Goal: Information Seeking & Learning: Learn about a topic

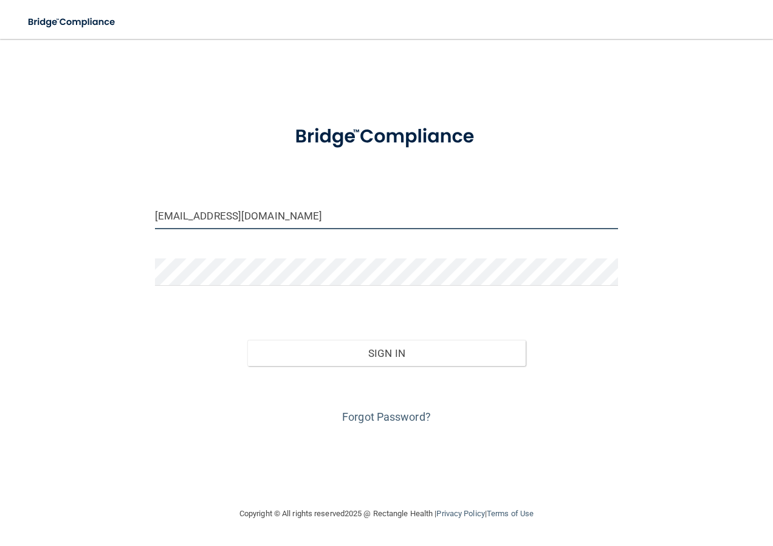
drag, startPoint x: 262, startPoint y: 219, endPoint x: 32, endPoint y: 260, distance: 233.8
click at [32, 260] on div "[EMAIL_ADDRESS][DOMAIN_NAME] Invalid email/password. You don't have permission …" at bounding box center [386, 272] width 724 height 443
type input "om"
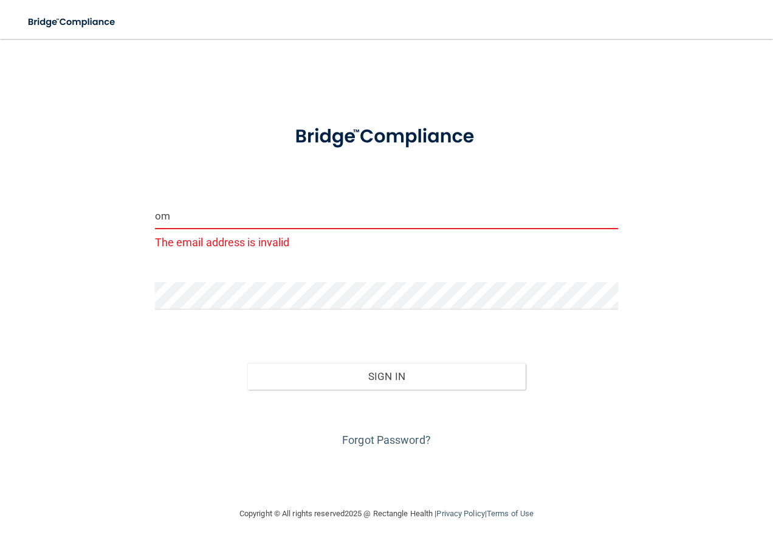
drag, startPoint x: 270, startPoint y: 214, endPoint x: 110, endPoint y: 227, distance: 160.2
click at [110, 227] on div "om The email address is invalid Invalid email/password. You don't have permissi…" at bounding box center [386, 272] width 724 height 443
click at [145, 303] on div "Email is required Invalid email/password. You don't have permission to access t…" at bounding box center [386, 272] width 724 height 443
click at [81, 299] on div "Email is required Invalid email/password. You don't have permission to access t…" at bounding box center [386, 272] width 724 height 443
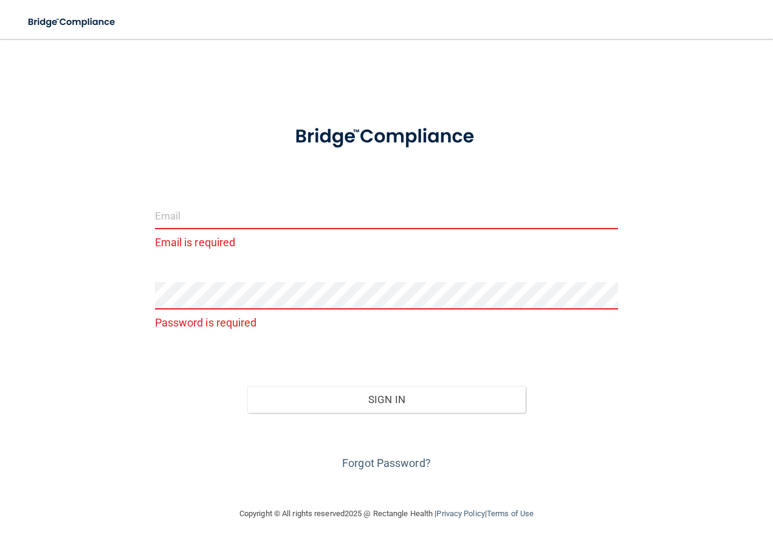
click at [225, 218] on input "email" at bounding box center [387, 215] width 464 height 27
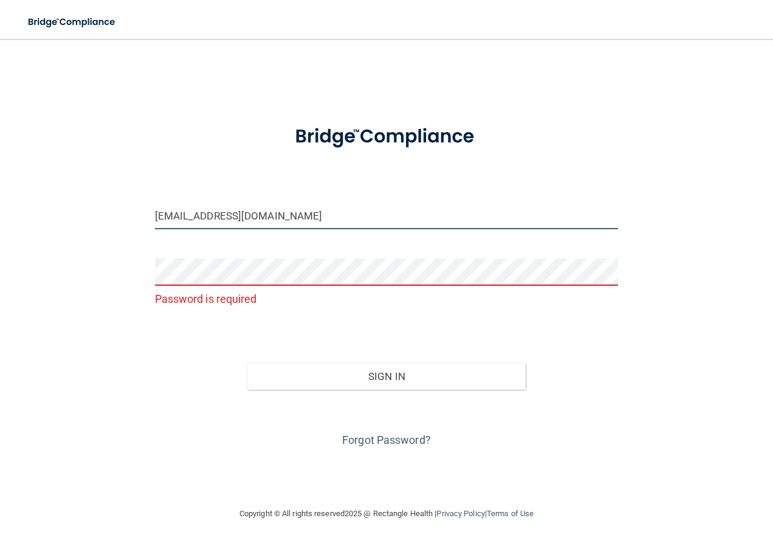
type input "[EMAIL_ADDRESS][DOMAIN_NAME]"
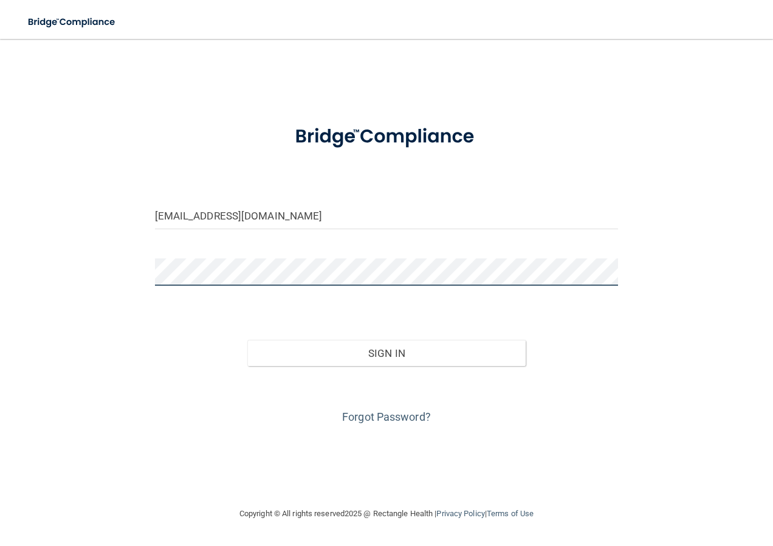
click at [247, 340] on button "Sign In" at bounding box center [386, 353] width 278 height 27
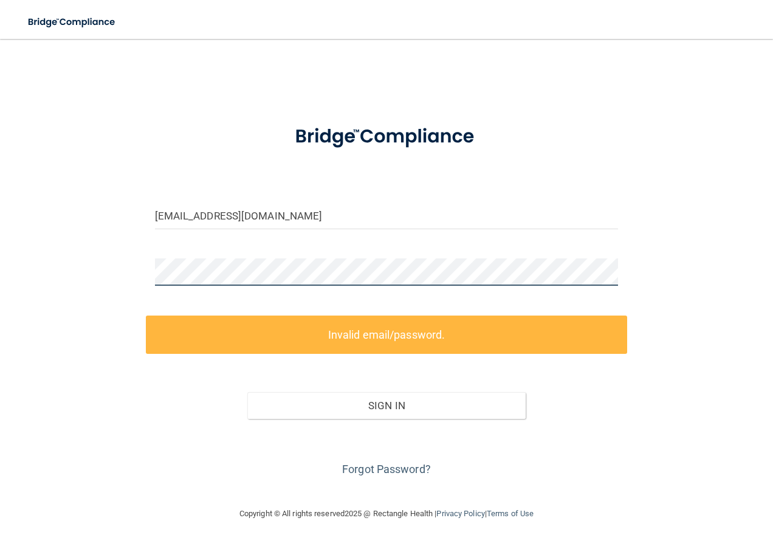
click at [109, 233] on div "[EMAIL_ADDRESS][DOMAIN_NAME] Invalid email/password. You don't have permission …" at bounding box center [386, 272] width 724 height 443
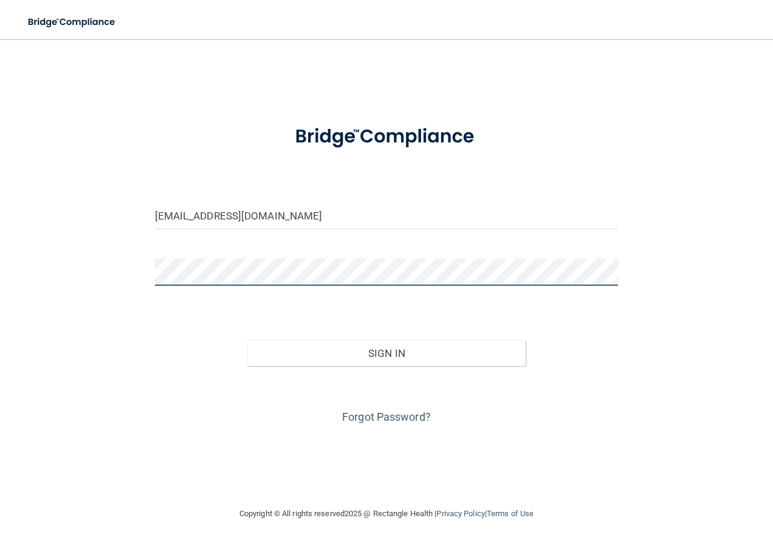
click at [247, 340] on button "Sign In" at bounding box center [386, 353] width 278 height 27
click at [58, 206] on div "[EMAIL_ADDRESS][DOMAIN_NAME] Invalid email/password. You don't have permission …" at bounding box center [386, 272] width 724 height 443
click at [247, 340] on button "Sign In" at bounding box center [386, 353] width 278 height 27
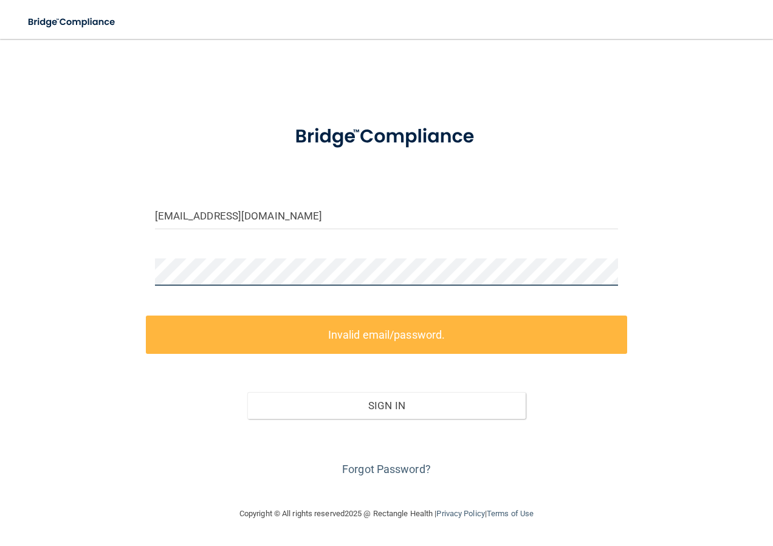
click at [120, 275] on div "[EMAIL_ADDRESS][DOMAIN_NAME] Invalid email/password. You don't have permission …" at bounding box center [386, 272] width 724 height 443
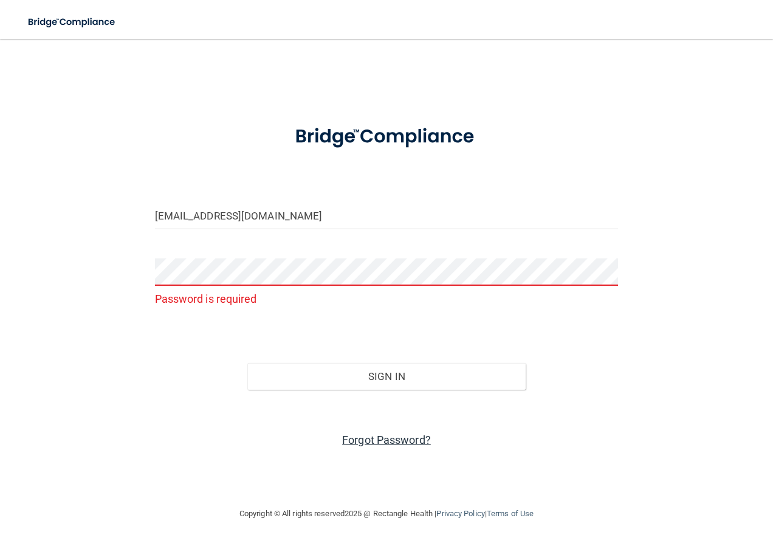
click at [375, 439] on link "Forgot Password?" at bounding box center [386, 439] width 89 height 13
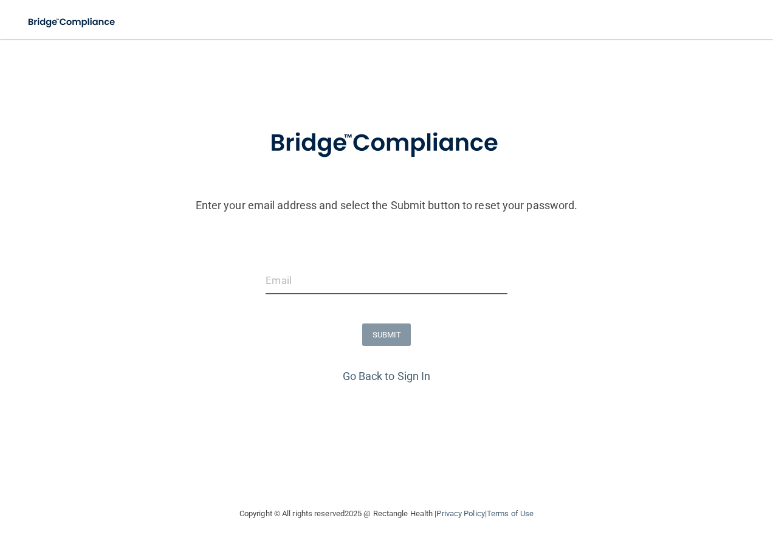
click at [284, 286] on input "email" at bounding box center [385, 280] width 241 height 27
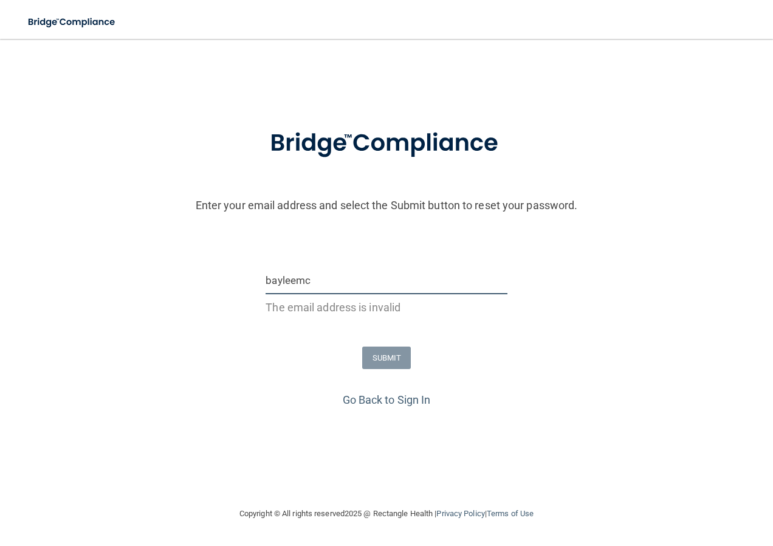
type input "[EMAIL_ADDRESS][DOMAIN_NAME]"
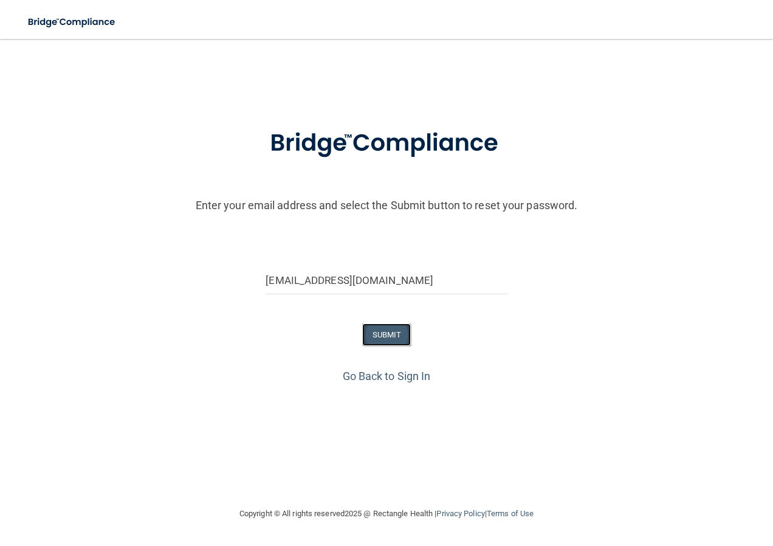
click at [385, 326] on button "SUBMIT" at bounding box center [386, 334] width 49 height 22
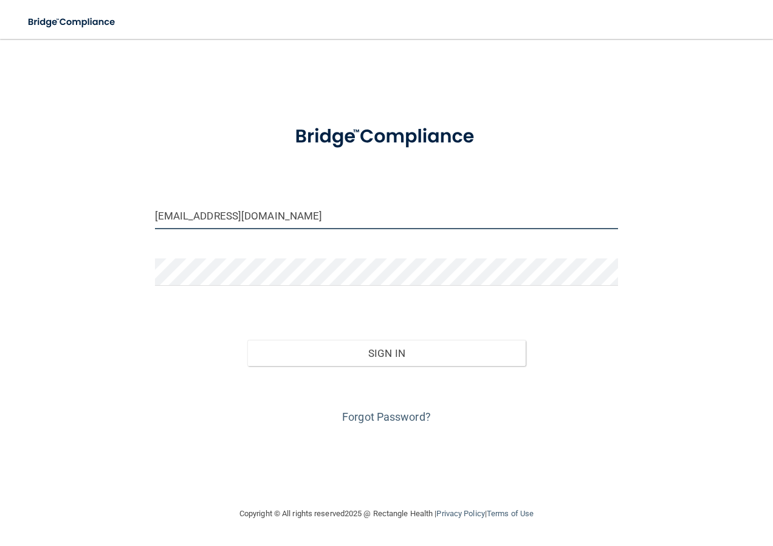
click at [298, 223] on input "[EMAIL_ADDRESS][DOMAIN_NAME]" at bounding box center [387, 215] width 464 height 27
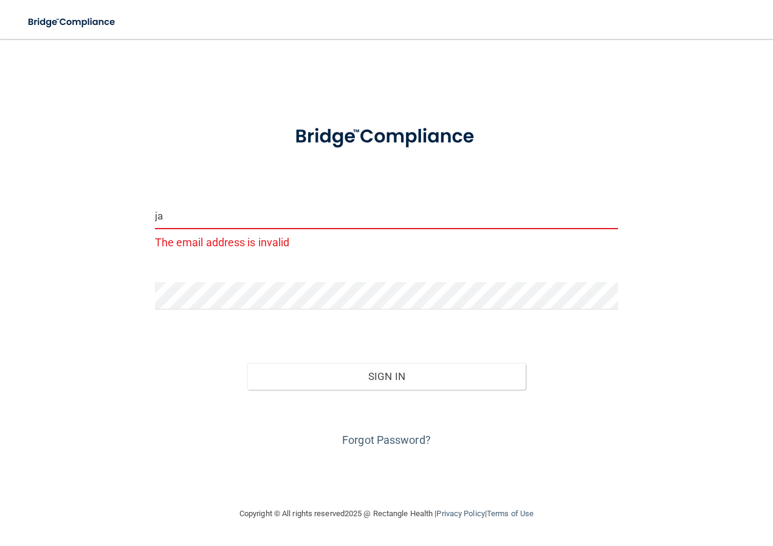
type input "j"
type input "[EMAIL_ADDRESS][DOMAIN_NAME]"
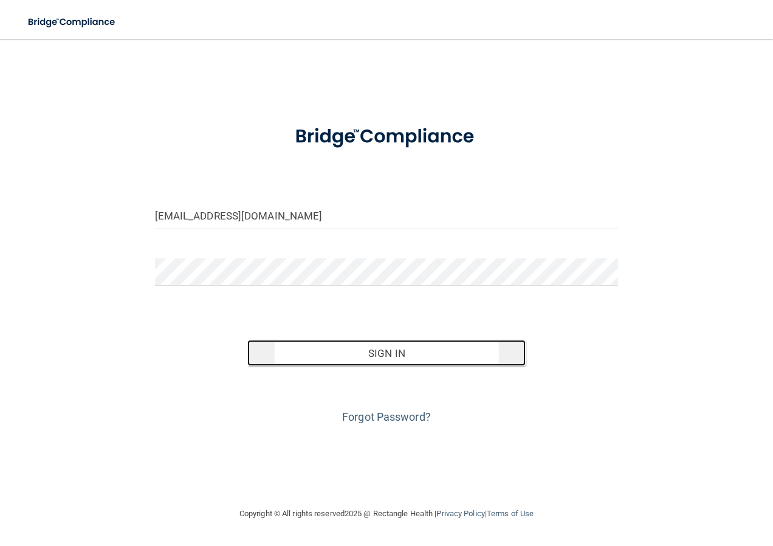
click at [402, 365] on button "Sign In" at bounding box center [386, 353] width 278 height 27
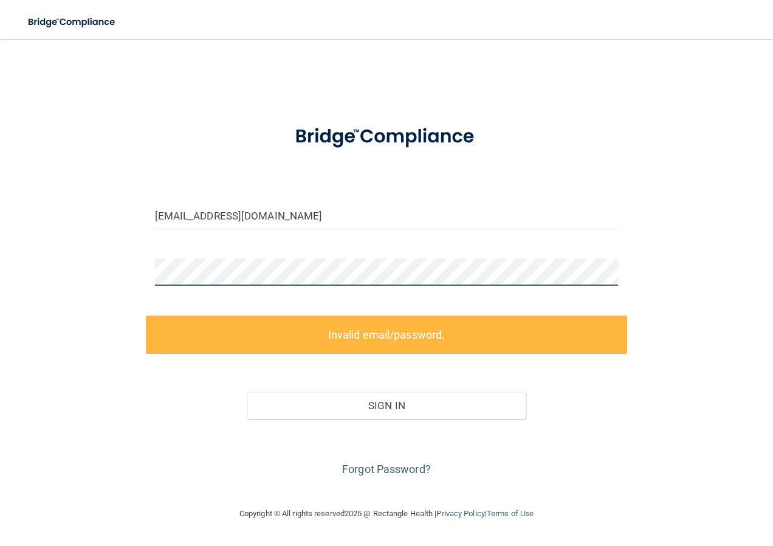
click at [135, 240] on div "[EMAIL_ADDRESS][DOMAIN_NAME] Invalid email/password. You don't have permission …" at bounding box center [386, 272] width 724 height 443
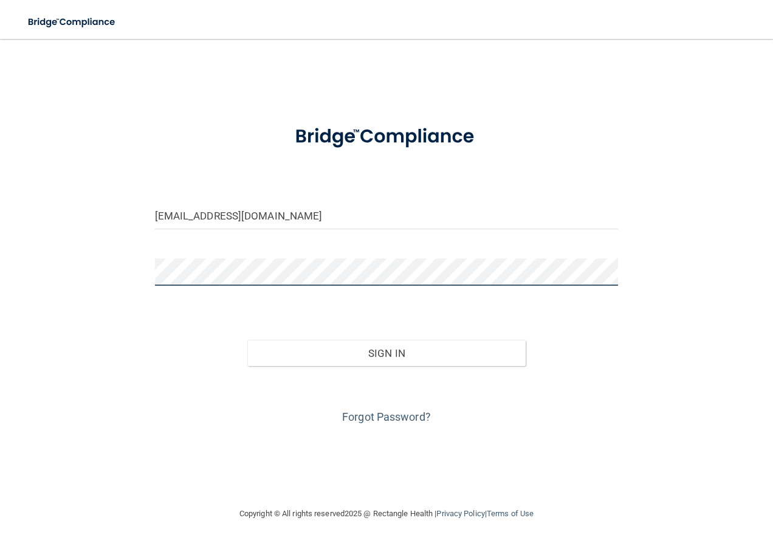
click at [247, 340] on button "Sign In" at bounding box center [386, 353] width 278 height 27
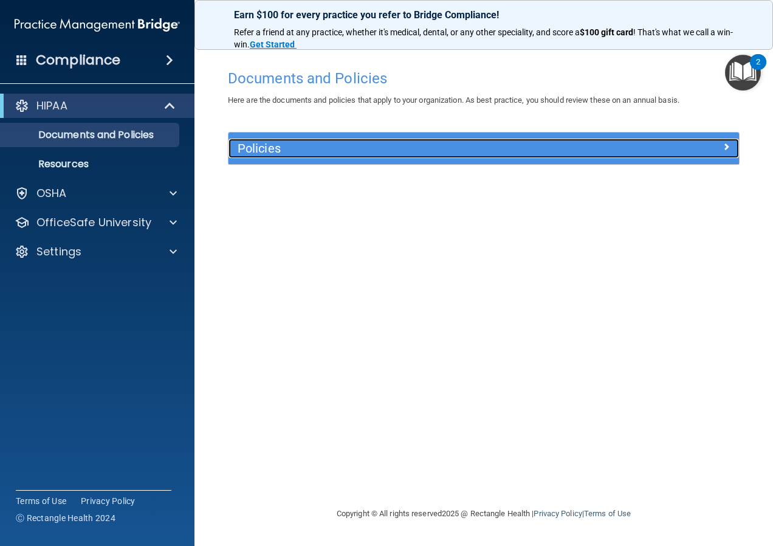
click at [370, 145] on h5 "Policies" at bounding box center [420, 148] width 365 height 13
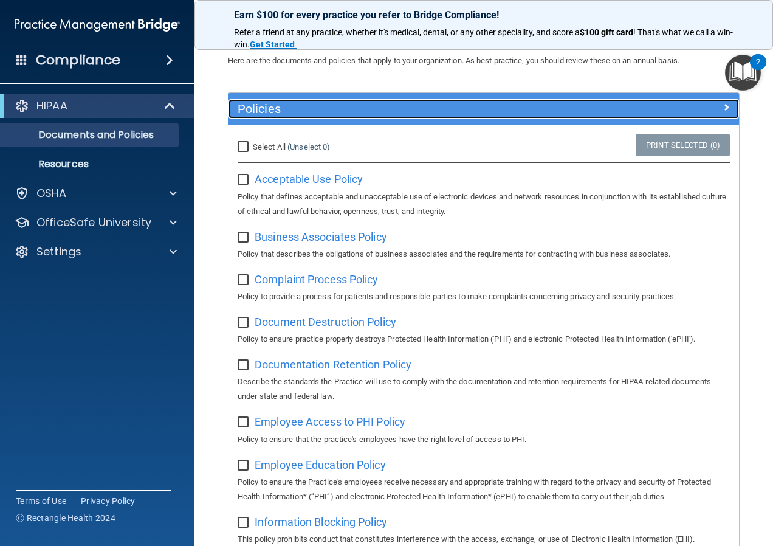
scroll to position [61, 0]
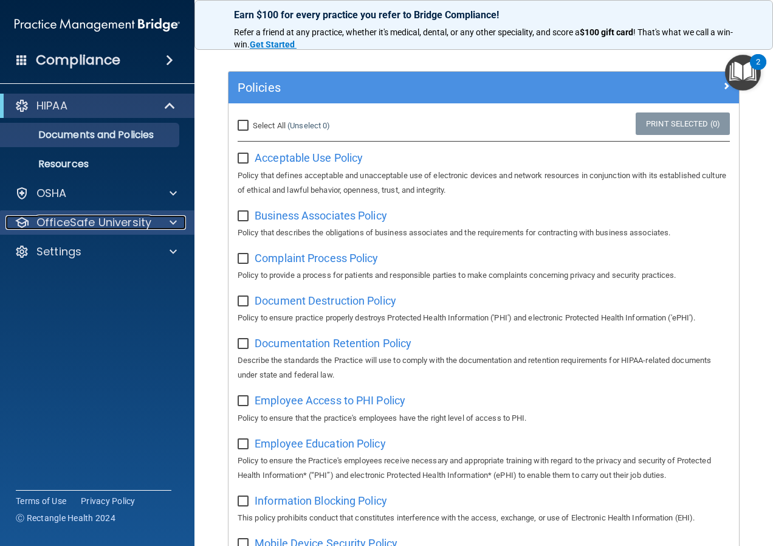
click at [146, 227] on p "OfficeSafe University" at bounding box center [93, 222] width 115 height 15
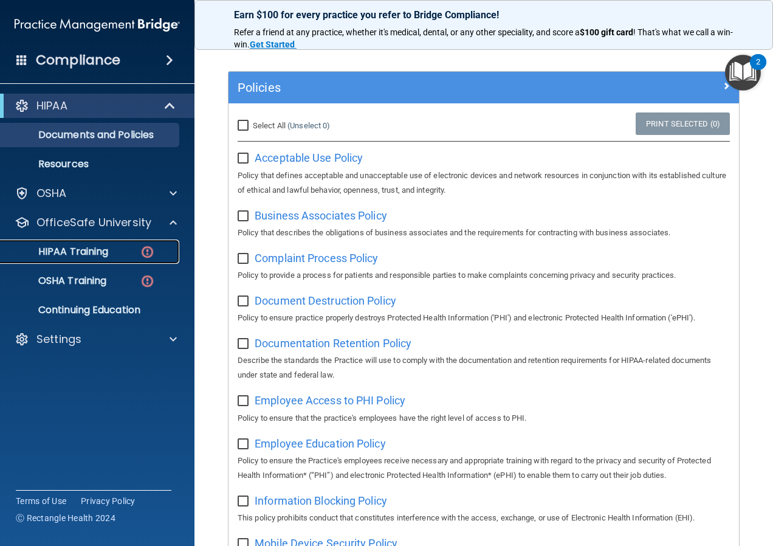
click at [115, 241] on link "HIPAA Training" at bounding box center [83, 251] width 191 height 24
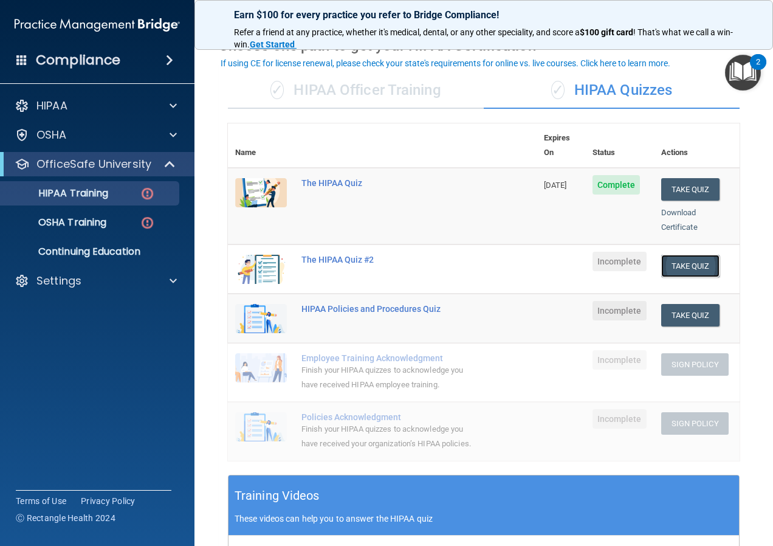
click at [670, 260] on button "Take Quiz" at bounding box center [690, 266] width 58 height 22
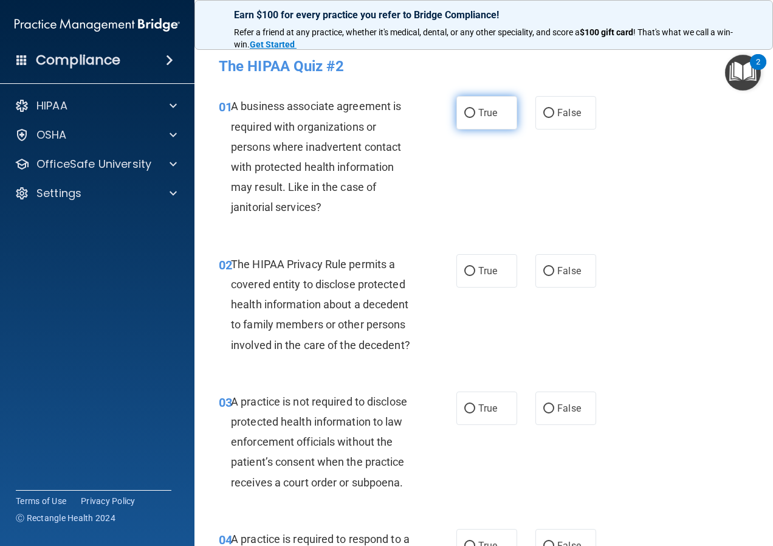
click at [464, 109] on input "True" at bounding box center [469, 113] width 11 height 9
radio input "true"
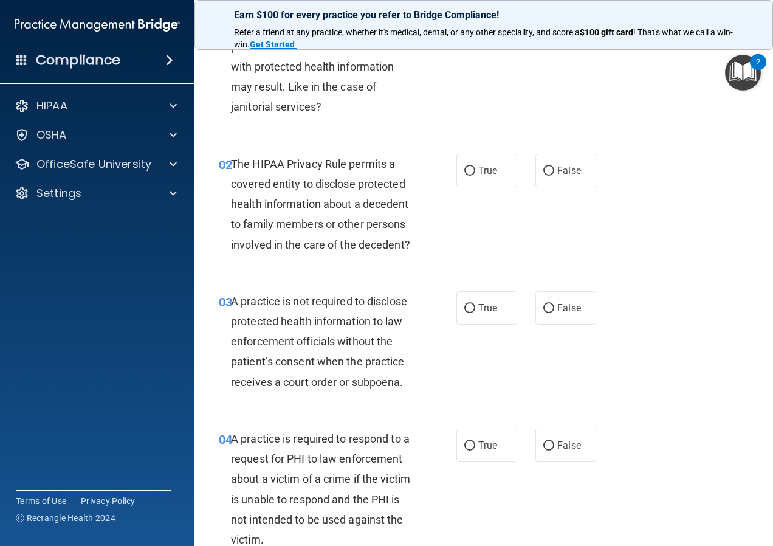
scroll to position [122, 0]
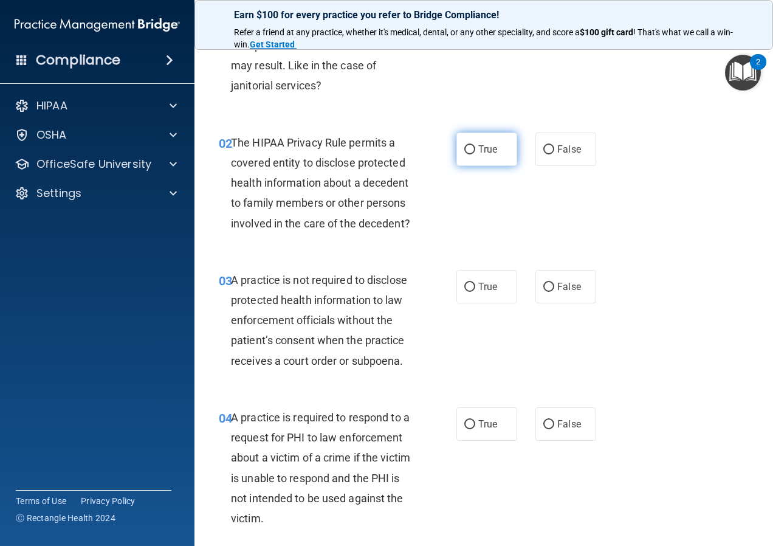
click at [456, 157] on label "True" at bounding box center [486, 148] width 61 height 33
click at [464, 154] on input "True" at bounding box center [469, 149] width 11 height 9
radio input "true"
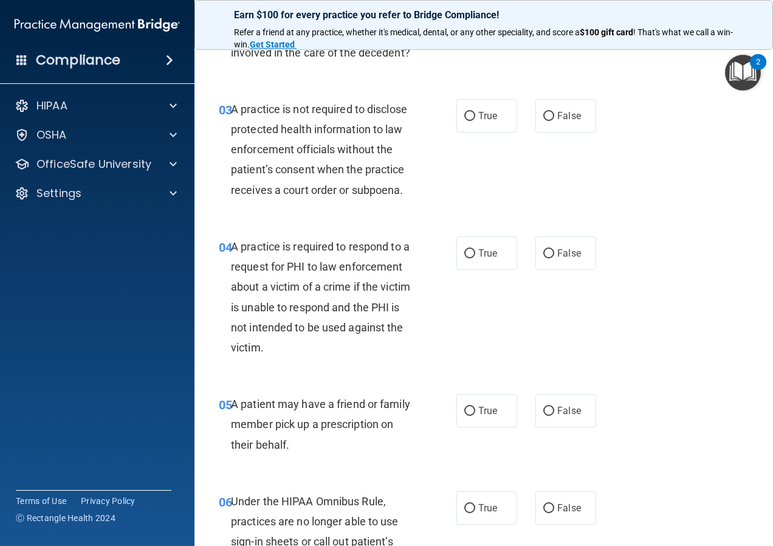
scroll to position [304, 0]
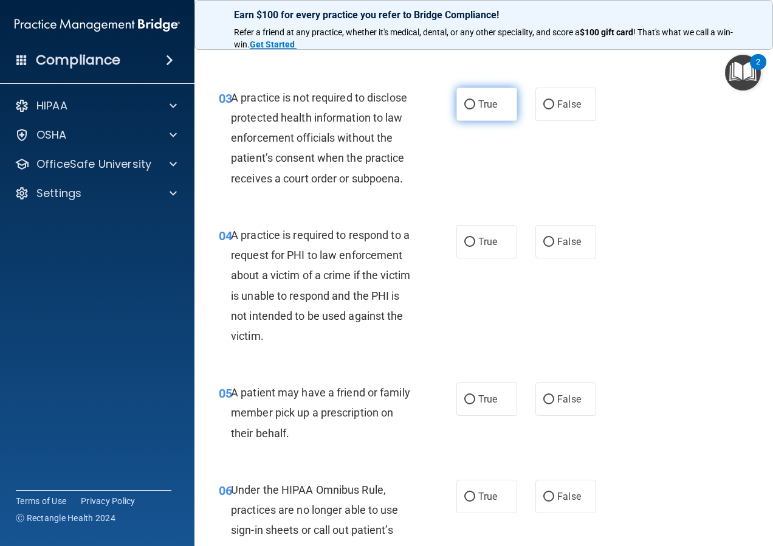
click at [478, 110] on span "True" at bounding box center [487, 104] width 19 height 12
click at [474, 109] on input "True" at bounding box center [469, 104] width 11 height 9
radio input "true"
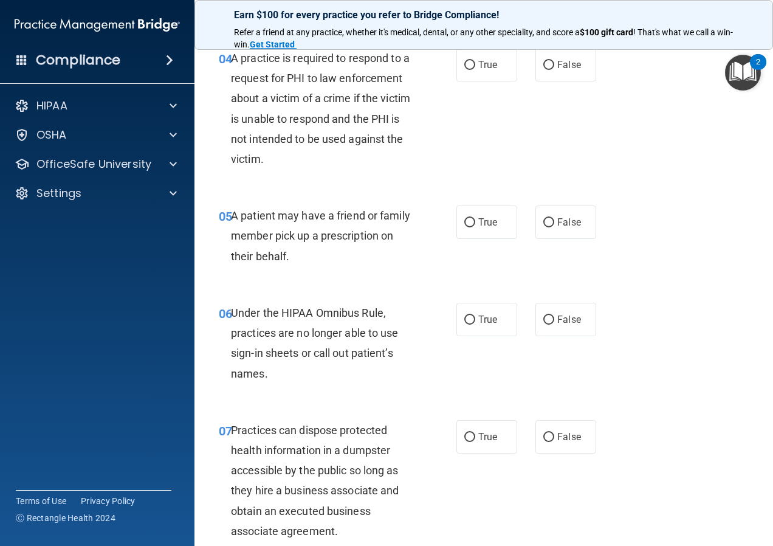
scroll to position [486, 0]
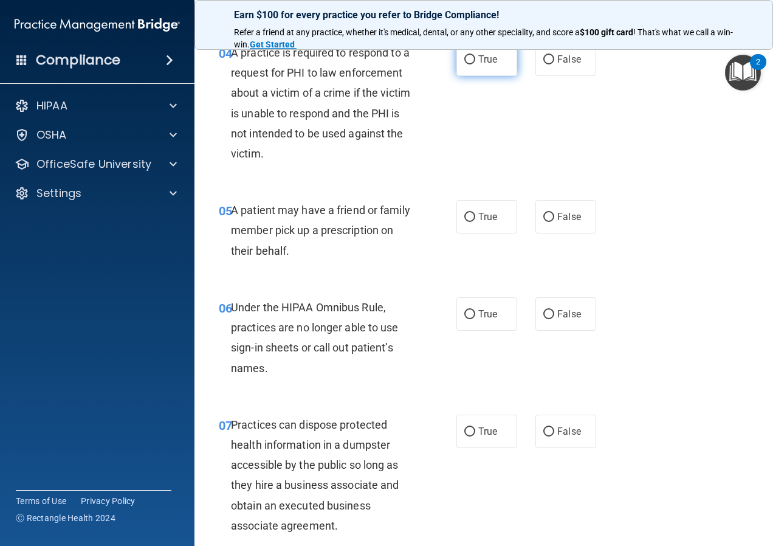
click at [456, 76] on label "True" at bounding box center [486, 59] width 61 height 33
click at [464, 64] on input "True" at bounding box center [469, 59] width 11 height 9
radio input "true"
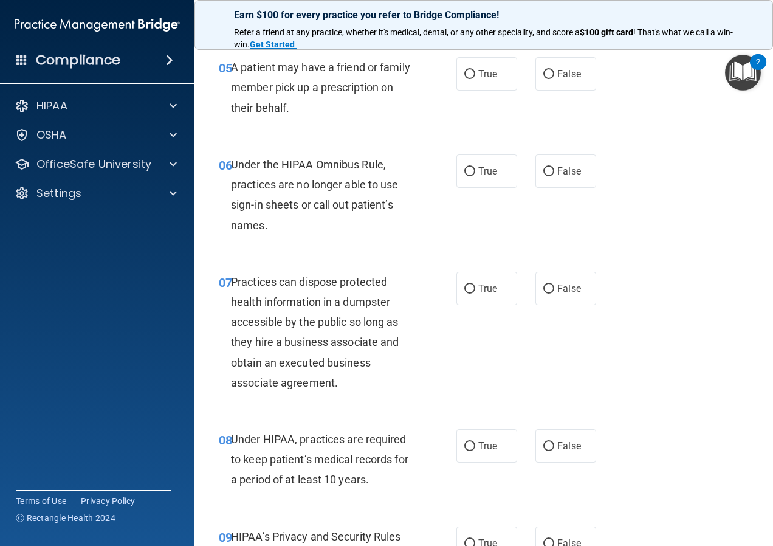
scroll to position [608, 0]
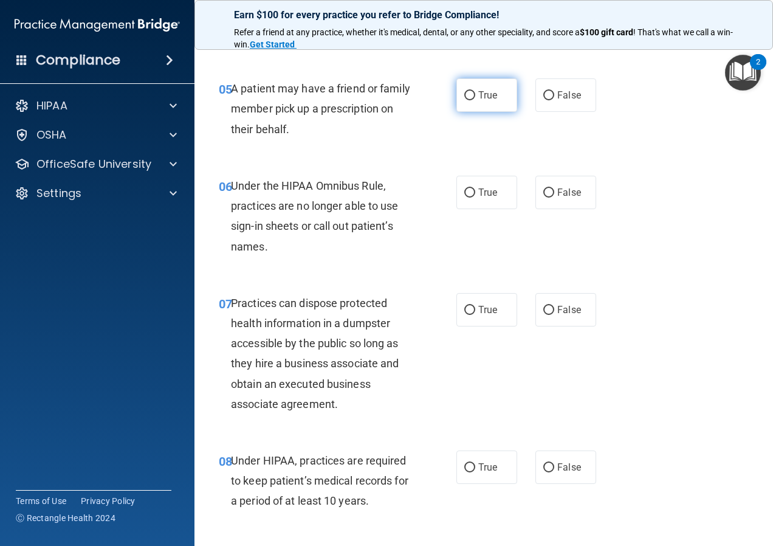
click at [472, 112] on label "True" at bounding box center [486, 94] width 61 height 33
click at [472, 100] on input "True" at bounding box center [469, 95] width 11 height 9
radio input "true"
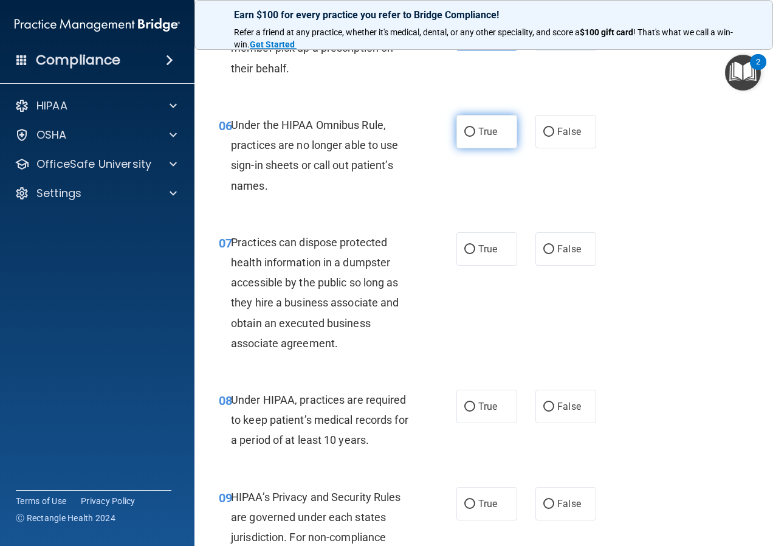
click at [481, 137] on span "True" at bounding box center [487, 132] width 19 height 12
click at [475, 137] on input "True" at bounding box center [469, 132] width 11 height 9
radio input "true"
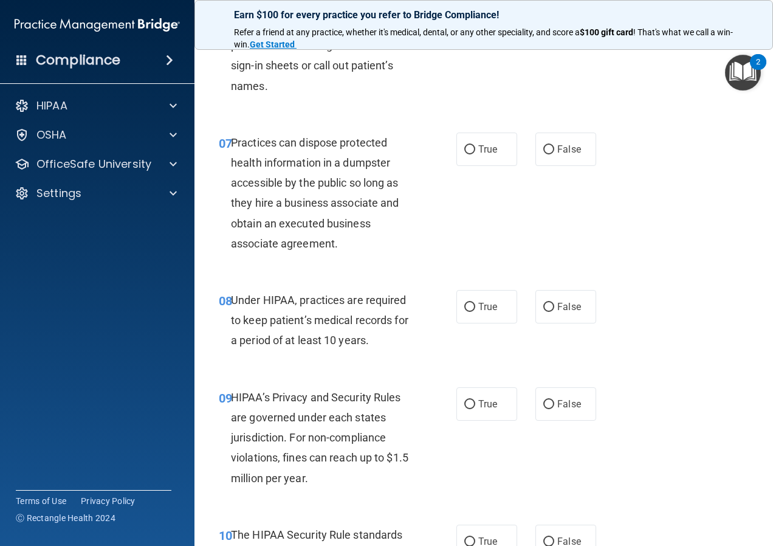
scroll to position [790, 0]
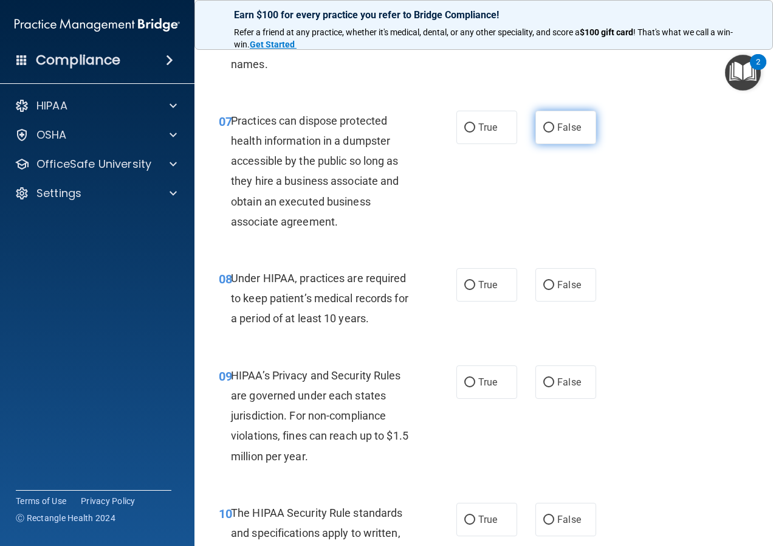
click at [550, 144] on label "False" at bounding box center [565, 127] width 61 height 33
click at [550, 132] on input "False" at bounding box center [548, 127] width 11 height 9
radio input "true"
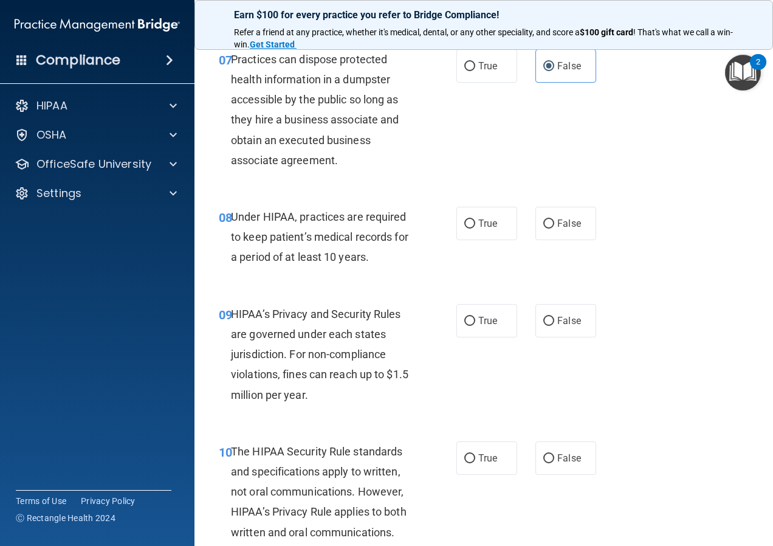
scroll to position [911, 0]
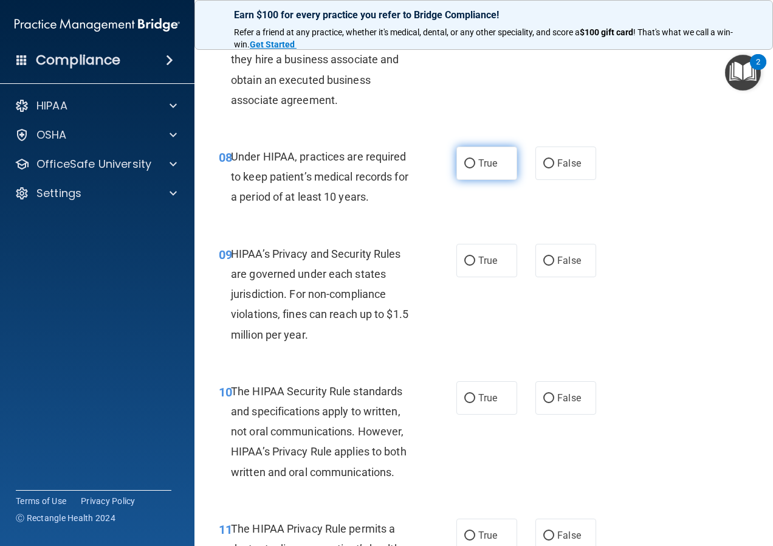
click at [478, 173] on label "True" at bounding box center [486, 162] width 61 height 33
click at [475, 168] on input "True" at bounding box center [469, 163] width 11 height 9
radio input "true"
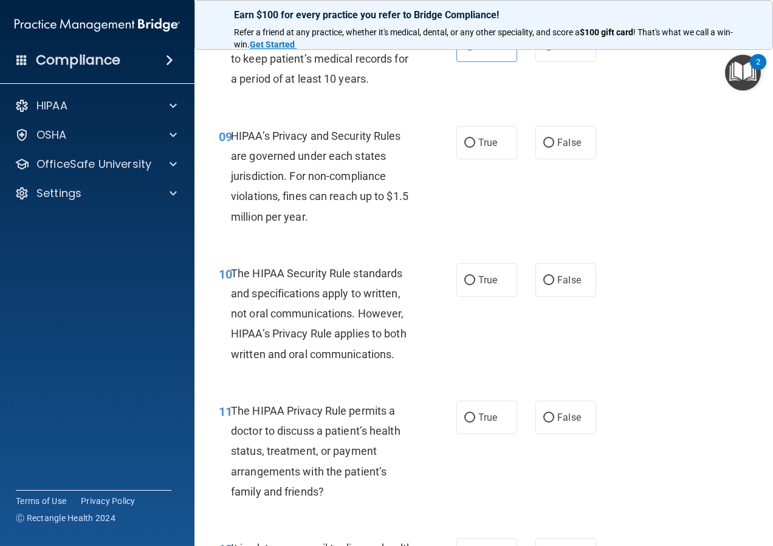
scroll to position [1033, 0]
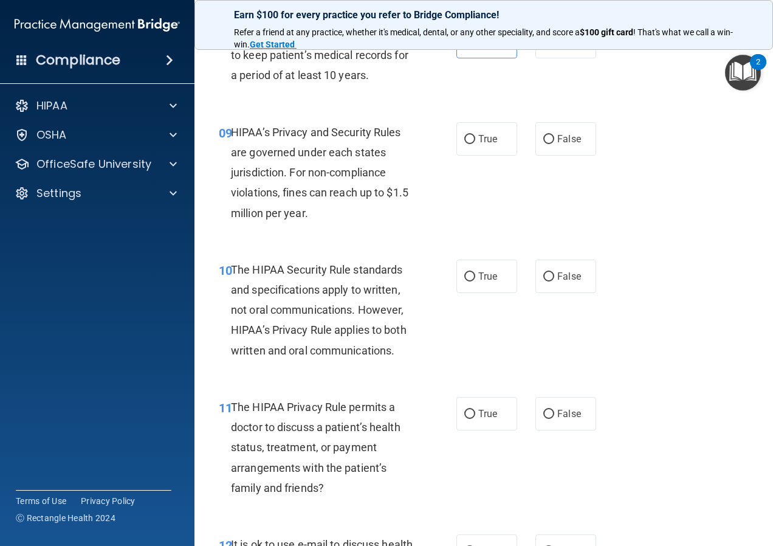
drag, startPoint x: 467, startPoint y: 143, endPoint x: 473, endPoint y: 139, distance: 7.8
click at [473, 139] on div "09 HIPAA’s Privacy and Security Rules are governed under each states jurisdicti…" at bounding box center [484, 175] width 548 height 137
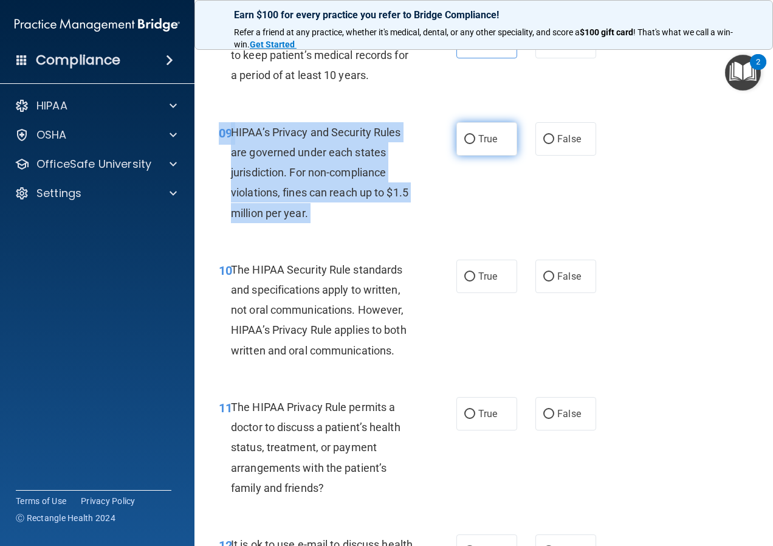
drag, startPoint x: 473, startPoint y: 139, endPoint x: 454, endPoint y: 154, distance: 24.1
click at [456, 154] on label "True" at bounding box center [486, 138] width 61 height 33
click at [464, 144] on input "True" at bounding box center [469, 139] width 11 height 9
radio input "true"
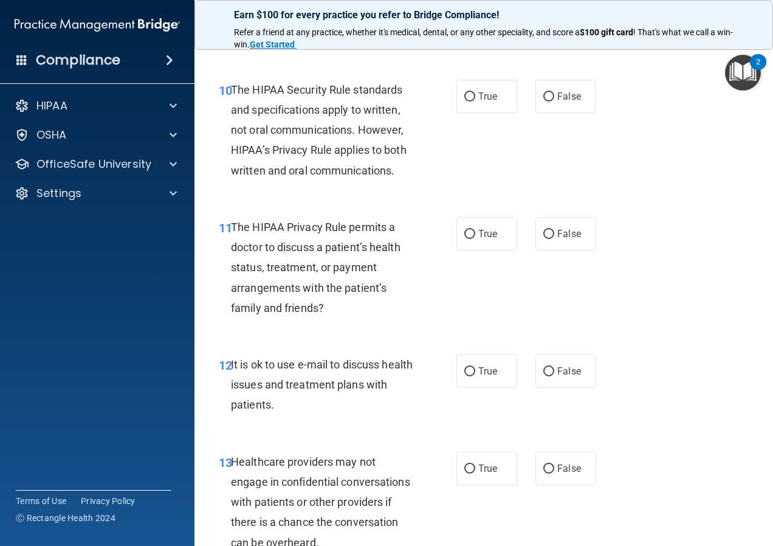
scroll to position [1215, 0]
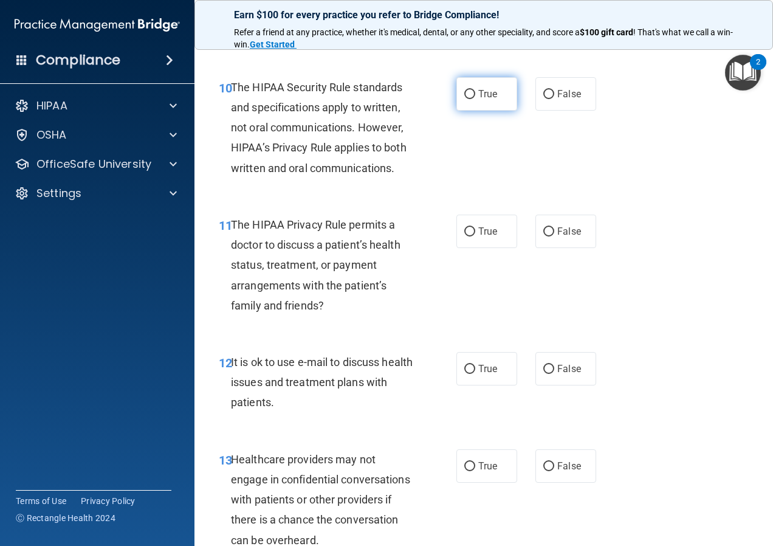
click at [467, 98] on label "True" at bounding box center [486, 93] width 61 height 33
click at [467, 98] on input "True" at bounding box center [469, 94] width 11 height 9
radio input "true"
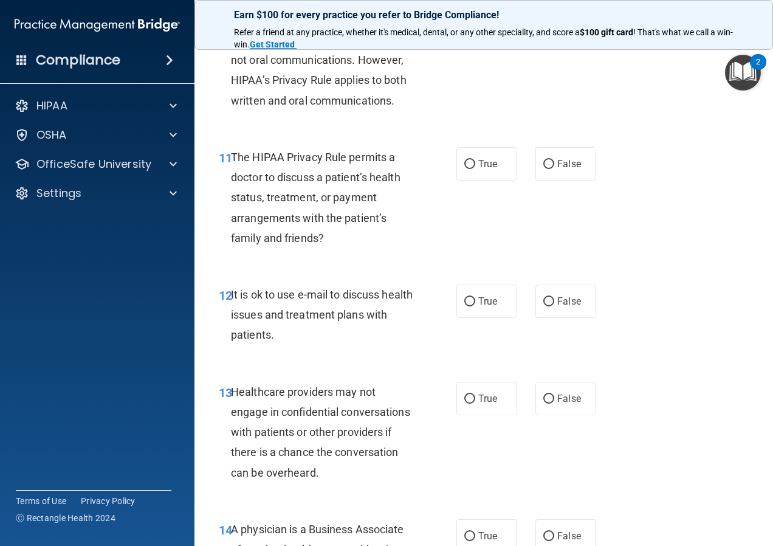
scroll to position [1276, 0]
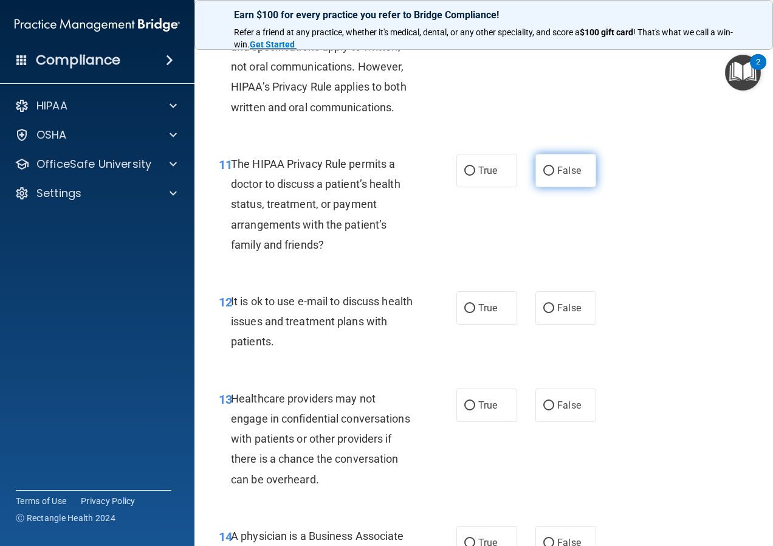
click at [585, 187] on label "False" at bounding box center [565, 170] width 61 height 33
click at [554, 176] on input "False" at bounding box center [548, 170] width 11 height 9
radio input "true"
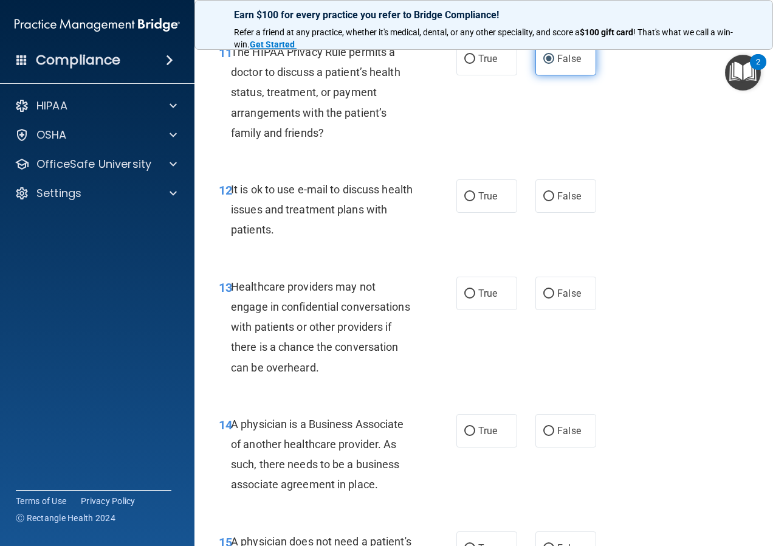
scroll to position [1397, 0]
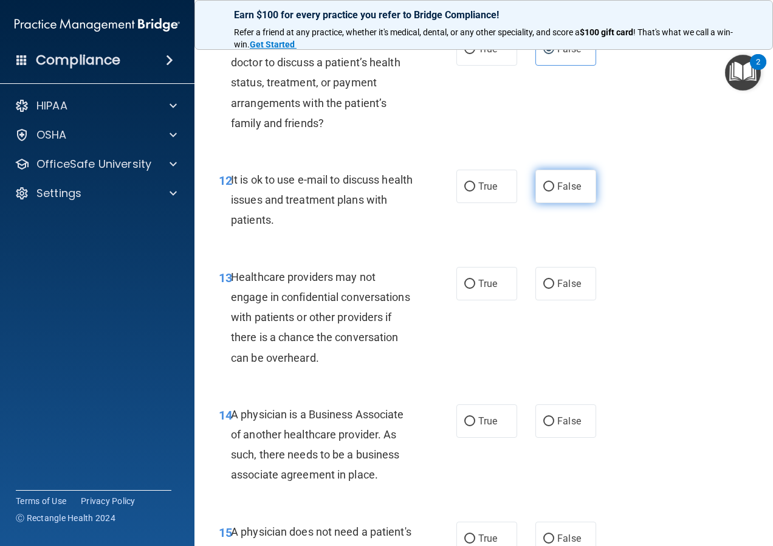
click at [543, 191] on input "False" at bounding box center [548, 186] width 11 height 9
radio input "true"
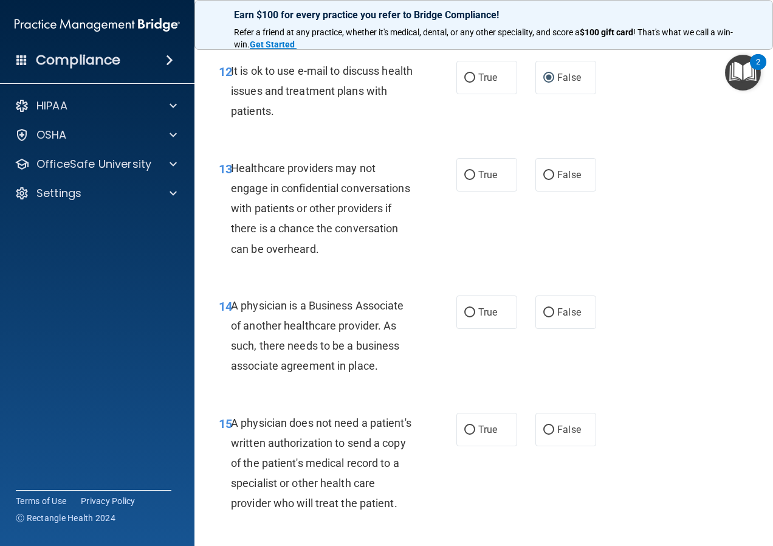
scroll to position [1519, 0]
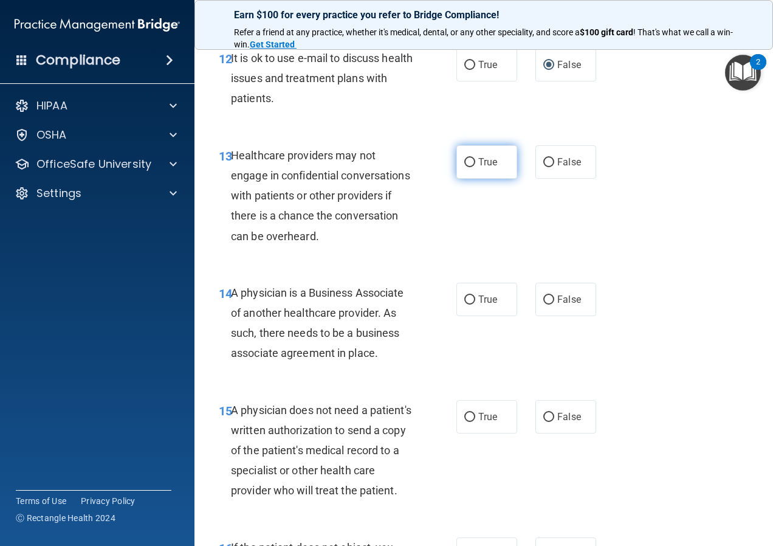
click at [482, 179] on label "True" at bounding box center [486, 161] width 61 height 33
click at [475, 167] on input "True" at bounding box center [469, 162] width 11 height 9
radio input "true"
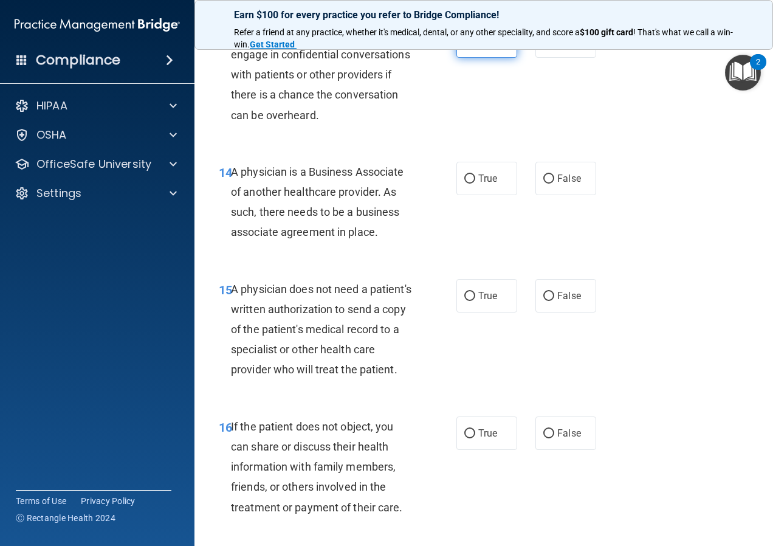
scroll to position [1640, 0]
click at [466, 183] on input "True" at bounding box center [469, 178] width 11 height 9
radio input "true"
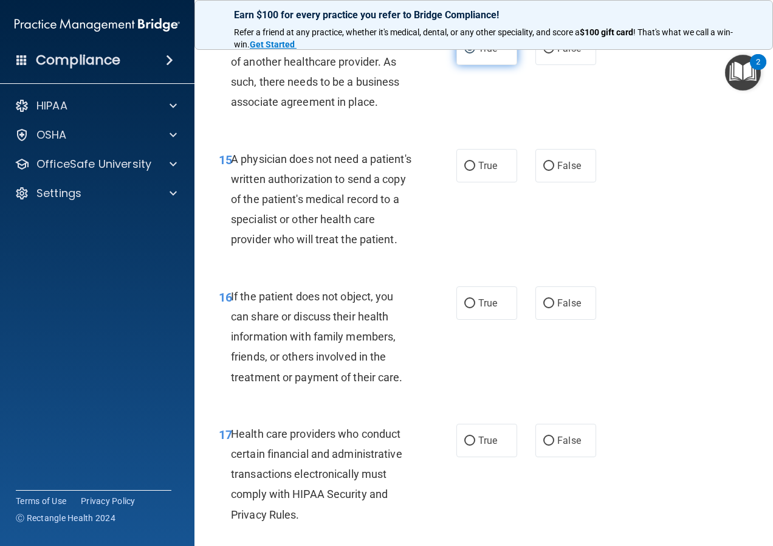
scroll to position [1823, 0]
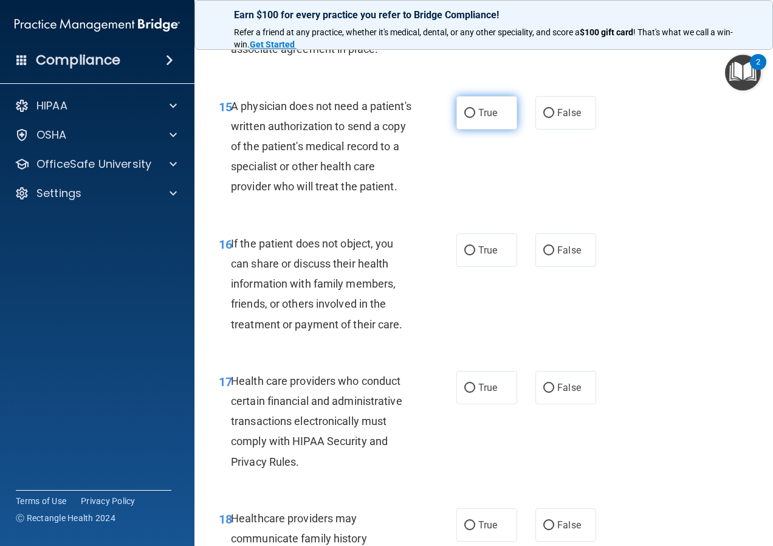
click at [504, 129] on label "True" at bounding box center [486, 112] width 61 height 33
click at [475, 118] on input "True" at bounding box center [469, 113] width 11 height 9
radio input "true"
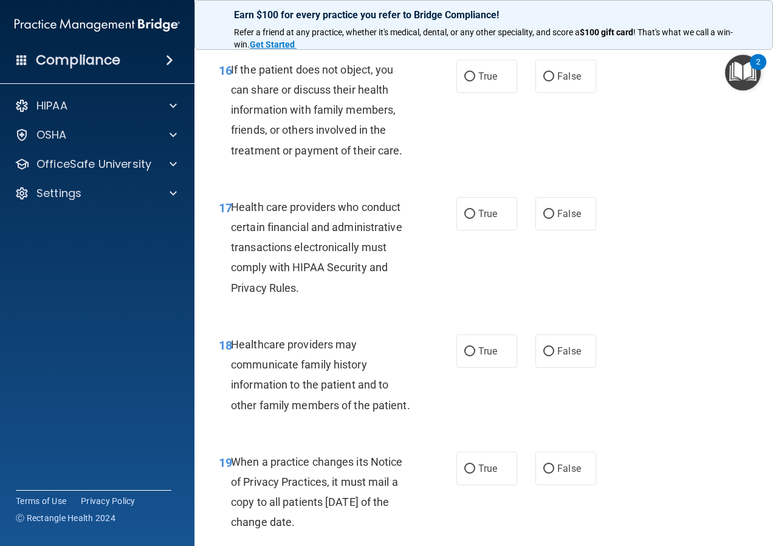
scroll to position [2005, 0]
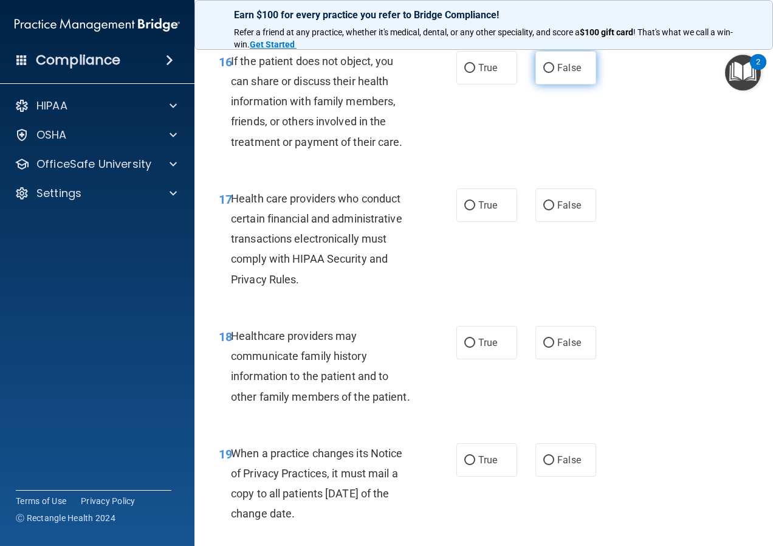
click at [553, 84] on label "False" at bounding box center [565, 67] width 61 height 33
click at [553, 73] on input "False" at bounding box center [548, 68] width 11 height 9
radio input "true"
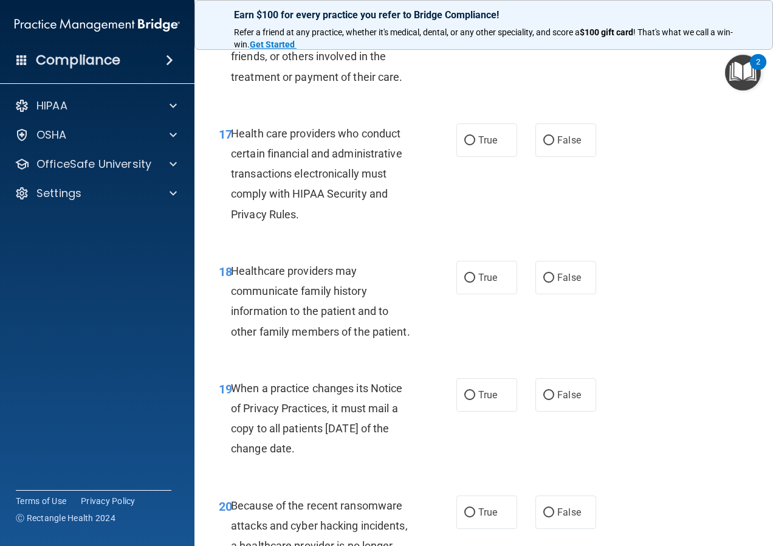
scroll to position [2066, 0]
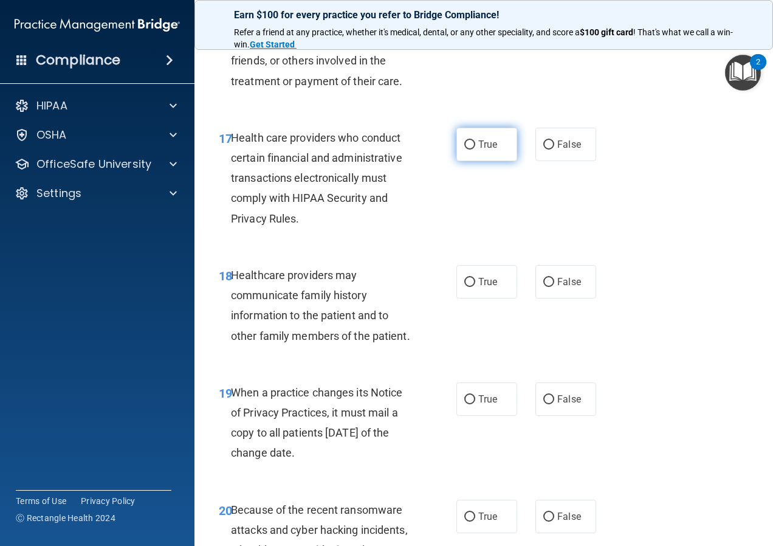
click at [459, 161] on label "True" at bounding box center [486, 144] width 61 height 33
click at [464, 149] on input "True" at bounding box center [469, 144] width 11 height 9
radio input "true"
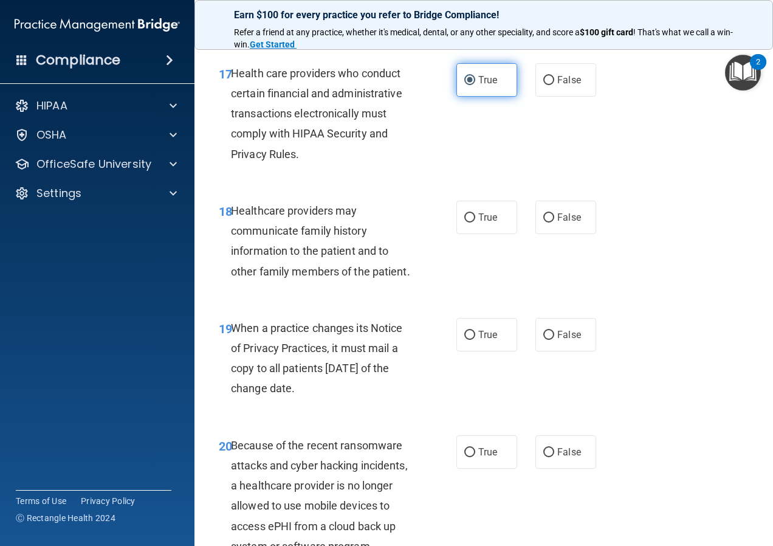
scroll to position [2187, 0]
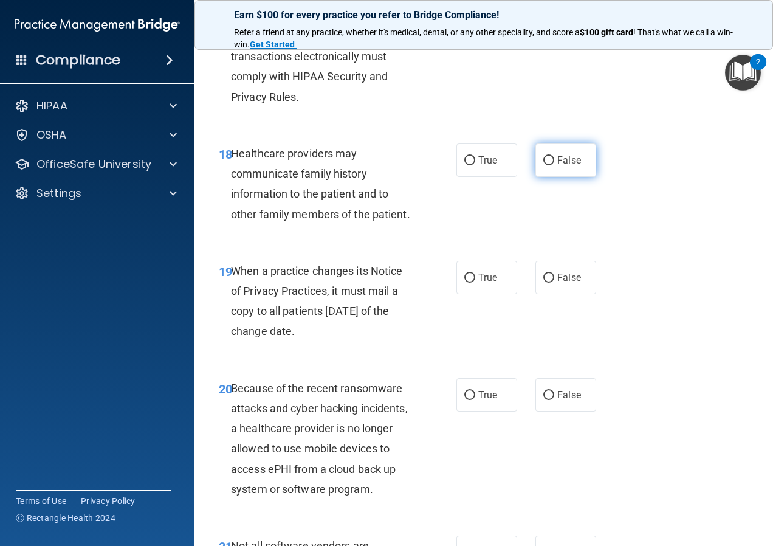
click at [563, 166] on span "False" at bounding box center [569, 160] width 24 height 12
click at [554, 165] on input "False" at bounding box center [548, 160] width 11 height 9
radio input "true"
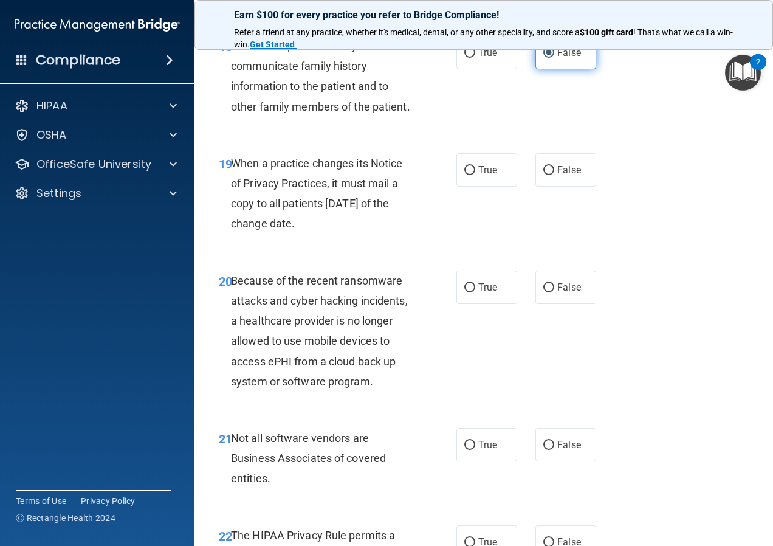
scroll to position [2309, 0]
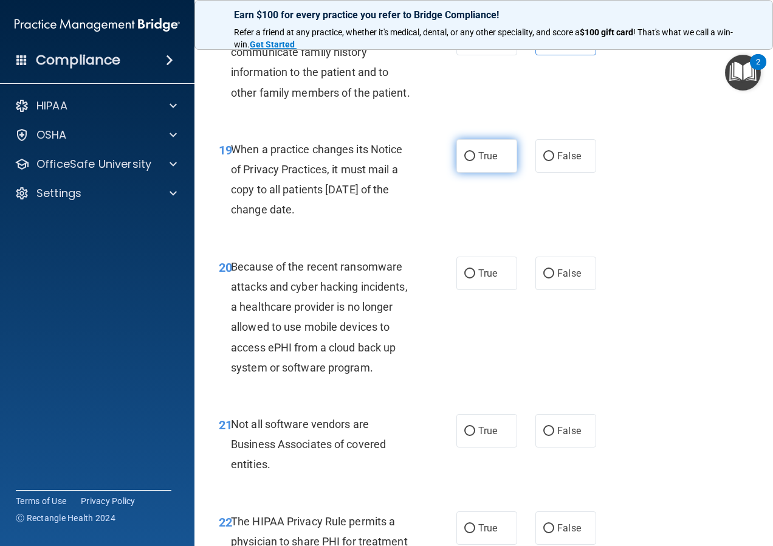
click at [467, 173] on label "True" at bounding box center [486, 155] width 61 height 33
click at [467, 161] on input "True" at bounding box center [469, 156] width 11 height 9
radio input "true"
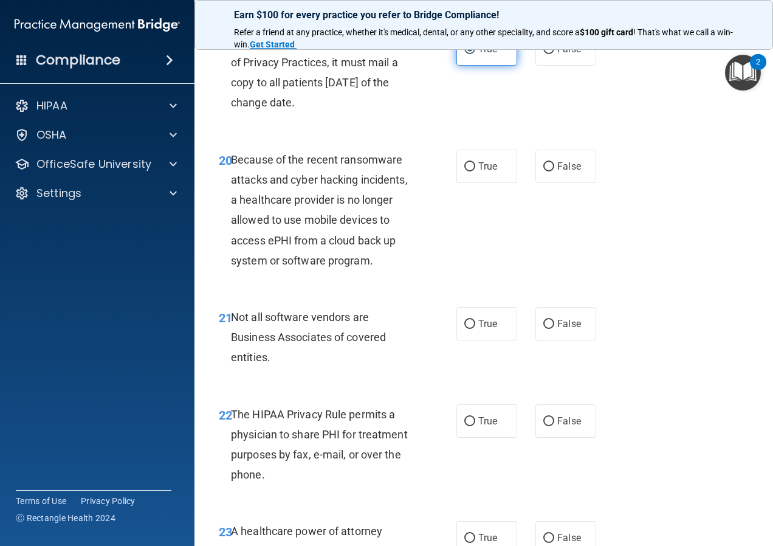
scroll to position [2430, 0]
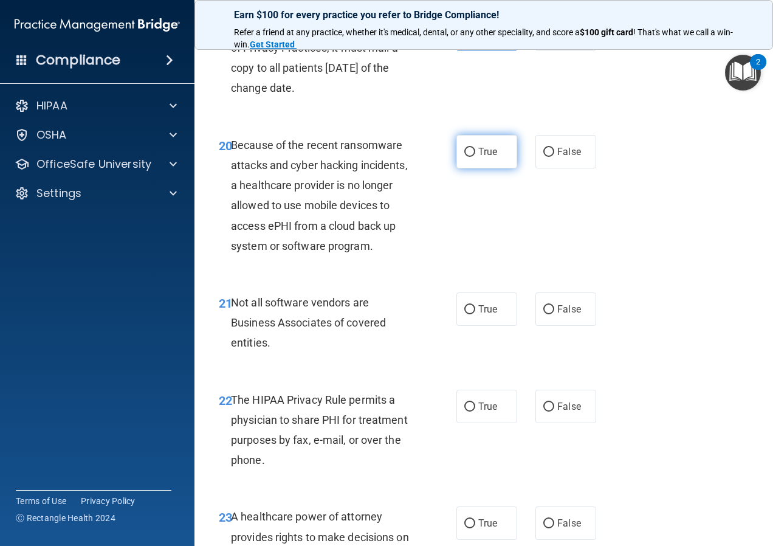
drag, startPoint x: 471, startPoint y: 192, endPoint x: 478, endPoint y: 186, distance: 9.0
click at [478, 168] on label "True" at bounding box center [486, 151] width 61 height 33
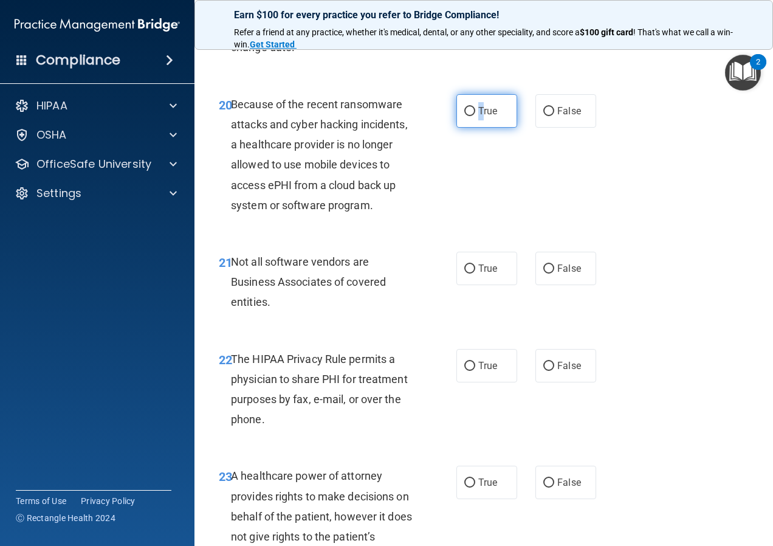
scroll to position [2491, 0]
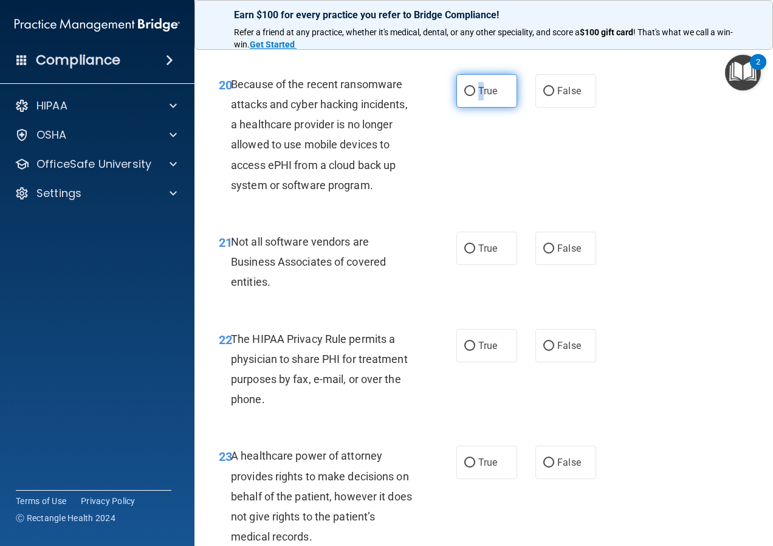
click at [470, 108] on label "True" at bounding box center [486, 90] width 61 height 33
click at [470, 96] on input "True" at bounding box center [469, 91] width 11 height 9
radio input "true"
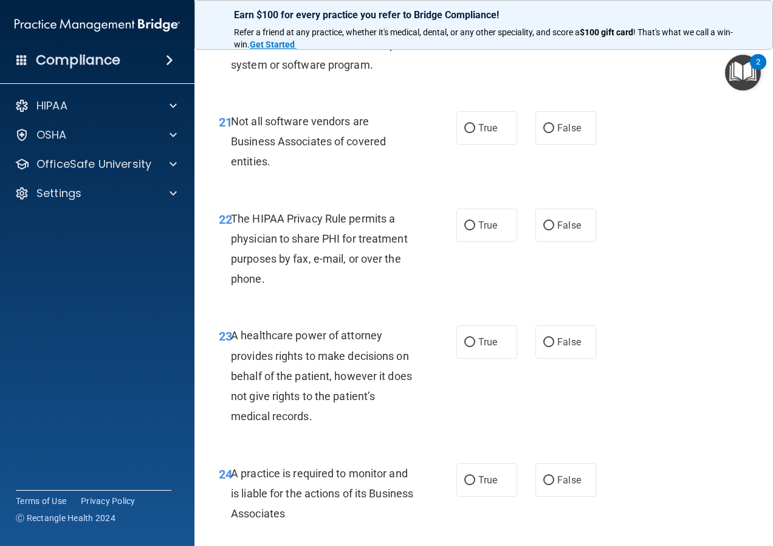
scroll to position [2612, 0]
click at [478, 132] on span "True" at bounding box center [487, 127] width 19 height 12
click at [475, 132] on input "True" at bounding box center [469, 127] width 11 height 9
radio input "true"
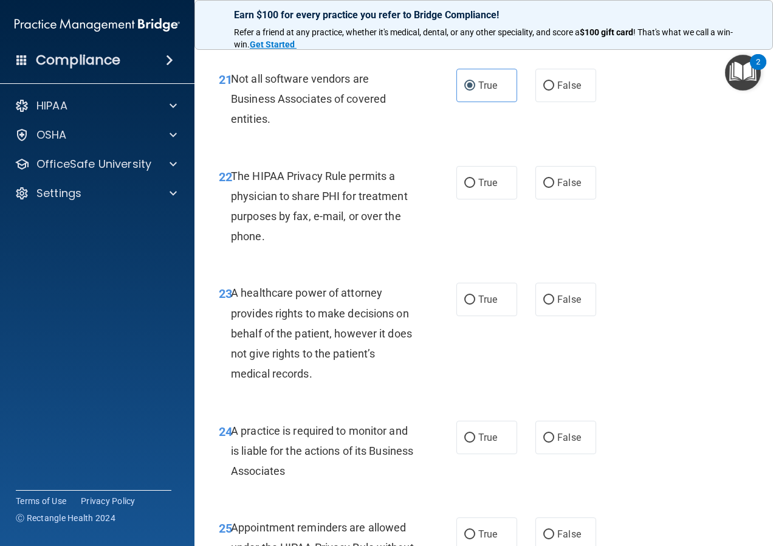
scroll to position [2734, 0]
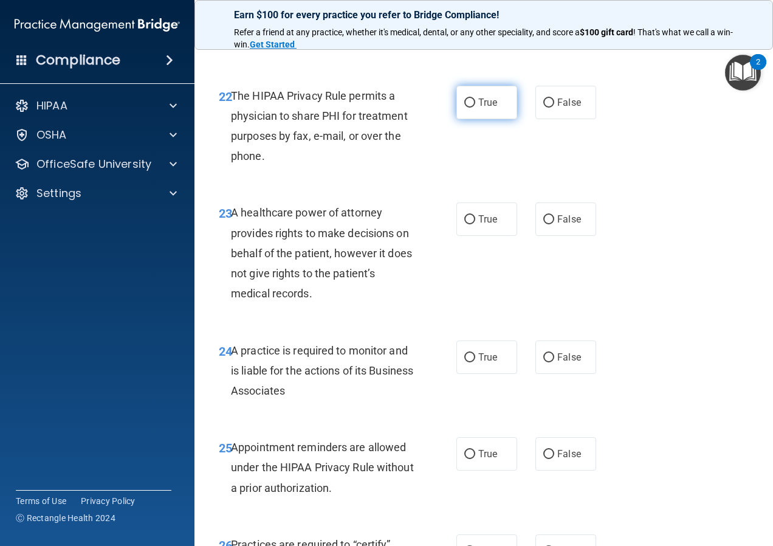
click at [458, 119] on label "True" at bounding box center [486, 102] width 61 height 33
click at [464, 108] on input "True" at bounding box center [469, 102] width 11 height 9
radio input "true"
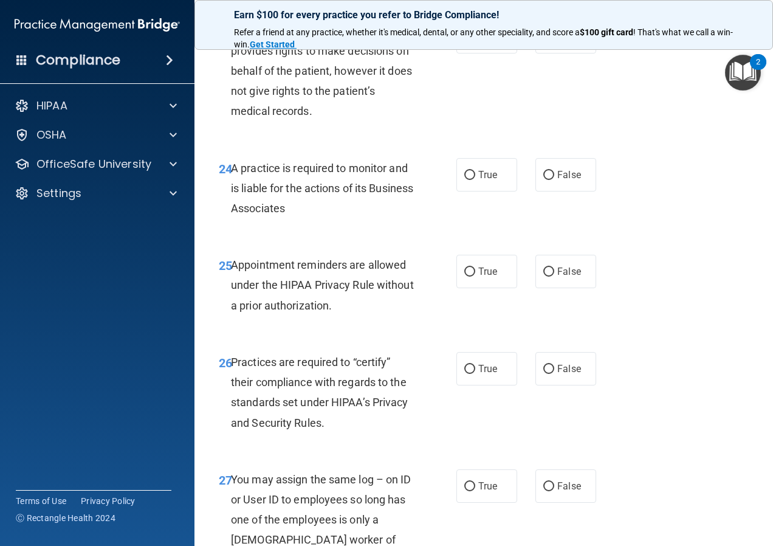
scroll to position [2855, 0]
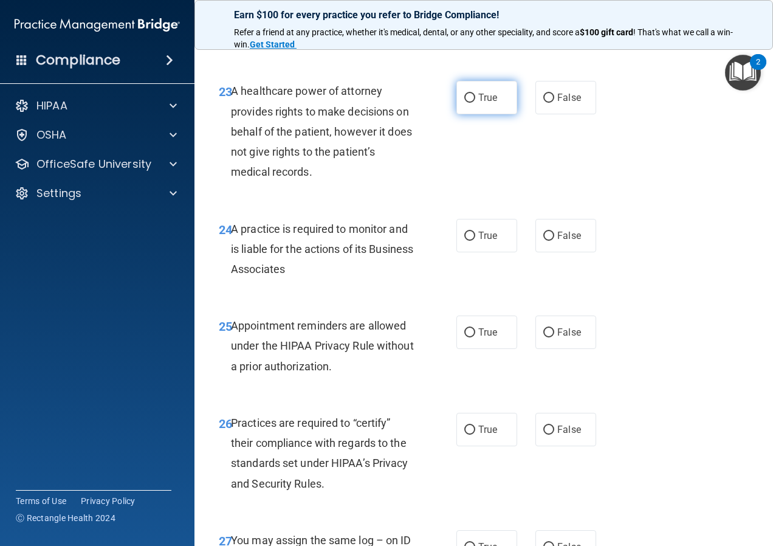
click at [484, 114] on label "True" at bounding box center [486, 97] width 61 height 33
click at [475, 103] on input "True" at bounding box center [469, 98] width 11 height 9
radio input "true"
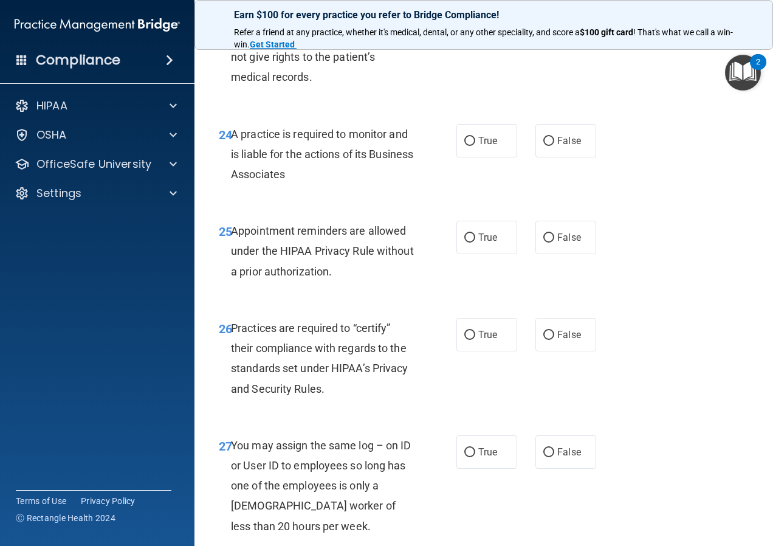
scroll to position [2977, 0]
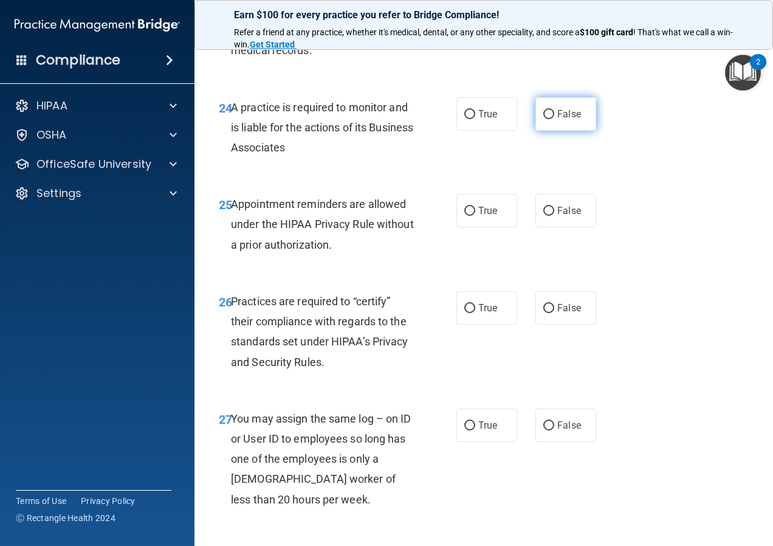
click at [536, 131] on label "False" at bounding box center [565, 113] width 61 height 33
click at [543, 119] on input "False" at bounding box center [548, 114] width 11 height 9
radio input "true"
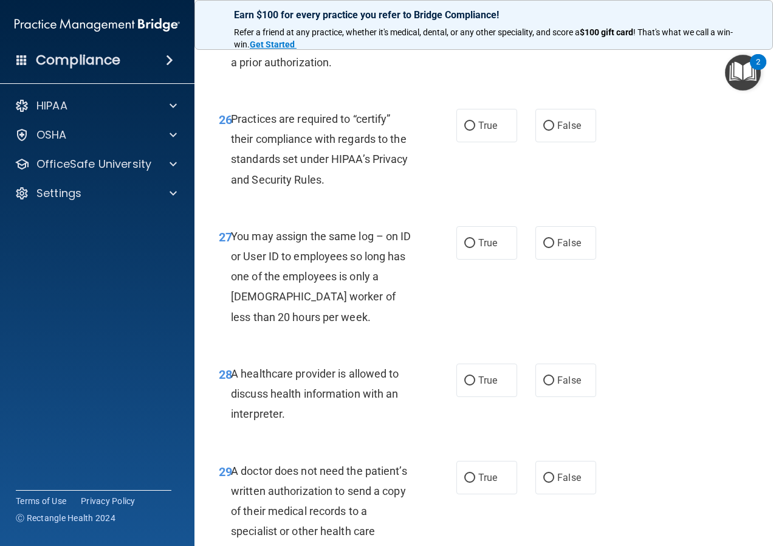
scroll to position [3098, 0]
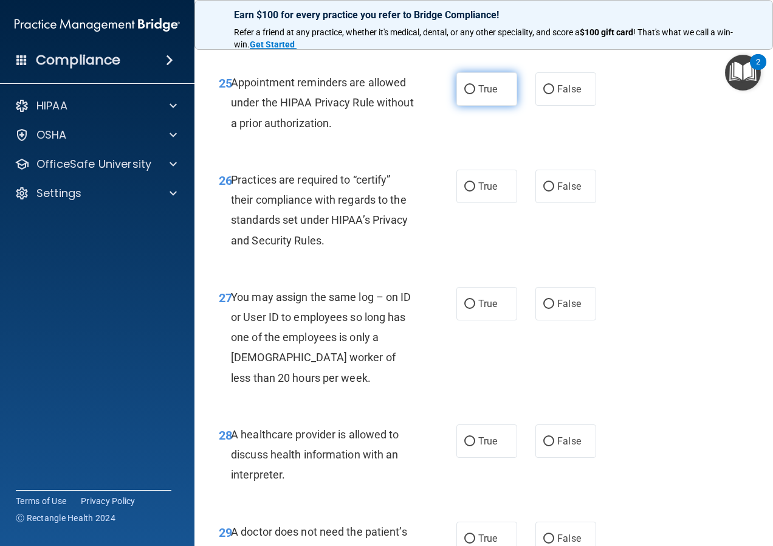
click at [501, 106] on label "True" at bounding box center [486, 88] width 61 height 33
click at [475, 94] on input "True" at bounding box center [469, 89] width 11 height 9
radio input "true"
click at [467, 191] on input "True" at bounding box center [469, 186] width 11 height 9
radio input "true"
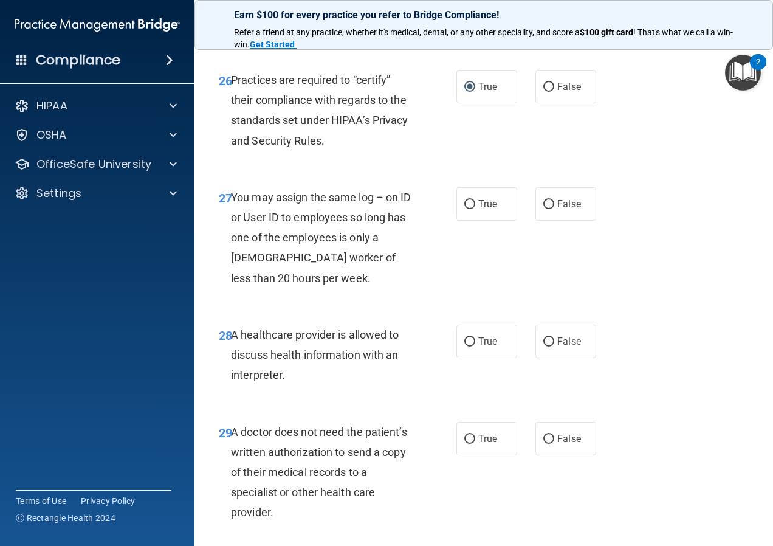
scroll to position [3220, 0]
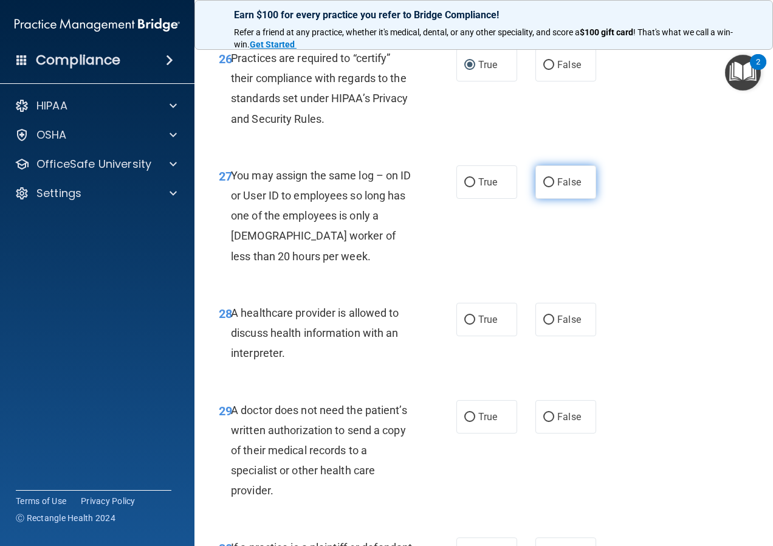
click at [575, 199] on label "False" at bounding box center [565, 181] width 61 height 33
click at [554, 187] on input "False" at bounding box center [548, 182] width 11 height 9
radio input "true"
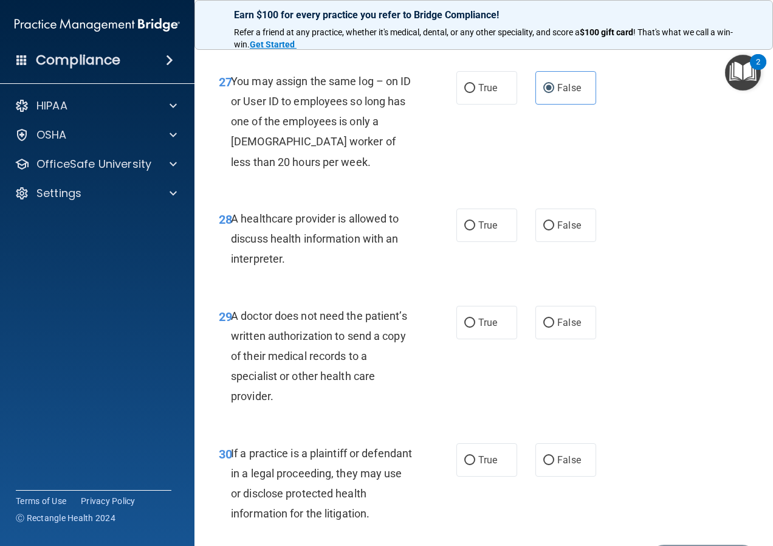
scroll to position [3341, 0]
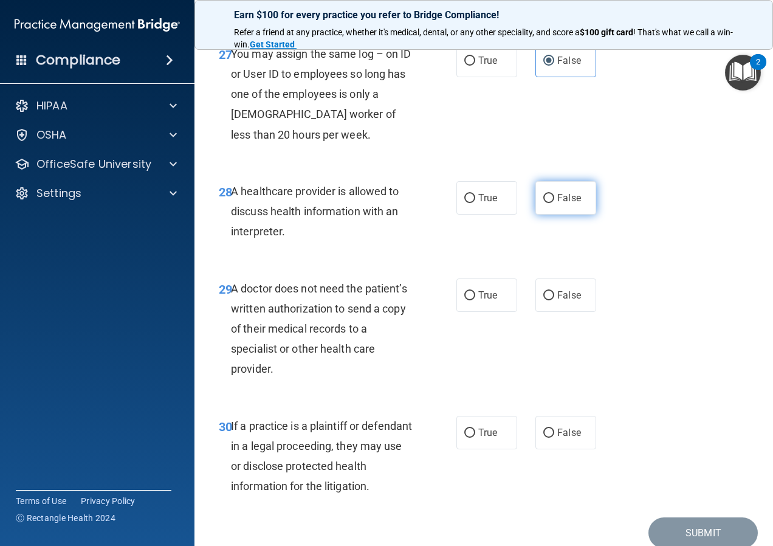
click at [563, 204] on span "False" at bounding box center [569, 198] width 24 height 12
click at [554, 203] on input "False" at bounding box center [548, 198] width 11 height 9
radio input "true"
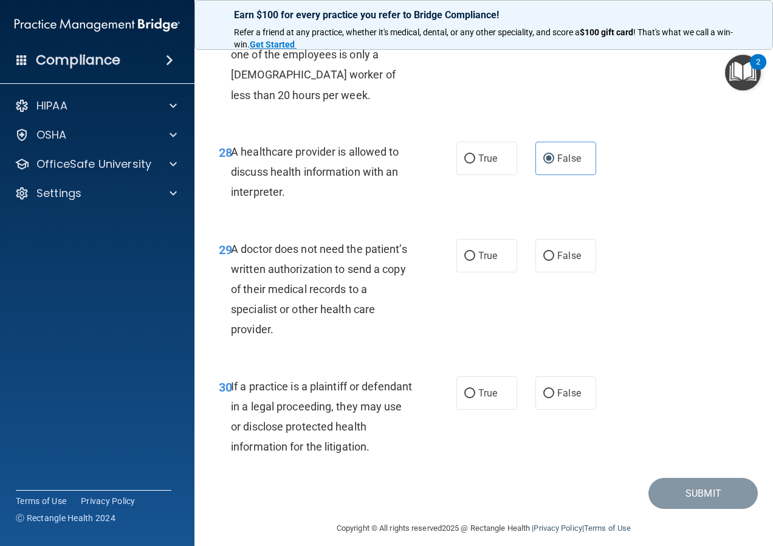
scroll to position [3402, 0]
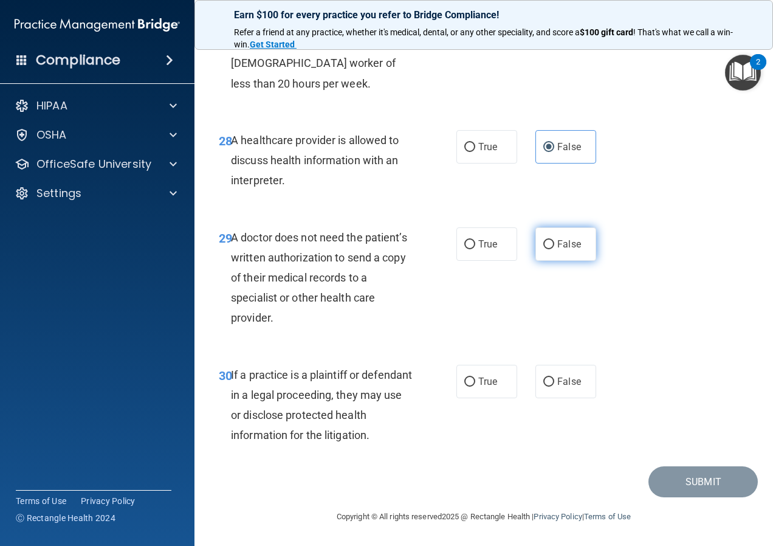
click at [570, 250] on span "False" at bounding box center [569, 244] width 24 height 12
click at [554, 249] on input "False" at bounding box center [548, 244] width 11 height 9
radio input "true"
click at [464, 380] on input "True" at bounding box center [469, 381] width 11 height 9
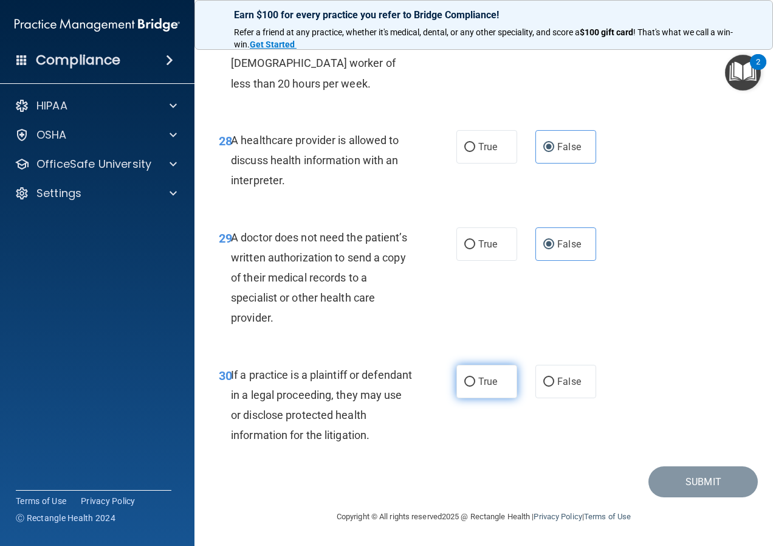
radio input "true"
click at [719, 471] on button "Submit" at bounding box center [702, 481] width 109 height 31
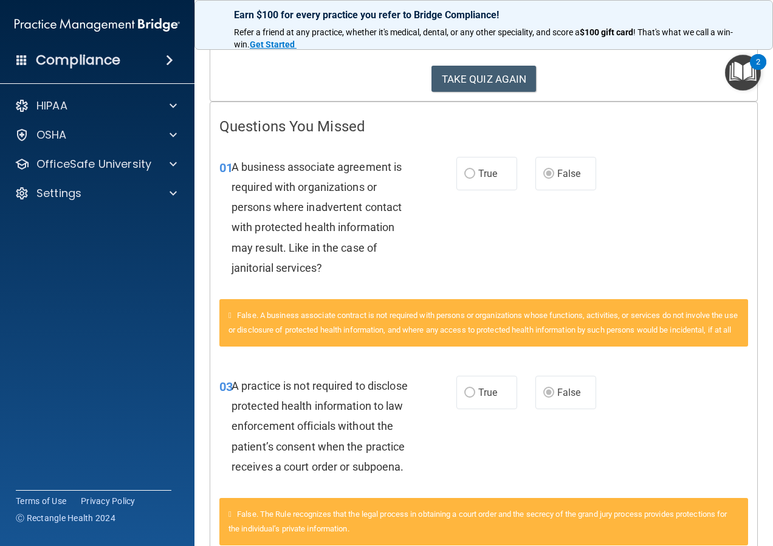
scroll to position [182, 0]
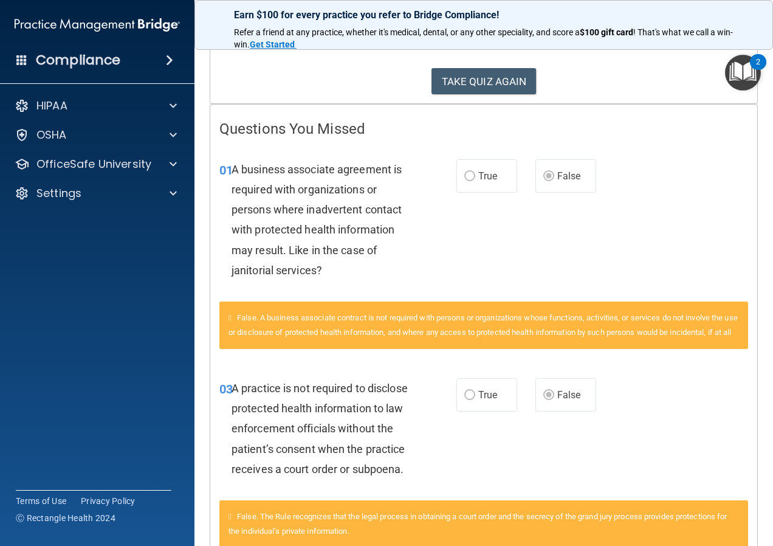
click at [488, 178] on span "True" at bounding box center [487, 176] width 19 height 12
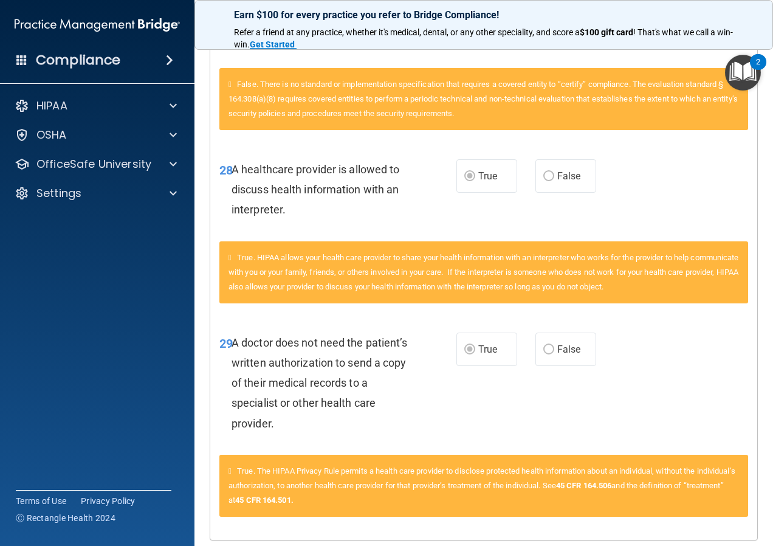
scroll to position [3095, 0]
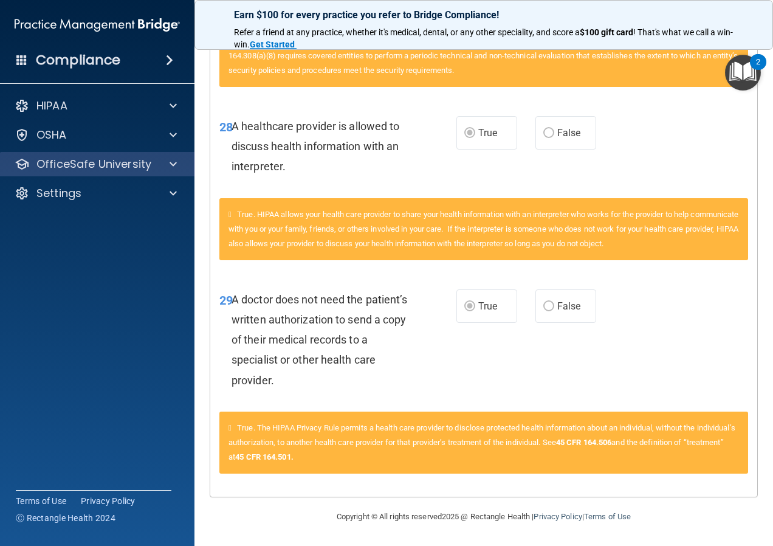
click at [103, 154] on div "OfficeSafe University" at bounding box center [97, 164] width 195 height 24
click at [170, 169] on span at bounding box center [173, 164] width 7 height 15
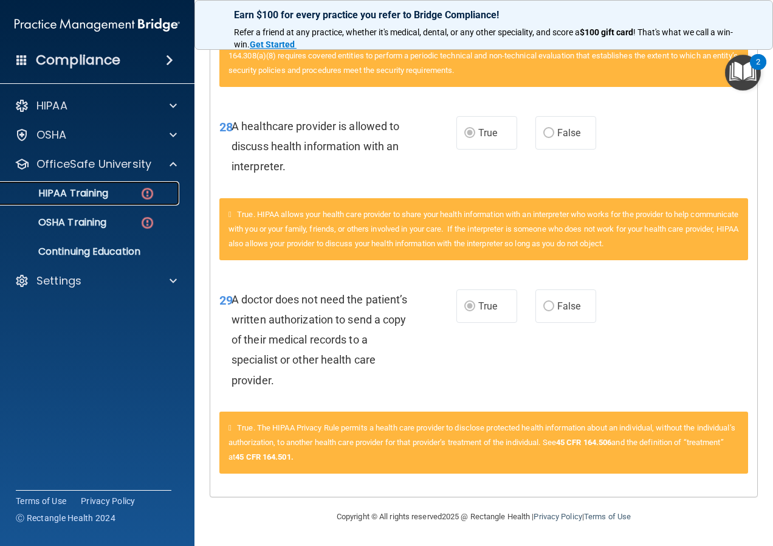
click at [132, 196] on div "HIPAA Training" at bounding box center [91, 193] width 166 height 12
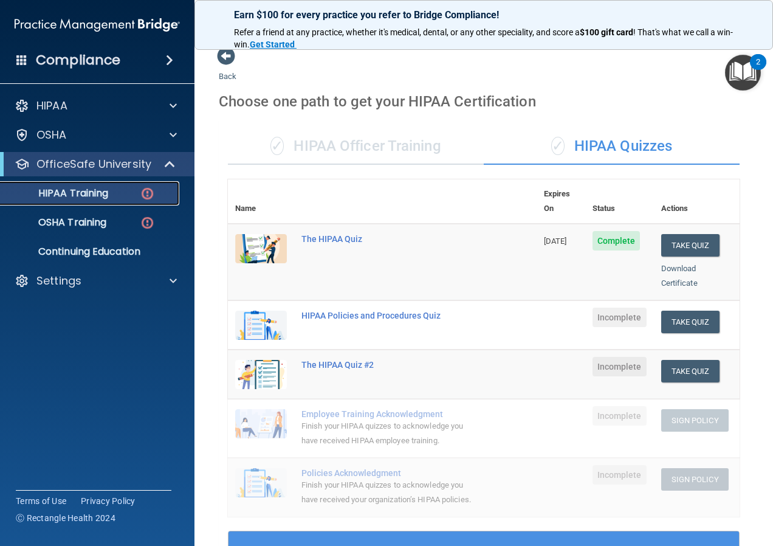
scroll to position [4, 0]
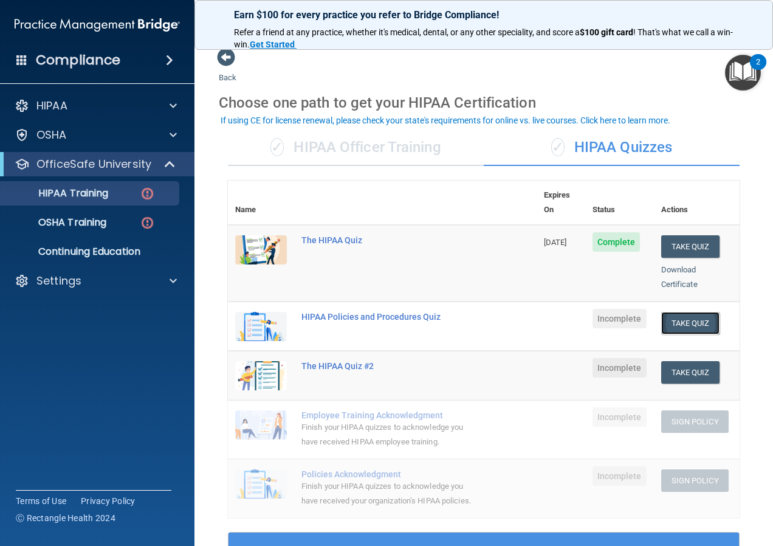
click at [685, 312] on button "Take Quiz" at bounding box center [690, 323] width 58 height 22
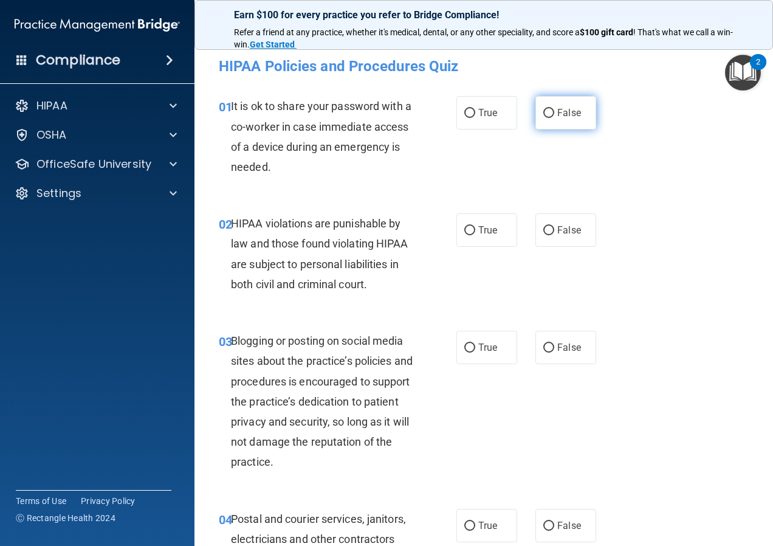
click at [581, 110] on label "False" at bounding box center [565, 112] width 61 height 33
click at [554, 110] on input "False" at bounding box center [548, 113] width 11 height 9
radio input "true"
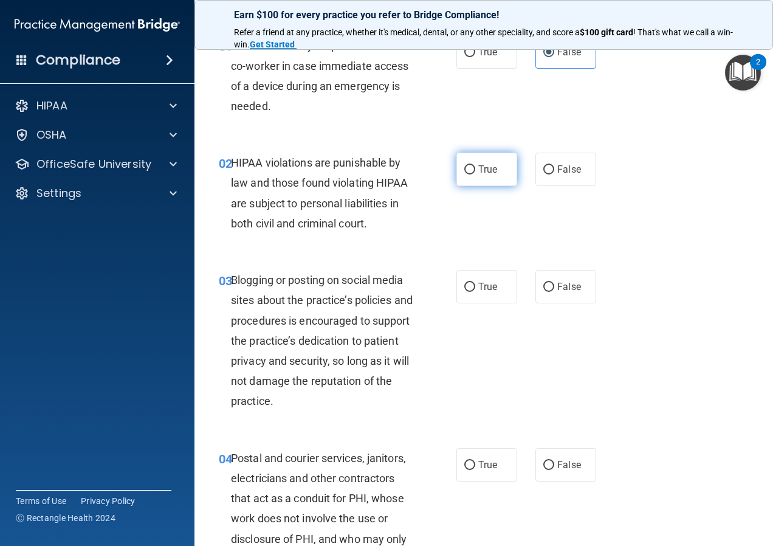
click at [461, 179] on label "True" at bounding box center [486, 168] width 61 height 33
click at [464, 174] on input "True" at bounding box center [469, 169] width 11 height 9
radio input "true"
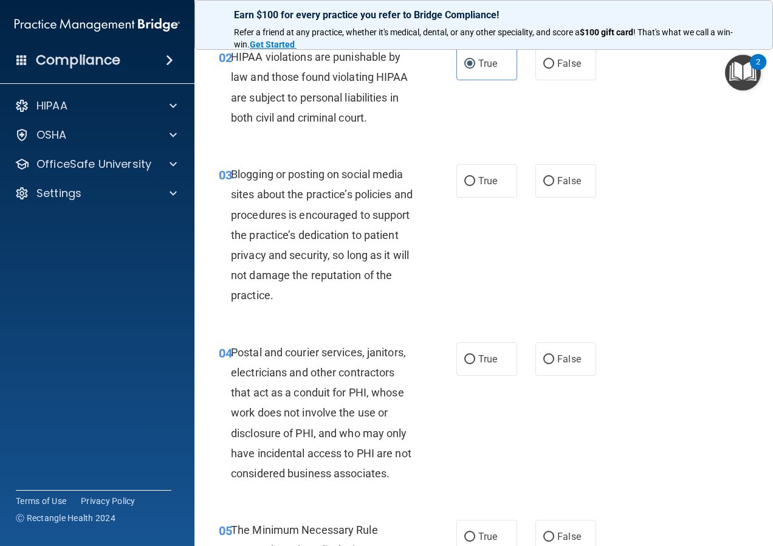
scroll to position [182, 0]
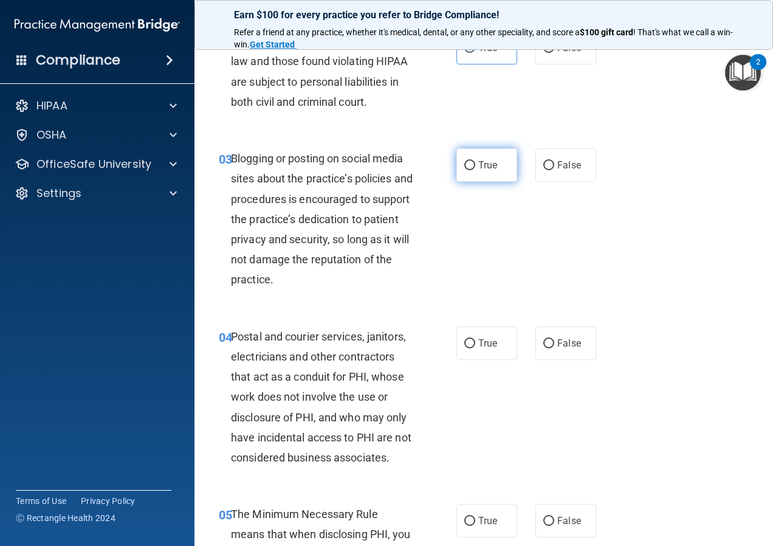
click at [481, 168] on span "True" at bounding box center [487, 165] width 19 height 12
click at [475, 168] on input "True" at bounding box center [469, 165] width 11 height 9
radio input "true"
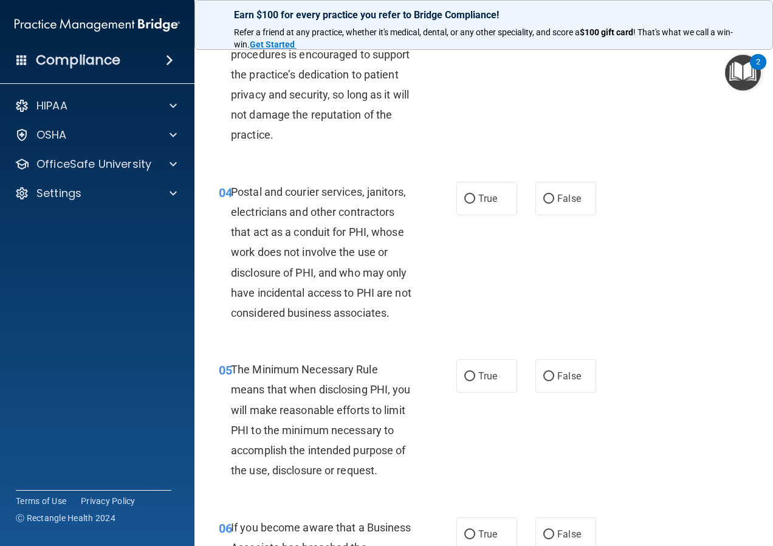
scroll to position [365, 0]
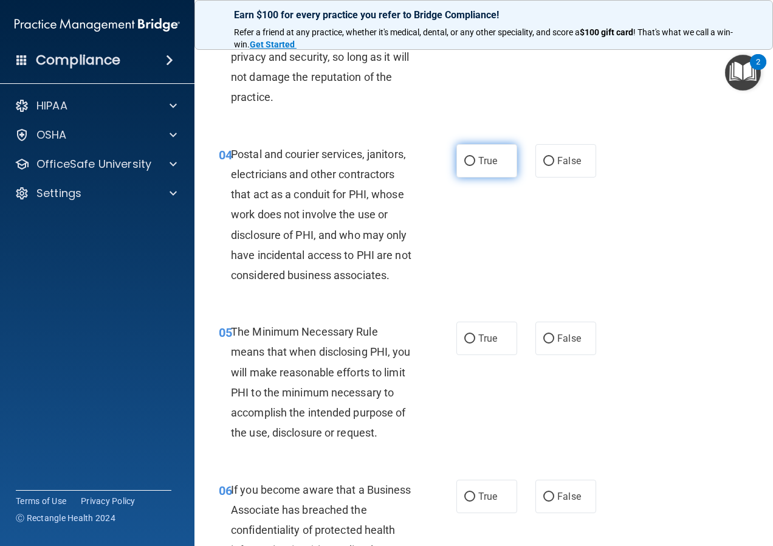
click at [486, 163] on span "True" at bounding box center [487, 161] width 19 height 12
click at [475, 163] on input "True" at bounding box center [469, 161] width 11 height 9
radio input "true"
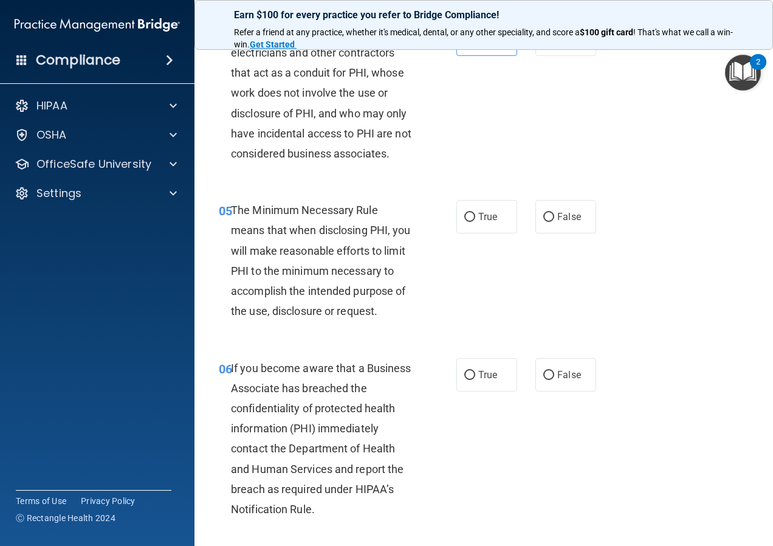
scroll to position [547, 0]
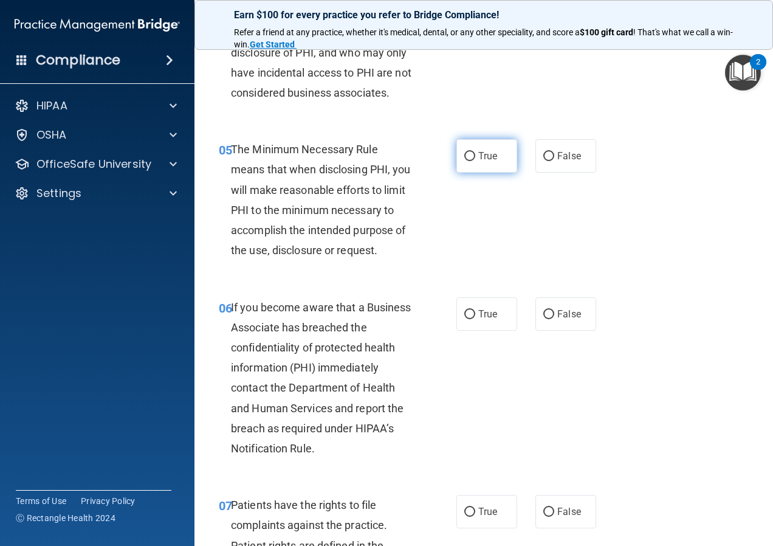
click at [475, 162] on label "True" at bounding box center [486, 155] width 61 height 33
click at [475, 161] on input "True" at bounding box center [469, 156] width 11 height 9
radio input "true"
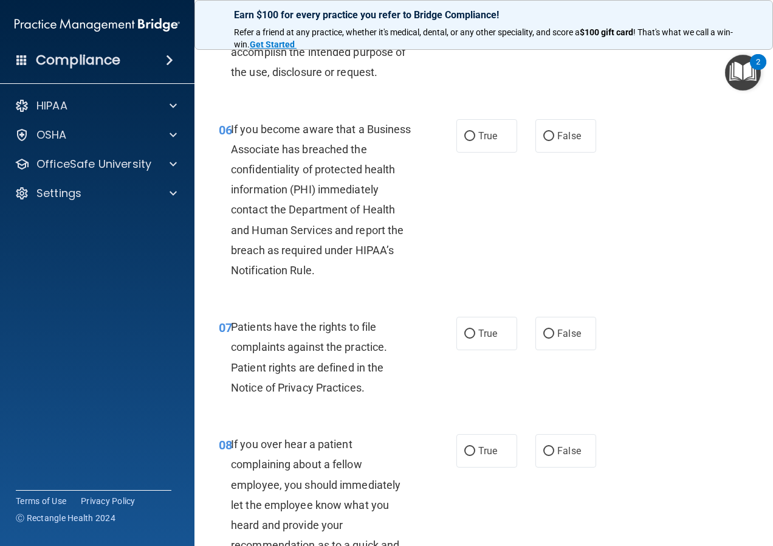
scroll to position [729, 0]
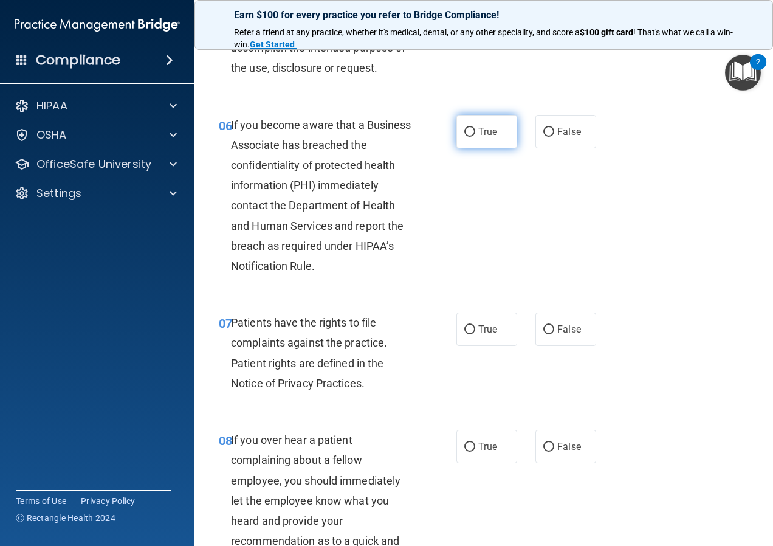
click at [494, 125] on label "True" at bounding box center [486, 131] width 61 height 33
click at [475, 128] on input "True" at bounding box center [469, 132] width 11 height 9
radio input "true"
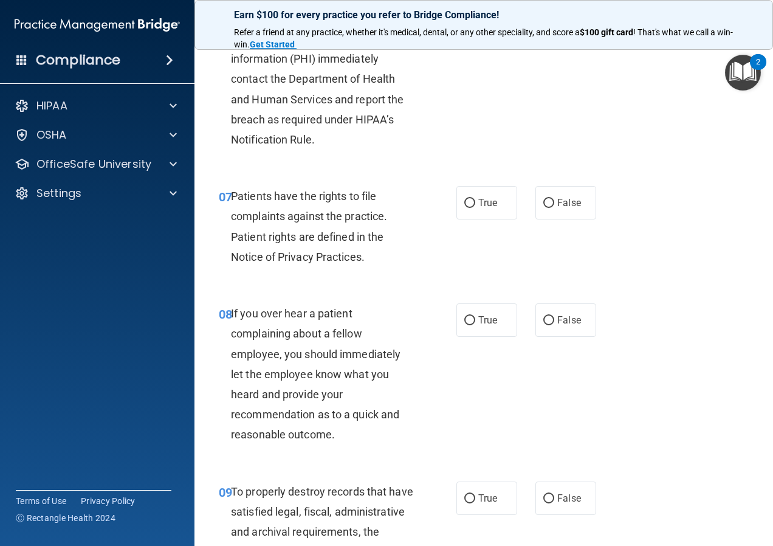
scroll to position [972, 0]
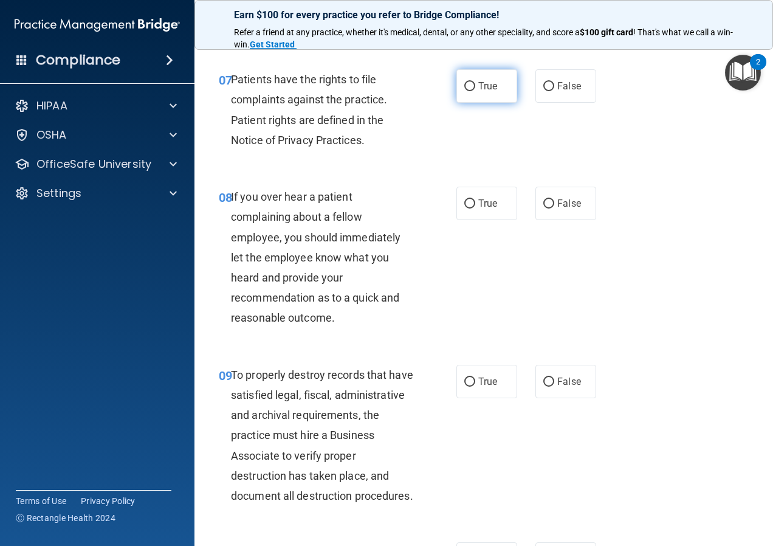
click at [478, 103] on label "True" at bounding box center [486, 85] width 61 height 33
click at [475, 91] on input "True" at bounding box center [469, 86] width 11 height 9
radio input "true"
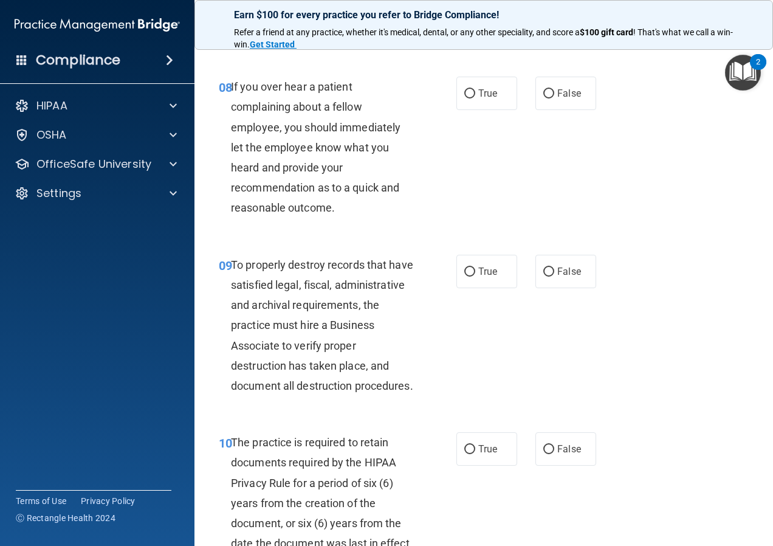
scroll to position [1094, 0]
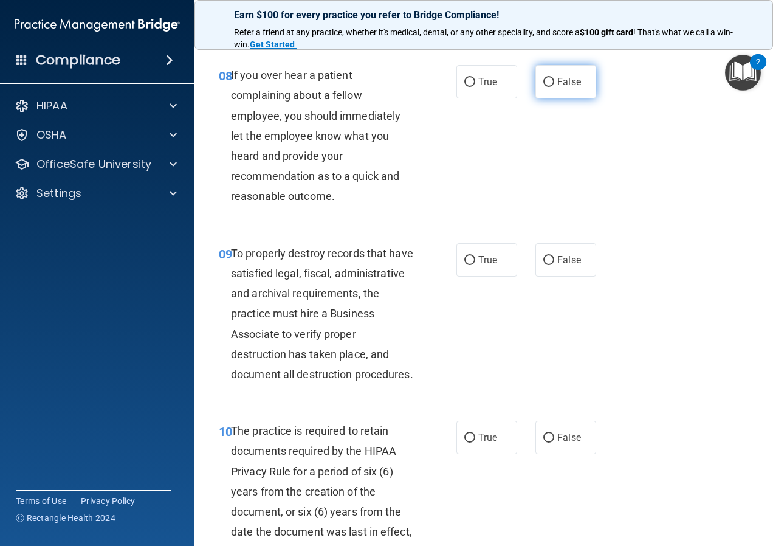
click at [582, 98] on label "False" at bounding box center [565, 81] width 61 height 33
click at [554, 87] on input "False" at bounding box center [548, 82] width 11 height 9
radio input "true"
click at [477, 98] on label "True" at bounding box center [486, 81] width 61 height 33
click at [475, 87] on input "True" at bounding box center [469, 82] width 11 height 9
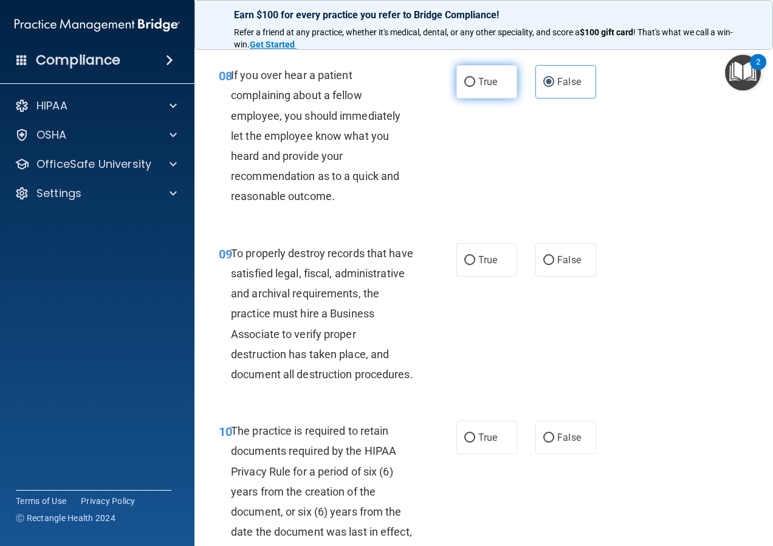
radio input "true"
radio input "false"
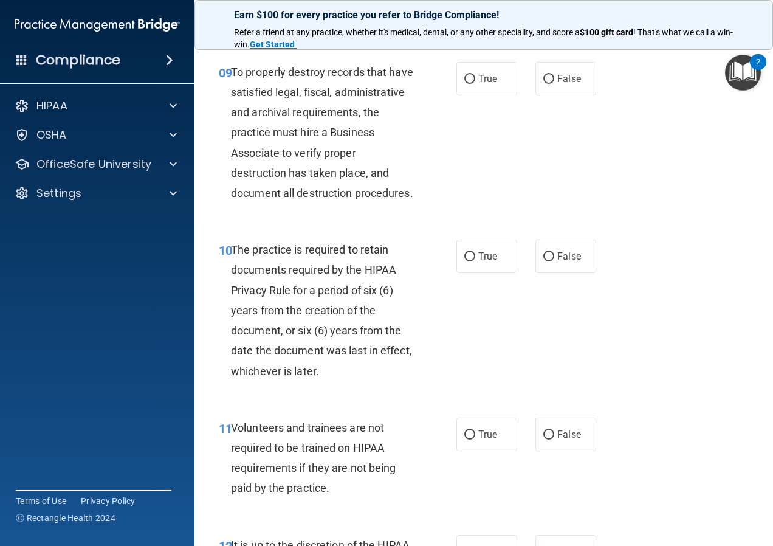
scroll to position [1276, 0]
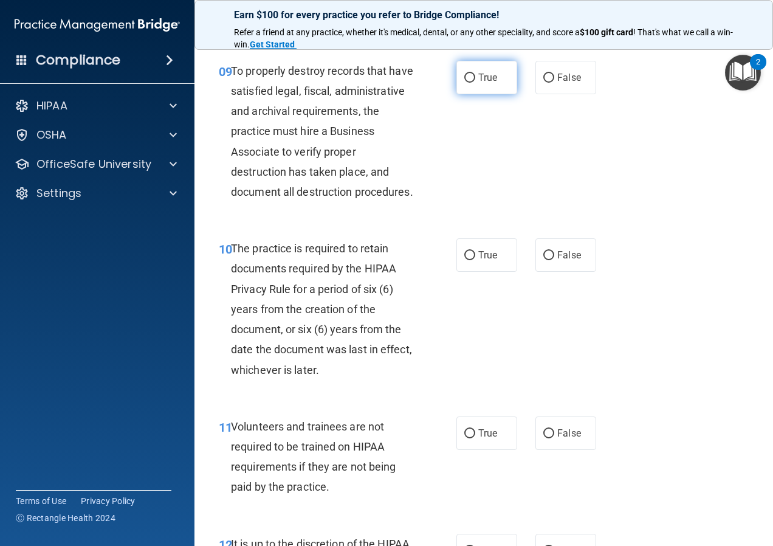
click at [467, 94] on label "True" at bounding box center [486, 77] width 61 height 33
click at [467, 83] on input "True" at bounding box center [469, 78] width 11 height 9
radio input "true"
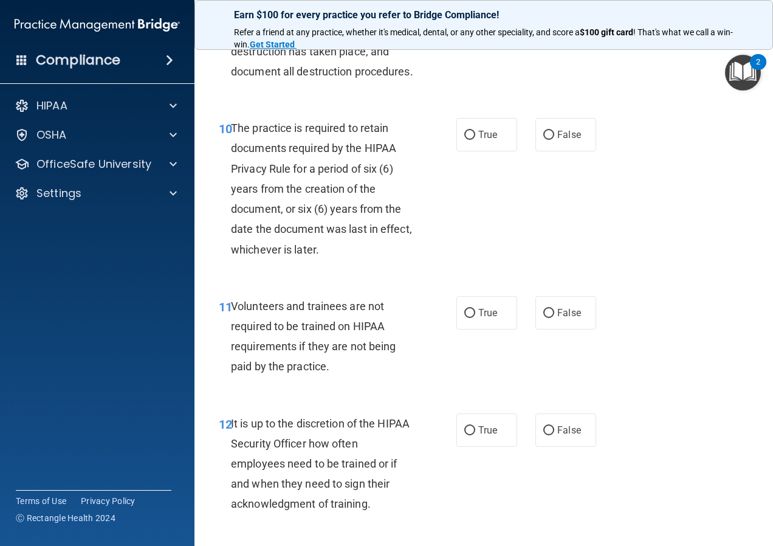
scroll to position [1397, 0]
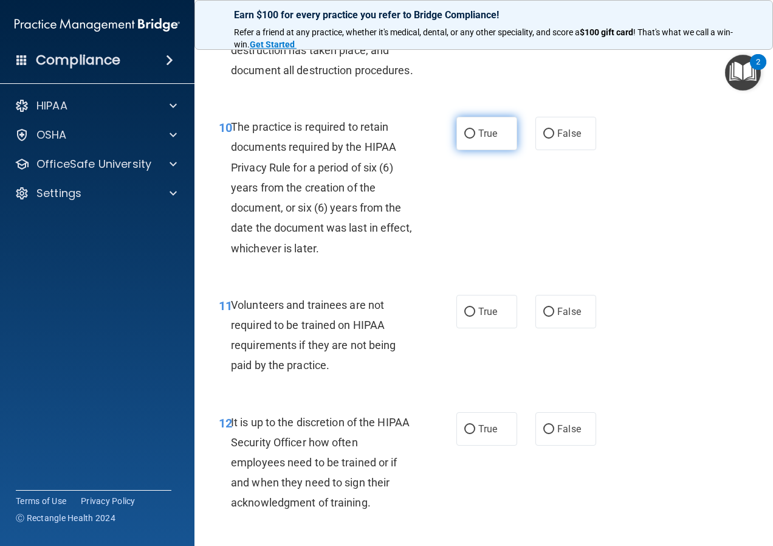
click at [471, 150] on label "True" at bounding box center [486, 133] width 61 height 33
click at [471, 139] on input "True" at bounding box center [469, 133] width 11 height 9
radio input "true"
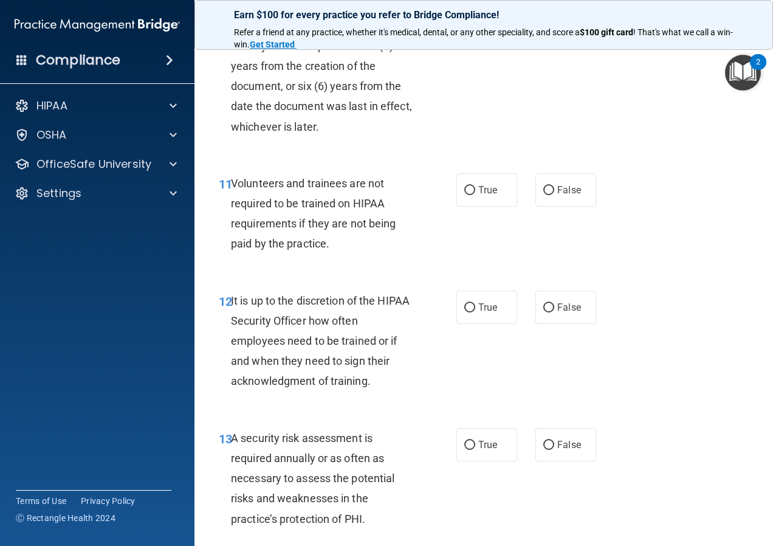
scroll to position [1580, 0]
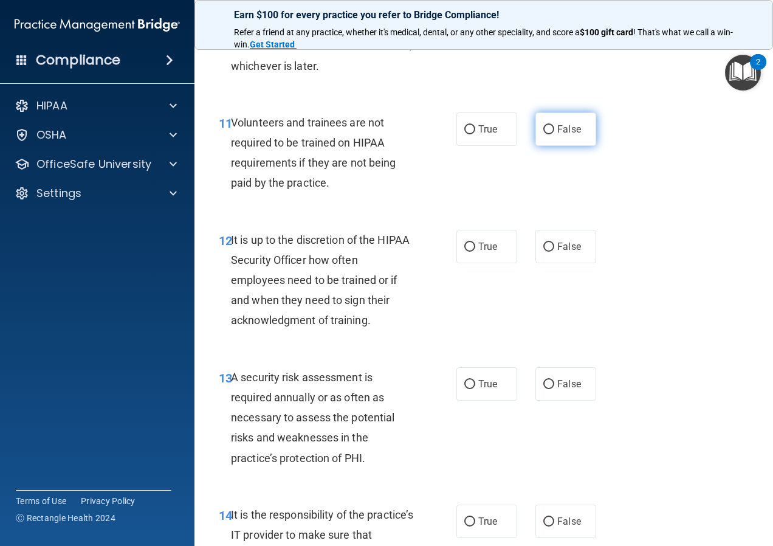
click at [564, 135] on span "False" at bounding box center [569, 129] width 24 height 12
click at [554, 134] on input "False" at bounding box center [548, 129] width 11 height 9
radio input "true"
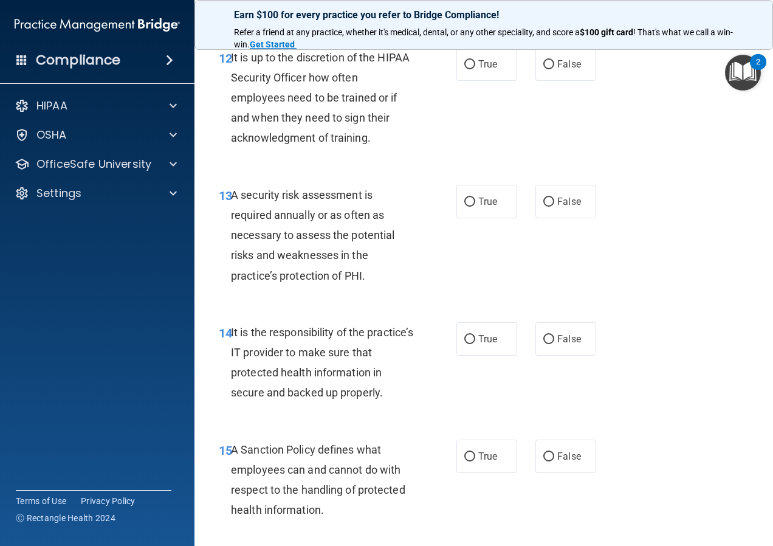
scroll to position [1701, 0]
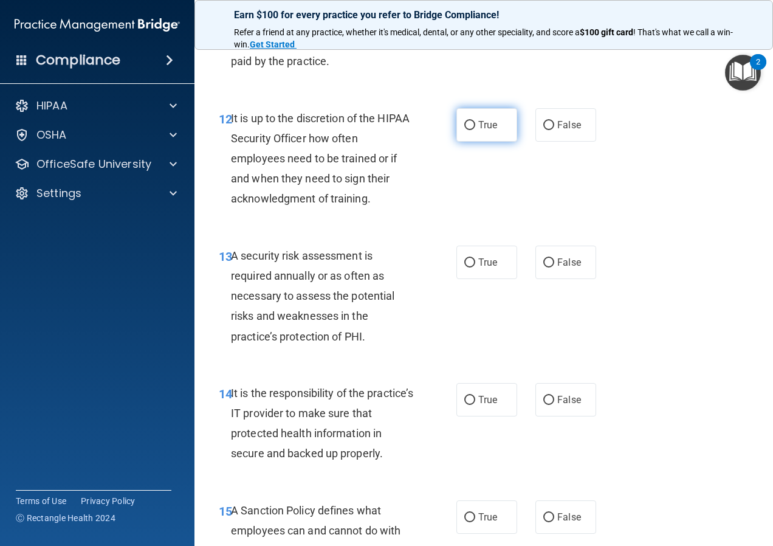
click at [464, 130] on input "True" at bounding box center [469, 125] width 11 height 9
radio input "true"
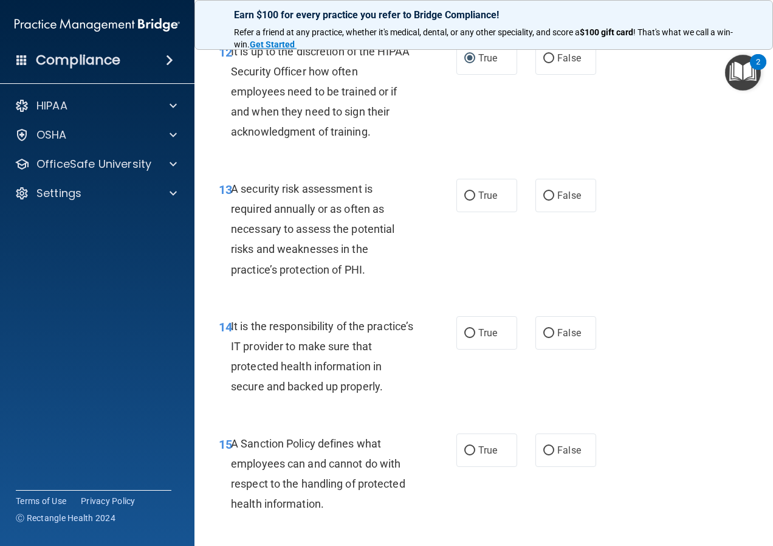
scroll to position [1823, 0]
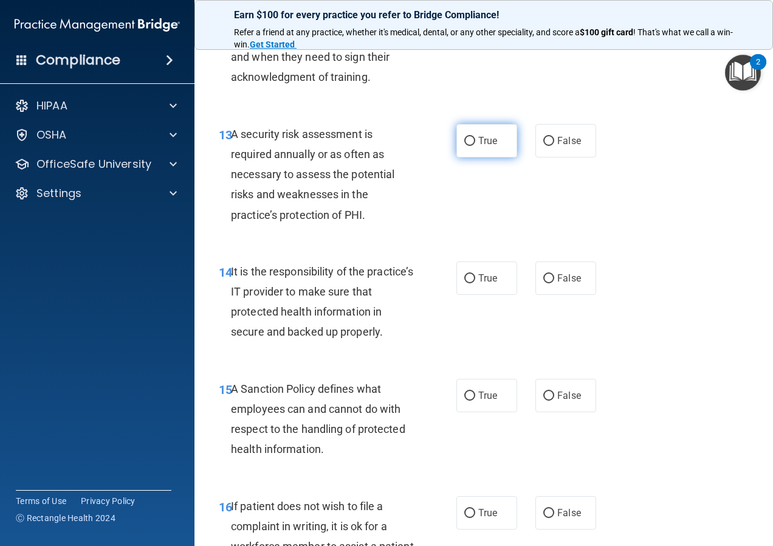
click at [456, 157] on label "True" at bounding box center [486, 140] width 61 height 33
click at [464, 146] on input "True" at bounding box center [469, 141] width 11 height 9
radio input "true"
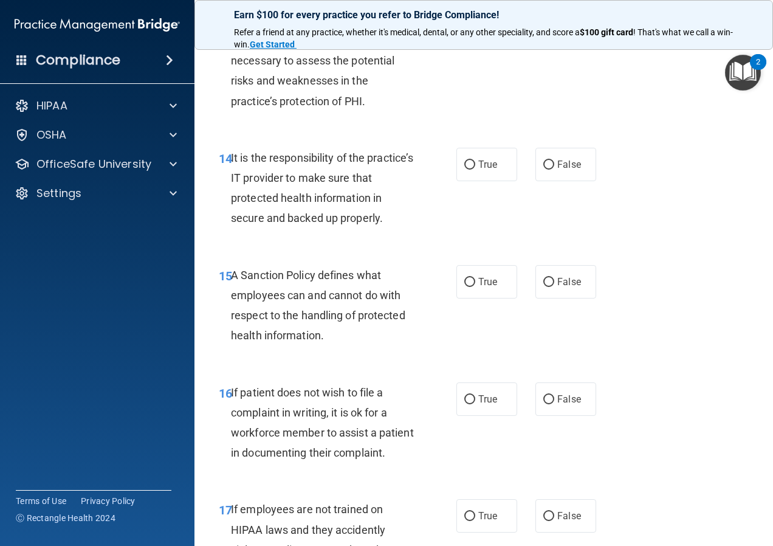
scroll to position [1944, 0]
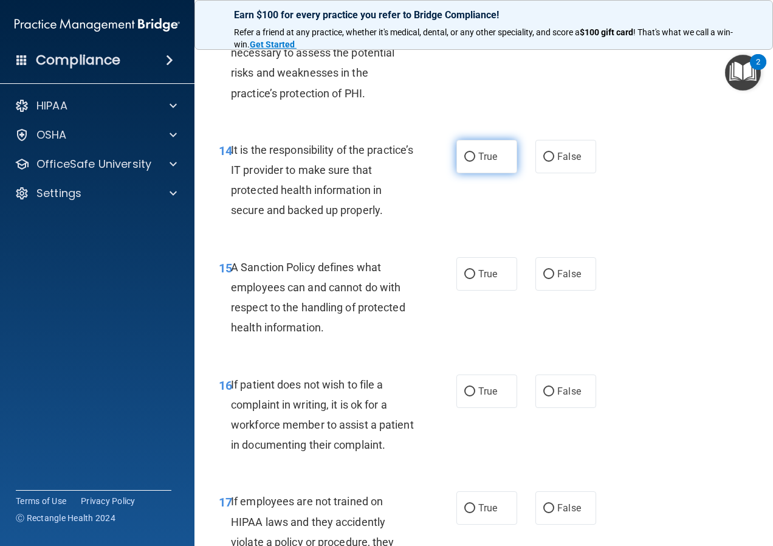
click at [482, 162] on span "True" at bounding box center [487, 157] width 19 height 12
click at [475, 162] on input "True" at bounding box center [469, 156] width 11 height 9
radio input "true"
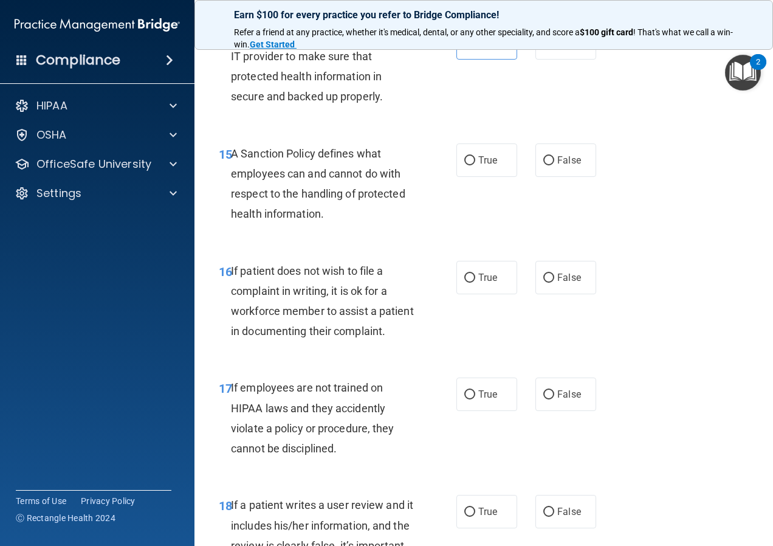
scroll to position [2066, 0]
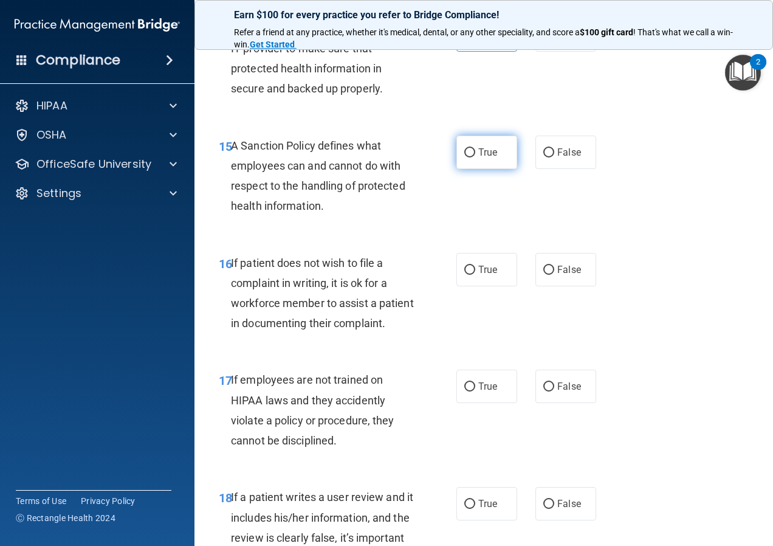
click at [487, 169] on label "True" at bounding box center [486, 151] width 61 height 33
click at [475, 157] on input "True" at bounding box center [469, 152] width 11 height 9
radio input "true"
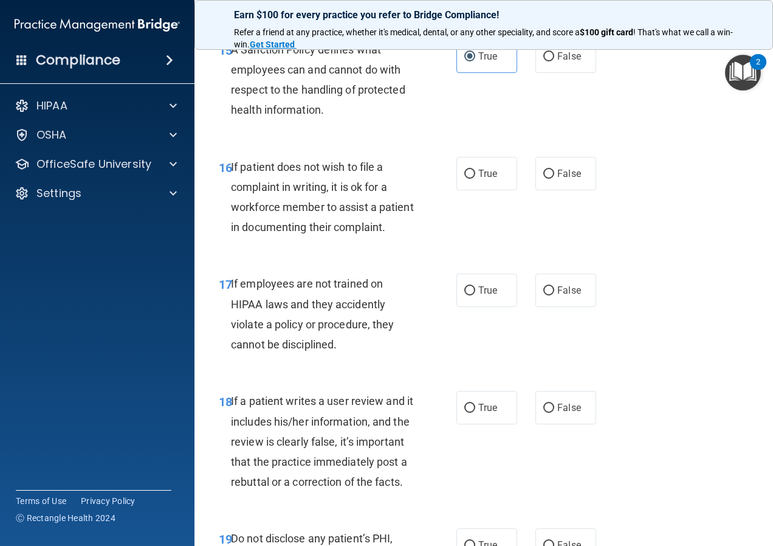
scroll to position [2187, 0]
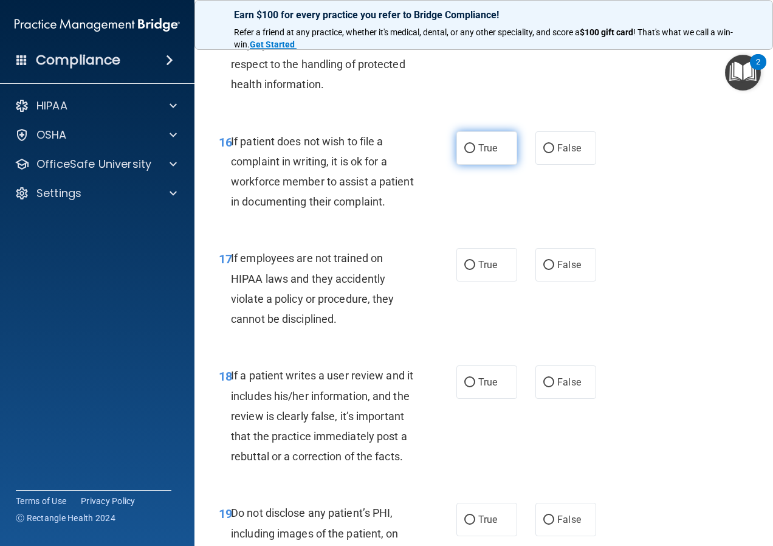
click at [501, 165] on label "True" at bounding box center [486, 147] width 61 height 33
click at [475, 153] on input "True" at bounding box center [469, 148] width 11 height 9
radio input "true"
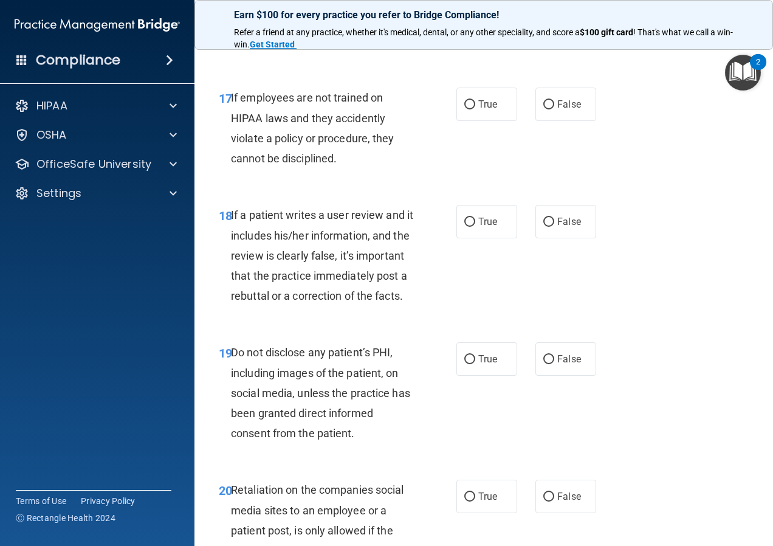
scroll to position [2369, 0]
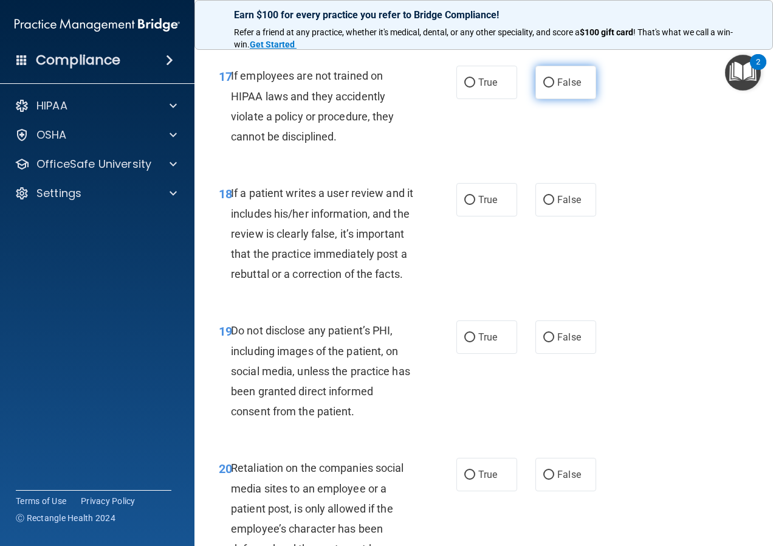
click at [539, 99] on label "False" at bounding box center [565, 82] width 61 height 33
click at [543, 87] on input "False" at bounding box center [548, 82] width 11 height 9
radio input "true"
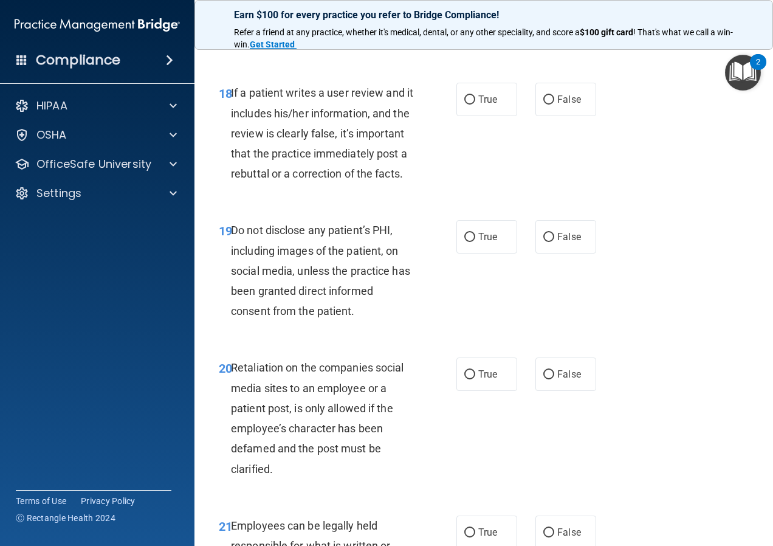
scroll to position [2491, 0]
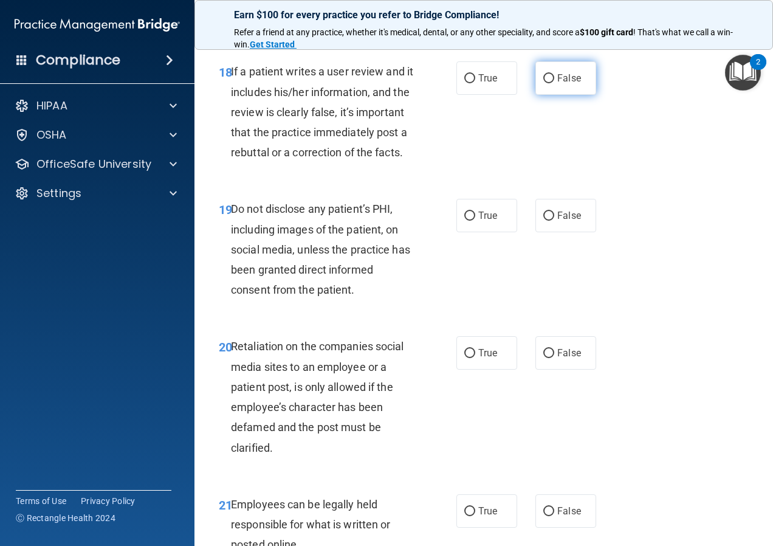
click at [578, 95] on label "False" at bounding box center [565, 77] width 61 height 33
click at [554, 83] on input "False" at bounding box center [548, 78] width 11 height 9
radio input "true"
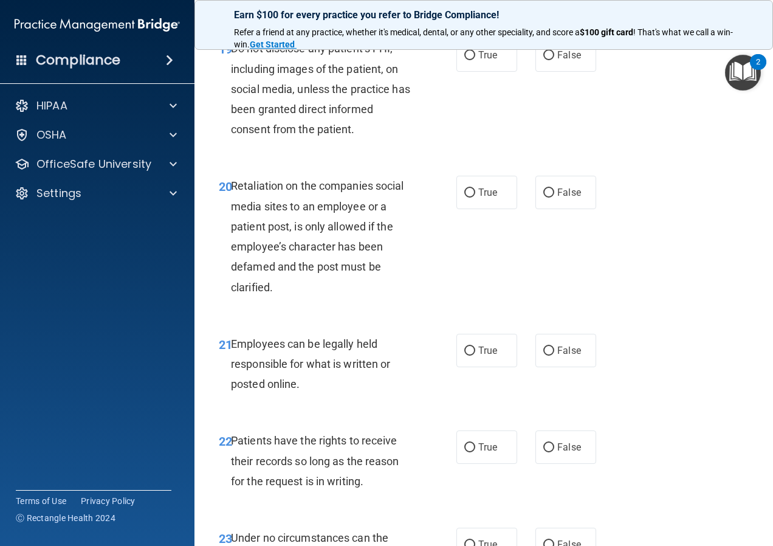
scroll to position [2673, 0]
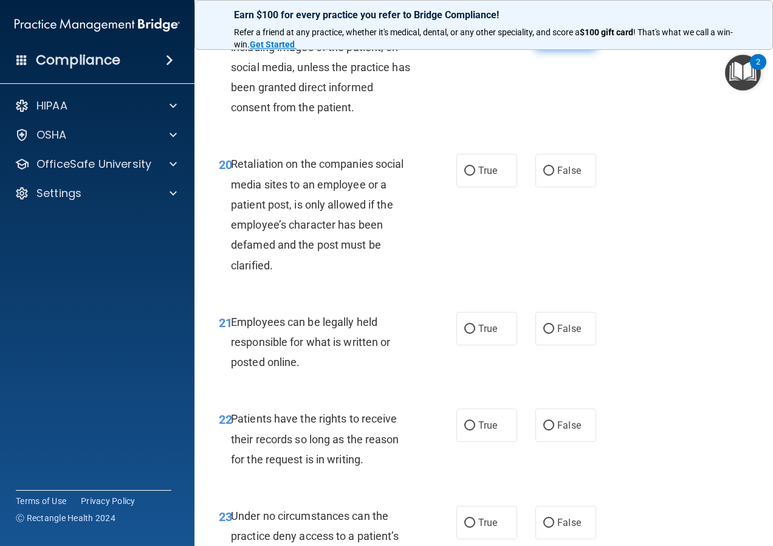
click at [575, 50] on label "False" at bounding box center [565, 32] width 61 height 33
click at [554, 38] on input "False" at bounding box center [548, 33] width 11 height 9
radio input "true"
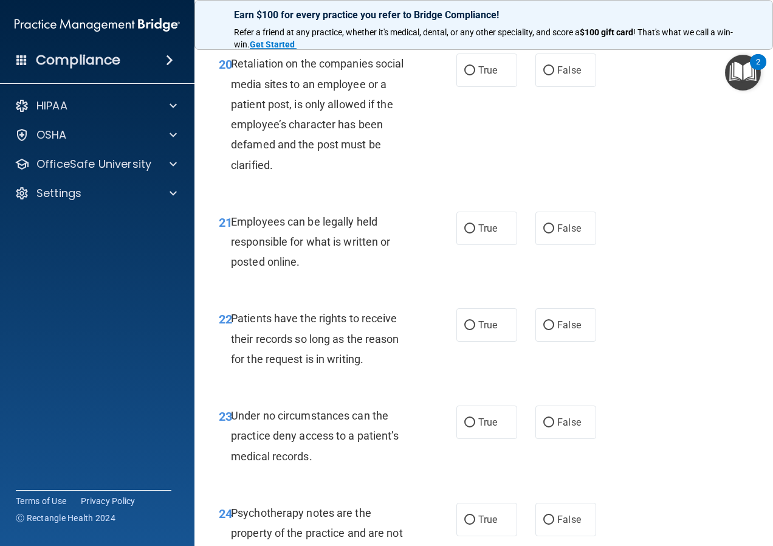
scroll to position [2795, 0]
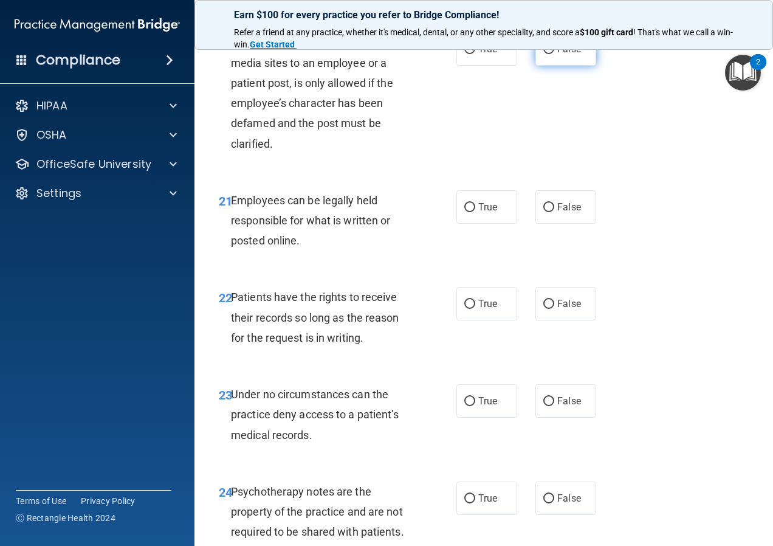
click at [536, 66] on label "False" at bounding box center [565, 48] width 61 height 33
click at [543, 54] on input "False" at bounding box center [548, 49] width 11 height 9
radio input "true"
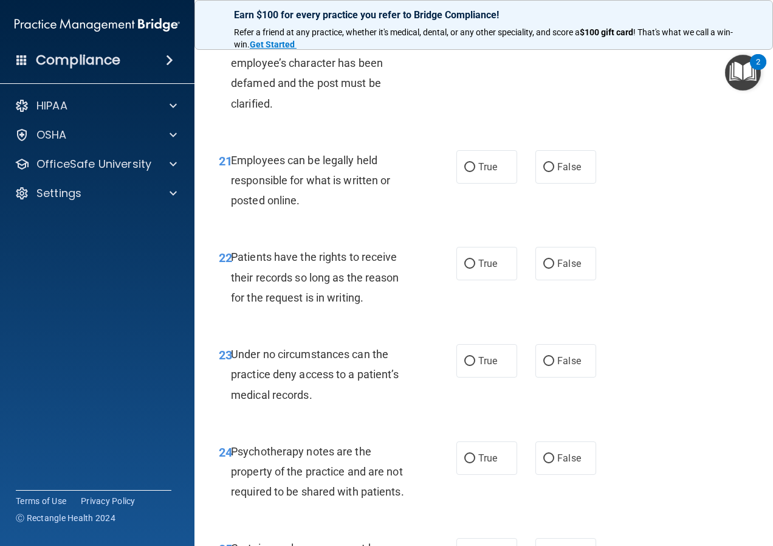
scroll to position [2916, 0]
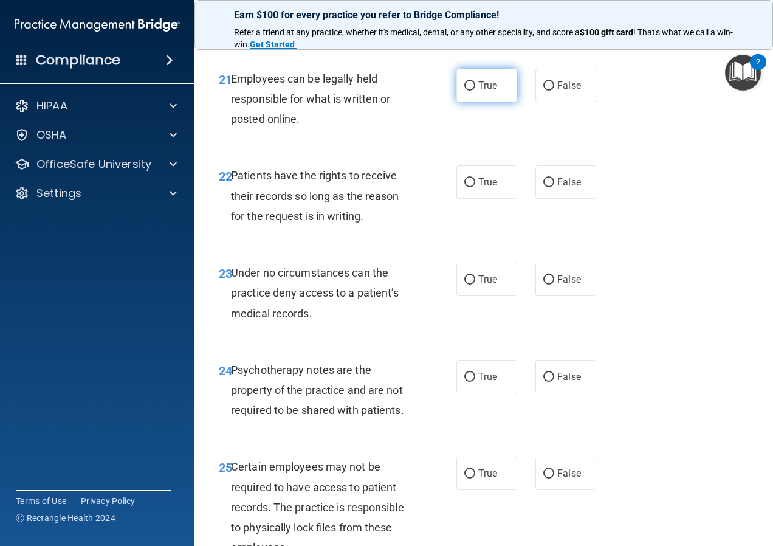
click at [469, 91] on input "True" at bounding box center [469, 85] width 11 height 9
radio input "true"
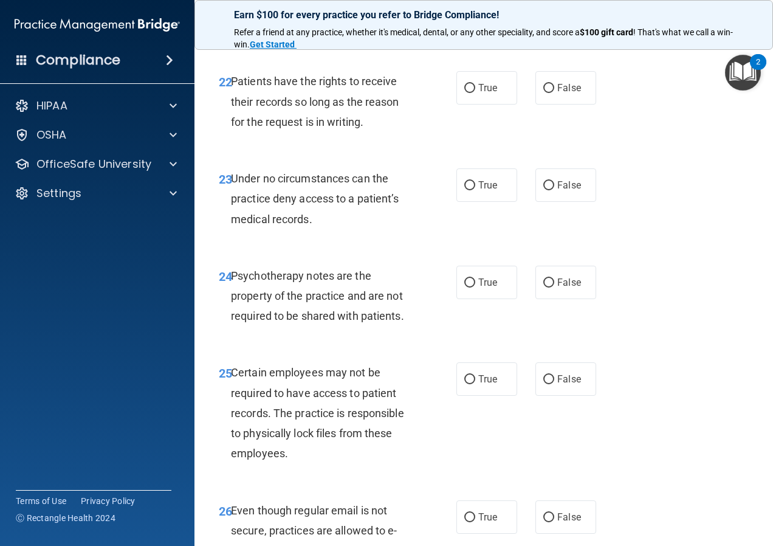
scroll to position [3038, 0]
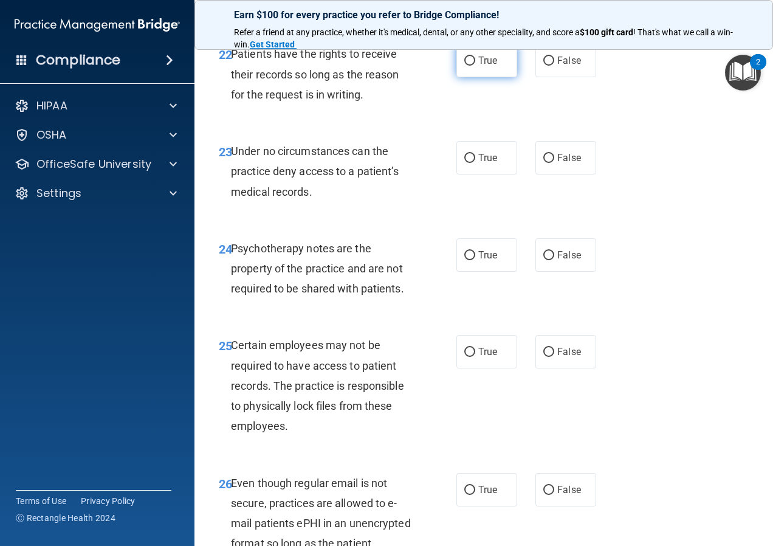
click at [478, 66] on span "True" at bounding box center [487, 61] width 19 height 12
click at [475, 66] on input "True" at bounding box center [469, 61] width 11 height 9
radio input "true"
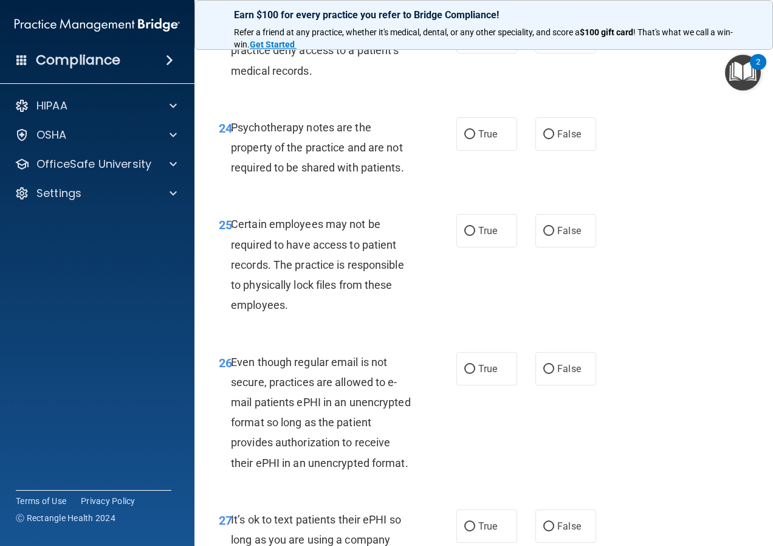
scroll to position [3159, 0]
click at [499, 53] on label "True" at bounding box center [486, 35] width 61 height 33
click at [475, 41] on input "True" at bounding box center [469, 36] width 11 height 9
radio input "true"
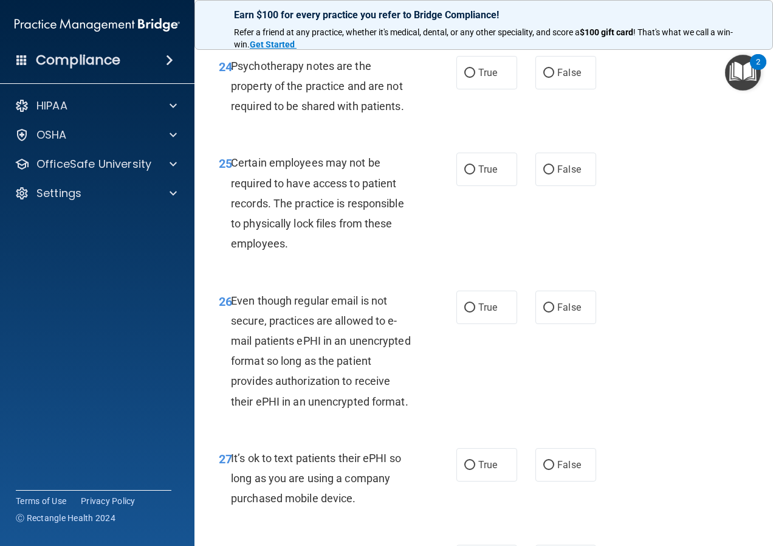
scroll to position [3281, 0]
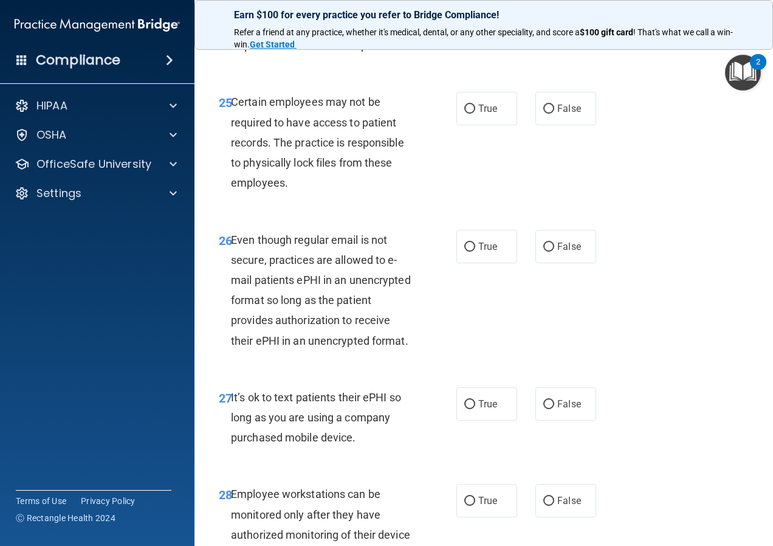
click at [468, 29] on label "True" at bounding box center [486, 11] width 61 height 33
click at [468, 17] on input "True" at bounding box center [469, 12] width 11 height 9
radio input "true"
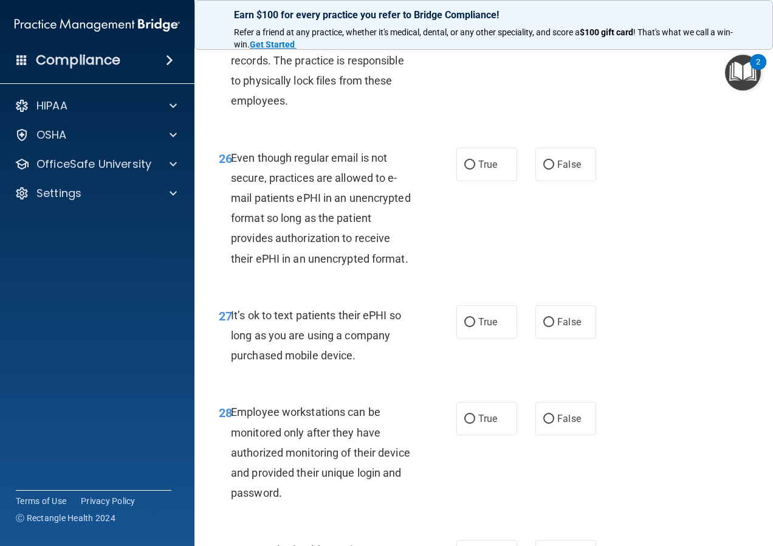
scroll to position [3341, 0]
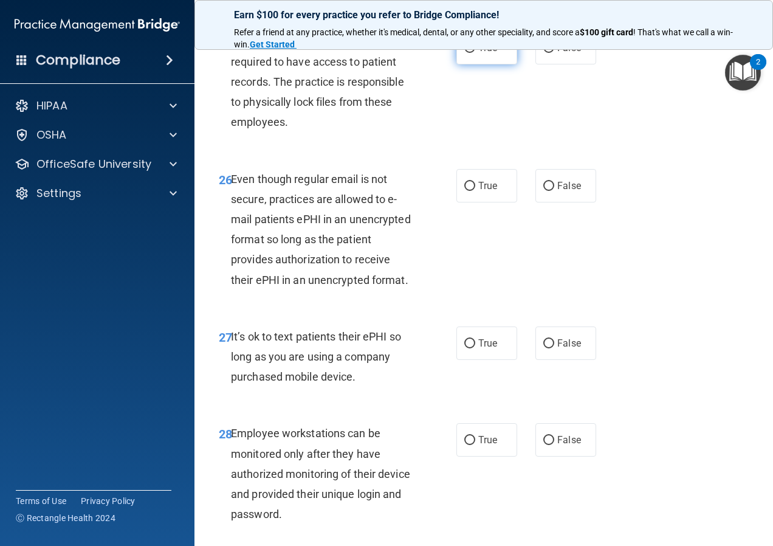
click at [468, 53] on input "True" at bounding box center [469, 48] width 11 height 9
radio input "true"
click at [581, 64] on label "False" at bounding box center [565, 47] width 61 height 33
click at [554, 53] on input "False" at bounding box center [548, 48] width 11 height 9
radio input "true"
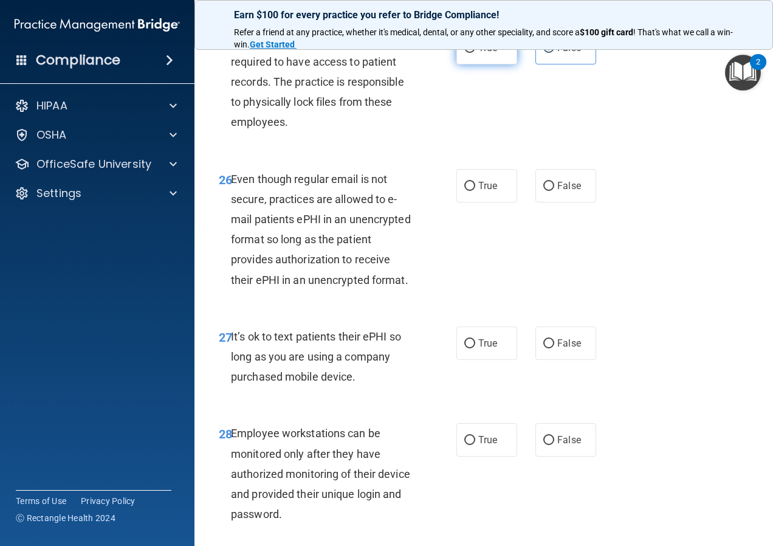
click at [489, 64] on label "True" at bounding box center [486, 47] width 61 height 33
click at [475, 53] on input "True" at bounding box center [469, 48] width 11 height 9
radio input "true"
radio input "false"
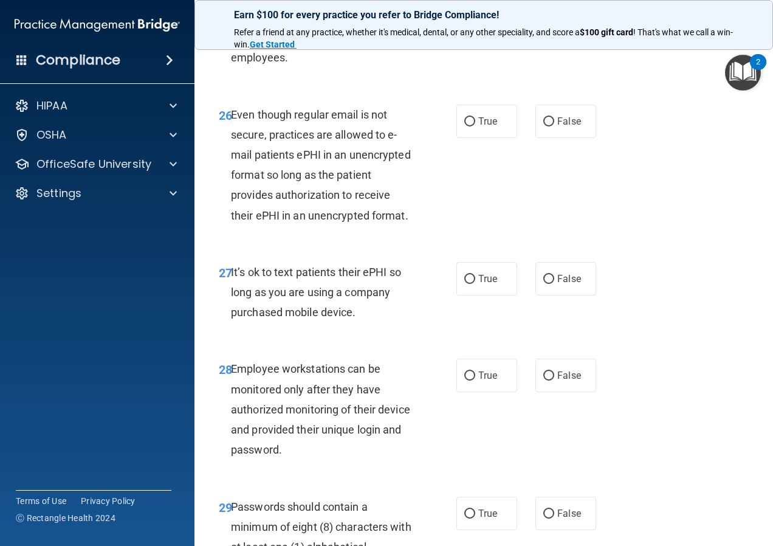
scroll to position [3463, 0]
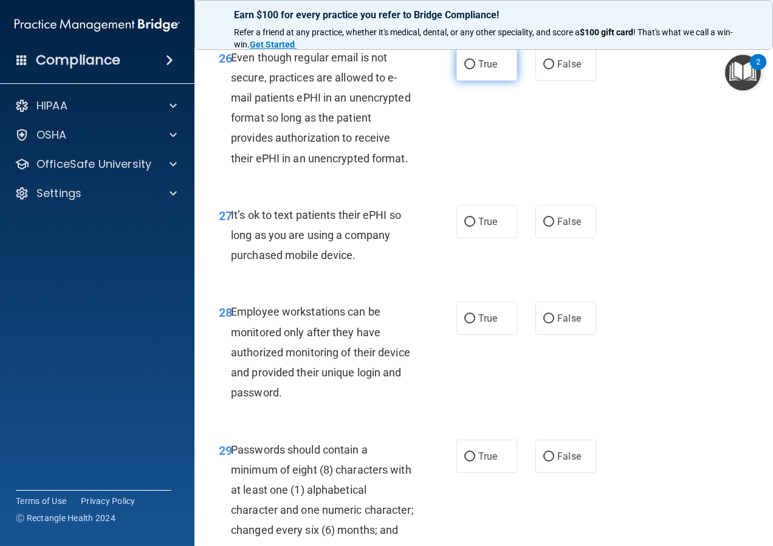
click at [479, 70] on span "True" at bounding box center [487, 64] width 19 height 12
click at [475, 69] on input "True" at bounding box center [469, 64] width 11 height 9
radio input "true"
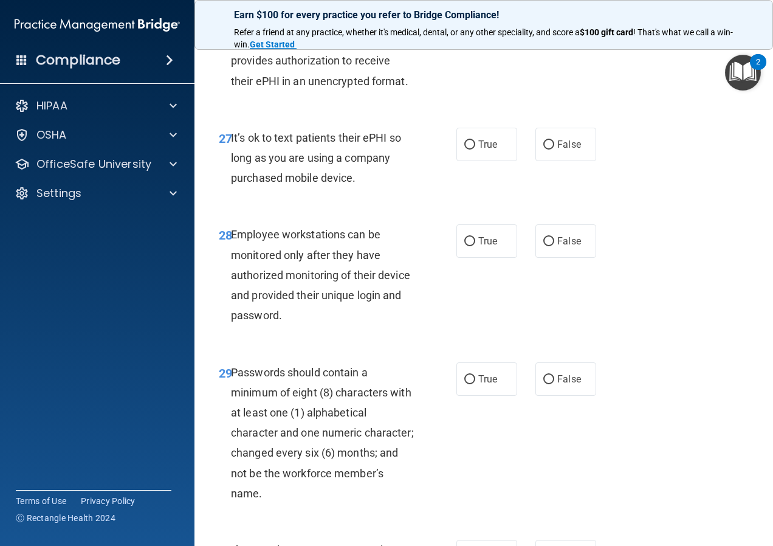
scroll to position [3585, 0]
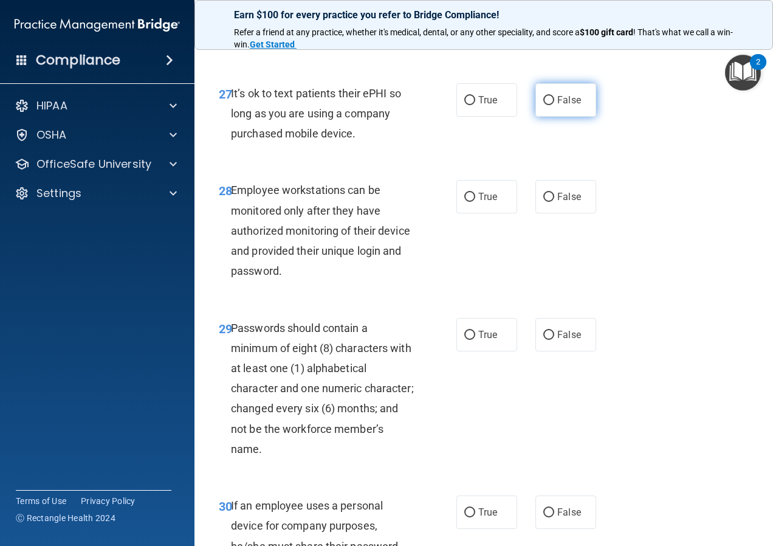
click at [557, 106] on span "False" at bounding box center [569, 100] width 24 height 12
click at [554, 105] on input "False" at bounding box center [548, 100] width 11 height 9
radio input "true"
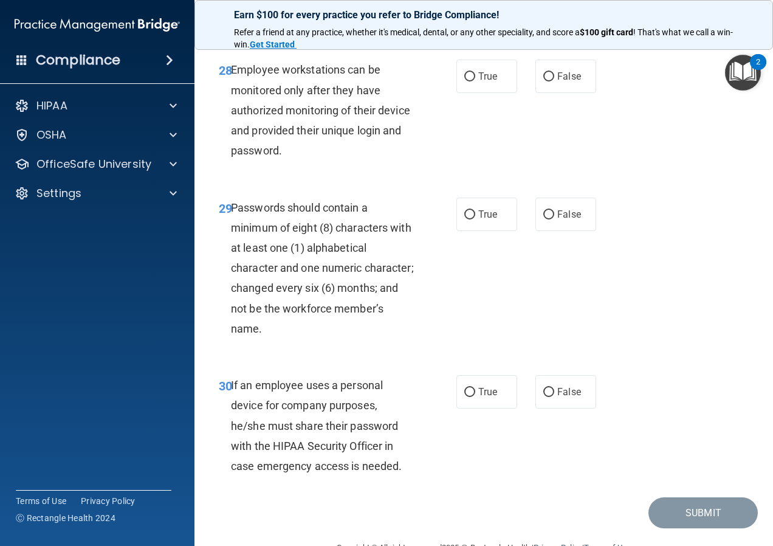
scroll to position [3706, 0]
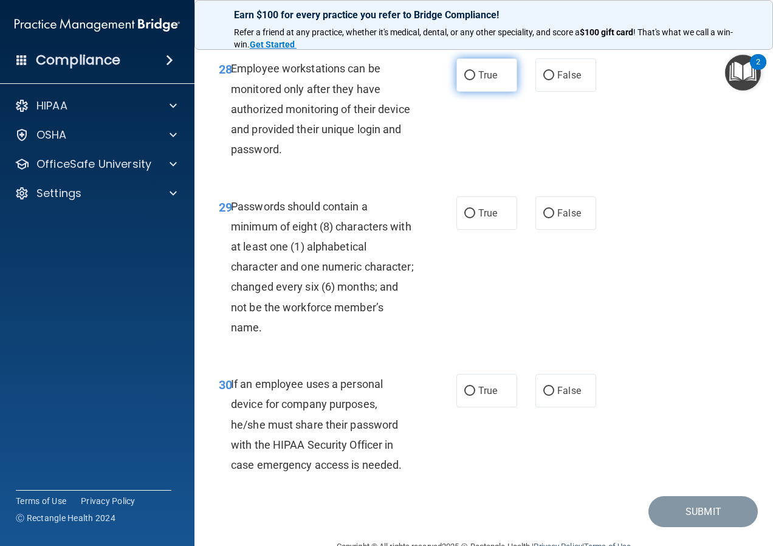
click at [473, 92] on label "True" at bounding box center [486, 74] width 61 height 33
click at [473, 80] on input "True" at bounding box center [469, 75] width 11 height 9
radio input "true"
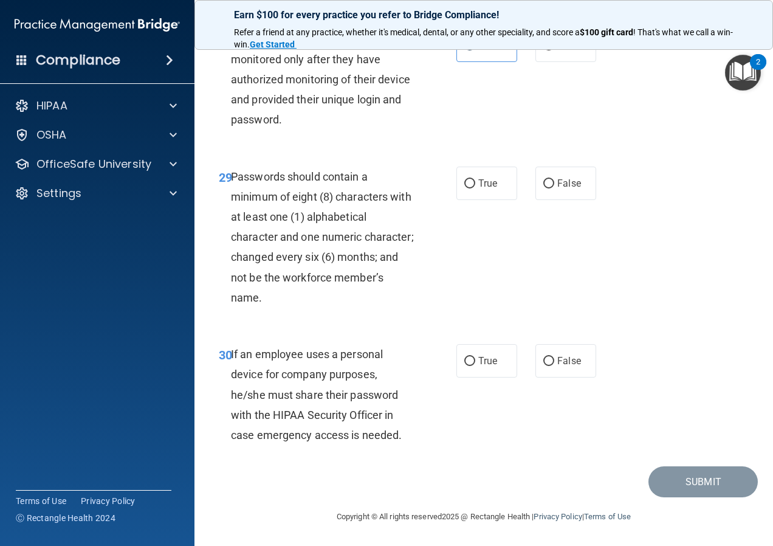
scroll to position [3828, 0]
click at [464, 188] on input "True" at bounding box center [469, 183] width 11 height 9
radio input "true"
click at [481, 366] on label "True" at bounding box center [486, 360] width 61 height 33
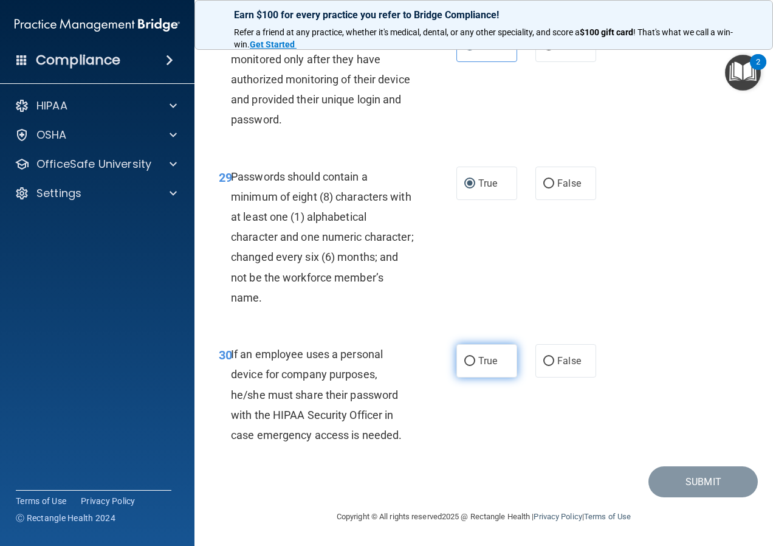
click at [475, 366] on input "True" at bounding box center [469, 361] width 11 height 9
radio input "true"
click at [679, 476] on button "Submit" at bounding box center [702, 481] width 109 height 31
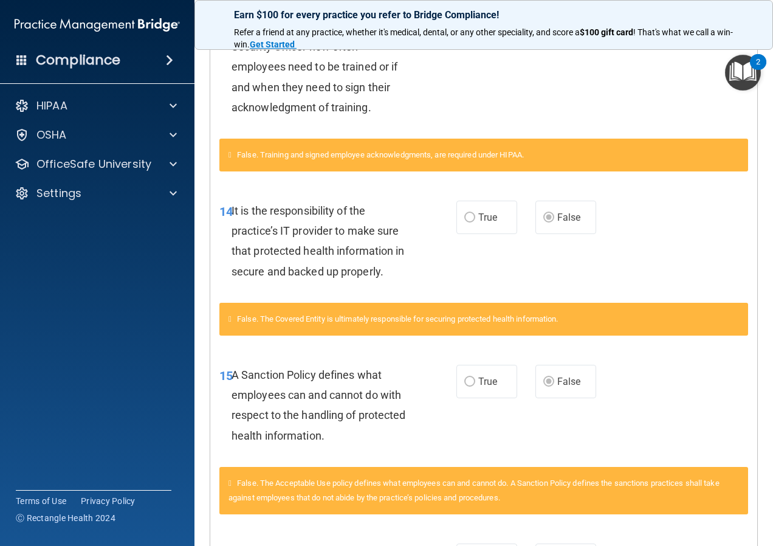
scroll to position [1236, 0]
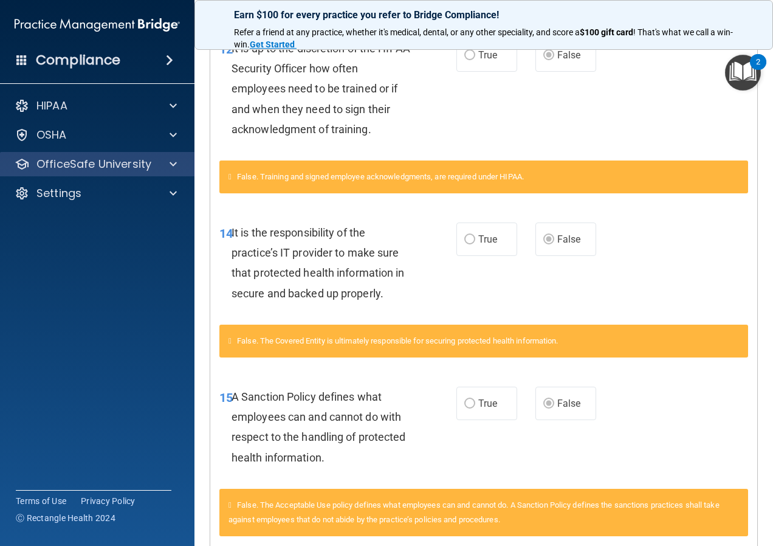
click at [146, 173] on div "OfficeSafe University" at bounding box center [97, 164] width 195 height 24
click at [167, 165] on div at bounding box center [171, 164] width 30 height 15
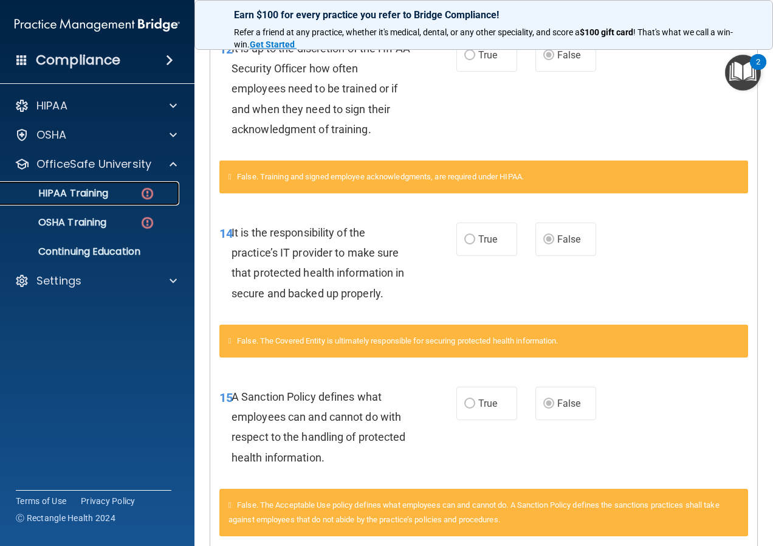
click at [128, 184] on link "HIPAA Training" at bounding box center [83, 193] width 191 height 24
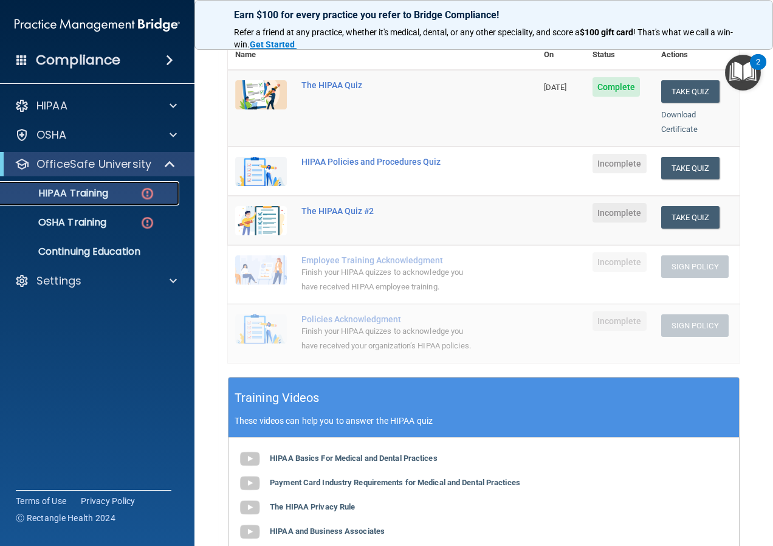
scroll to position [125, 0]
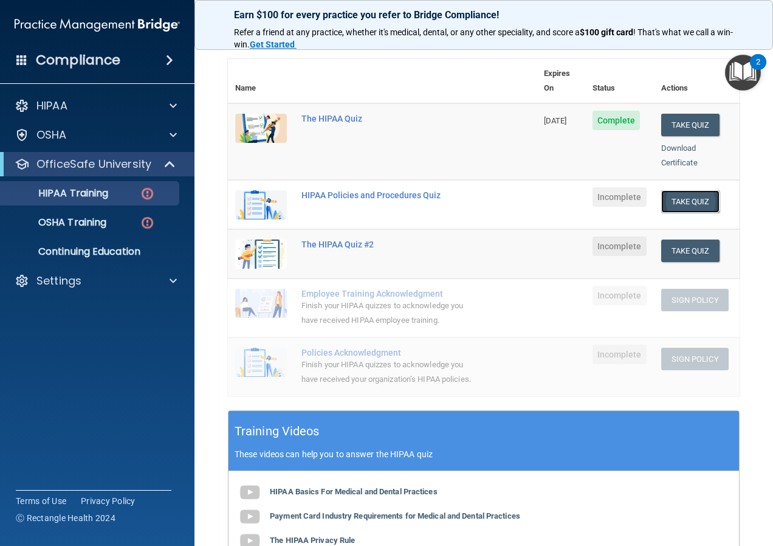
click at [676, 191] on button "Take Quiz" at bounding box center [690, 201] width 58 height 22
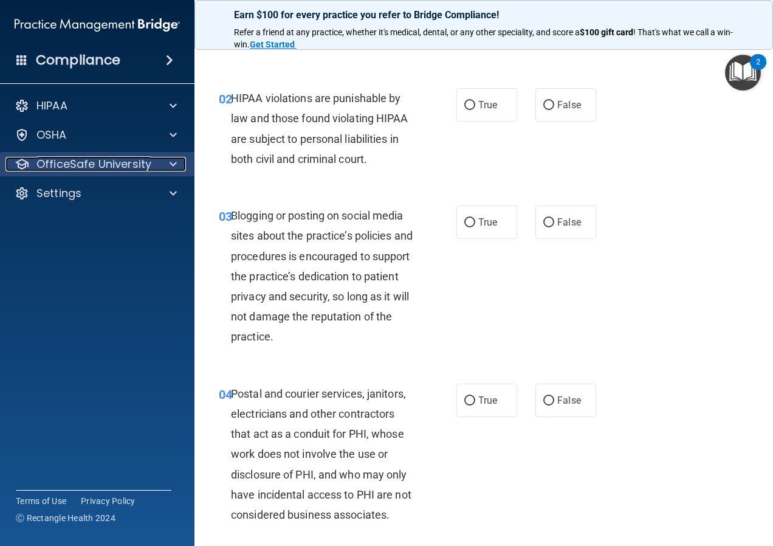
click at [158, 164] on div at bounding box center [171, 164] width 30 height 15
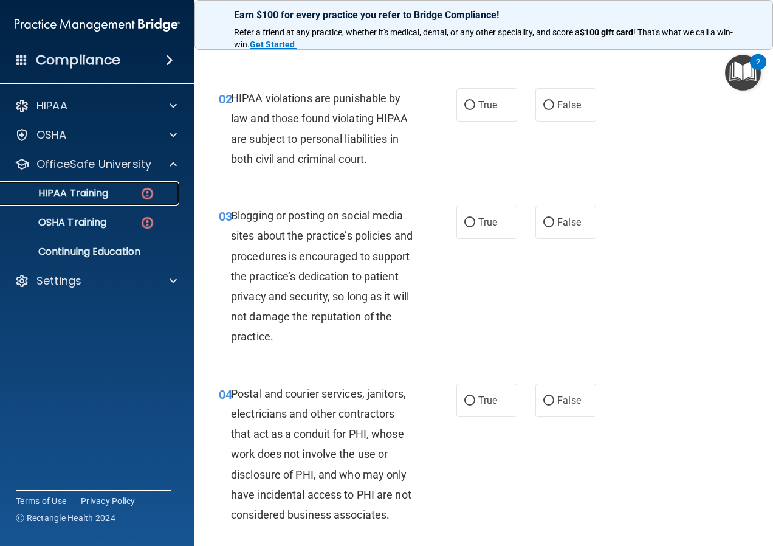
click at [149, 197] on img at bounding box center [147, 193] width 15 height 15
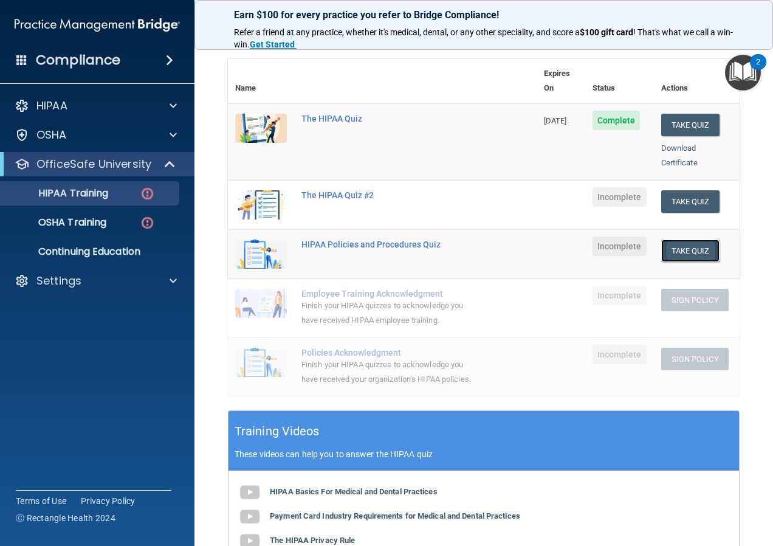
click at [675, 239] on button "Take Quiz" at bounding box center [690, 250] width 58 height 22
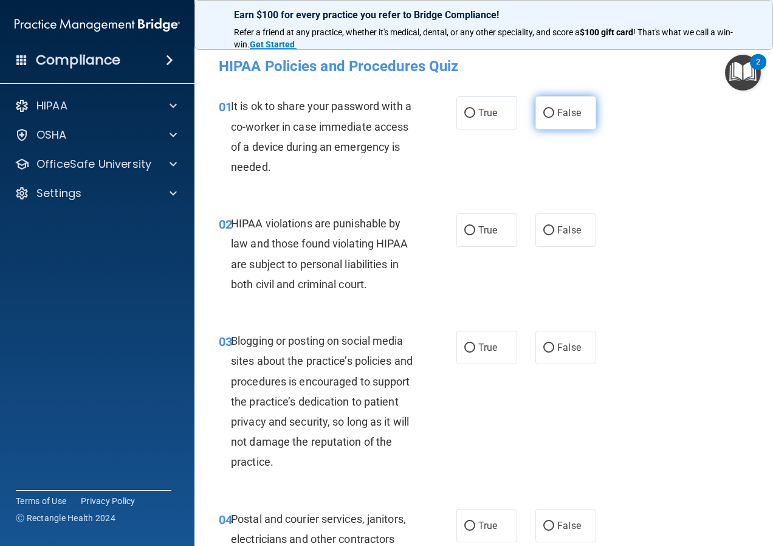
click at [563, 108] on span "False" at bounding box center [569, 113] width 24 height 12
click at [554, 109] on input "False" at bounding box center [548, 113] width 11 height 9
radio input "true"
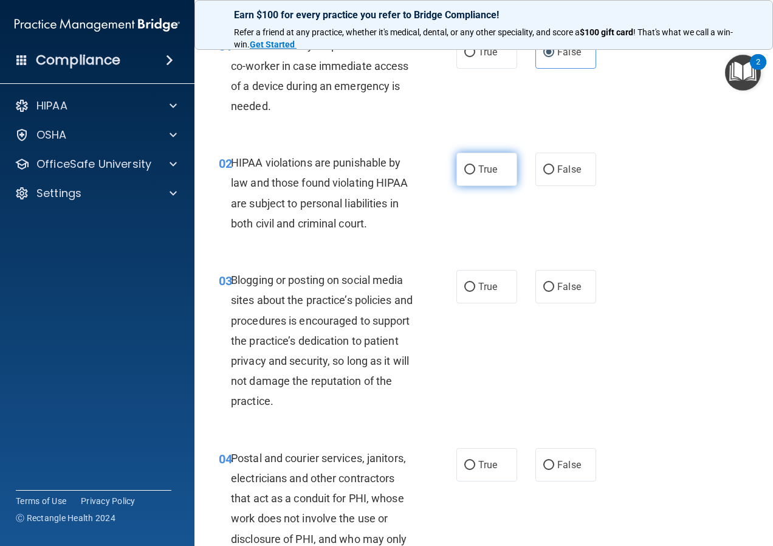
click at [464, 172] on input "True" at bounding box center [469, 169] width 11 height 9
radio input "true"
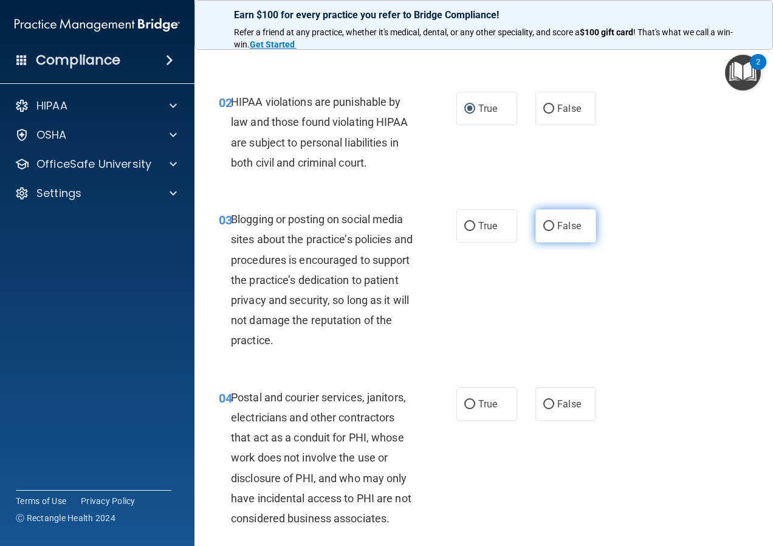
click at [550, 233] on label "False" at bounding box center [565, 225] width 61 height 33
click at [550, 231] on input "False" at bounding box center [548, 226] width 11 height 9
radio input "true"
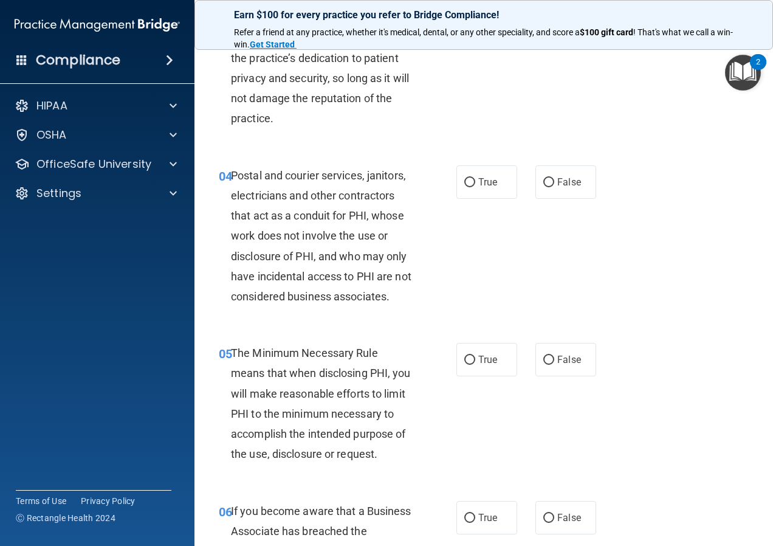
scroll to position [365, 0]
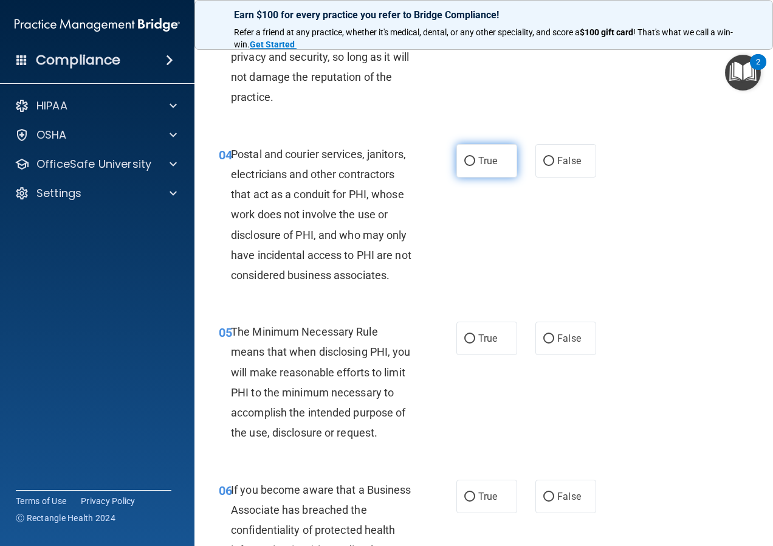
click at [464, 163] on input "True" at bounding box center [469, 161] width 11 height 9
radio input "true"
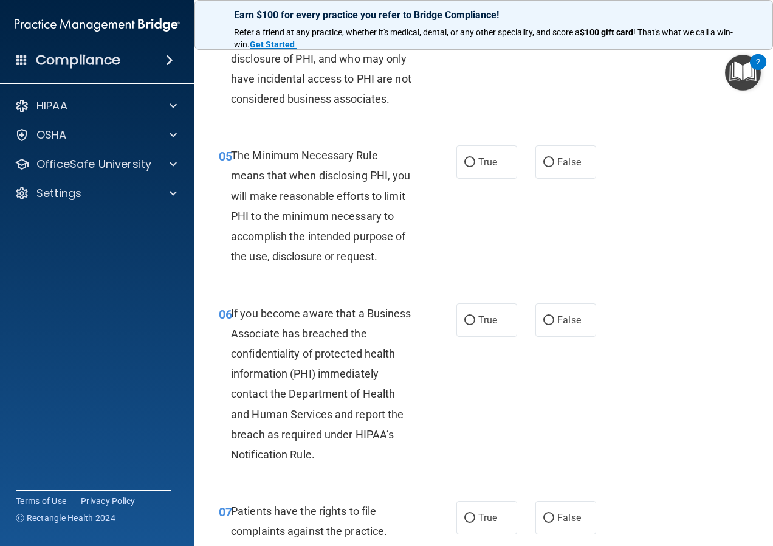
scroll to position [547, 0]
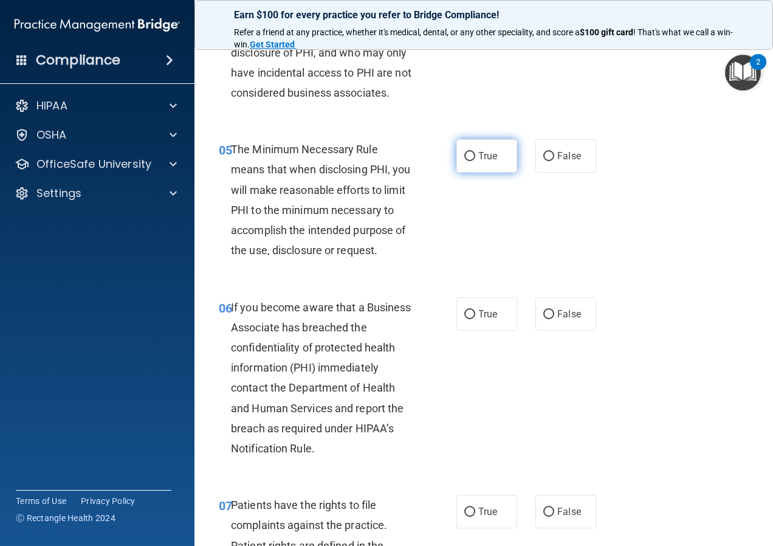
click at [456, 154] on label "True" at bounding box center [486, 155] width 61 height 33
click at [464, 154] on input "True" at bounding box center [469, 156] width 11 height 9
radio input "true"
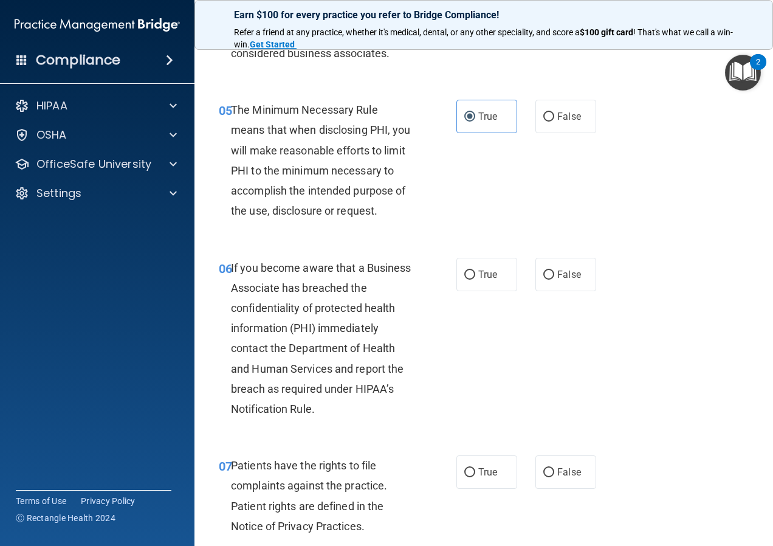
scroll to position [608, 0]
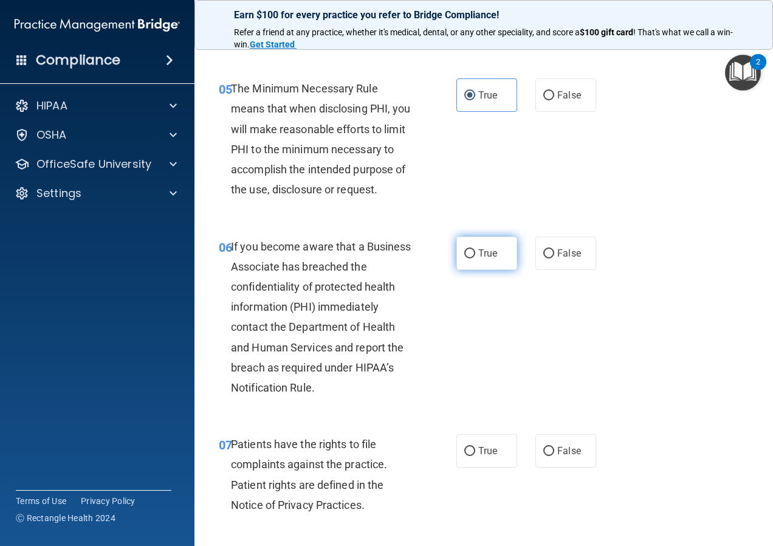
click at [465, 249] on input "True" at bounding box center [469, 253] width 11 height 9
radio input "true"
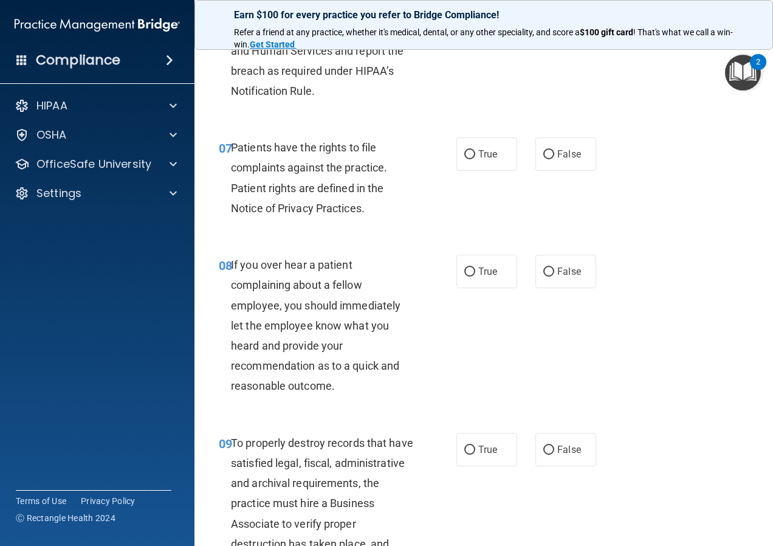
scroll to position [911, 0]
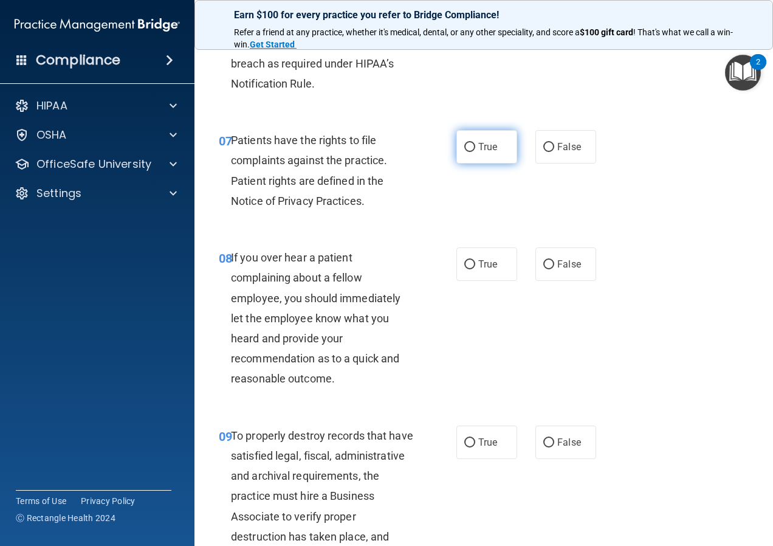
click at [464, 152] on input "True" at bounding box center [469, 147] width 11 height 9
radio input "true"
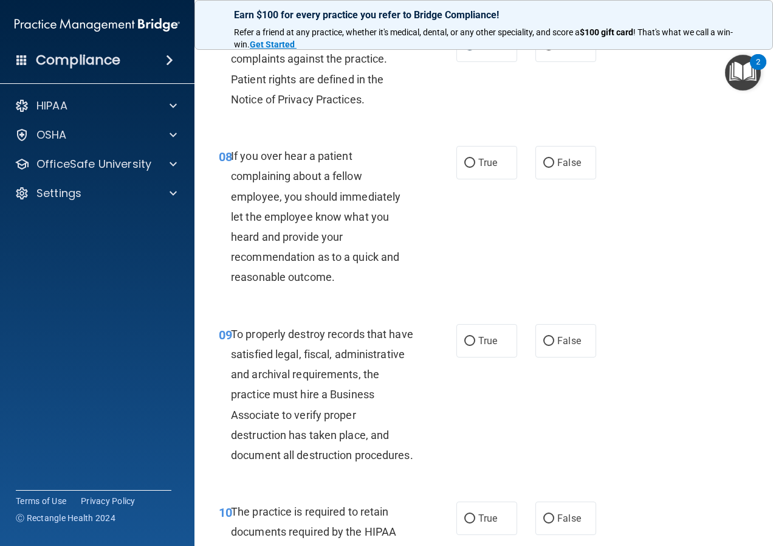
scroll to position [1094, 0]
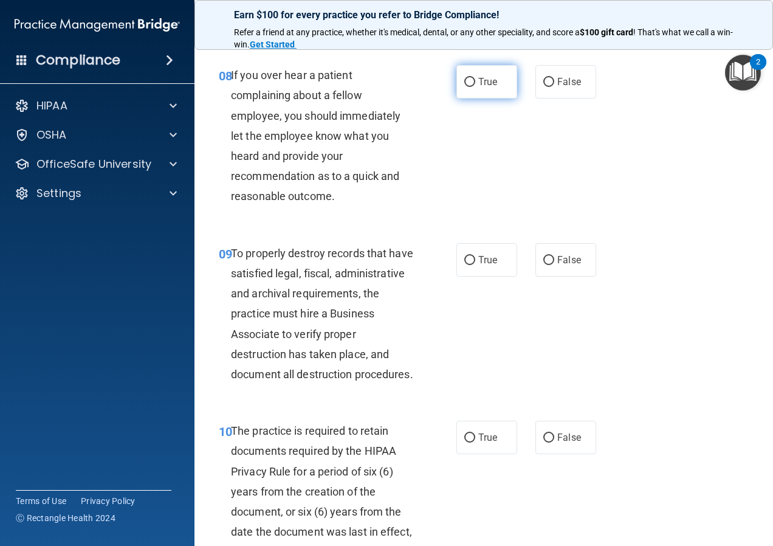
click at [487, 87] on span "True" at bounding box center [487, 82] width 19 height 12
click at [475, 87] on input "True" at bounding box center [469, 82] width 11 height 9
radio input "true"
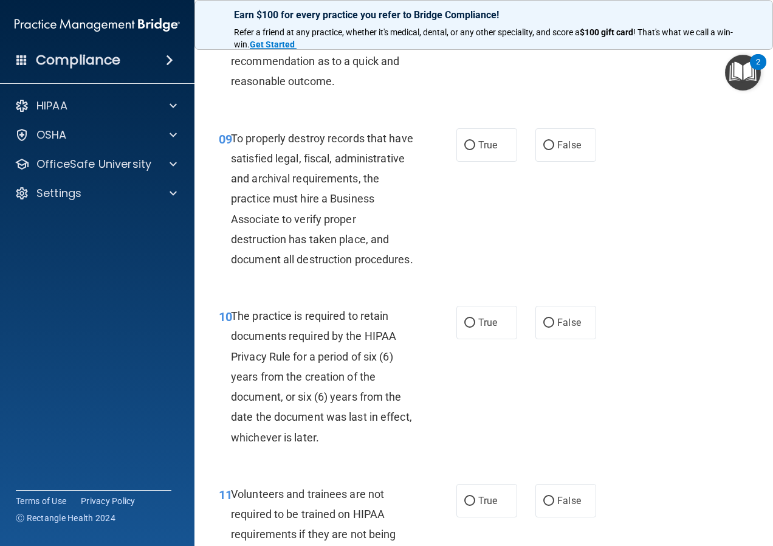
scroll to position [1215, 0]
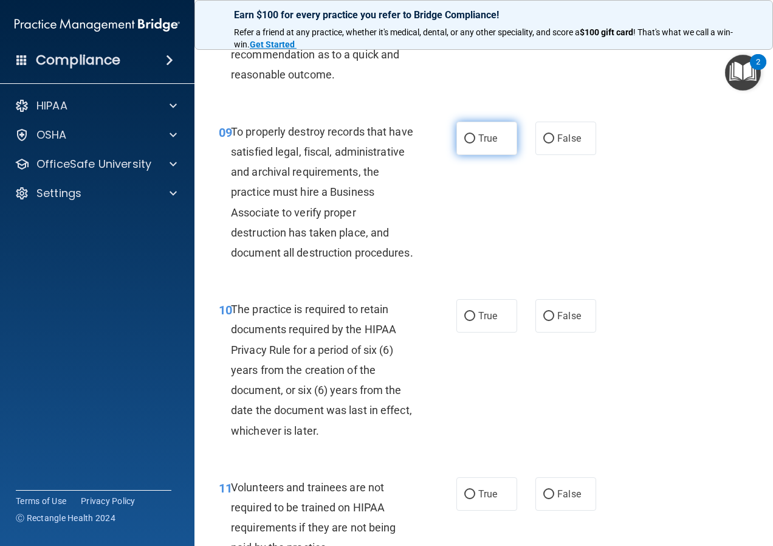
click at [478, 144] on span "True" at bounding box center [487, 138] width 19 height 12
click at [474, 143] on input "True" at bounding box center [469, 138] width 11 height 9
radio input "true"
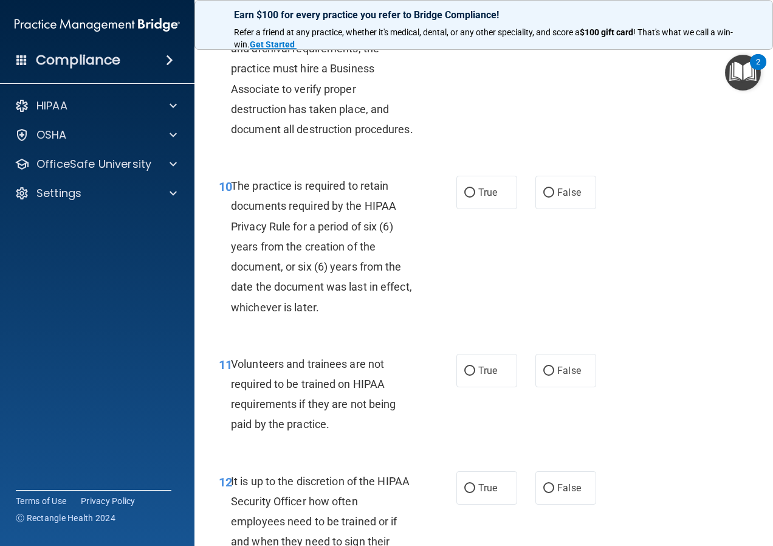
scroll to position [1397, 0]
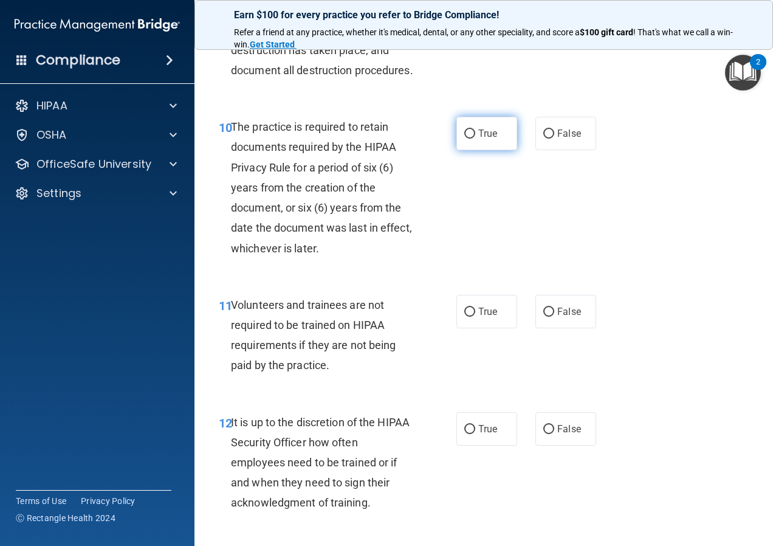
click at [465, 139] on input "True" at bounding box center [469, 133] width 11 height 9
radio input "true"
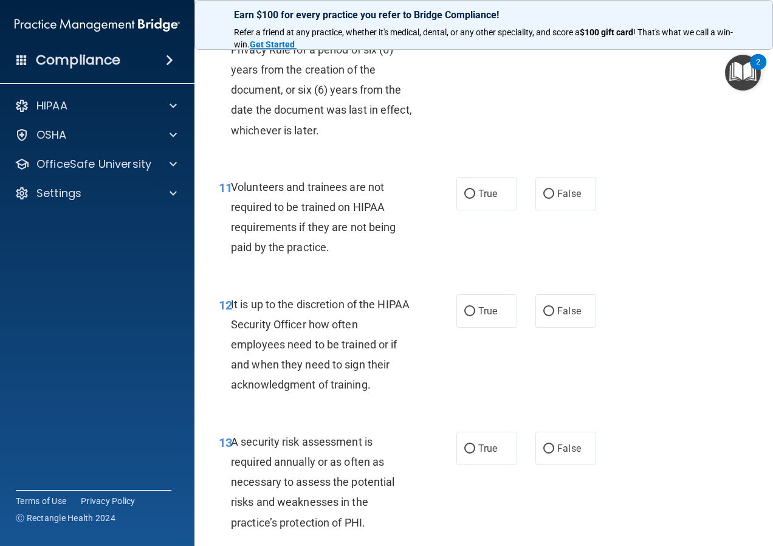
scroll to position [1519, 0]
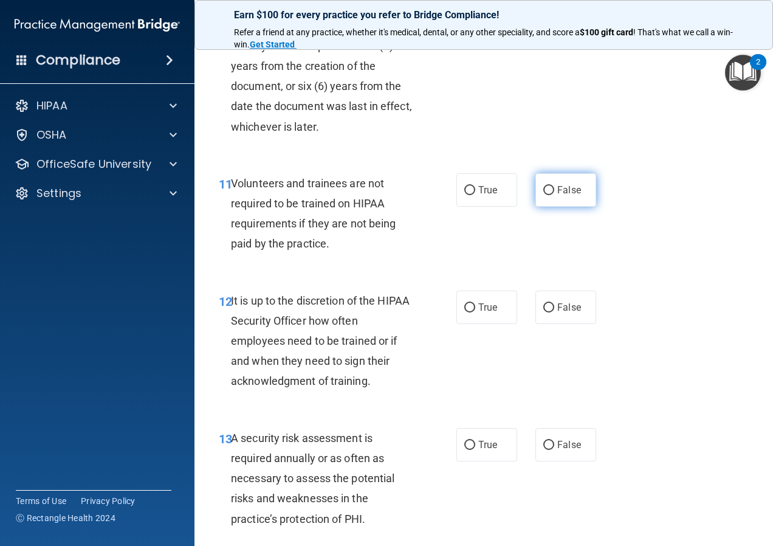
click at [554, 207] on label "False" at bounding box center [565, 189] width 61 height 33
click at [554, 195] on input "False" at bounding box center [548, 190] width 11 height 9
radio input "true"
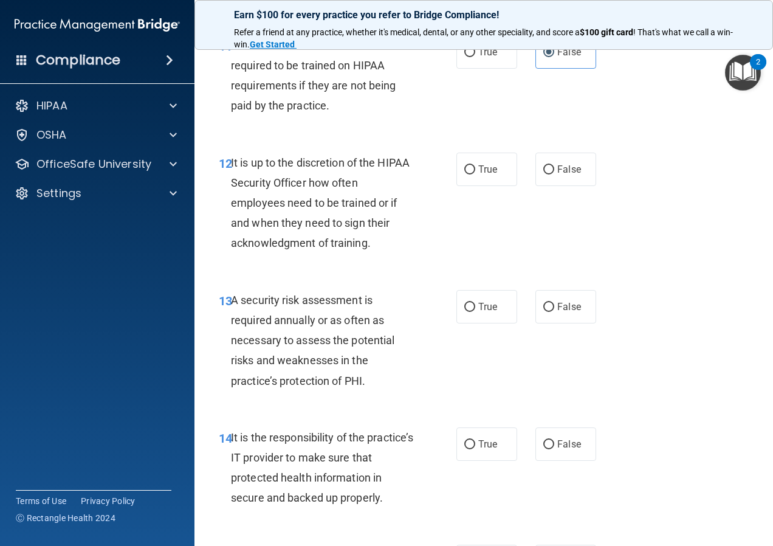
scroll to position [1701, 0]
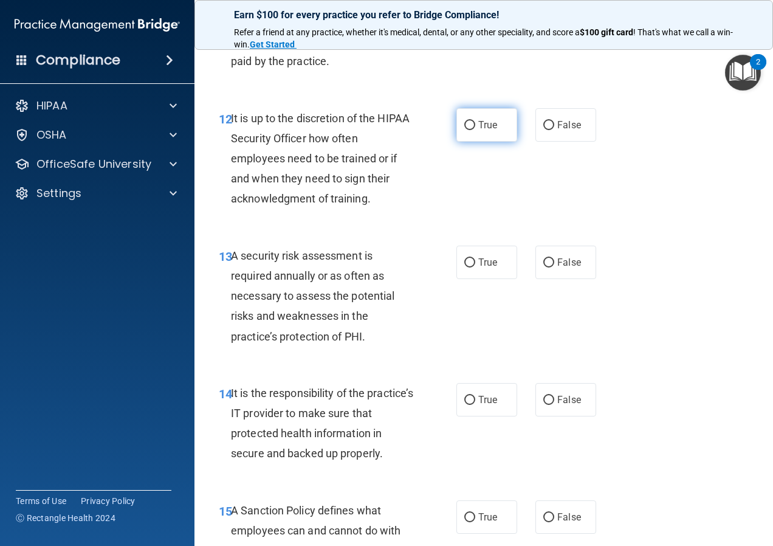
click at [472, 142] on label "True" at bounding box center [486, 124] width 61 height 33
click at [472, 130] on input "True" at bounding box center [469, 125] width 11 height 9
radio input "true"
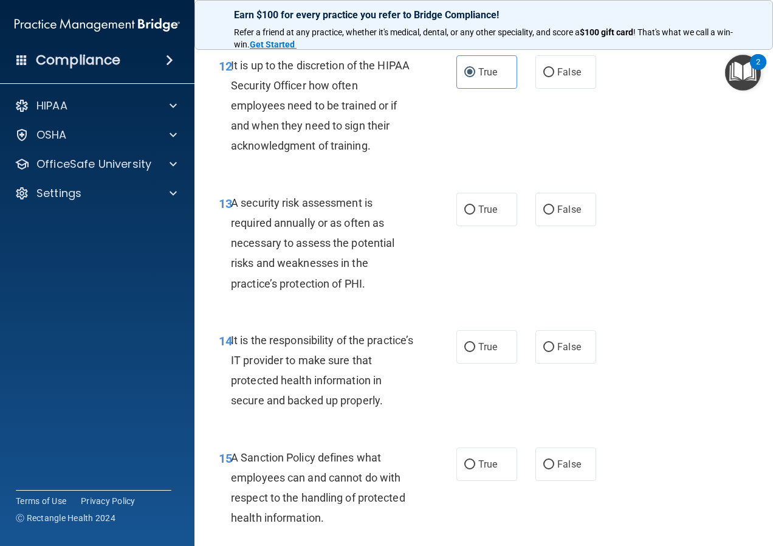
scroll to position [1883, 0]
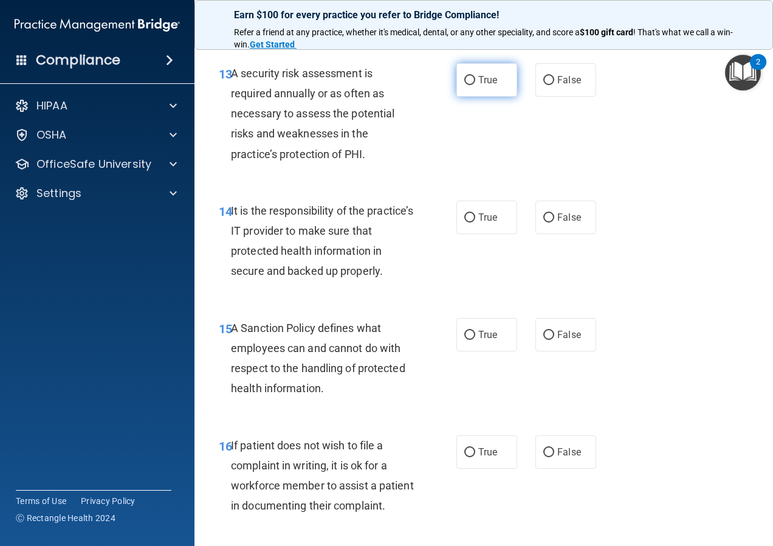
click at [475, 97] on label "True" at bounding box center [486, 79] width 61 height 33
click at [475, 85] on input "True" at bounding box center [469, 80] width 11 height 9
radio input "true"
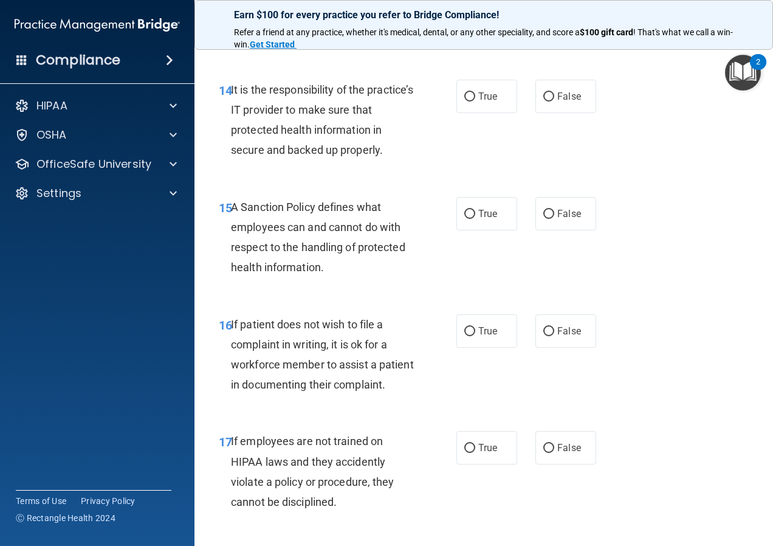
scroll to position [2005, 0]
click at [464, 112] on label "True" at bounding box center [486, 95] width 61 height 33
click at [464, 101] on input "True" at bounding box center [469, 96] width 11 height 9
radio input "true"
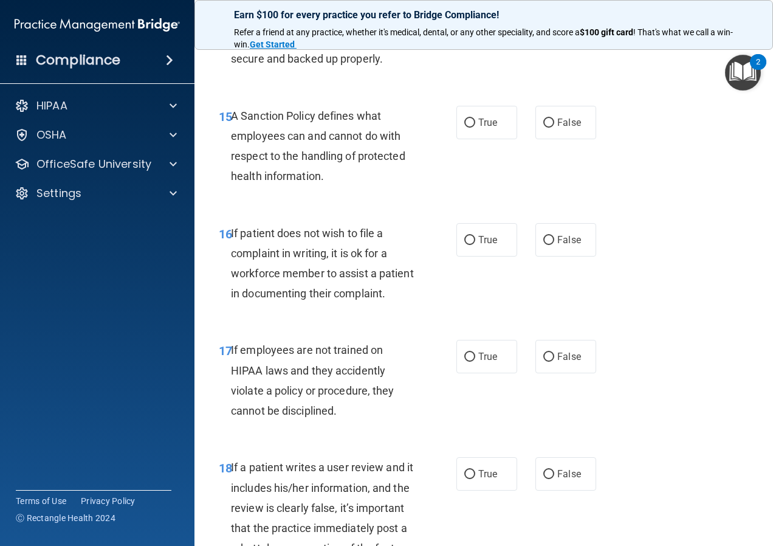
scroll to position [2126, 0]
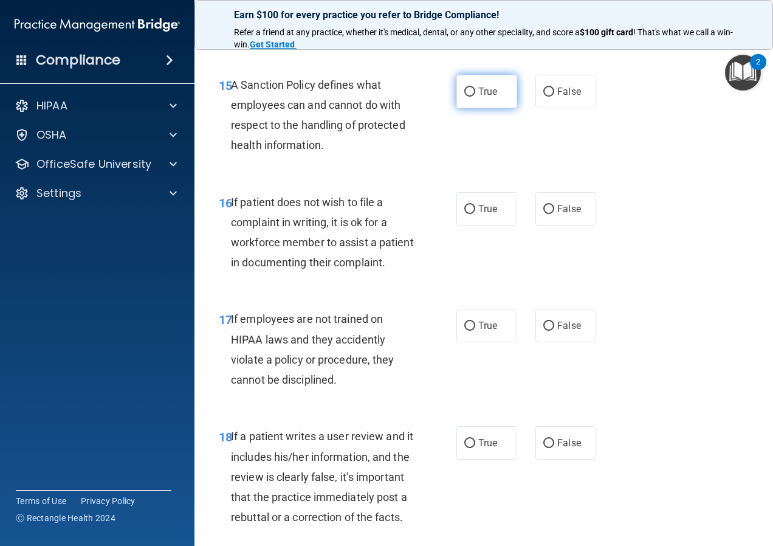
click at [476, 108] on label "True" at bounding box center [486, 91] width 61 height 33
click at [475, 97] on input "True" at bounding box center [469, 91] width 11 height 9
radio input "true"
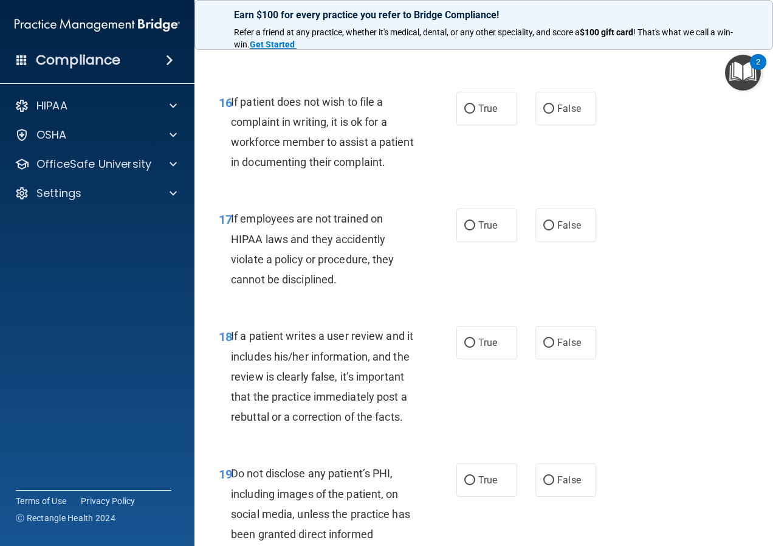
scroll to position [2248, 0]
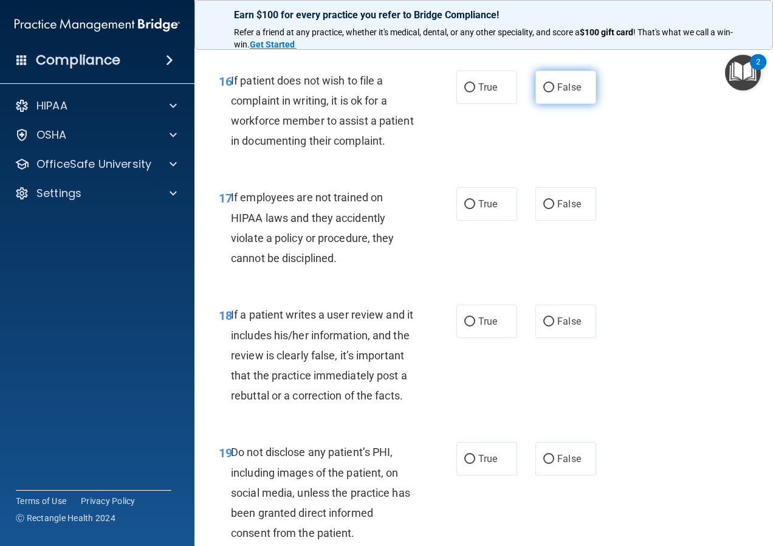
click at [535, 104] on label "False" at bounding box center [565, 86] width 61 height 33
click at [543, 92] on input "False" at bounding box center [548, 87] width 11 height 9
radio input "true"
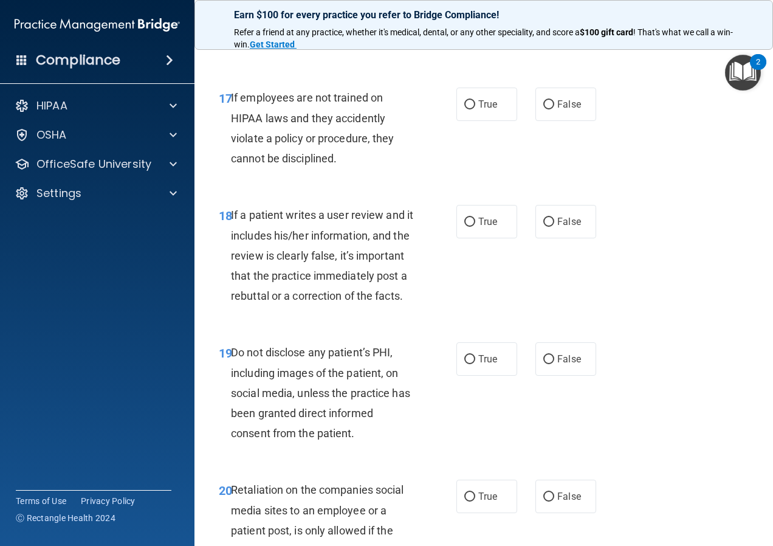
scroll to position [2369, 0]
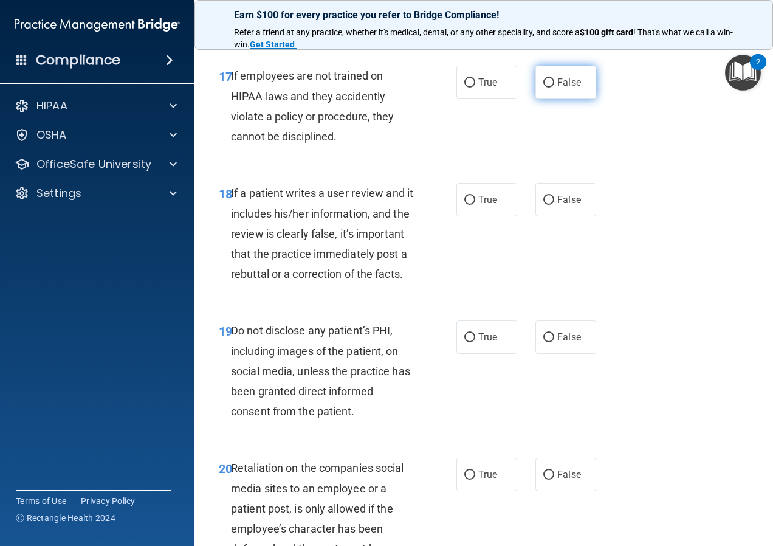
click at [557, 88] on span "False" at bounding box center [569, 83] width 24 height 12
click at [552, 87] on input "False" at bounding box center [548, 82] width 11 height 9
radio input "true"
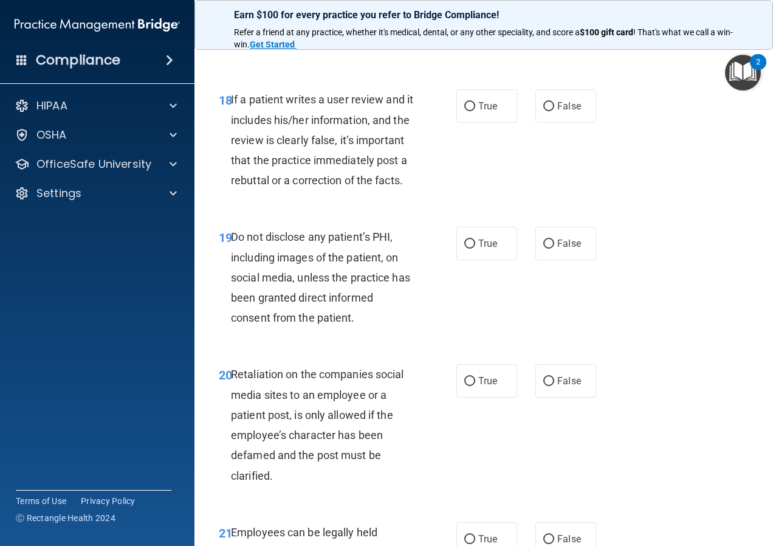
scroll to position [2491, 0]
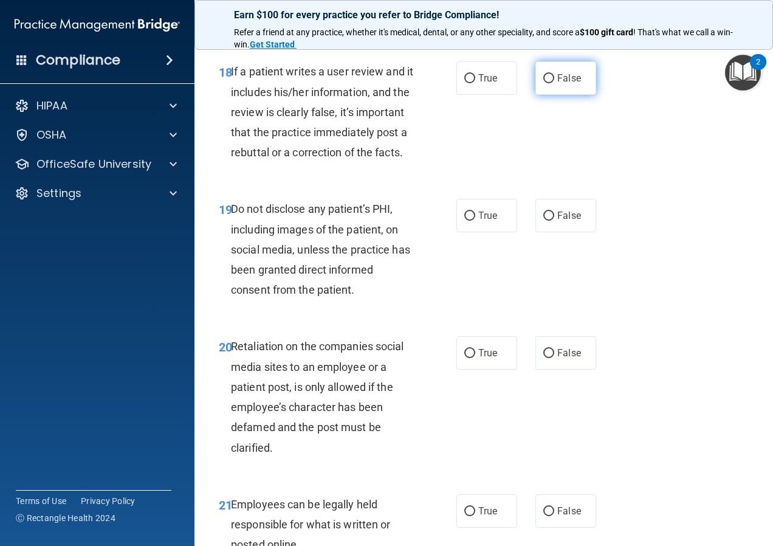
click at [543, 83] on input "False" at bounding box center [548, 78] width 11 height 9
radio input "true"
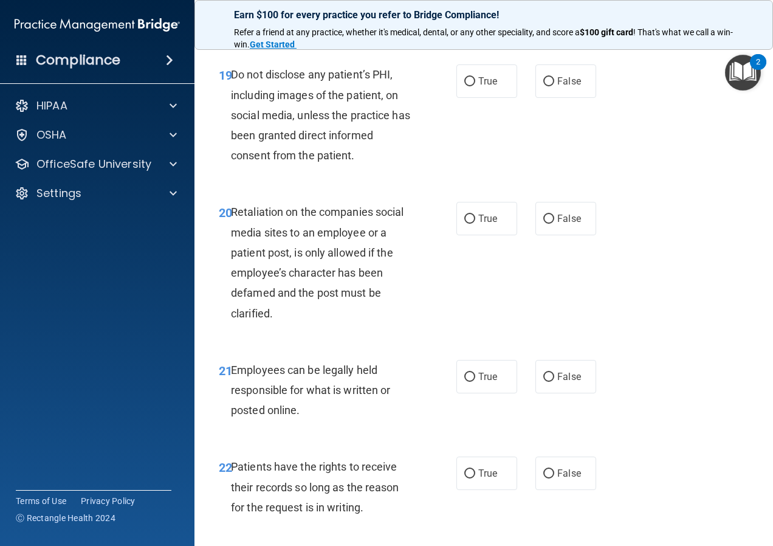
scroll to position [2673, 0]
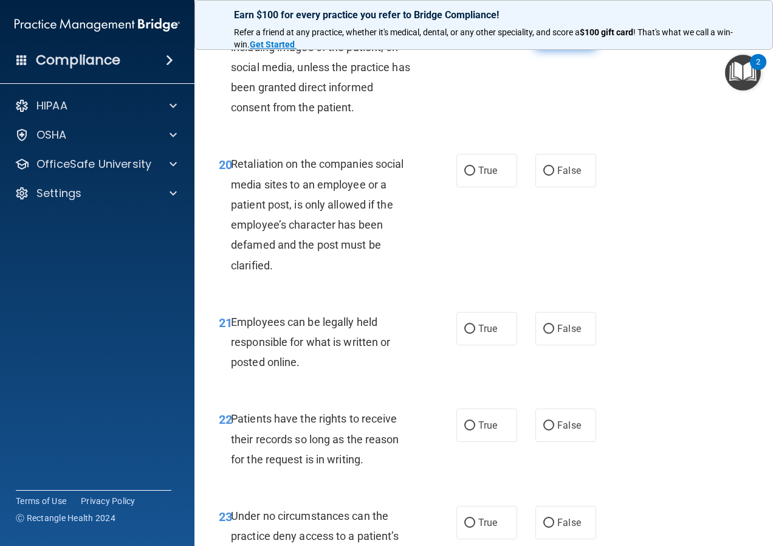
click at [559, 50] on label "False" at bounding box center [565, 32] width 61 height 33
click at [554, 38] on input "False" at bounding box center [548, 33] width 11 height 9
radio input "true"
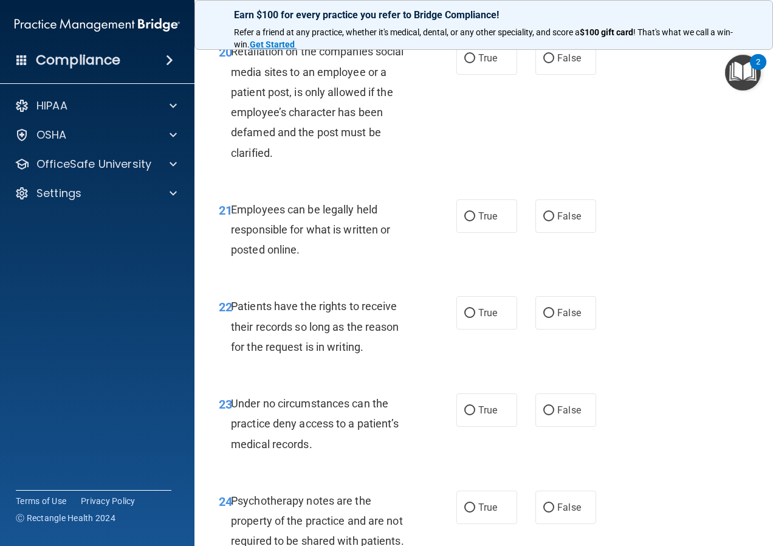
scroll to position [2795, 0]
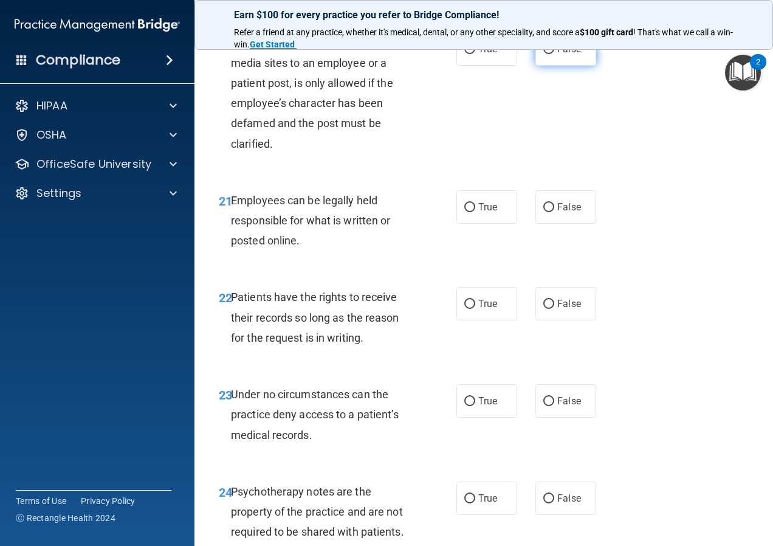
click at [558, 55] on span "False" at bounding box center [569, 49] width 24 height 12
click at [554, 54] on input "False" at bounding box center [548, 49] width 11 height 9
radio input "true"
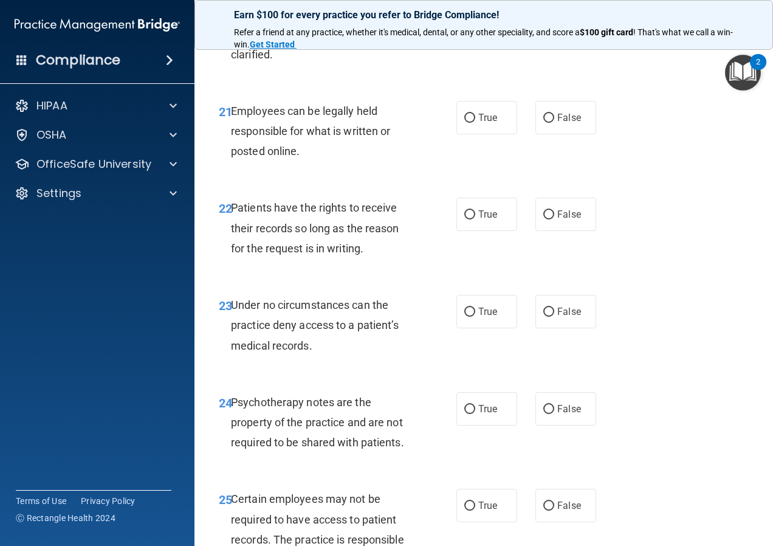
scroll to position [2916, 0]
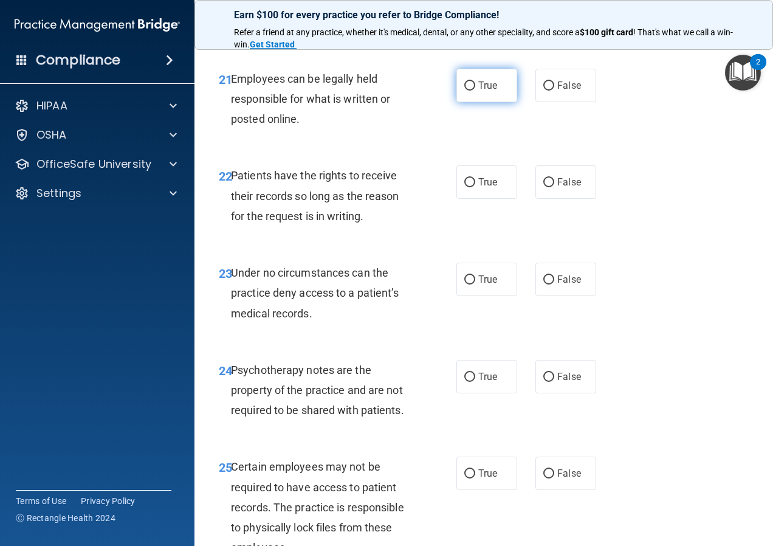
click at [501, 102] on label "True" at bounding box center [486, 85] width 61 height 33
click at [475, 91] on input "True" at bounding box center [469, 85] width 11 height 9
radio input "true"
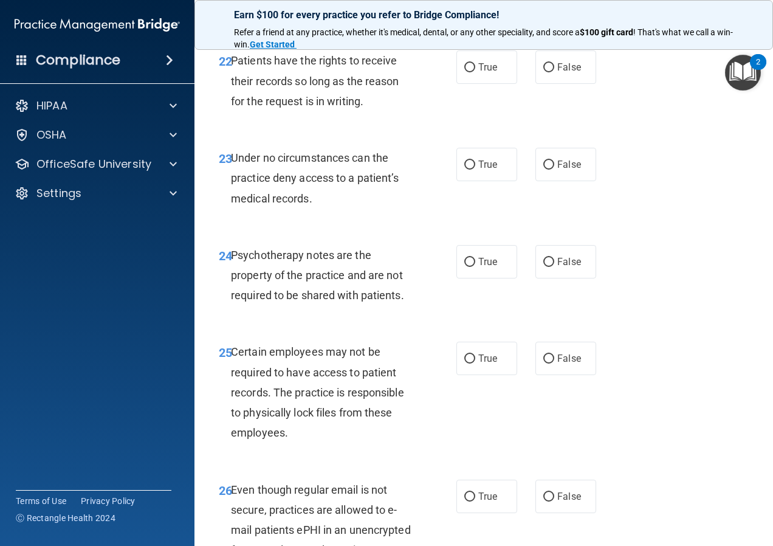
scroll to position [3038, 0]
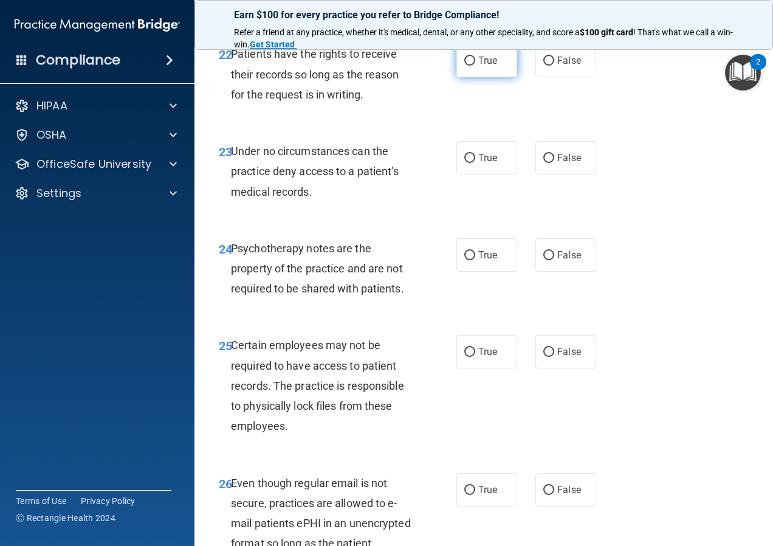
click at [457, 77] on label "True" at bounding box center [486, 60] width 61 height 33
click at [464, 66] on input "True" at bounding box center [469, 61] width 11 height 9
radio input "true"
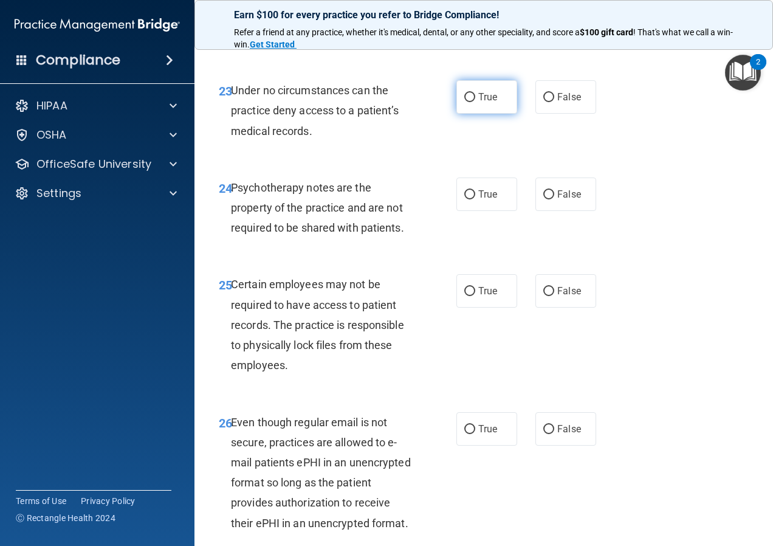
click at [487, 114] on label "True" at bounding box center [486, 96] width 61 height 33
click at [475, 102] on input "True" at bounding box center [469, 97] width 11 height 9
radio input "true"
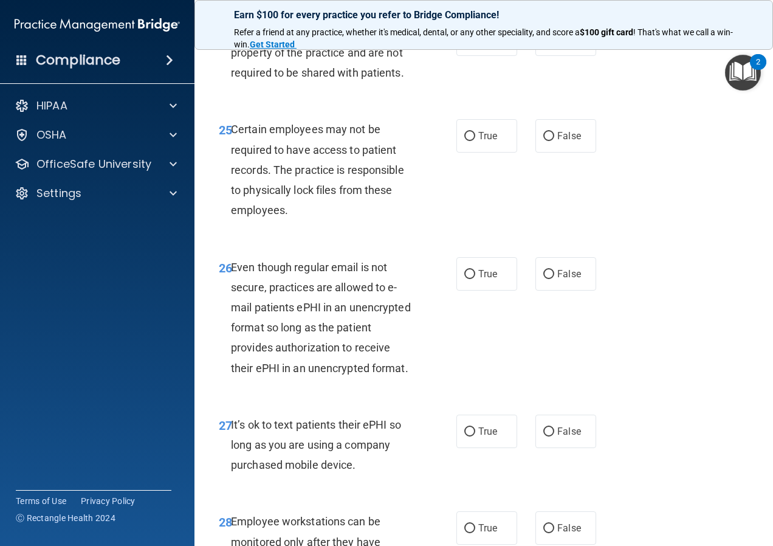
scroll to position [3281, 0]
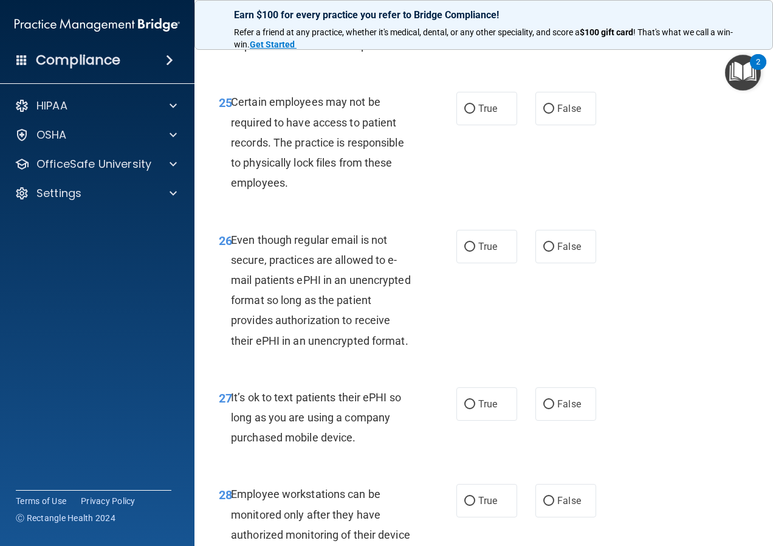
click at [486, 18] on span "True" at bounding box center [487, 12] width 19 height 12
click at [475, 17] on input "True" at bounding box center [469, 12] width 11 height 9
radio input "true"
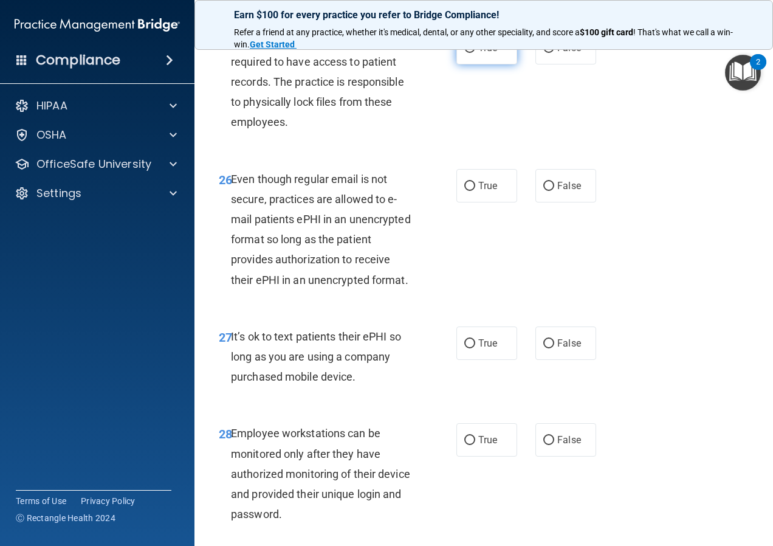
click at [501, 64] on label "True" at bounding box center [486, 47] width 61 height 33
click at [475, 53] on input "True" at bounding box center [469, 48] width 11 height 9
radio input "true"
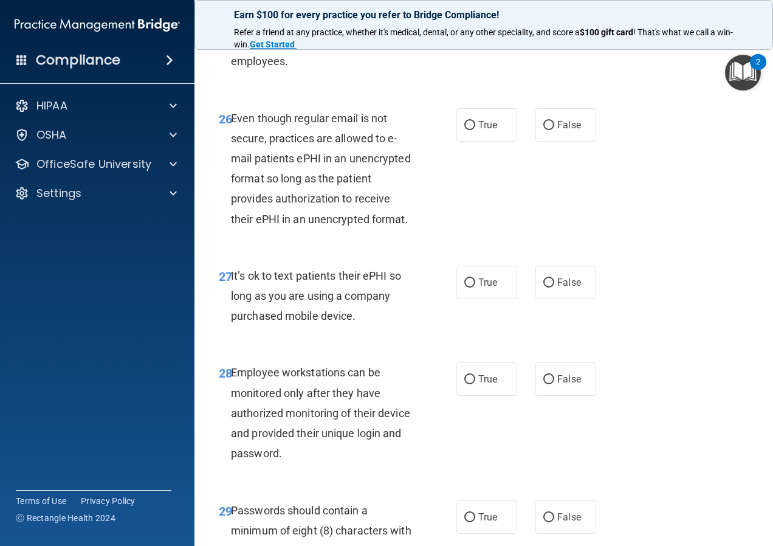
scroll to position [3463, 0]
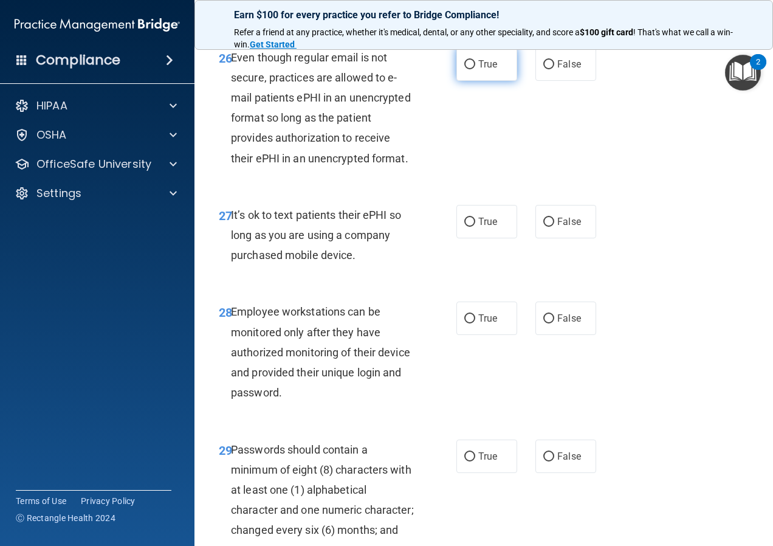
click at [497, 81] on label "True" at bounding box center [486, 63] width 61 height 33
click at [475, 69] on input "True" at bounding box center [469, 64] width 11 height 9
radio input "true"
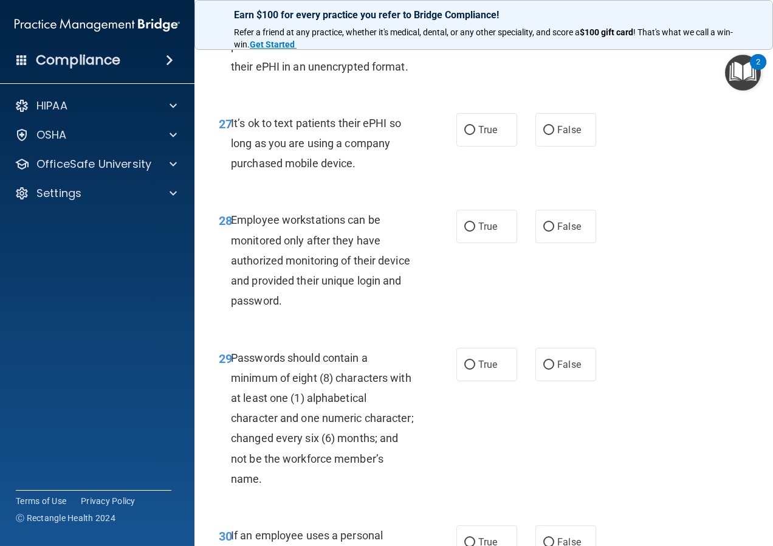
scroll to position [3585, 0]
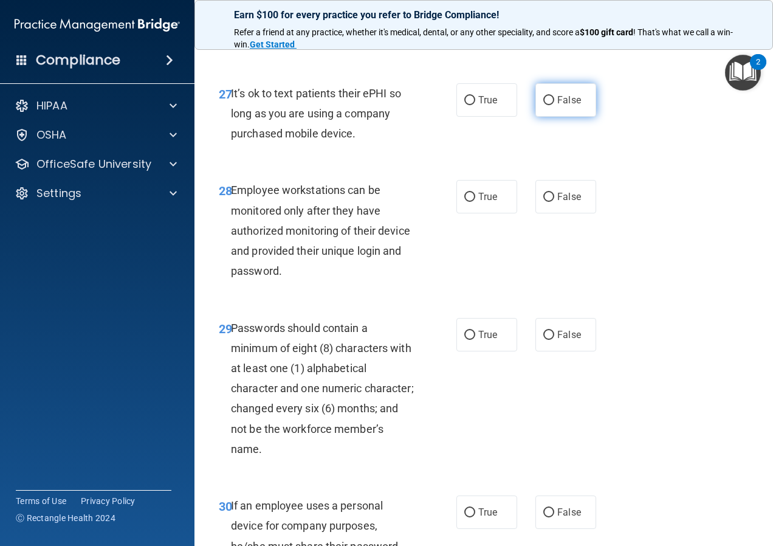
click at [543, 105] on input "False" at bounding box center [548, 100] width 11 height 9
radio input "true"
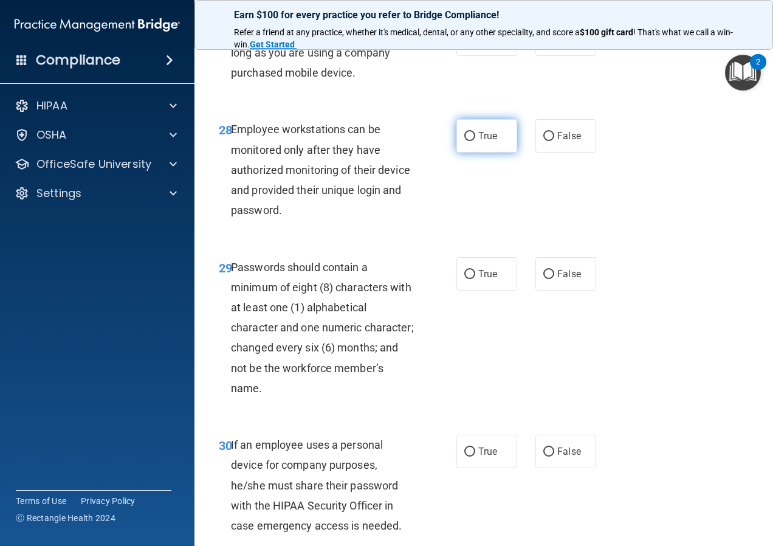
click at [471, 152] on label "True" at bounding box center [486, 135] width 61 height 33
click at [471, 141] on input "True" at bounding box center [469, 136] width 11 height 9
radio input "true"
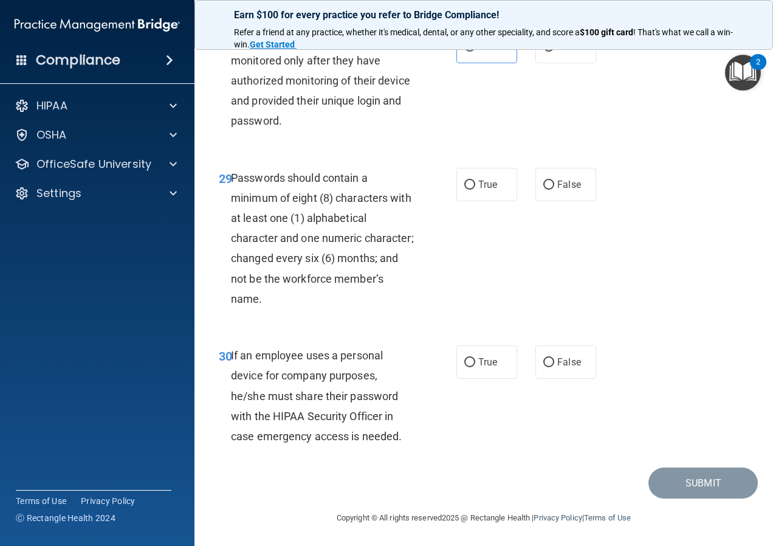
scroll to position [3767, 0]
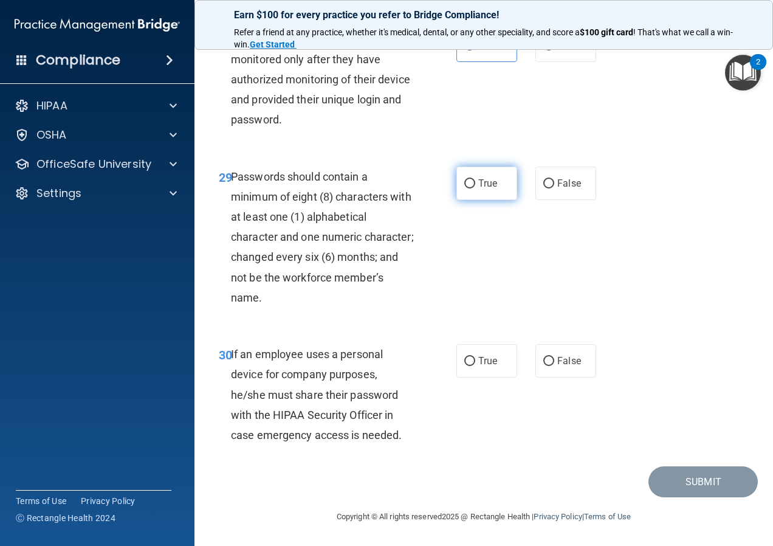
click at [467, 200] on label "True" at bounding box center [486, 182] width 61 height 33
click at [467, 188] on input "True" at bounding box center [469, 183] width 11 height 9
radio input "true"
click at [456, 361] on label "True" at bounding box center [486, 360] width 61 height 33
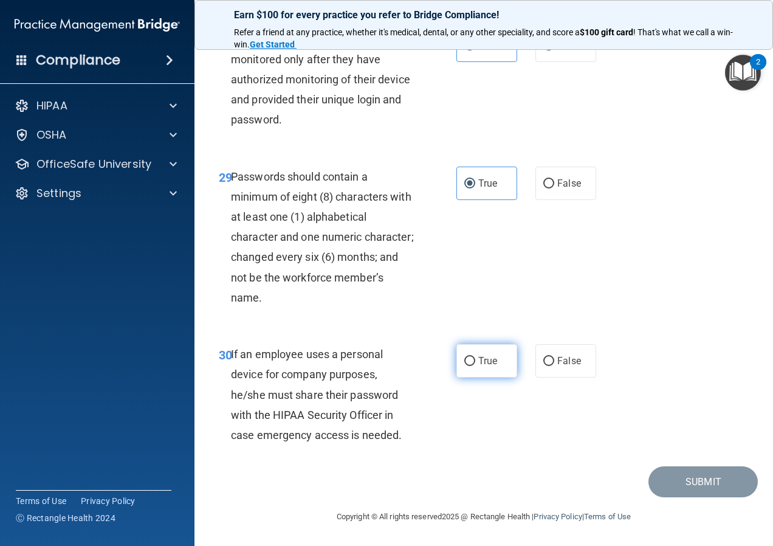
click at [464, 361] on input "True" at bounding box center [469, 361] width 11 height 9
radio input "true"
click at [659, 492] on button "Submit" at bounding box center [702, 481] width 109 height 31
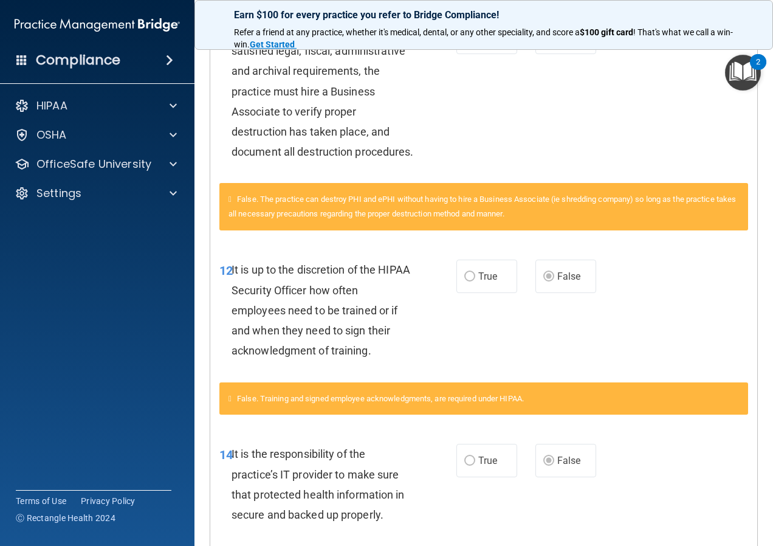
scroll to position [1033, 0]
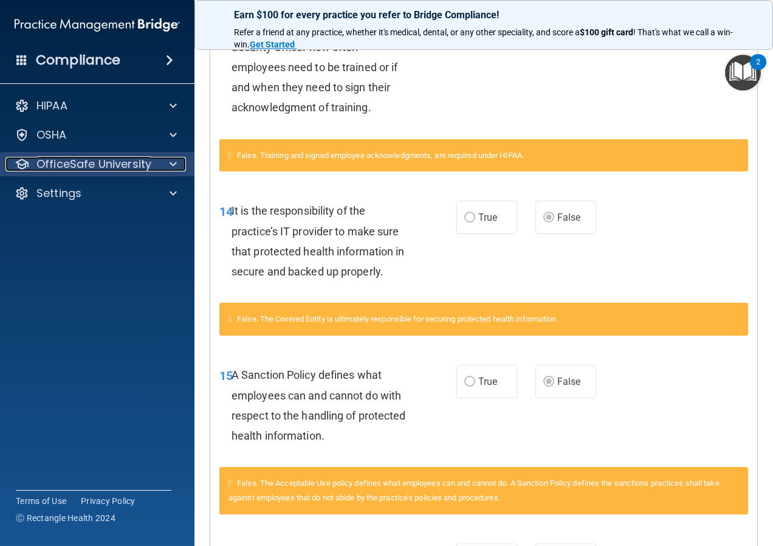
click at [113, 162] on p "OfficeSafe University" at bounding box center [93, 164] width 115 height 15
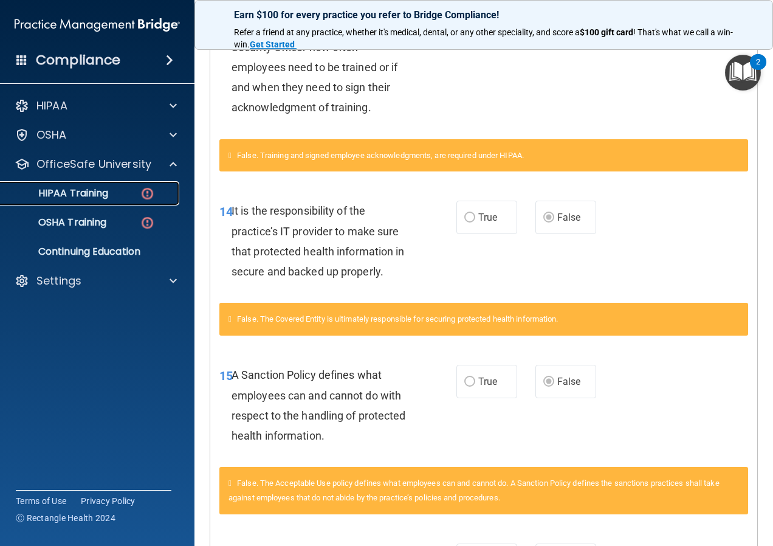
click at [112, 198] on div "HIPAA Training" at bounding box center [91, 193] width 166 height 12
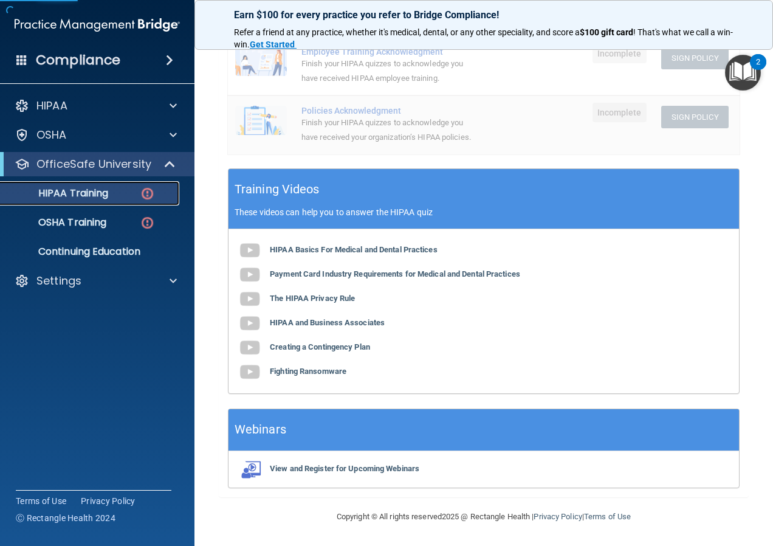
scroll to position [125, 0]
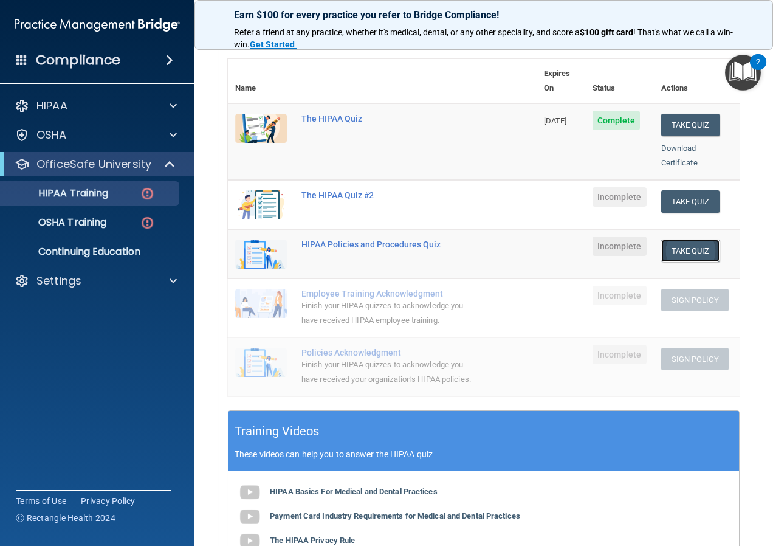
click at [702, 239] on button "Take Quiz" at bounding box center [690, 250] width 58 height 22
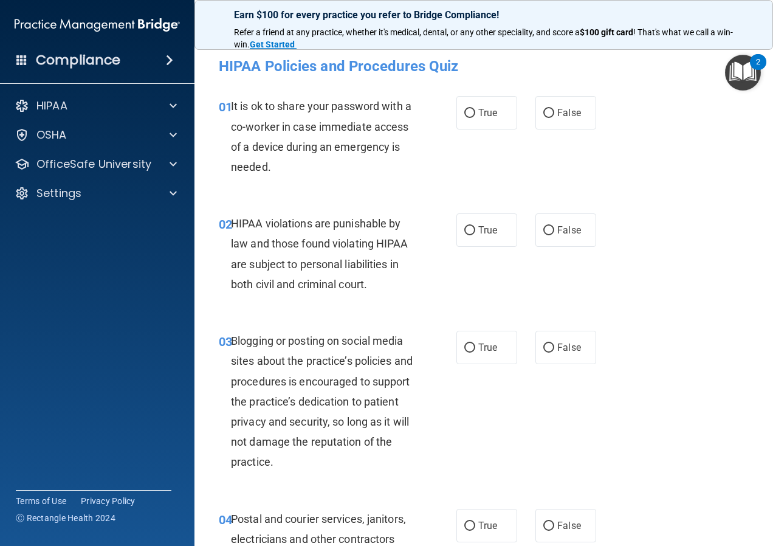
click at [591, 123] on div "True False" at bounding box center [529, 112] width 146 height 33
click at [577, 120] on label "False" at bounding box center [565, 112] width 61 height 33
click at [554, 118] on input "False" at bounding box center [548, 113] width 11 height 9
radio input "true"
click at [478, 233] on span "True" at bounding box center [487, 230] width 19 height 12
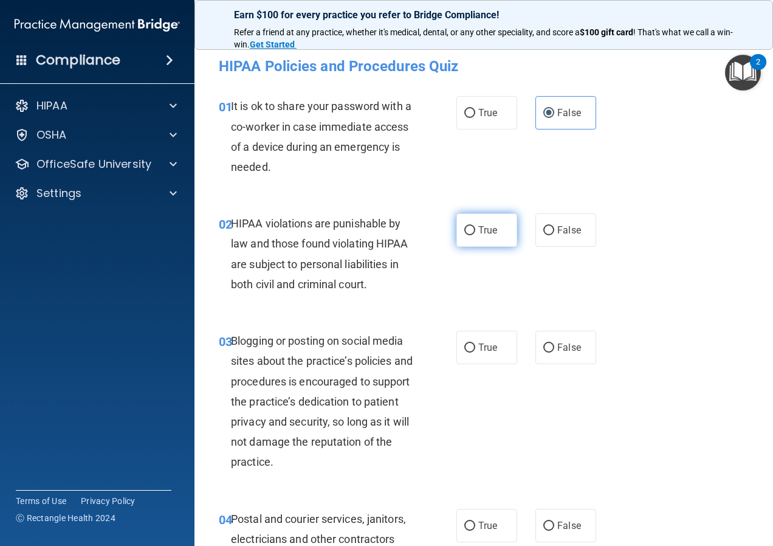
click at [475, 233] on input "True" at bounding box center [469, 230] width 11 height 9
radio input "true"
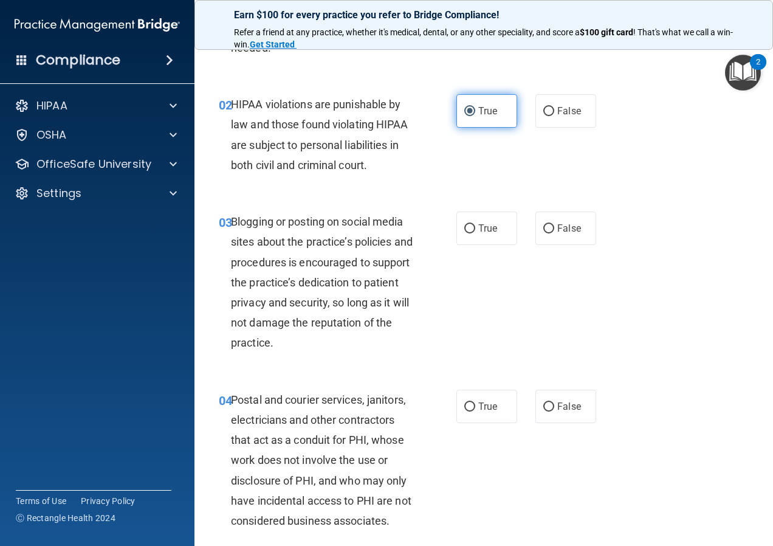
scroll to position [122, 0]
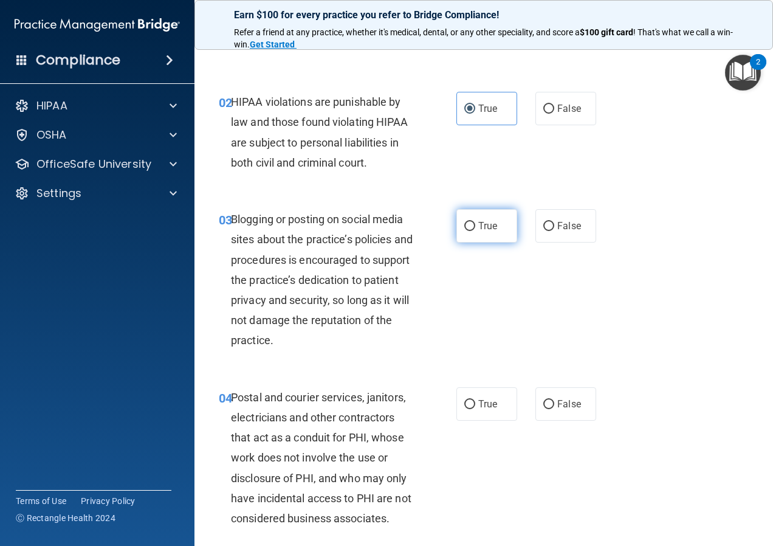
click at [484, 226] on span "True" at bounding box center [487, 226] width 19 height 12
click at [475, 226] on input "True" at bounding box center [469, 226] width 11 height 9
radio input "true"
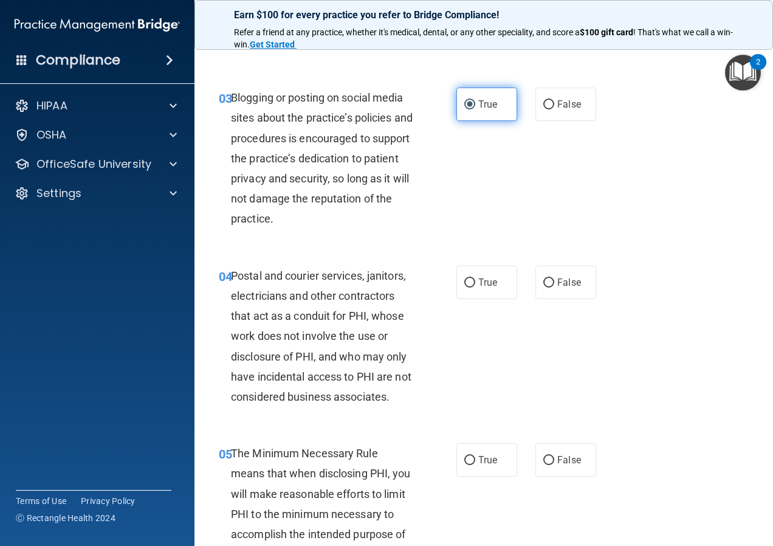
scroll to position [304, 0]
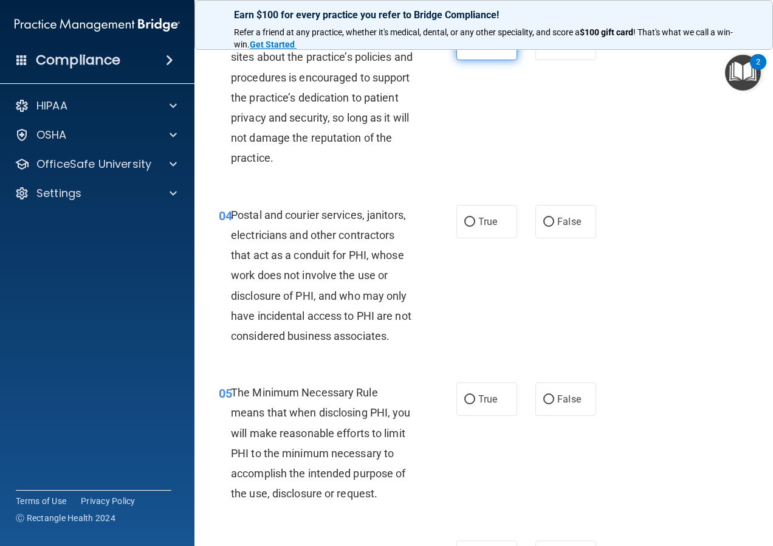
click at [487, 227] on span "True" at bounding box center [487, 222] width 19 height 12
click at [475, 227] on input "True" at bounding box center [469, 222] width 11 height 9
radio input "true"
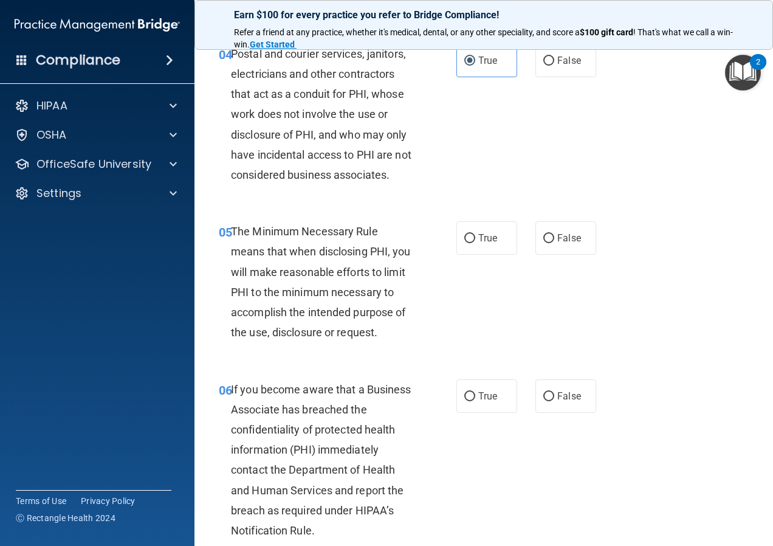
scroll to position [486, 0]
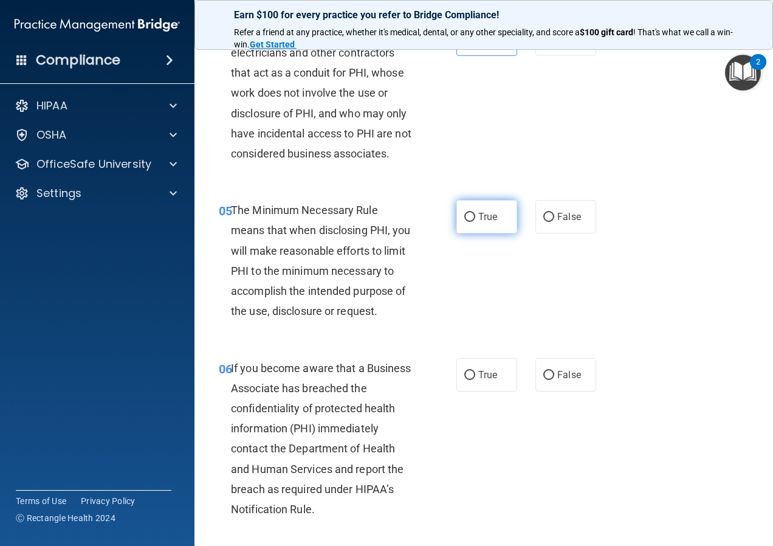
click at [464, 230] on label "True" at bounding box center [486, 216] width 61 height 33
click at [464, 222] on input "True" at bounding box center [469, 217] width 11 height 9
radio input "true"
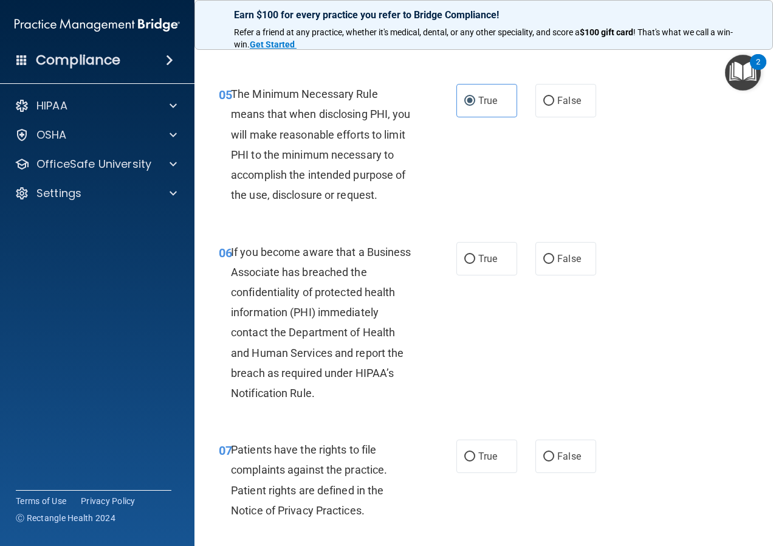
scroll to position [608, 0]
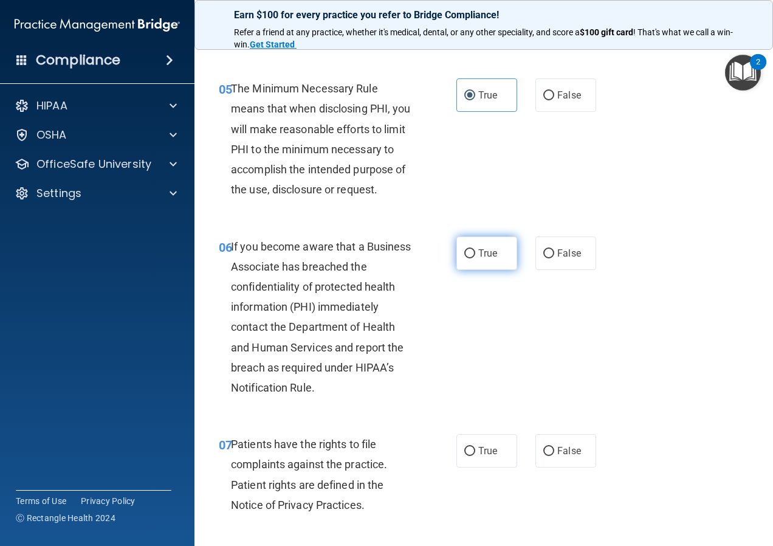
click at [474, 261] on label "True" at bounding box center [486, 252] width 61 height 33
click at [474, 258] on input "True" at bounding box center [469, 253] width 11 height 9
radio input "true"
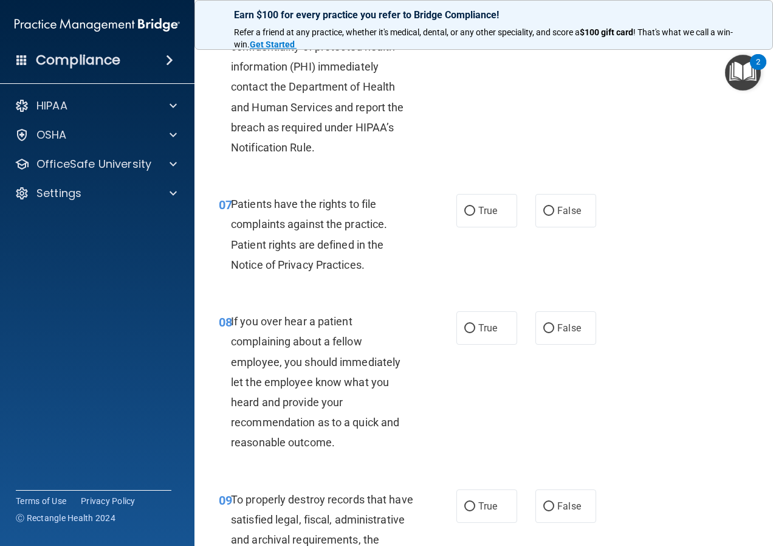
scroll to position [851, 0]
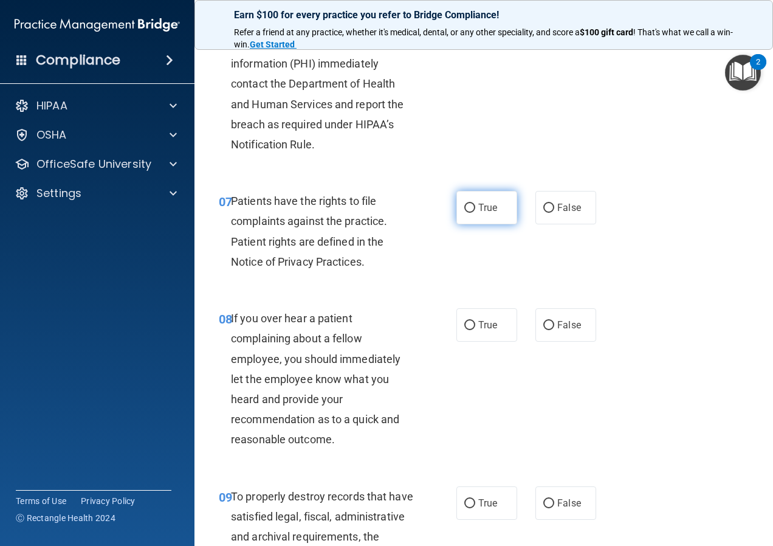
click at [464, 213] on input "True" at bounding box center [469, 208] width 11 height 9
radio input "true"
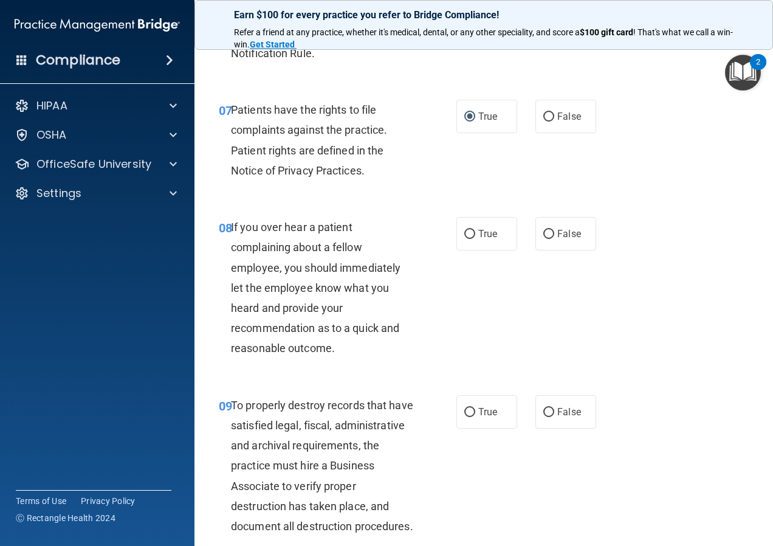
scroll to position [972, 0]
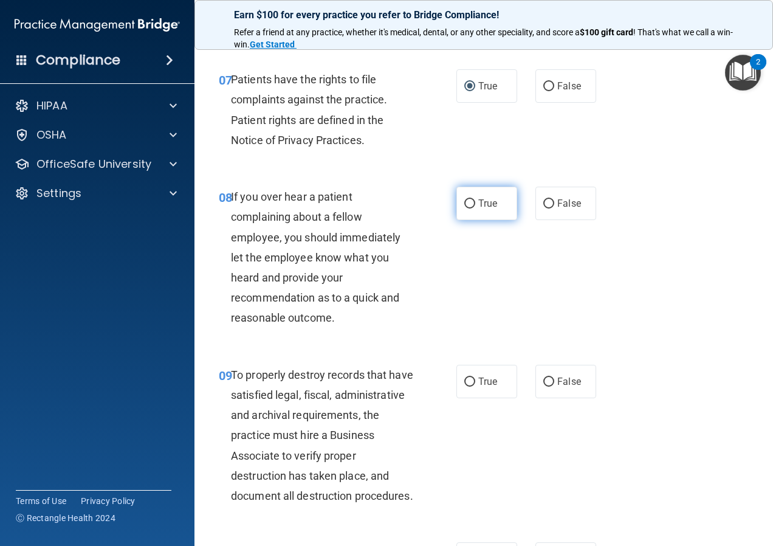
click at [492, 220] on label "True" at bounding box center [486, 203] width 61 height 33
click at [475, 208] on input "True" at bounding box center [469, 203] width 11 height 9
radio input "true"
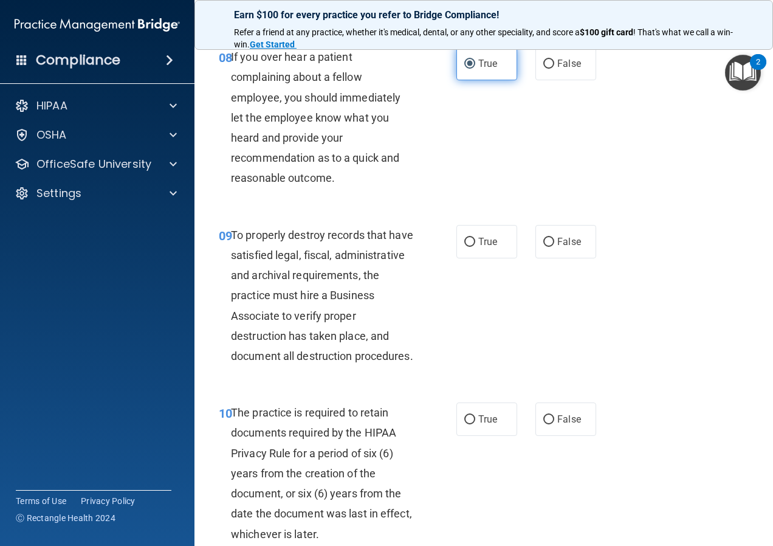
scroll to position [1154, 0]
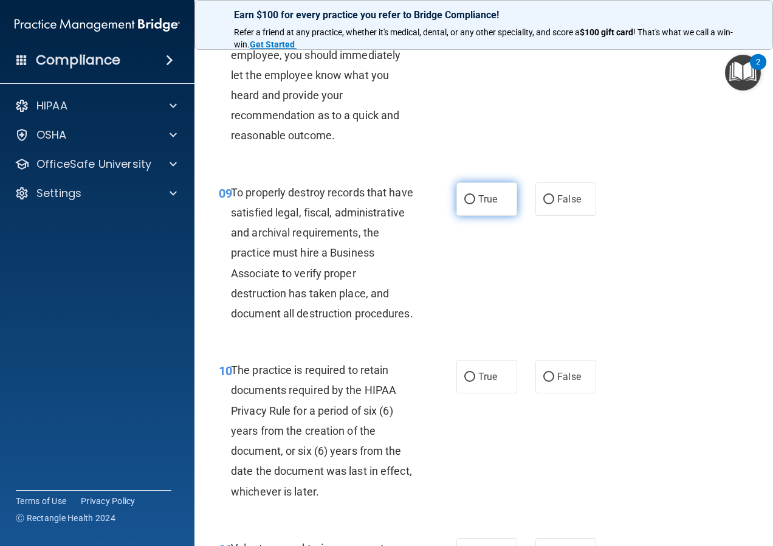
click at [490, 205] on span "True" at bounding box center [487, 199] width 19 height 12
click at [475, 204] on input "True" at bounding box center [469, 199] width 11 height 9
radio input "true"
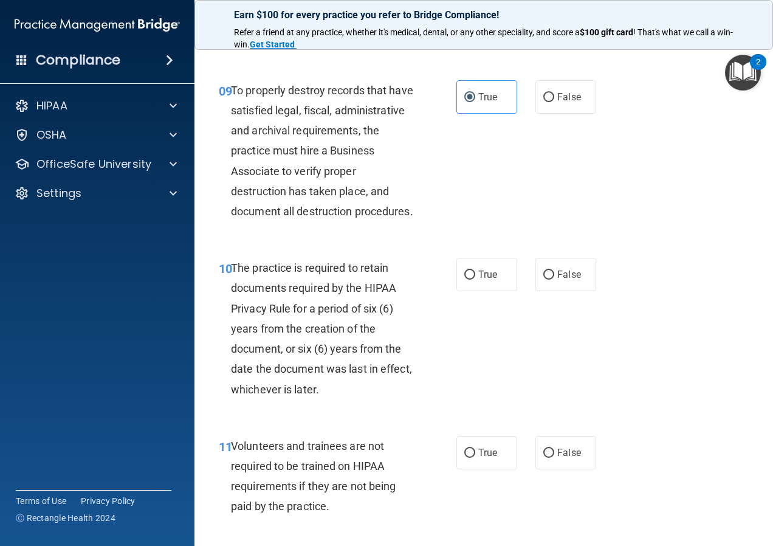
scroll to position [1337, 0]
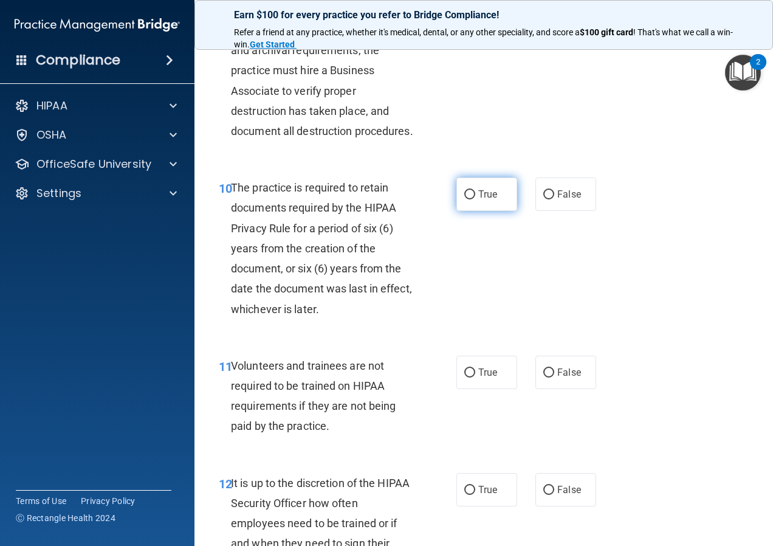
click at [465, 199] on input "True" at bounding box center [469, 194] width 11 height 9
radio input "true"
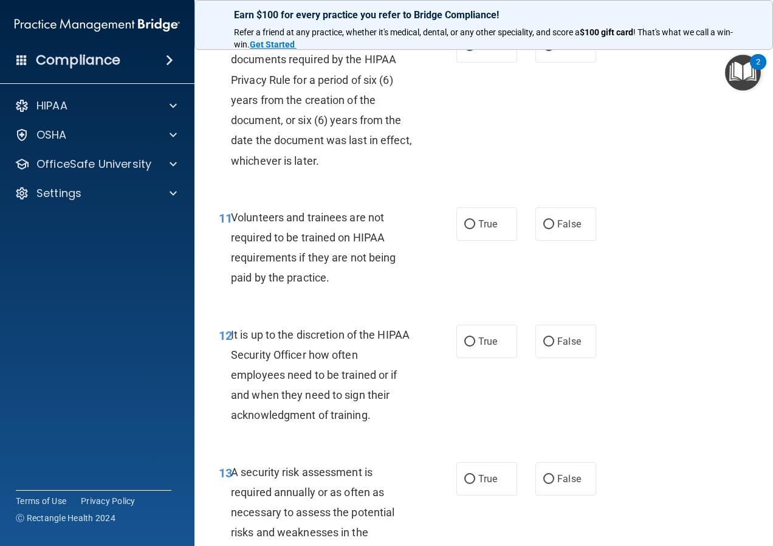
scroll to position [1519, 0]
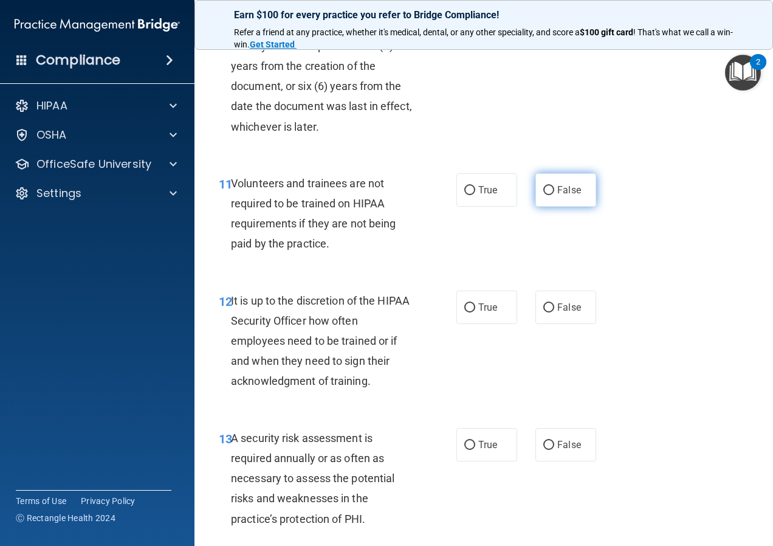
click at [567, 207] on label "False" at bounding box center [565, 189] width 61 height 33
click at [554, 195] on input "False" at bounding box center [548, 190] width 11 height 9
radio input "true"
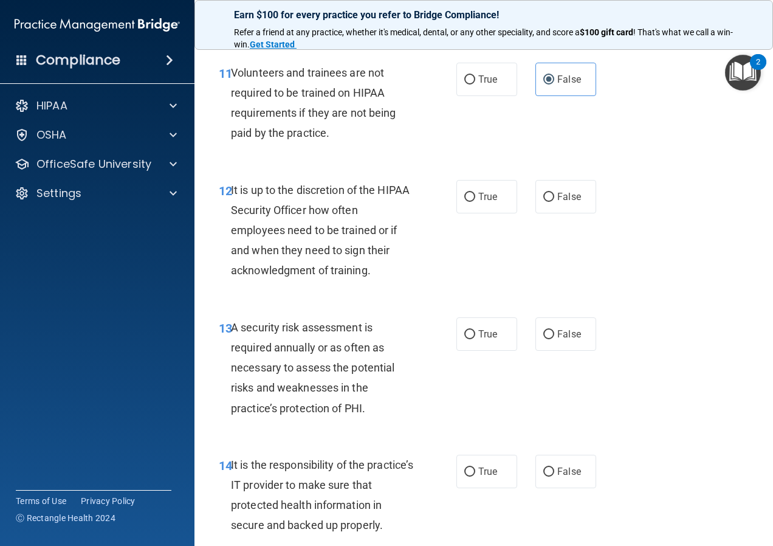
scroll to position [1640, 0]
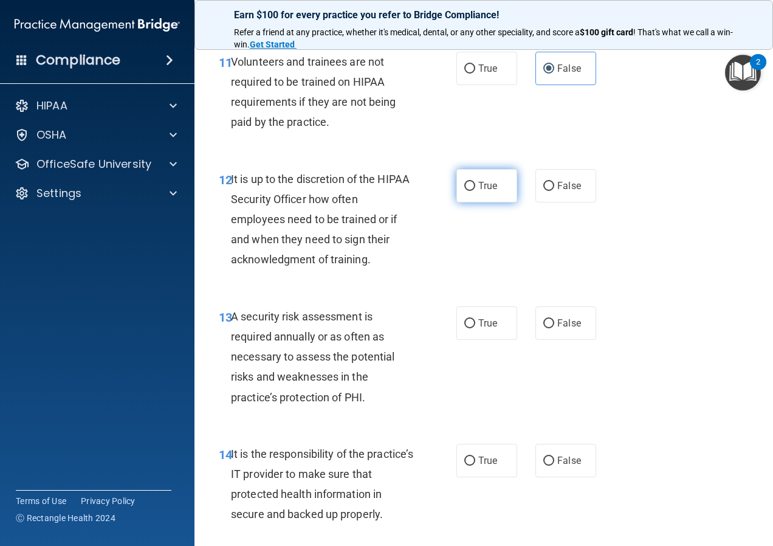
click at [457, 202] on label "True" at bounding box center [486, 185] width 61 height 33
click at [464, 191] on input "True" at bounding box center [469, 186] width 11 height 9
radio input "true"
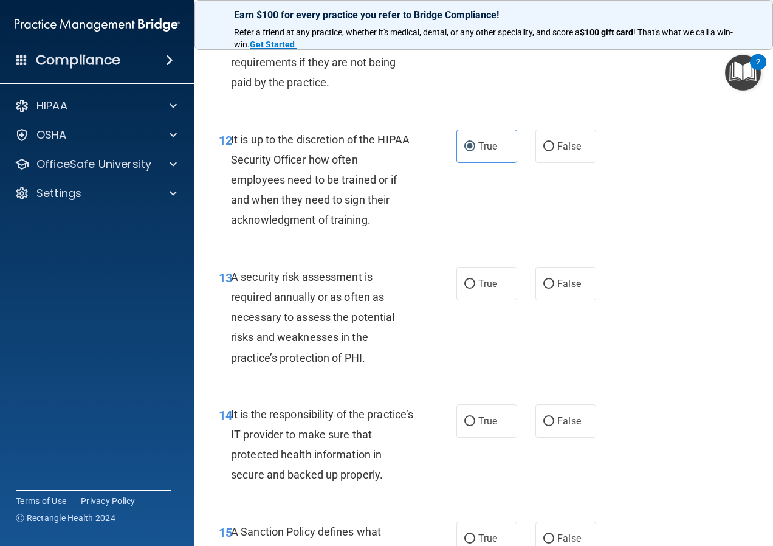
scroll to position [1701, 0]
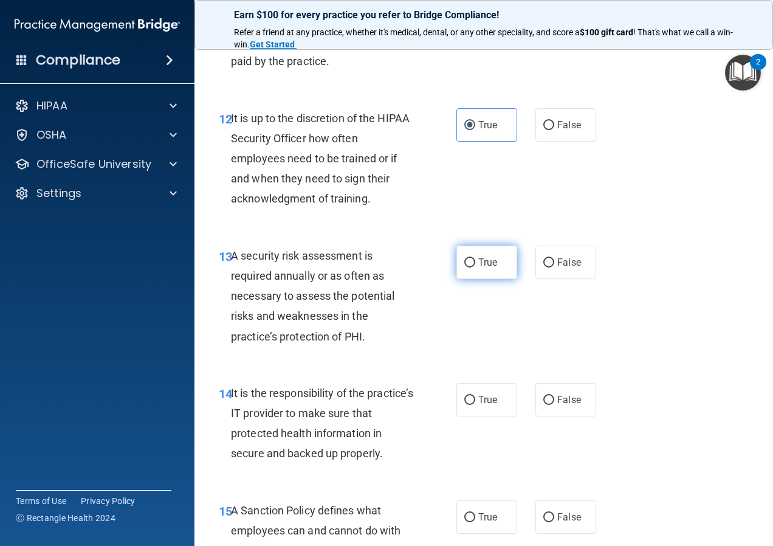
click at [481, 268] on span "True" at bounding box center [487, 262] width 19 height 12
click at [475, 267] on input "True" at bounding box center [469, 262] width 11 height 9
radio input "true"
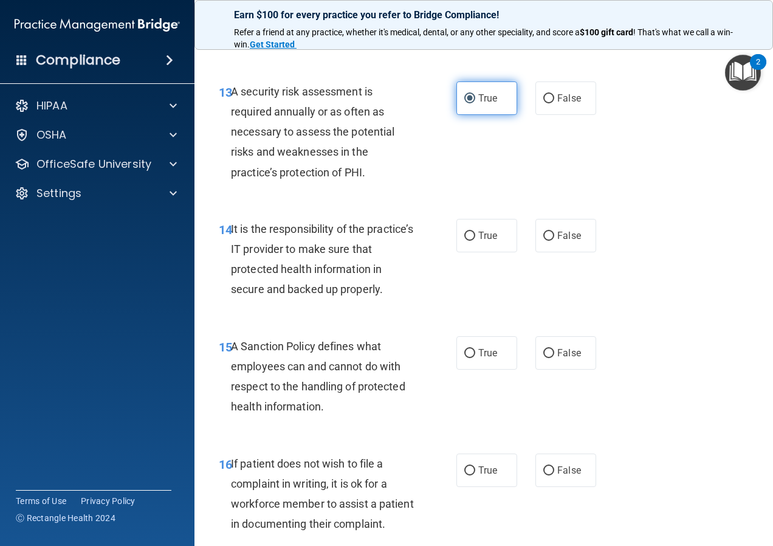
scroll to position [1883, 0]
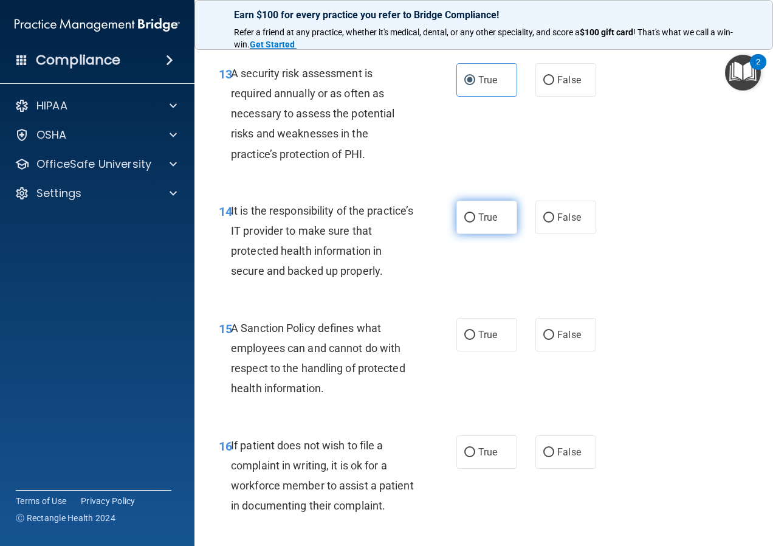
click at [487, 234] on label "True" at bounding box center [486, 216] width 61 height 33
click at [475, 222] on input "True" at bounding box center [469, 217] width 11 height 9
radio input "true"
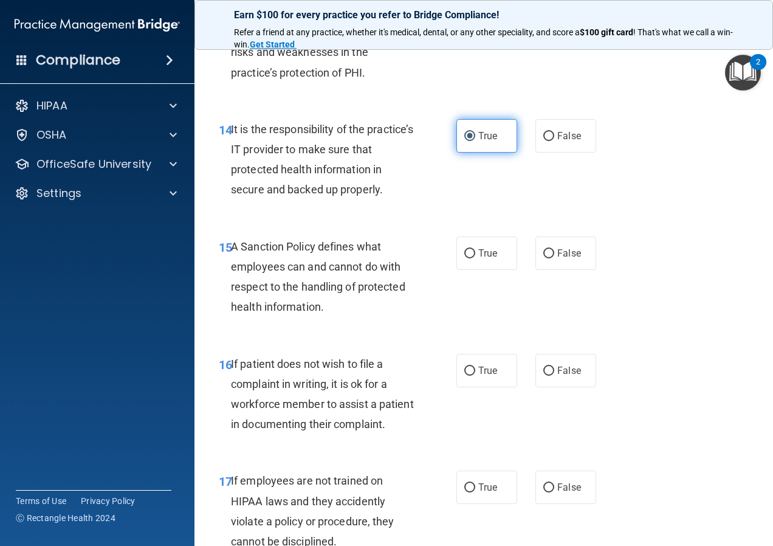
scroll to position [2005, 0]
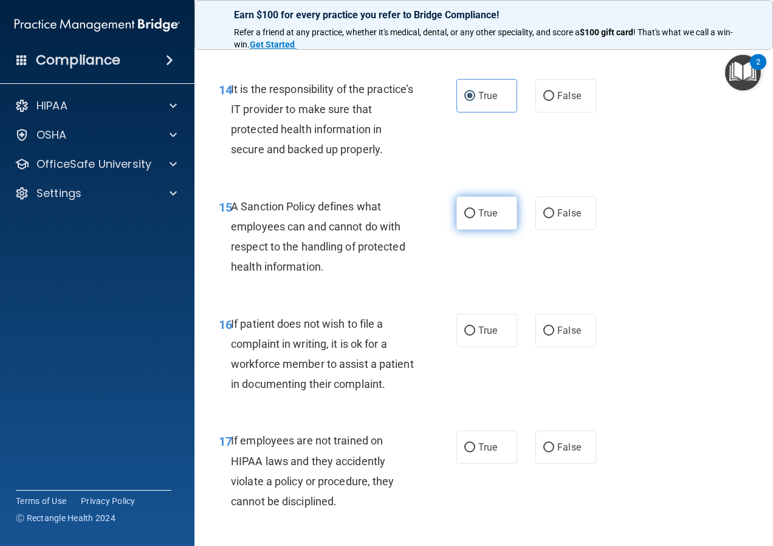
click at [486, 230] on label "True" at bounding box center [486, 212] width 61 height 33
click at [475, 218] on input "True" at bounding box center [469, 213] width 11 height 9
radio input "true"
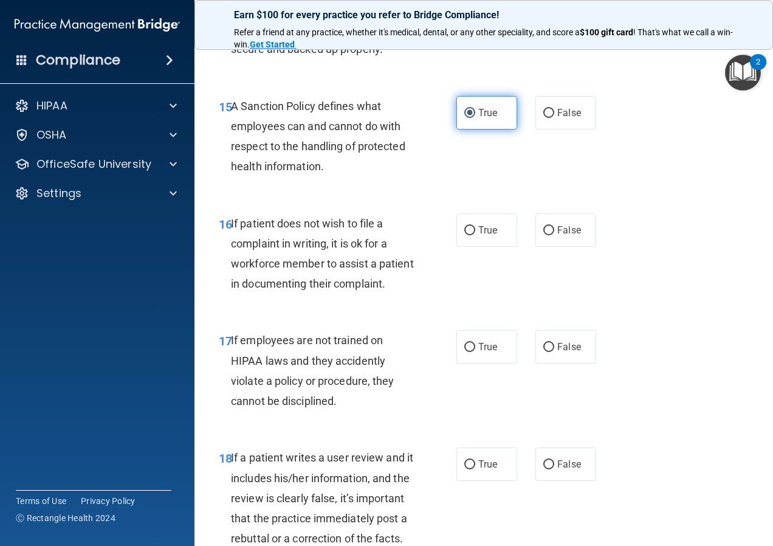
scroll to position [2126, 0]
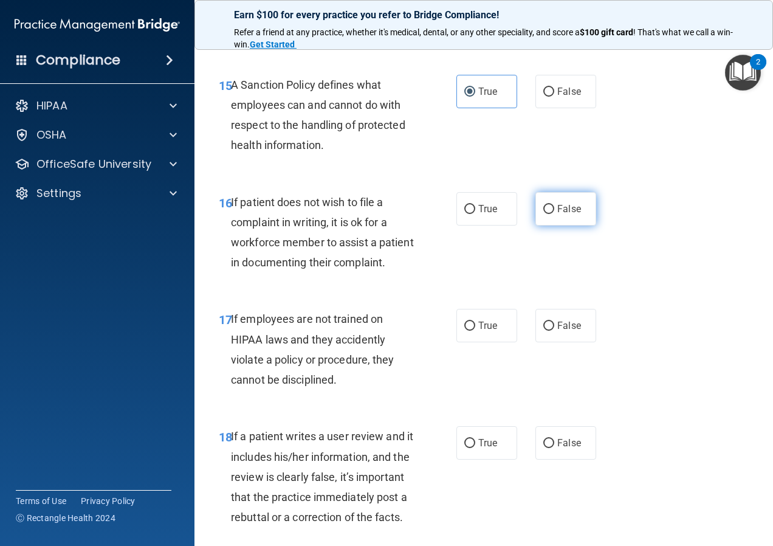
click at [561, 225] on label "False" at bounding box center [565, 208] width 61 height 33
click at [554, 214] on input "False" at bounding box center [548, 209] width 11 height 9
radio input "true"
click at [485, 214] on span "True" at bounding box center [487, 209] width 19 height 12
click at [475, 214] on input "True" at bounding box center [469, 209] width 11 height 9
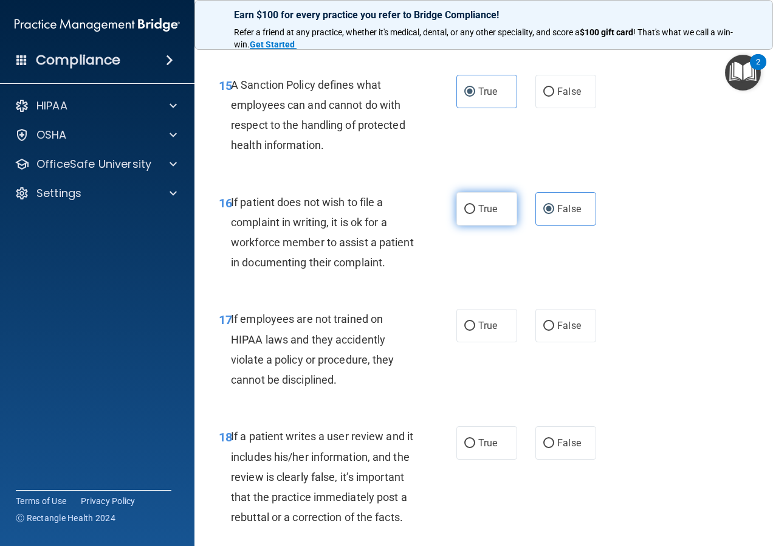
radio input "true"
radio input "false"
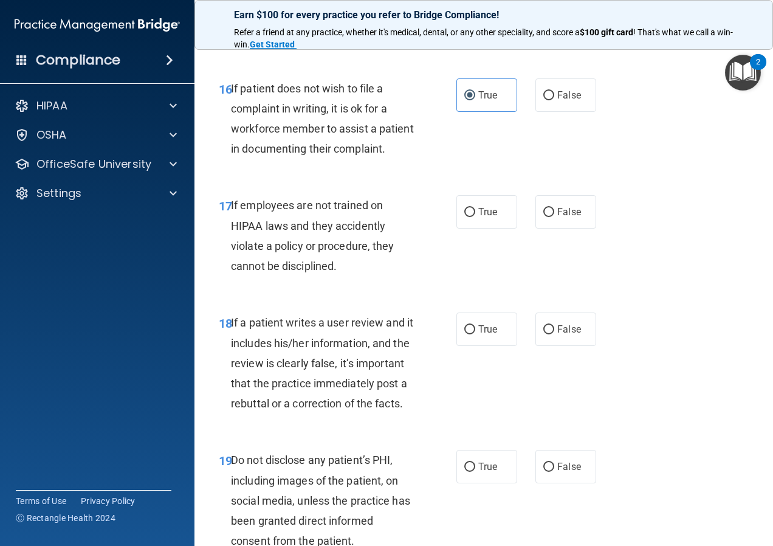
scroll to position [2248, 0]
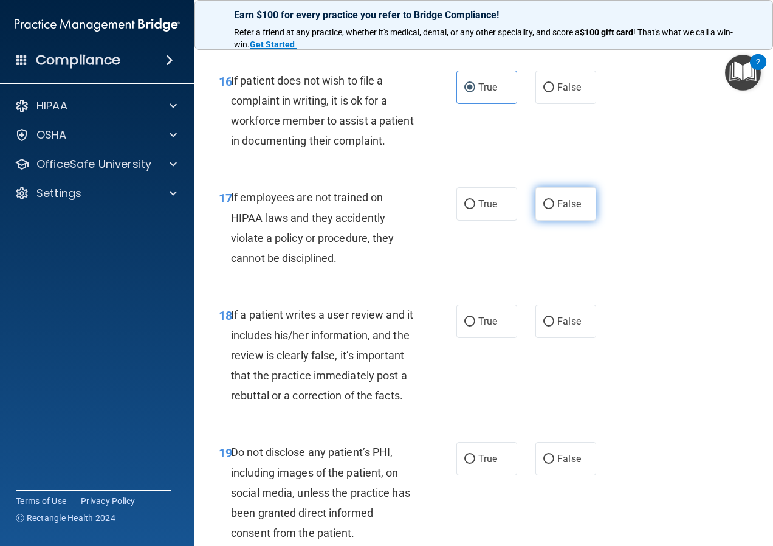
click at [535, 221] on label "False" at bounding box center [565, 203] width 61 height 33
click at [543, 209] on input "False" at bounding box center [548, 204] width 11 height 9
radio input "true"
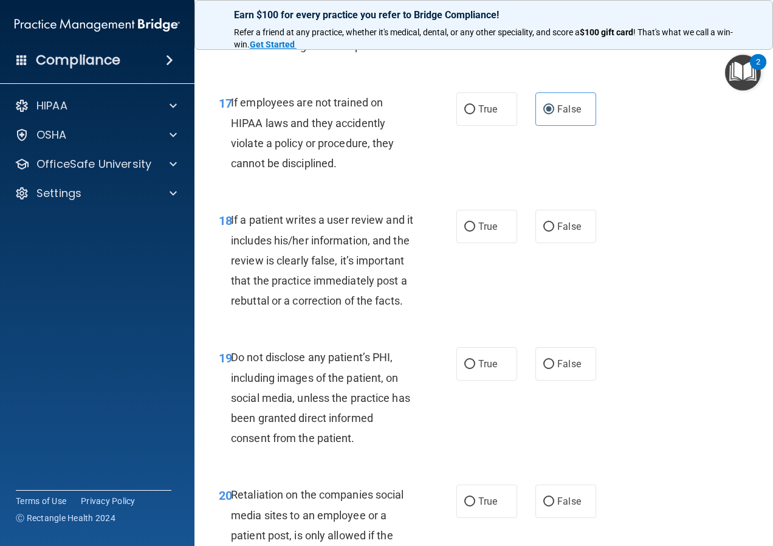
scroll to position [2369, 0]
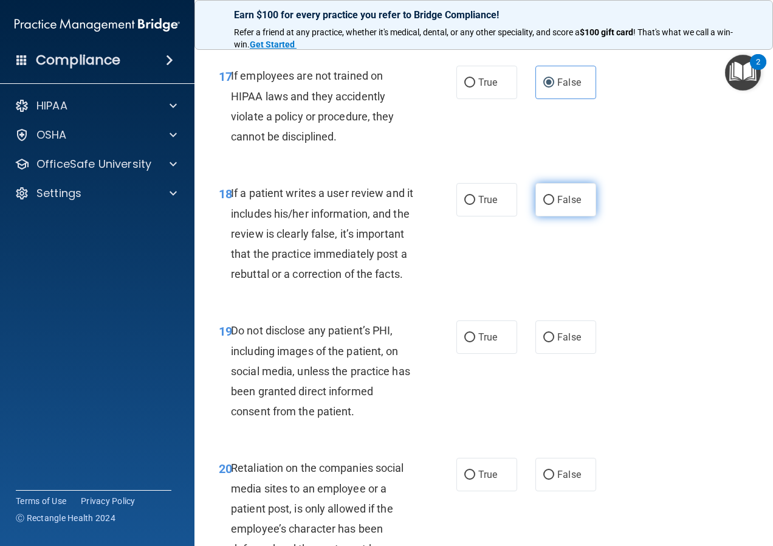
click at [570, 205] on span "False" at bounding box center [569, 200] width 24 height 12
click at [554, 205] on input "False" at bounding box center [548, 200] width 11 height 9
radio input "true"
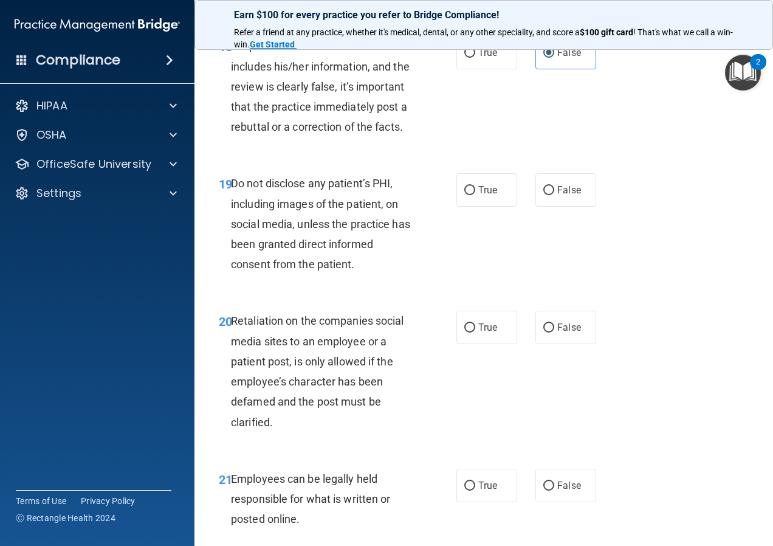
scroll to position [2552, 0]
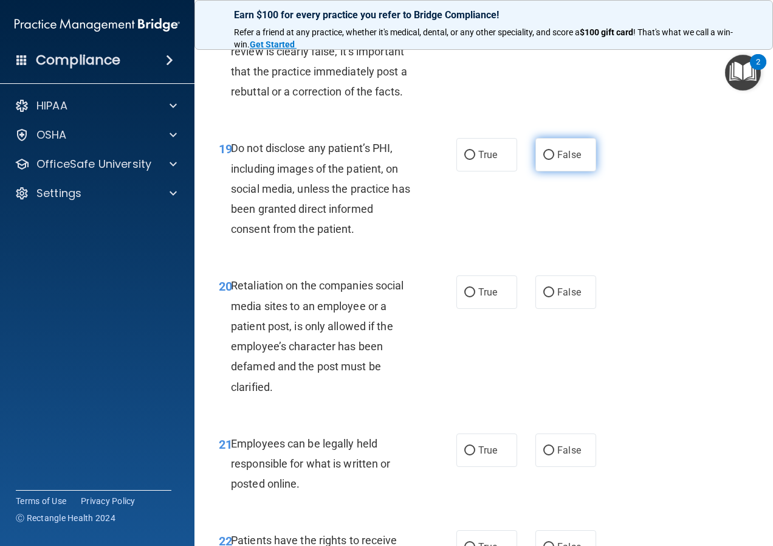
click at [540, 171] on label "False" at bounding box center [565, 154] width 61 height 33
click at [543, 160] on input "False" at bounding box center [548, 155] width 11 height 9
radio input "true"
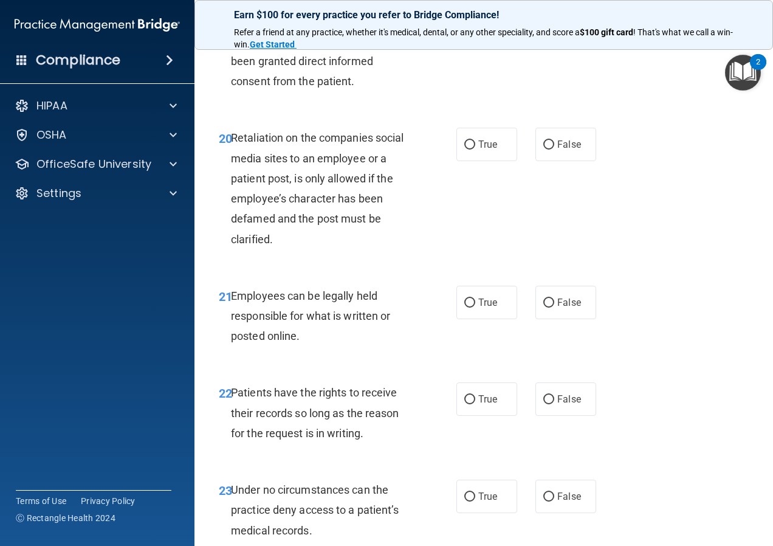
scroll to position [2734, 0]
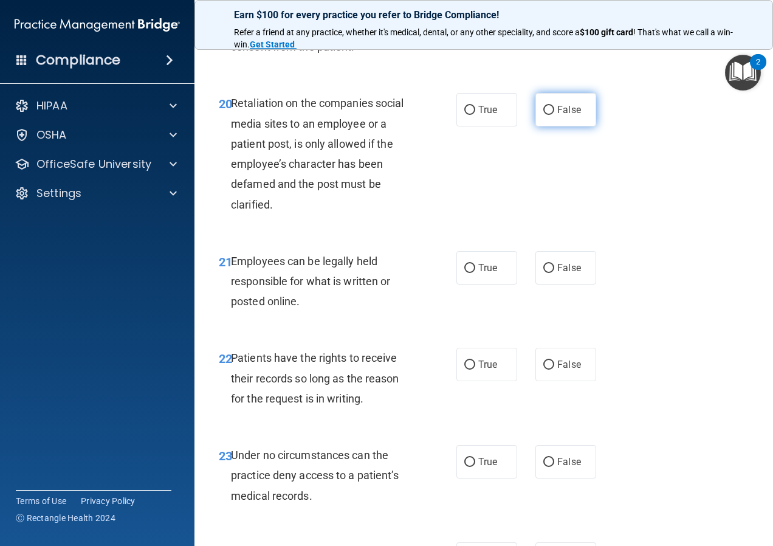
click at [554, 126] on label "False" at bounding box center [565, 109] width 61 height 33
click at [554, 115] on input "False" at bounding box center [548, 110] width 11 height 9
radio input "true"
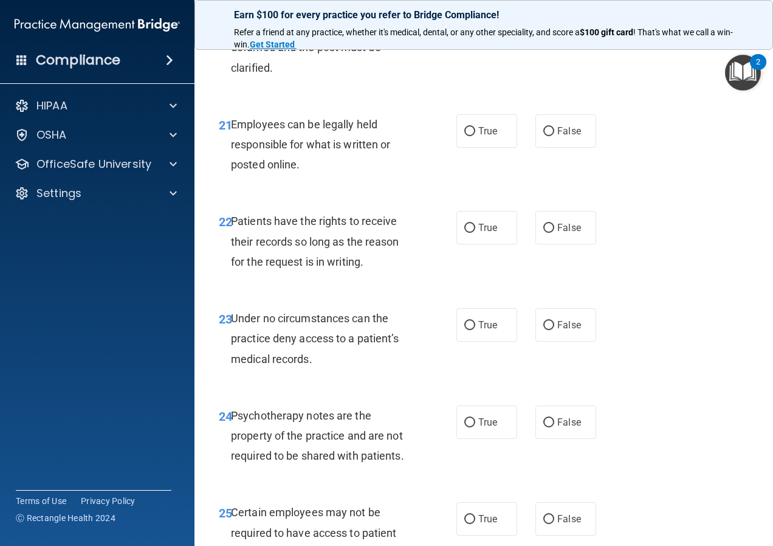
scroll to position [2916, 0]
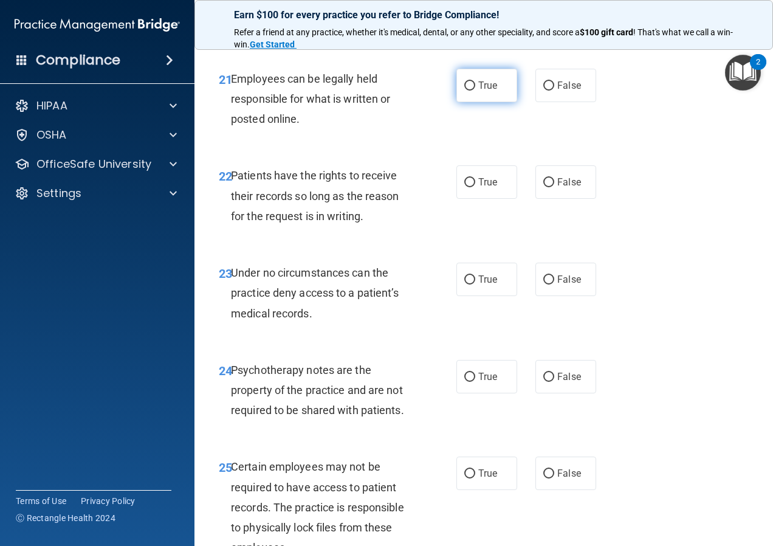
click at [491, 91] on span "True" at bounding box center [487, 86] width 19 height 12
drag, startPoint x: 491, startPoint y: 168, endPoint x: 471, endPoint y: 178, distance: 22.0
click at [471, 102] on label "True" at bounding box center [486, 85] width 61 height 33
click at [471, 91] on input "True" at bounding box center [469, 85] width 11 height 9
radio input "true"
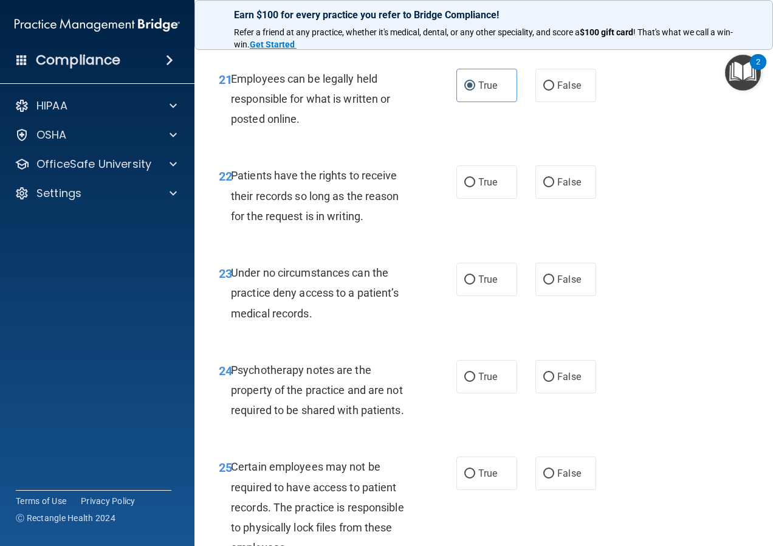
scroll to position [2977, 0]
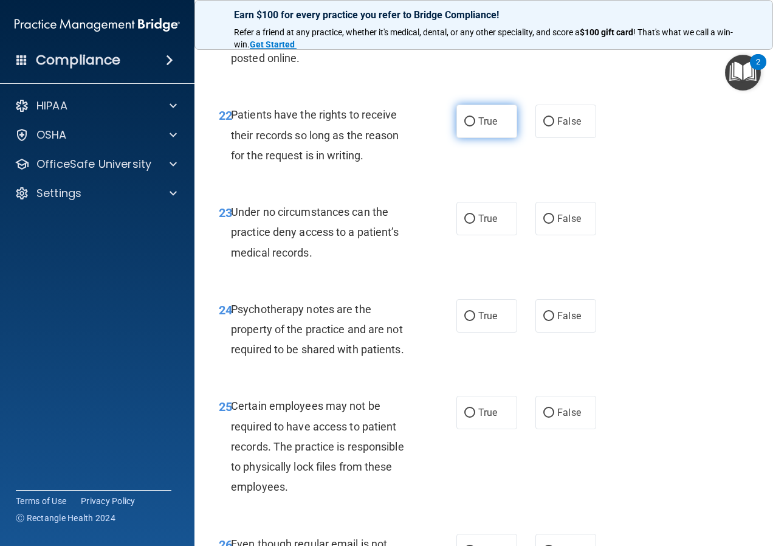
click at [468, 126] on input "True" at bounding box center [469, 121] width 11 height 9
radio input "true"
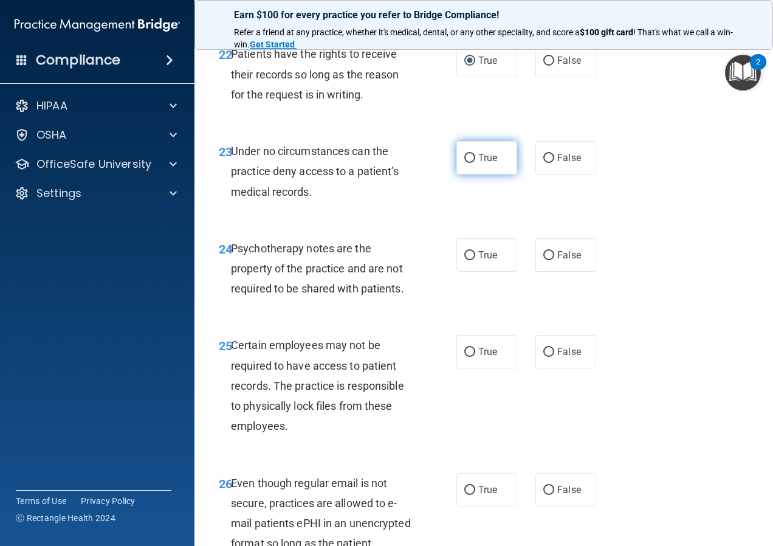
click at [465, 174] on label "True" at bounding box center [486, 157] width 61 height 33
click at [465, 163] on input "True" at bounding box center [469, 158] width 11 height 9
radio input "true"
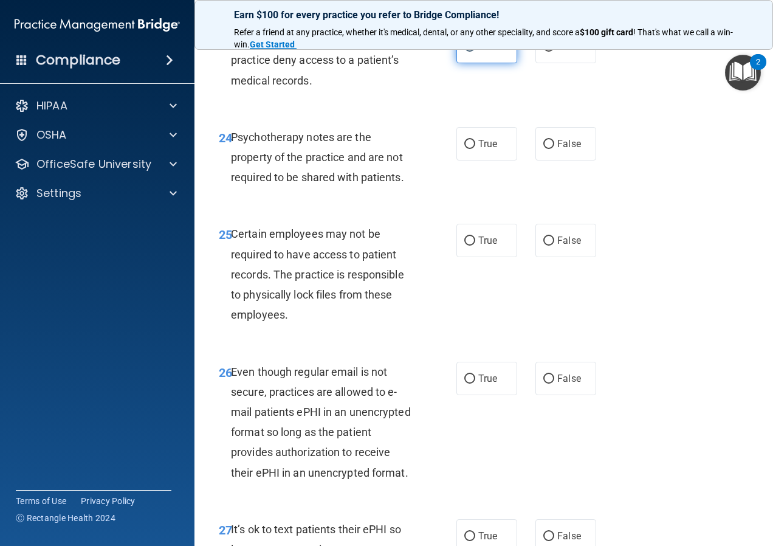
scroll to position [3159, 0]
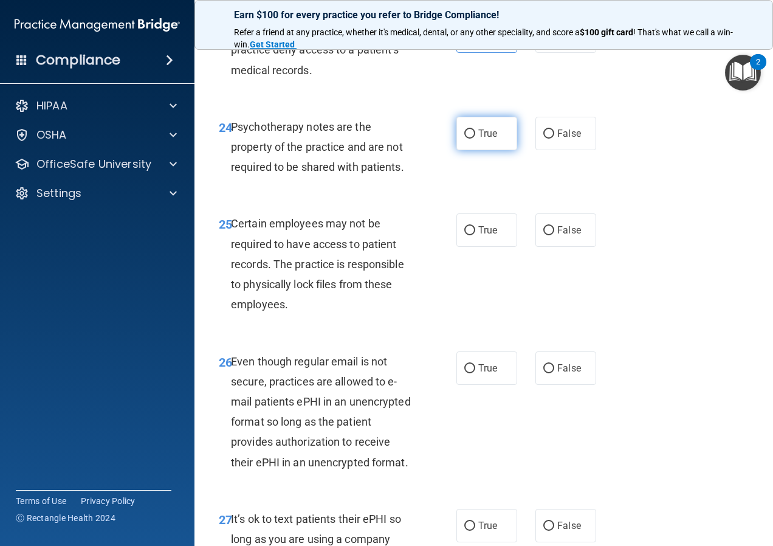
click at [467, 150] on label "True" at bounding box center [486, 133] width 61 height 33
click at [467, 139] on input "True" at bounding box center [469, 133] width 11 height 9
radio input "true"
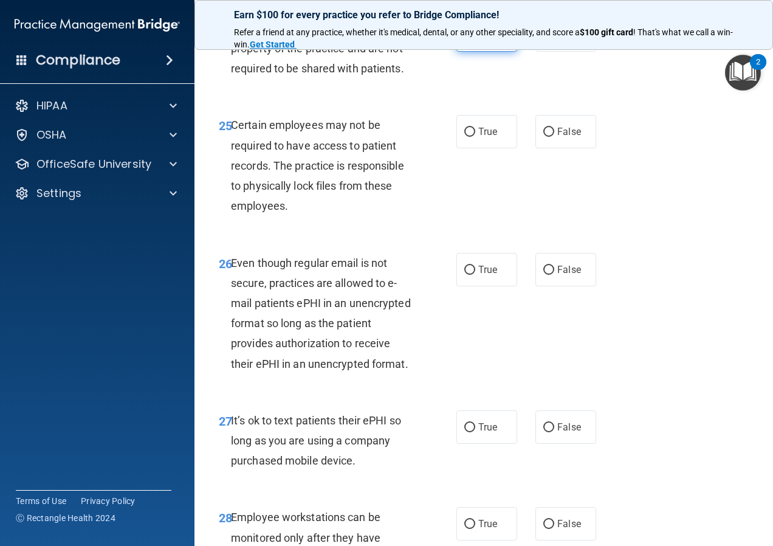
scroll to position [3281, 0]
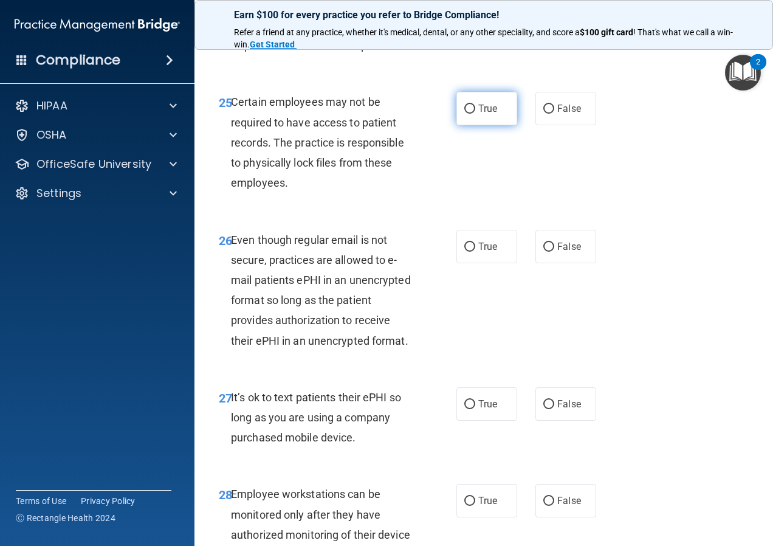
click at [471, 125] on label "True" at bounding box center [486, 108] width 61 height 33
click at [471, 114] on input "True" at bounding box center [469, 108] width 11 height 9
radio input "true"
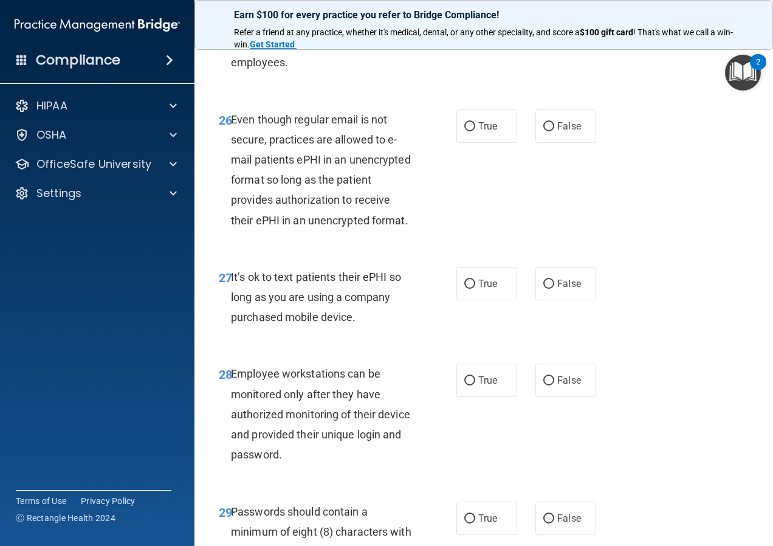
scroll to position [3402, 0]
click at [481, 142] on label "True" at bounding box center [486, 124] width 61 height 33
click at [475, 130] on input "True" at bounding box center [469, 125] width 11 height 9
radio input "true"
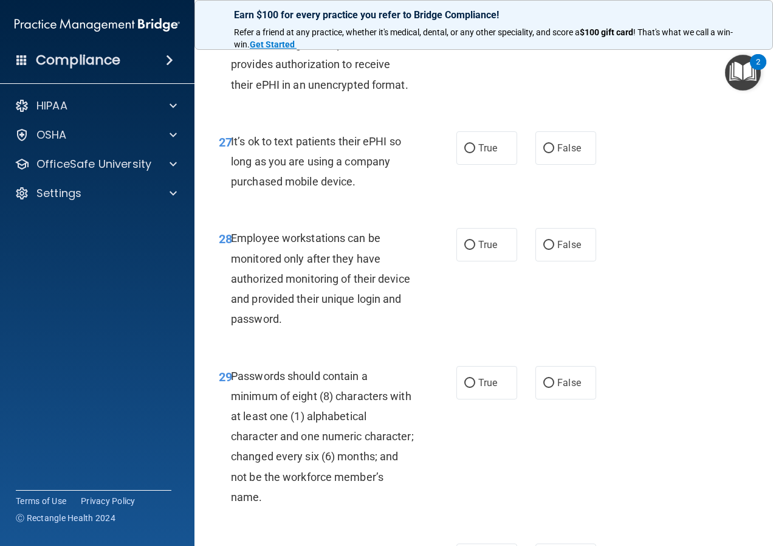
scroll to position [3585, 0]
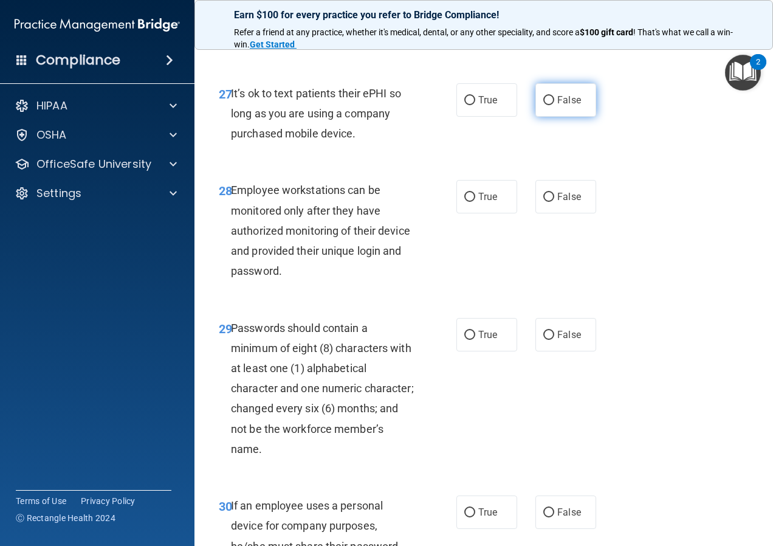
click at [557, 106] on span "False" at bounding box center [569, 100] width 24 height 12
click at [554, 105] on input "False" at bounding box center [548, 100] width 11 height 9
radio input "true"
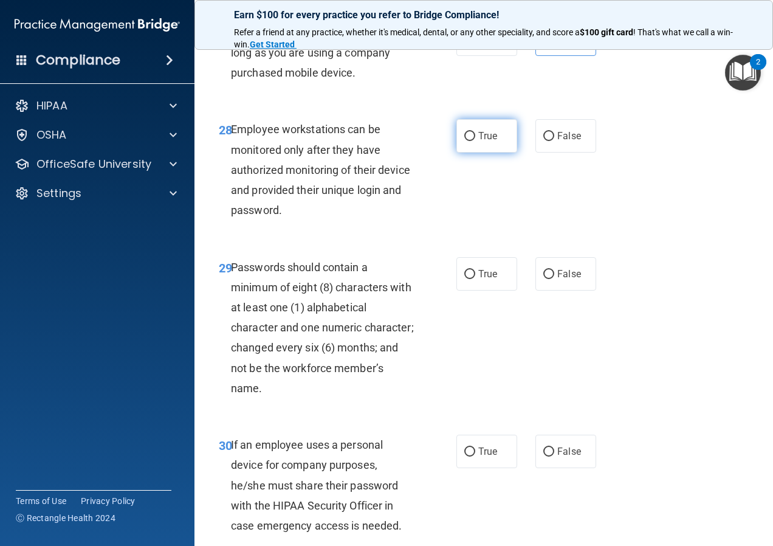
click at [470, 141] on input "True" at bounding box center [469, 136] width 11 height 9
radio input "true"
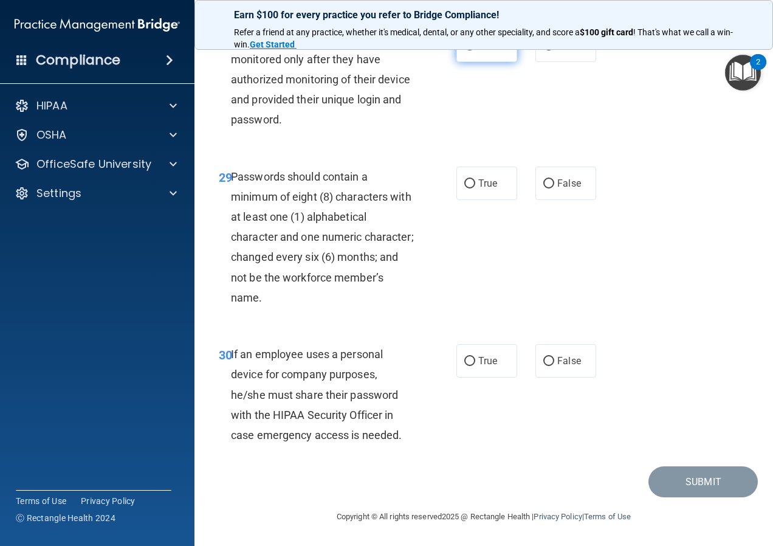
scroll to position [3767, 0]
click at [471, 200] on label "True" at bounding box center [486, 182] width 61 height 33
click at [471, 188] on input "True" at bounding box center [469, 183] width 11 height 9
radio input "true"
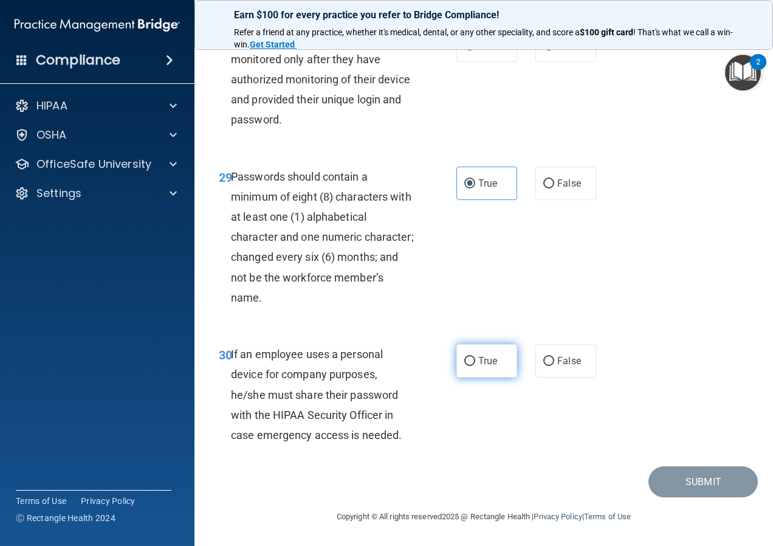
click at [464, 352] on label "True" at bounding box center [486, 360] width 61 height 33
click at [464, 357] on input "True" at bounding box center [469, 361] width 11 height 9
radio input "true"
click at [658, 470] on button "Submit" at bounding box center [702, 481] width 109 height 31
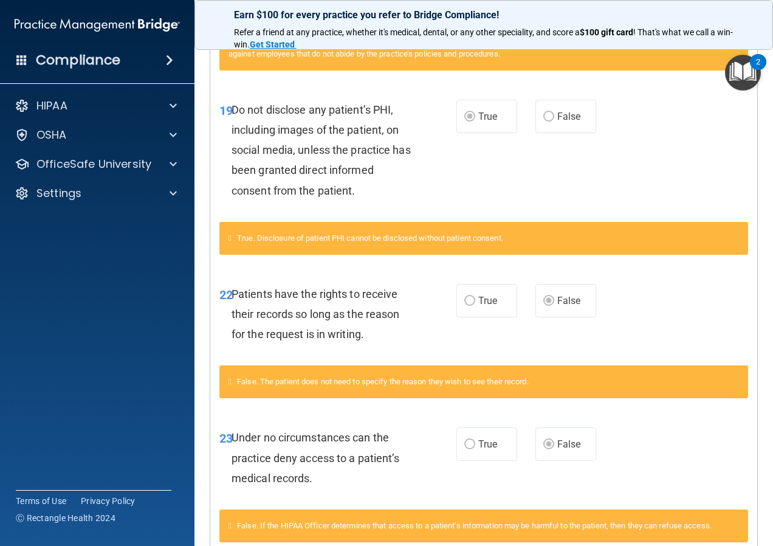
scroll to position [1397, 0]
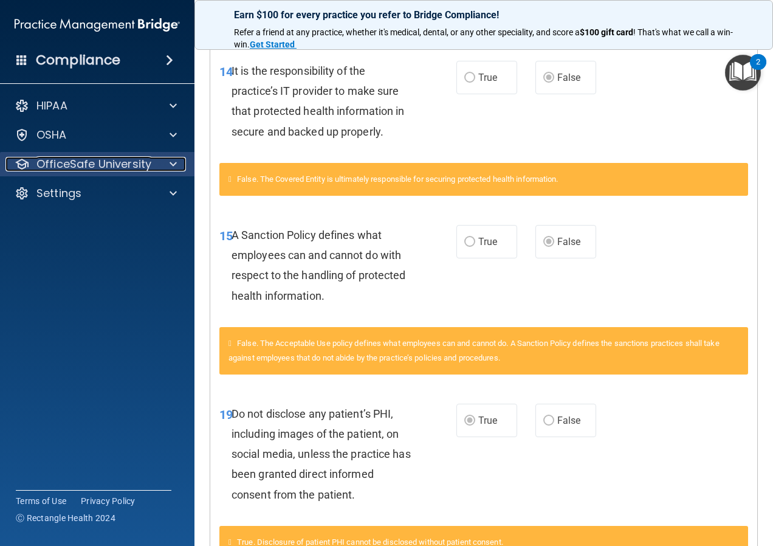
click at [130, 171] on p "OfficeSafe University" at bounding box center [93, 164] width 115 height 15
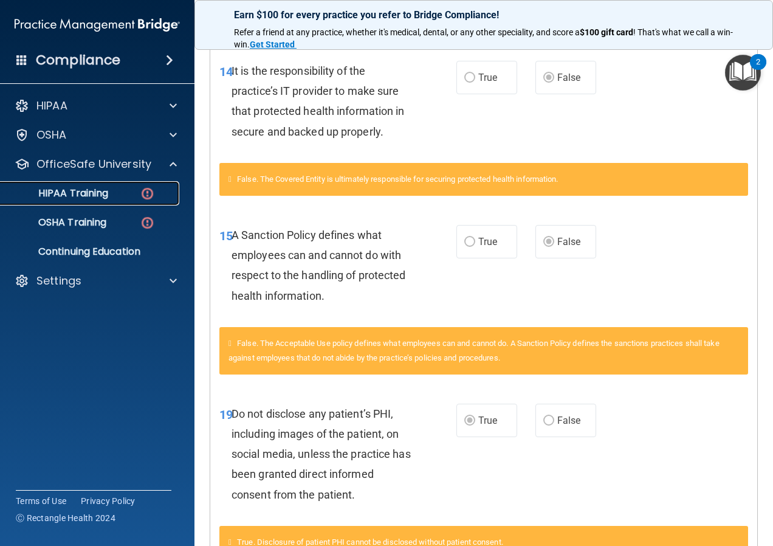
click at [133, 182] on link "HIPAA Training" at bounding box center [83, 193] width 191 height 24
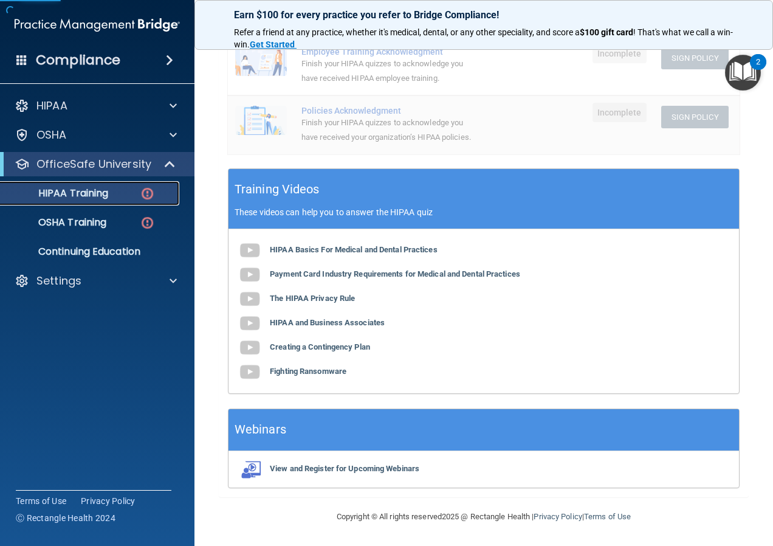
scroll to position [186, 0]
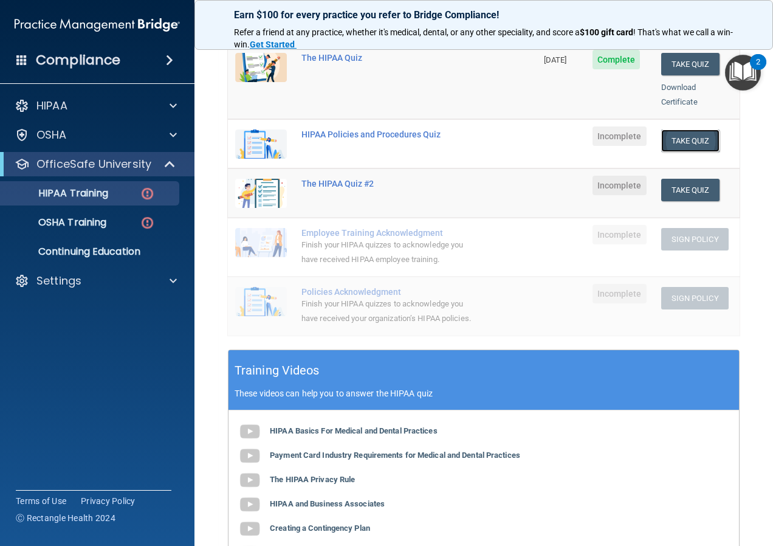
click at [681, 132] on button "Take Quiz" at bounding box center [690, 140] width 58 height 22
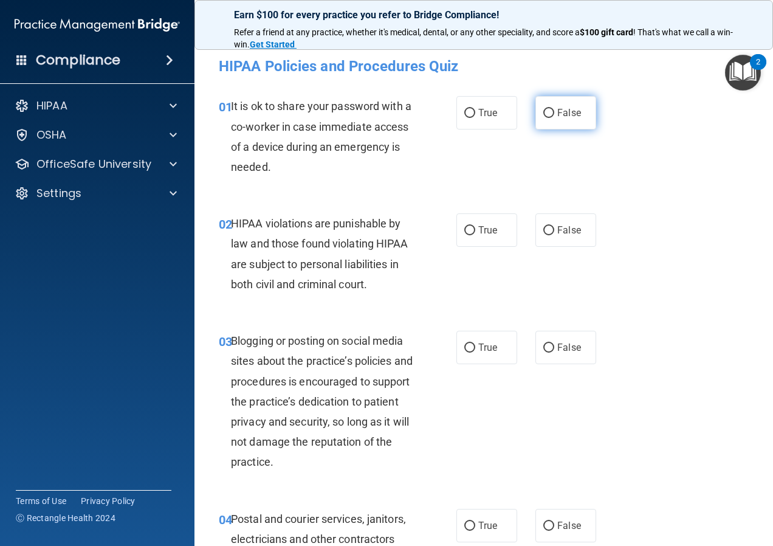
click at [535, 109] on label "False" at bounding box center [565, 112] width 61 height 33
click at [543, 109] on input "False" at bounding box center [548, 113] width 11 height 9
radio input "true"
click at [464, 231] on input "True" at bounding box center [469, 230] width 11 height 9
radio input "true"
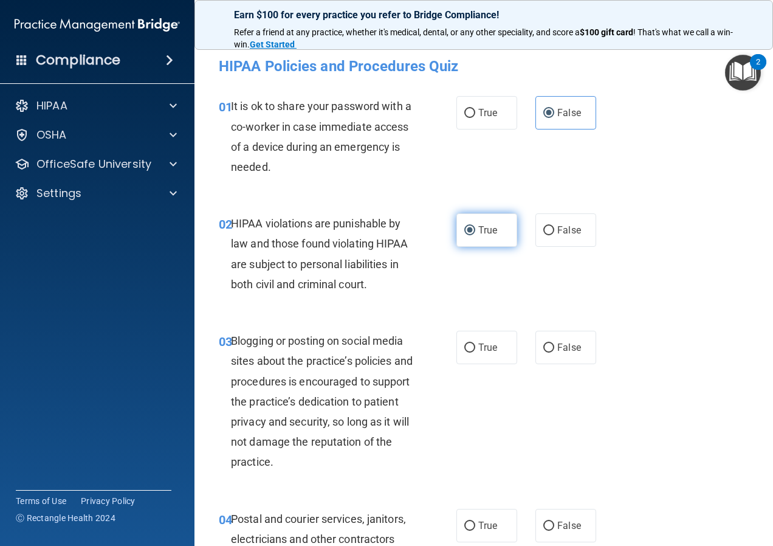
scroll to position [61, 0]
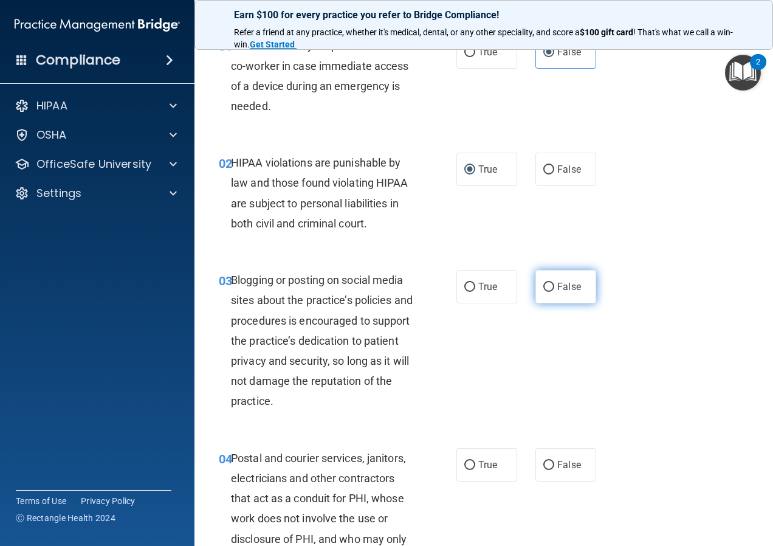
click at [564, 292] on span "False" at bounding box center [569, 287] width 24 height 12
click at [554, 292] on input "False" at bounding box center [548, 287] width 11 height 9
radio input "true"
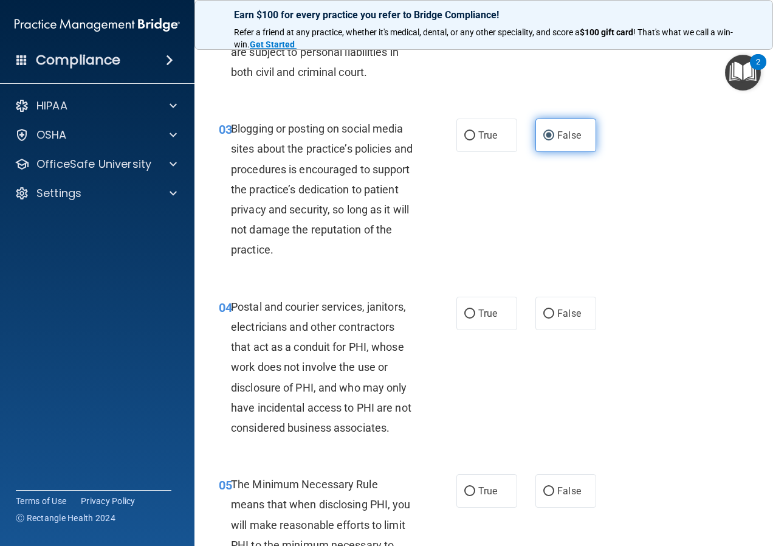
scroll to position [243, 0]
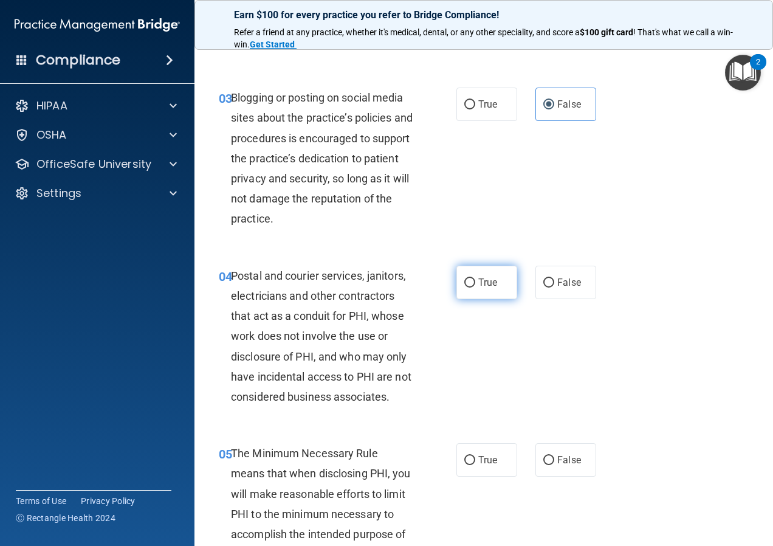
click at [478, 274] on label "True" at bounding box center [486, 281] width 61 height 33
click at [475, 278] on input "True" at bounding box center [469, 282] width 11 height 9
radio input "true"
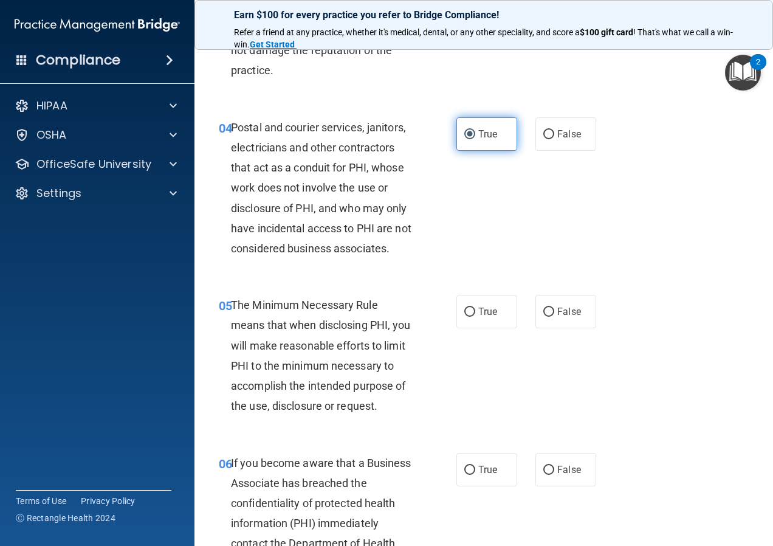
scroll to position [425, 0]
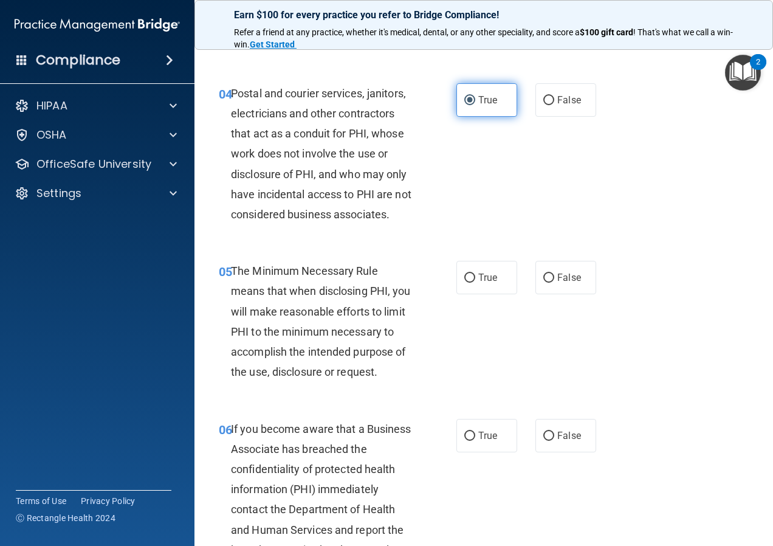
click at [478, 274] on span "True" at bounding box center [487, 278] width 19 height 12
click at [475, 274] on input "True" at bounding box center [469, 277] width 11 height 9
radio input "true"
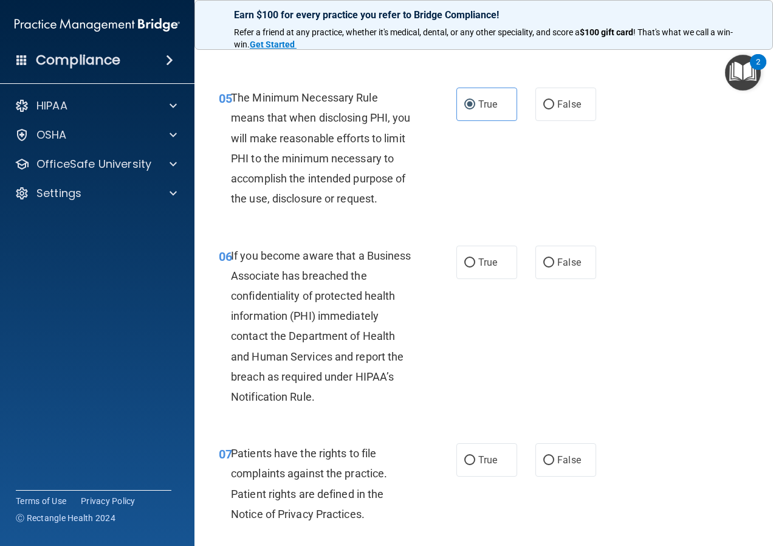
scroll to position [608, 0]
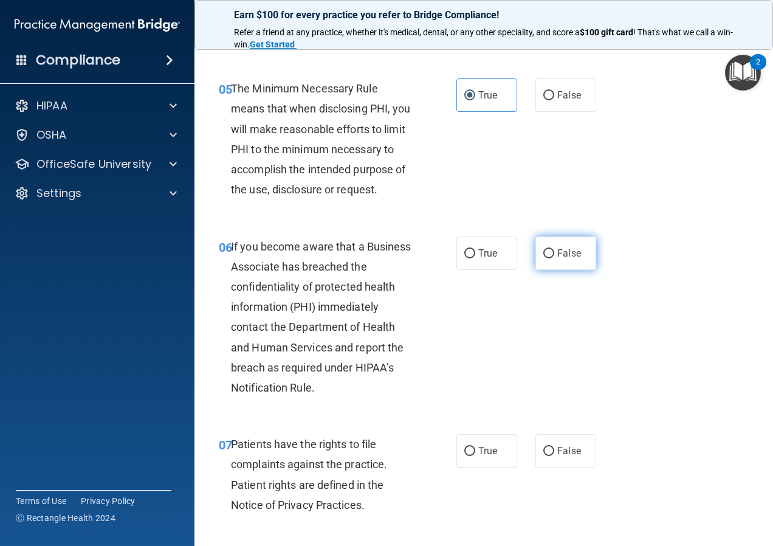
click at [536, 245] on label "False" at bounding box center [565, 252] width 61 height 33
click at [543, 249] on input "False" at bounding box center [548, 253] width 11 height 9
radio input "true"
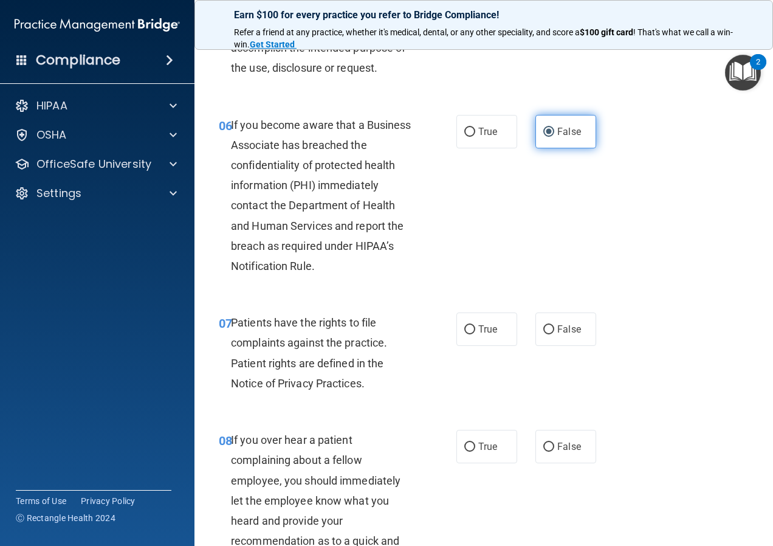
scroll to position [790, 0]
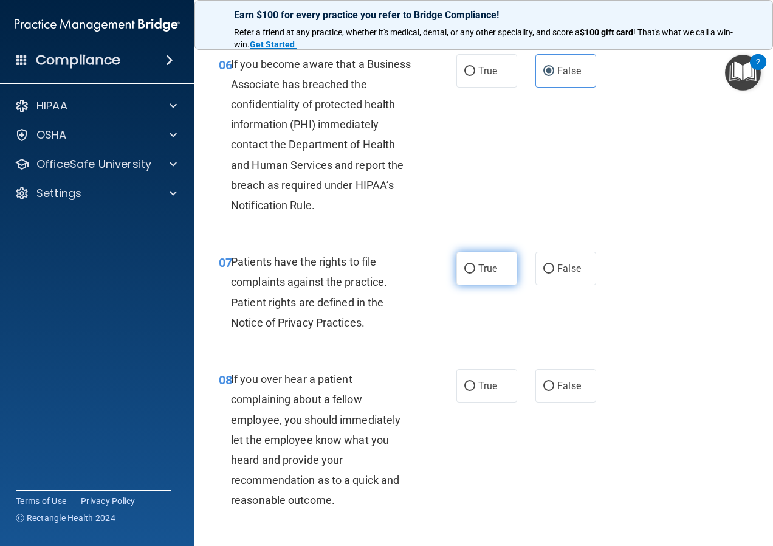
click at [464, 273] on input "True" at bounding box center [469, 268] width 11 height 9
radio input "true"
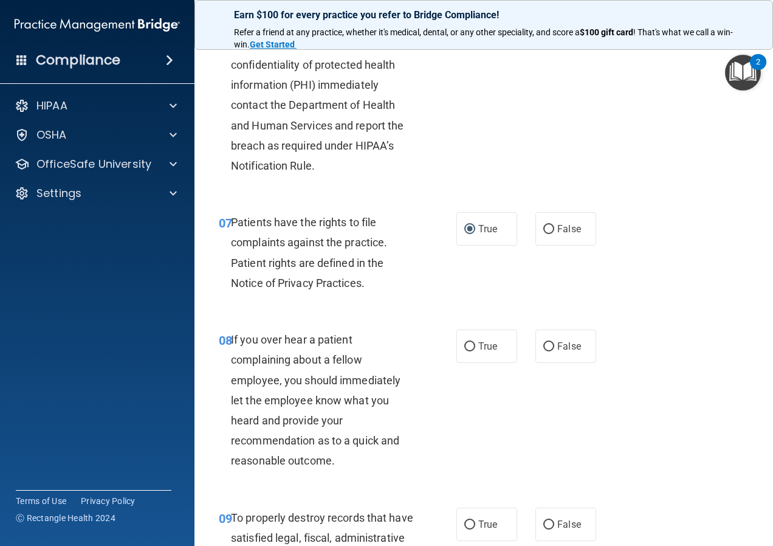
scroll to position [851, 0]
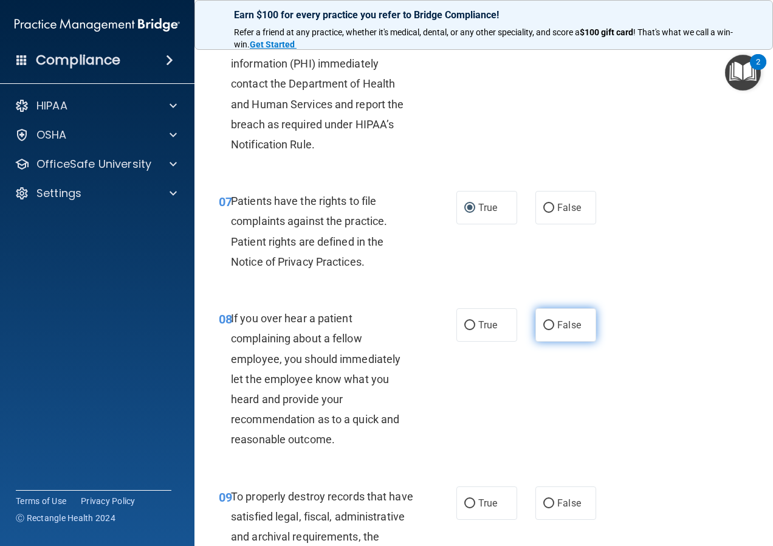
click at [535, 341] on label "False" at bounding box center [565, 324] width 61 height 33
click at [543, 330] on input "False" at bounding box center [548, 325] width 11 height 9
radio input "true"
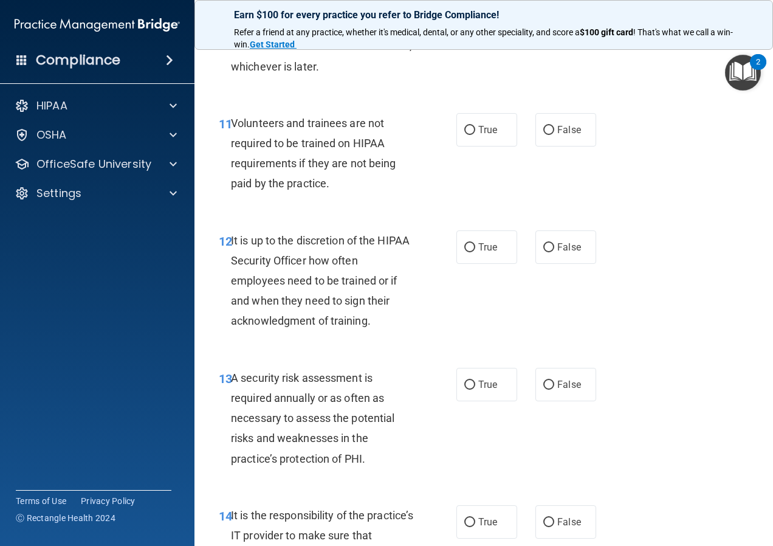
scroll to position [1580, 0]
click at [557, 263] on label "False" at bounding box center [565, 246] width 61 height 33
click at [554, 252] on input "False" at bounding box center [548, 246] width 11 height 9
radio input "true"
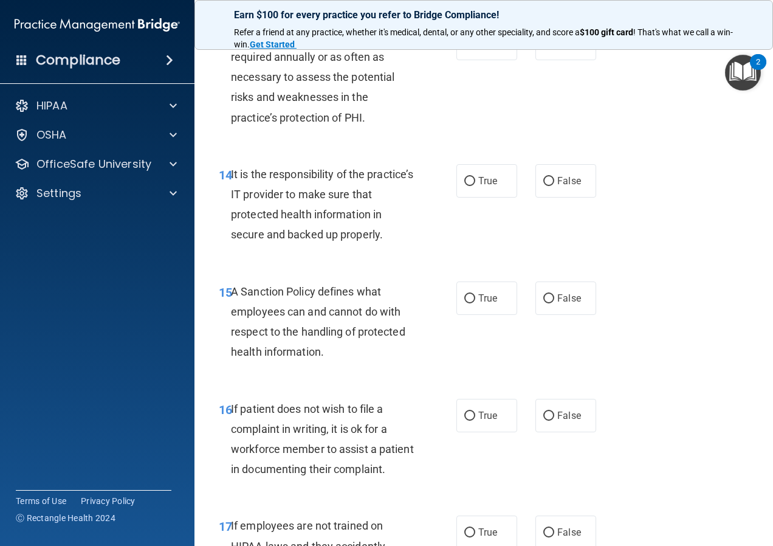
scroll to position [1944, 0]
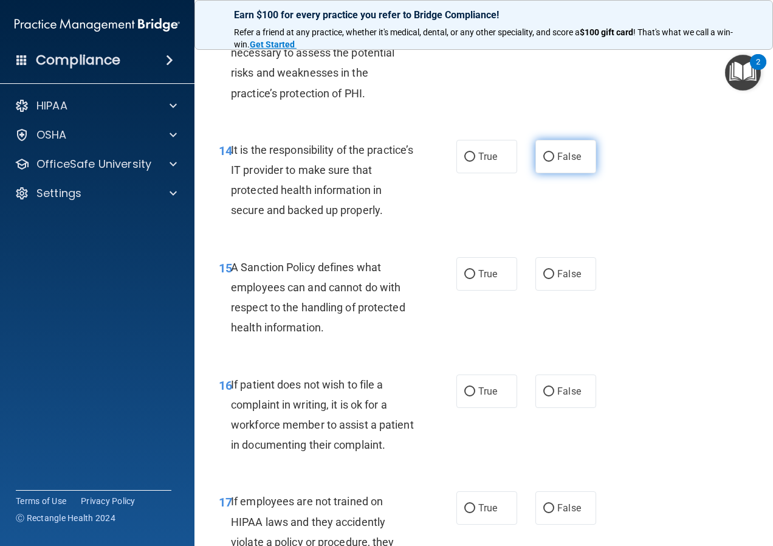
click at [572, 162] on span "False" at bounding box center [569, 157] width 24 height 12
click at [554, 162] on input "False" at bounding box center [548, 156] width 11 height 9
radio input "true"
click at [562, 279] on span "False" at bounding box center [569, 274] width 24 height 12
click at [554, 279] on input "False" at bounding box center [548, 274] width 11 height 9
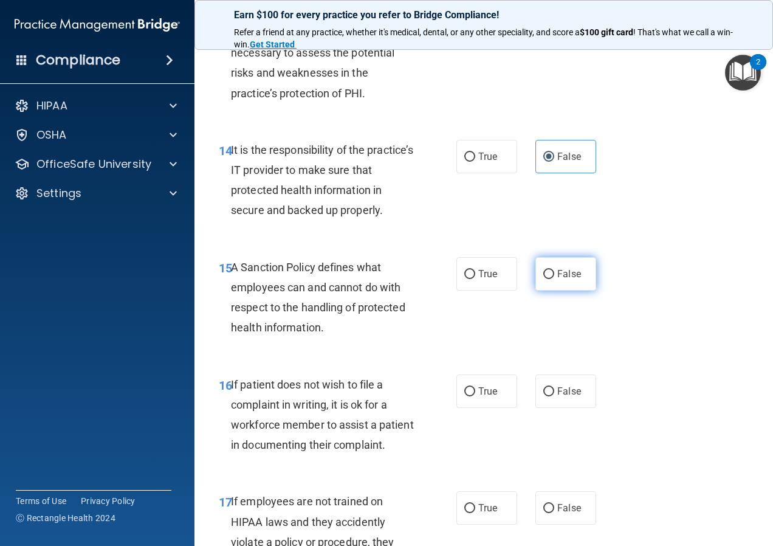
radio input "true"
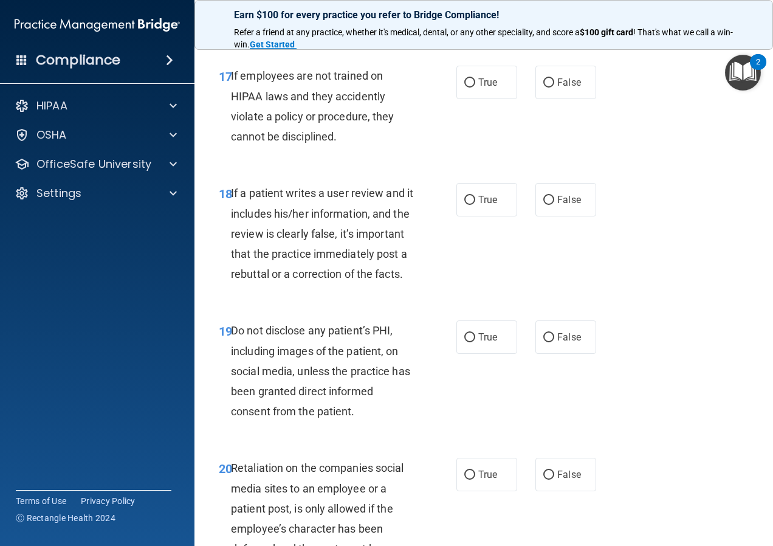
scroll to position [2430, 0]
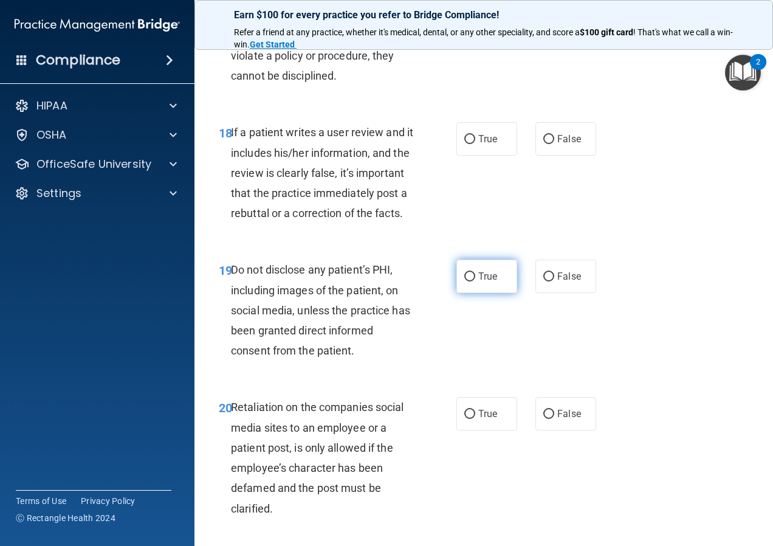
click at [509, 293] on label "True" at bounding box center [486, 275] width 61 height 33
click at [475, 281] on input "True" at bounding box center [469, 276] width 11 height 9
radio input "true"
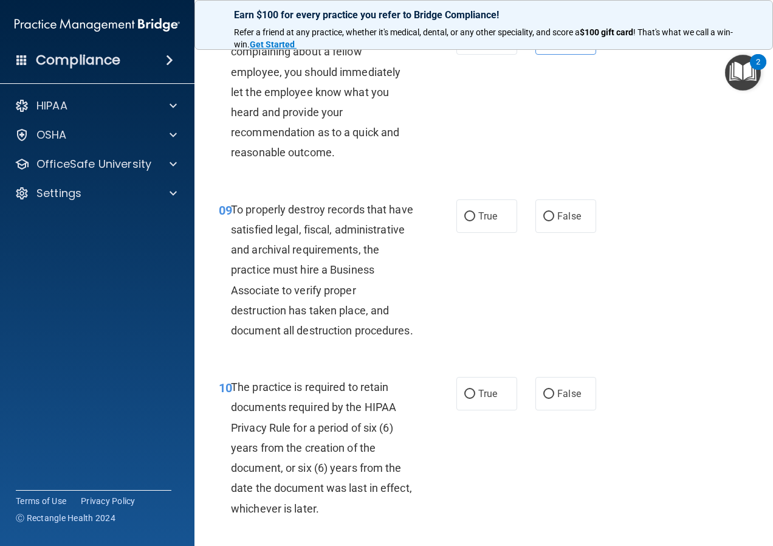
scroll to position [1154, 0]
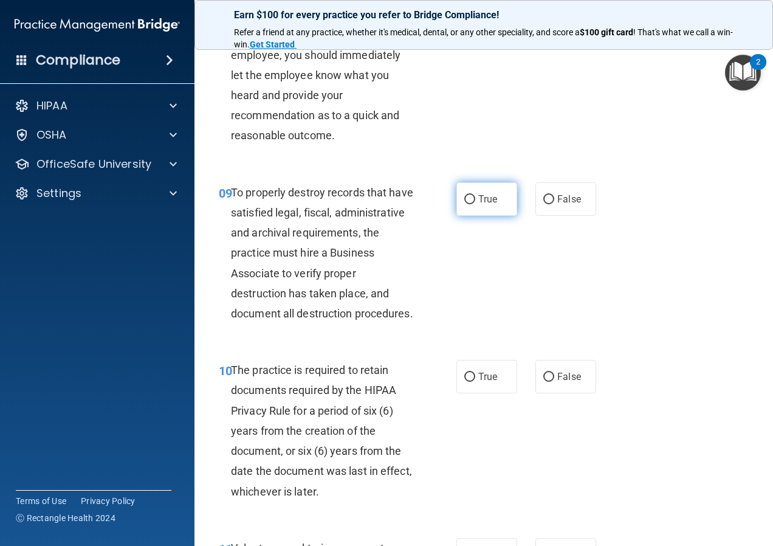
click at [464, 204] on input "True" at bounding box center [469, 199] width 11 height 9
radio input "true"
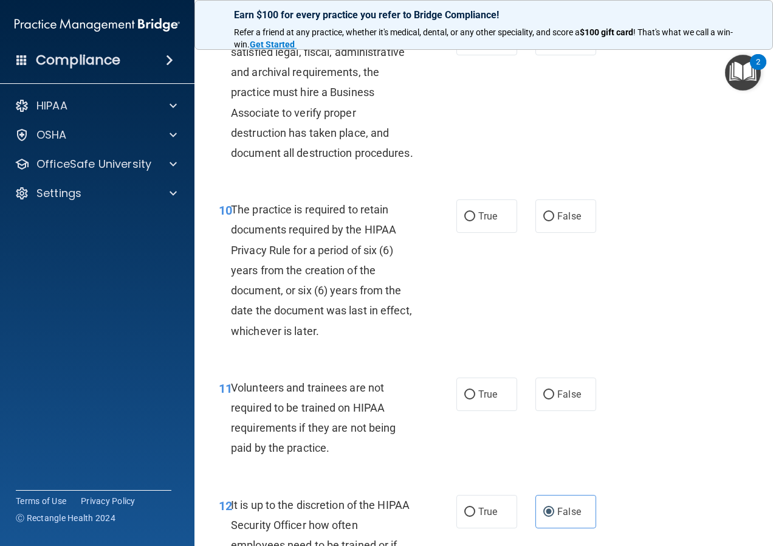
scroll to position [1337, 0]
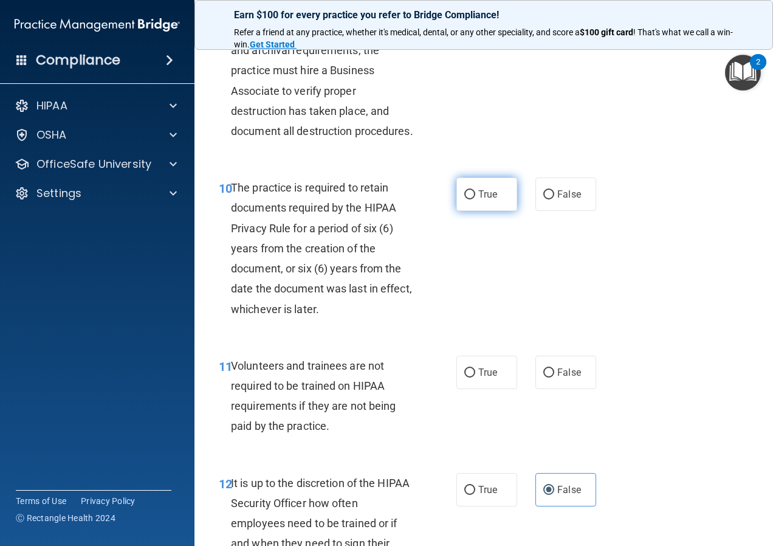
click at [462, 211] on label "True" at bounding box center [486, 193] width 61 height 33
click at [464, 199] on input "True" at bounding box center [469, 194] width 11 height 9
radio input "true"
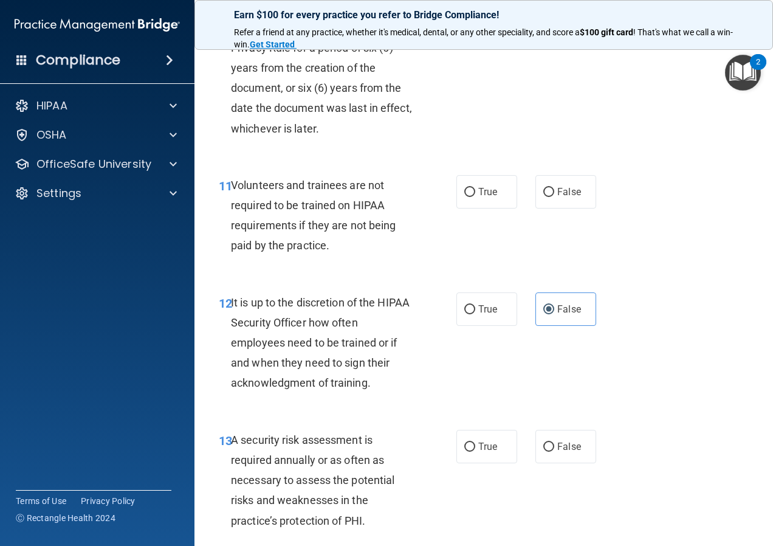
scroll to position [1519, 0]
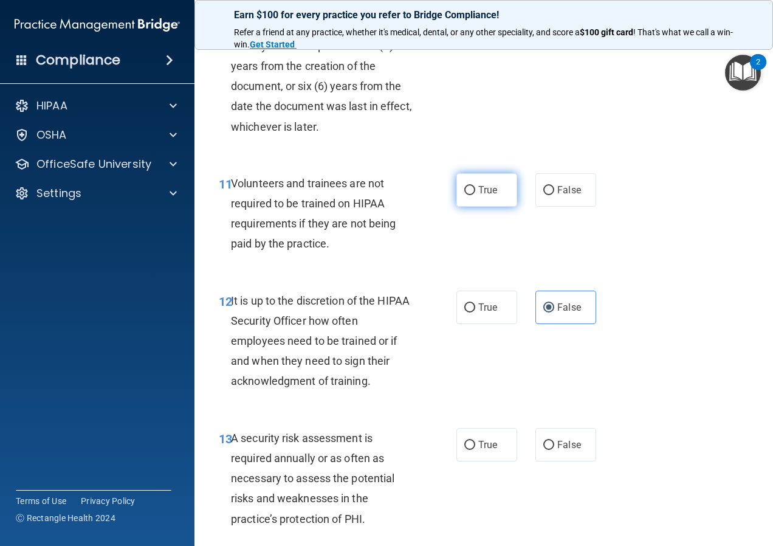
click at [464, 195] on input "True" at bounding box center [469, 190] width 11 height 9
radio input "true"
click at [572, 207] on label "False" at bounding box center [565, 189] width 61 height 33
click at [554, 195] on input "False" at bounding box center [548, 190] width 11 height 9
radio input "true"
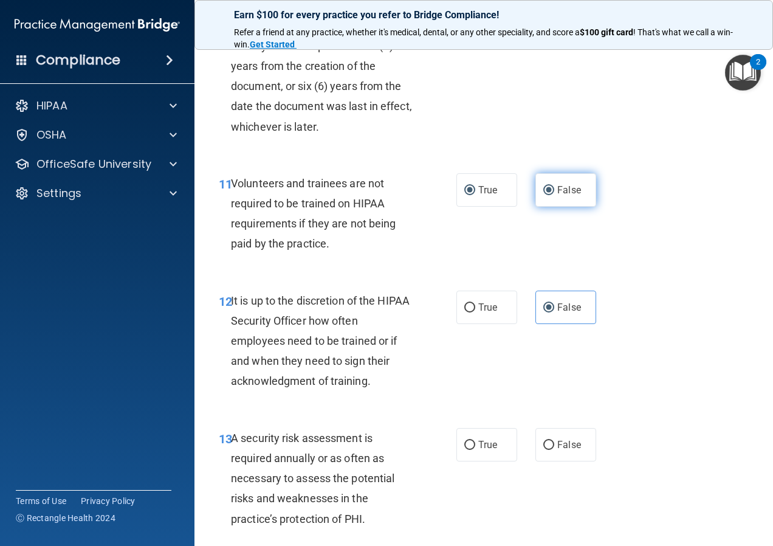
radio input "false"
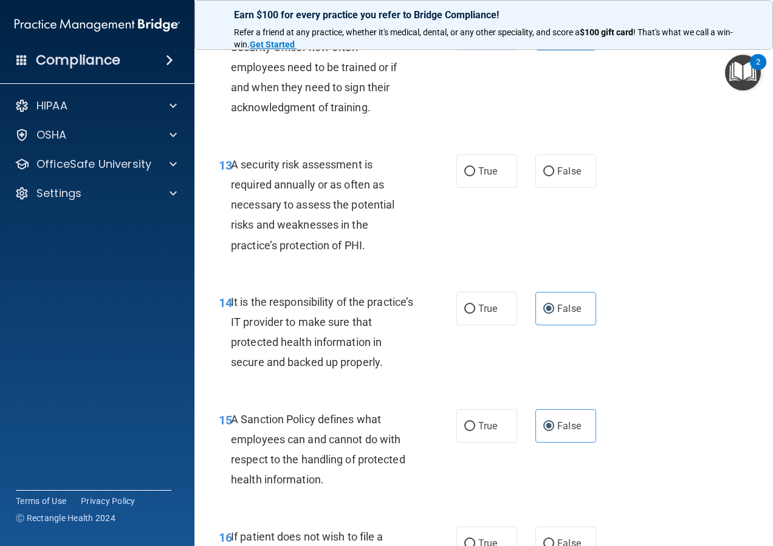
scroll to position [1823, 0]
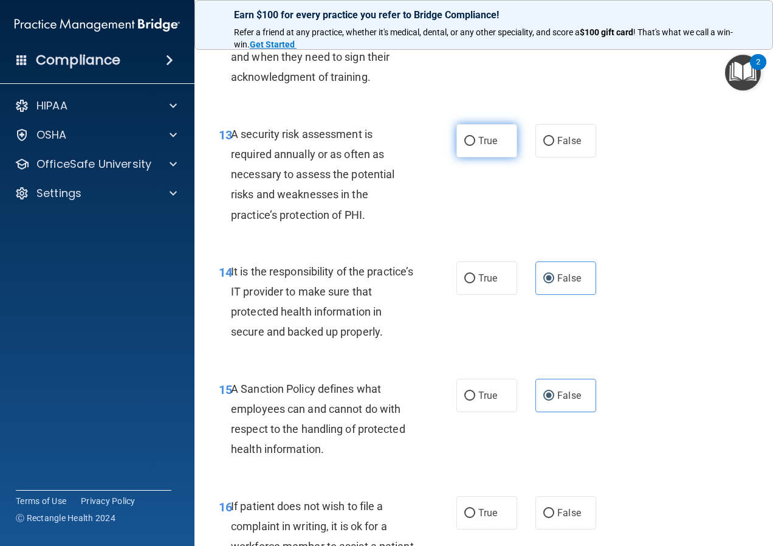
click at [464, 146] on input "True" at bounding box center [469, 141] width 11 height 9
radio input "true"
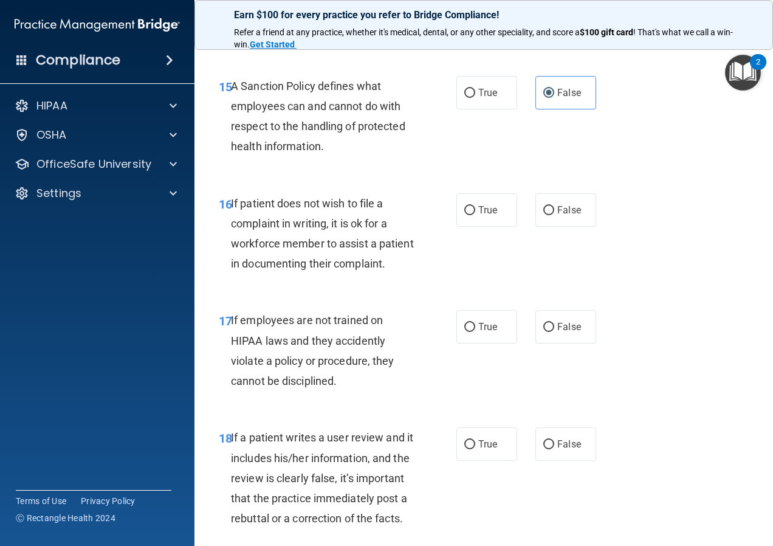
scroll to position [2126, 0]
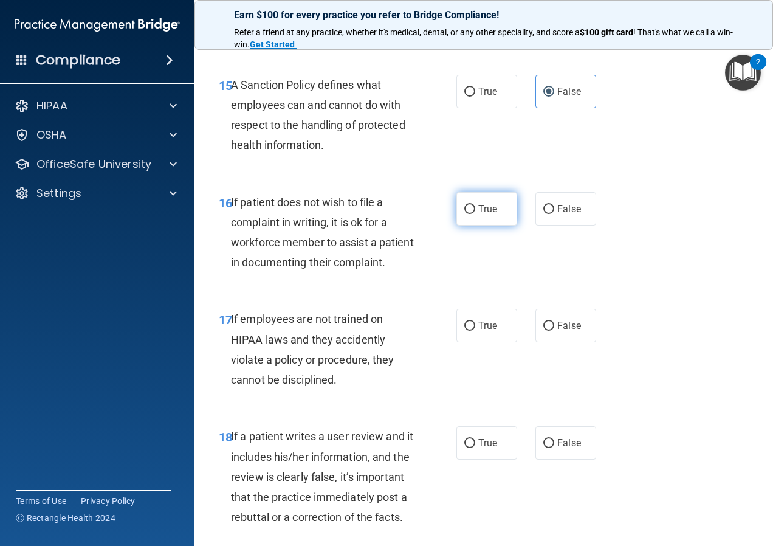
click at [456, 225] on label "True" at bounding box center [486, 208] width 61 height 33
click at [464, 214] on input "True" at bounding box center [469, 209] width 11 height 9
radio input "true"
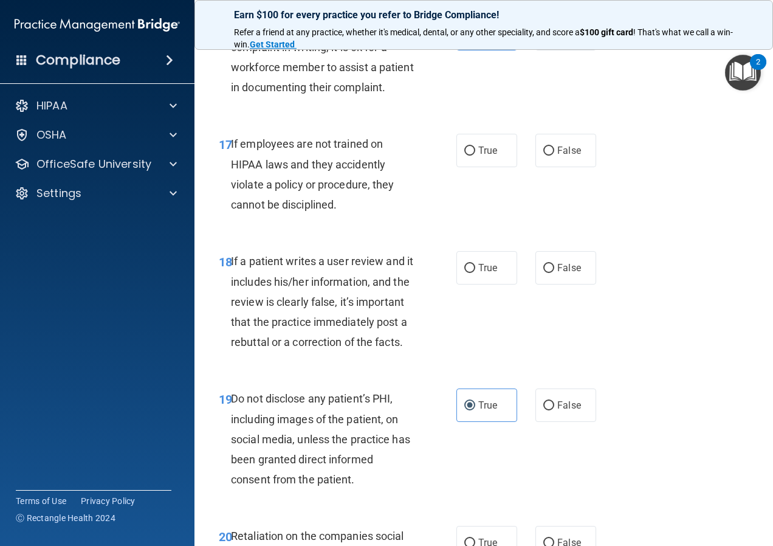
scroll to position [2309, 0]
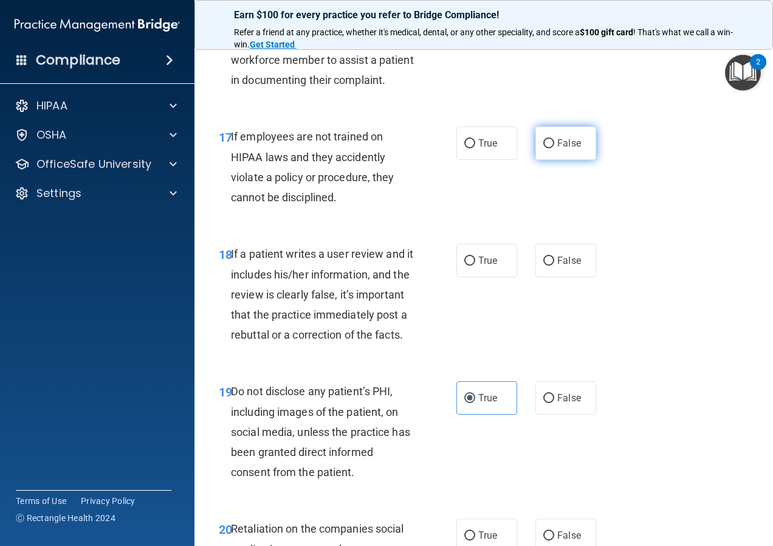
click at [562, 149] on span "False" at bounding box center [569, 143] width 24 height 12
click at [554, 148] on input "False" at bounding box center [548, 143] width 11 height 9
radio input "true"
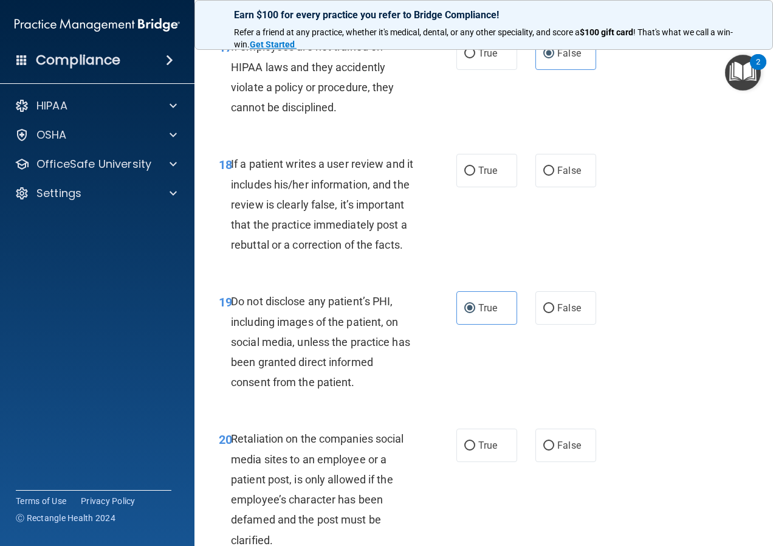
scroll to position [2430, 0]
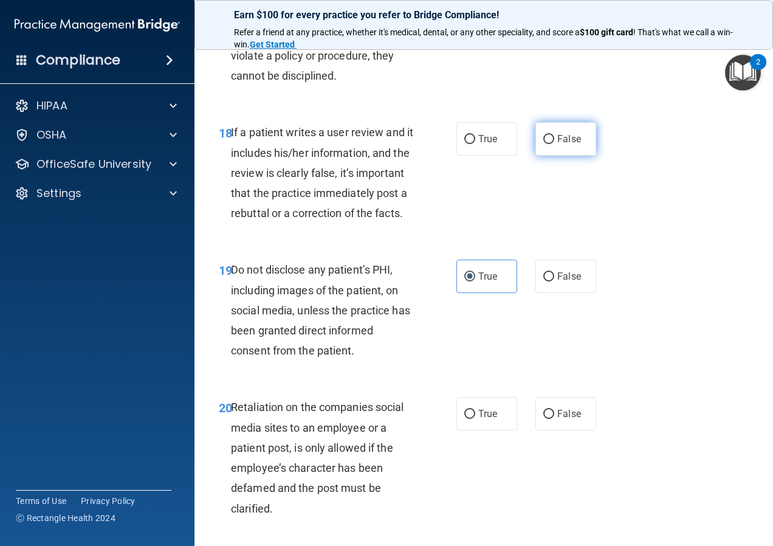
click at [553, 156] on label "False" at bounding box center [565, 138] width 61 height 33
click at [553, 144] on input "False" at bounding box center [548, 139] width 11 height 9
radio input "true"
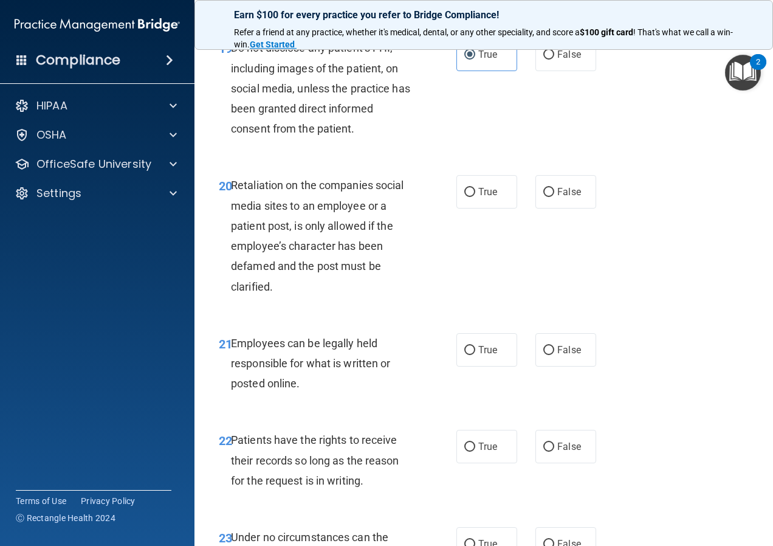
scroll to position [2673, 0]
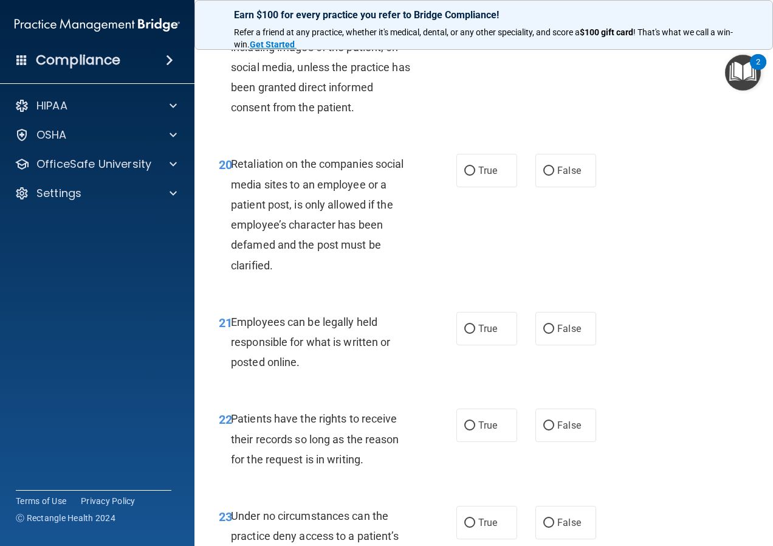
click at [572, 269] on div "20 Retaliation on the companies social media sites to an employee or a patient …" at bounding box center [484, 217] width 548 height 157
click at [567, 187] on label "False" at bounding box center [565, 170] width 61 height 33
click at [554, 176] on input "False" at bounding box center [548, 170] width 11 height 9
radio input "true"
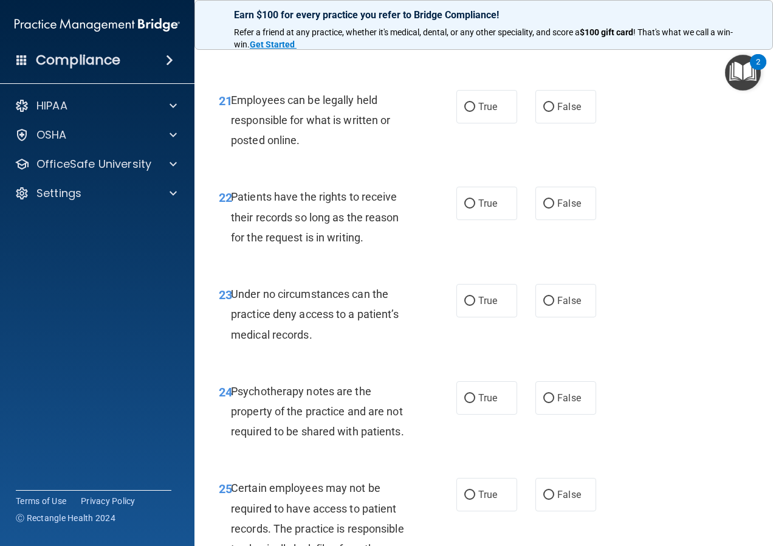
scroll to position [2916, 0]
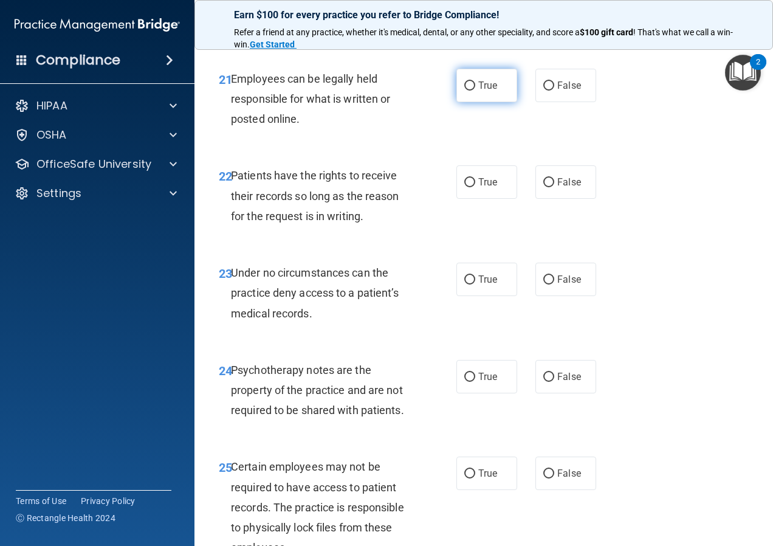
click at [456, 102] on label "True" at bounding box center [486, 85] width 61 height 33
click at [464, 91] on input "True" at bounding box center [469, 85] width 11 height 9
radio input "true"
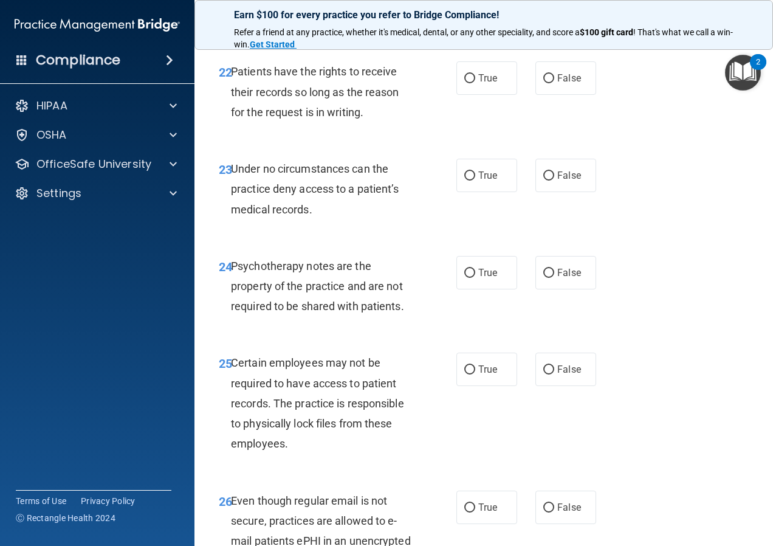
scroll to position [3038, 0]
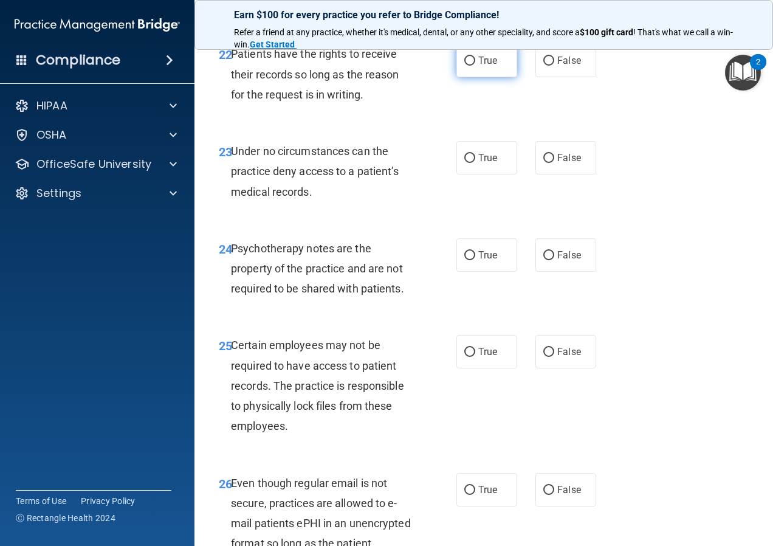
click at [490, 77] on label "True" at bounding box center [486, 60] width 61 height 33
click at [475, 66] on input "True" at bounding box center [469, 61] width 11 height 9
radio input "true"
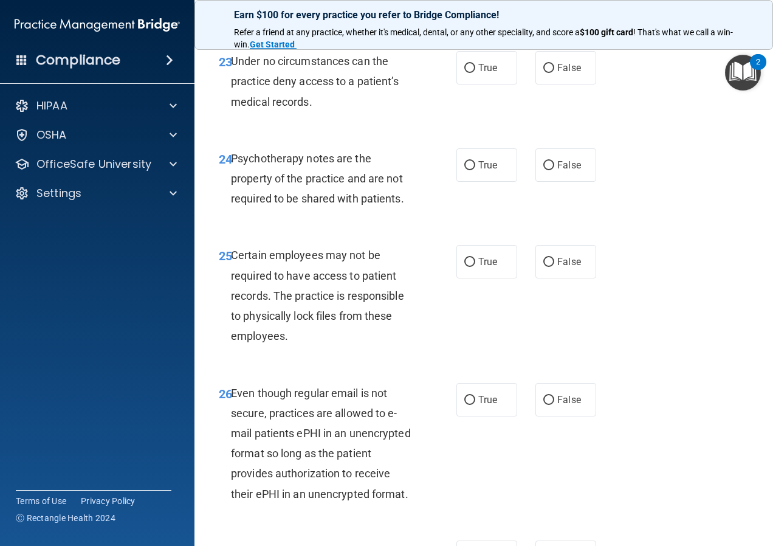
scroll to position [3159, 0]
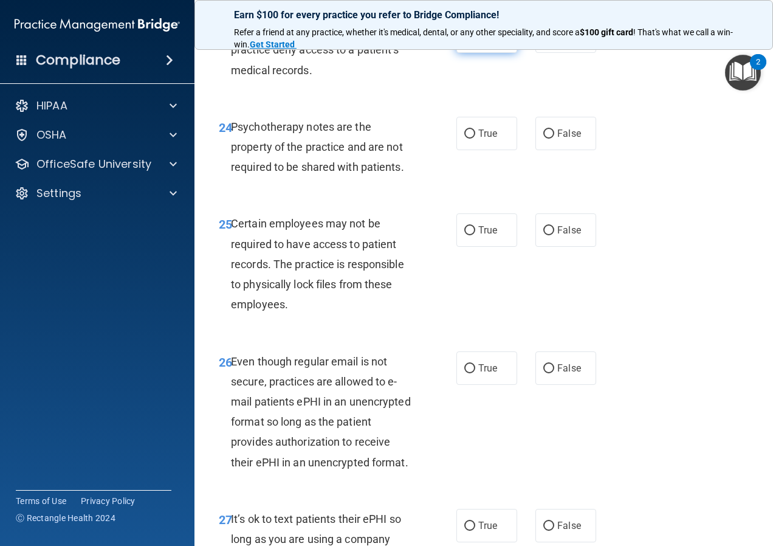
click at [507, 53] on label "True" at bounding box center [486, 35] width 61 height 33
click at [475, 41] on input "True" at bounding box center [469, 36] width 11 height 9
radio input "true"
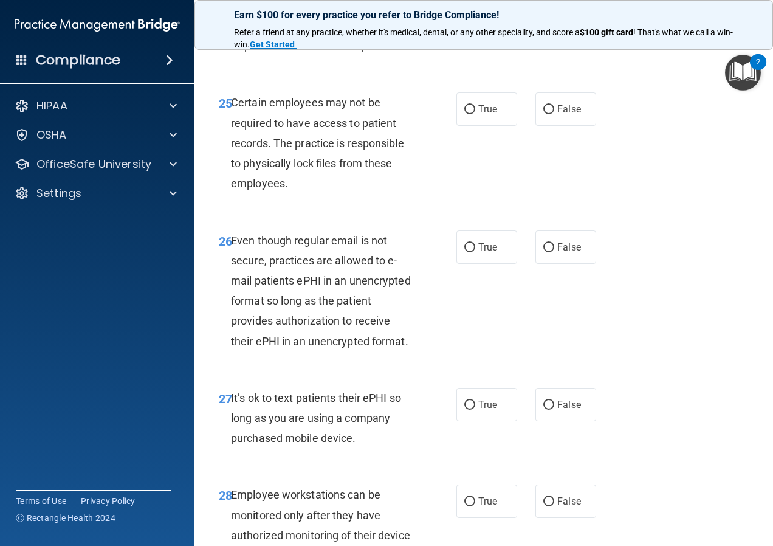
scroll to position [3281, 0]
click at [456, 29] on label "True" at bounding box center [486, 11] width 61 height 33
click at [464, 17] on input "True" at bounding box center [469, 12] width 11 height 9
radio input "true"
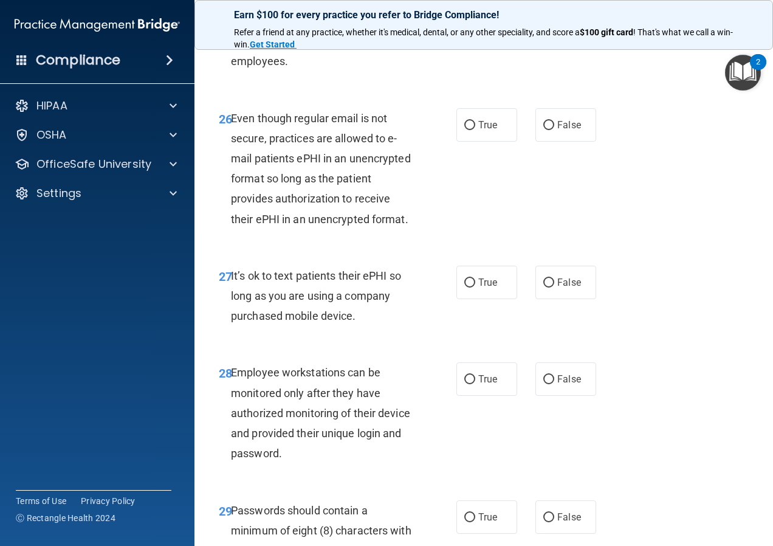
scroll to position [3341, 0]
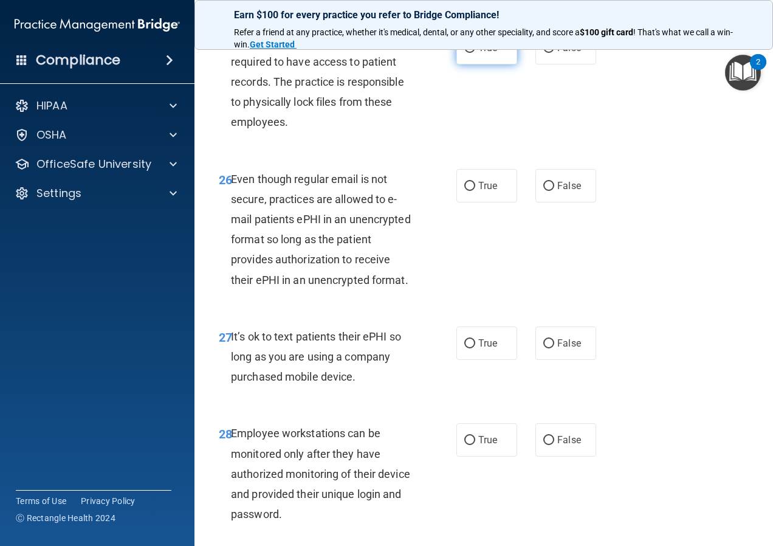
click at [478, 53] on span "True" at bounding box center [487, 48] width 19 height 12
click at [475, 53] on input "True" at bounding box center [469, 48] width 11 height 9
radio input "true"
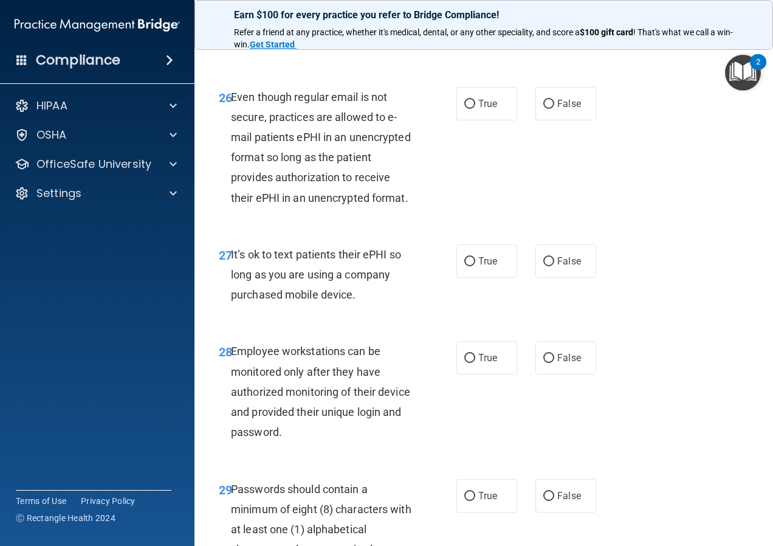
scroll to position [3463, 0]
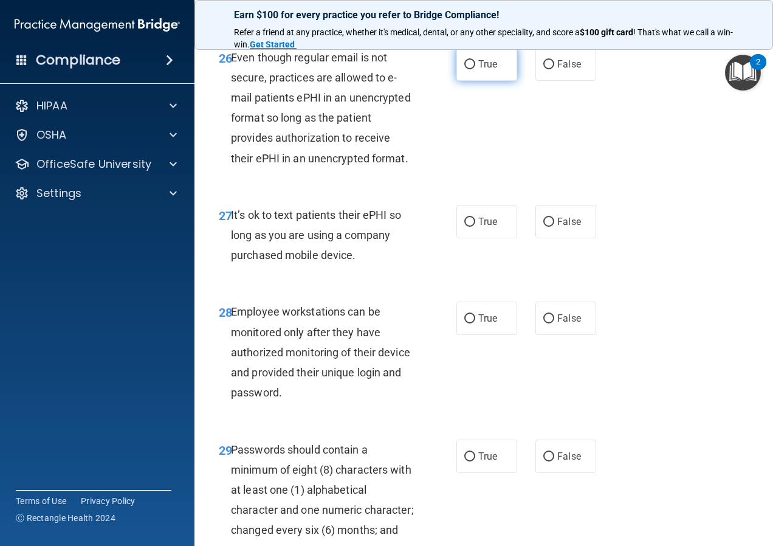
click at [489, 70] on span "True" at bounding box center [487, 64] width 19 height 12
click at [475, 69] on input "True" at bounding box center [469, 64] width 11 height 9
radio input "true"
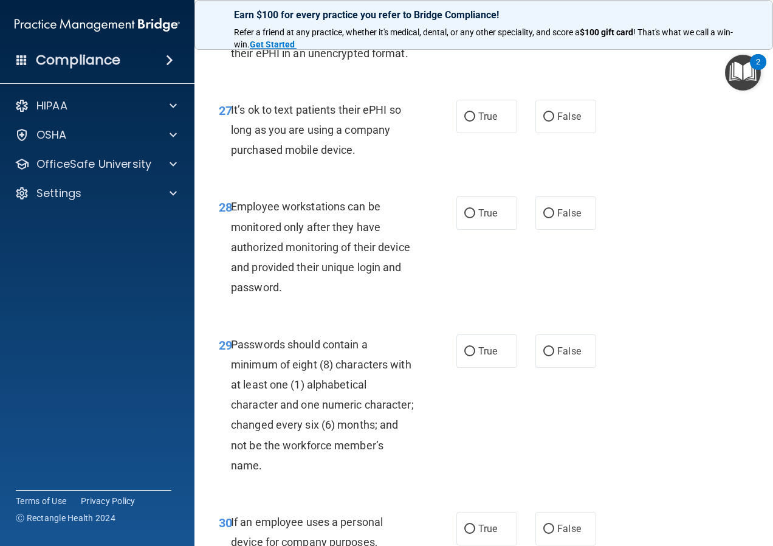
scroll to position [3585, 0]
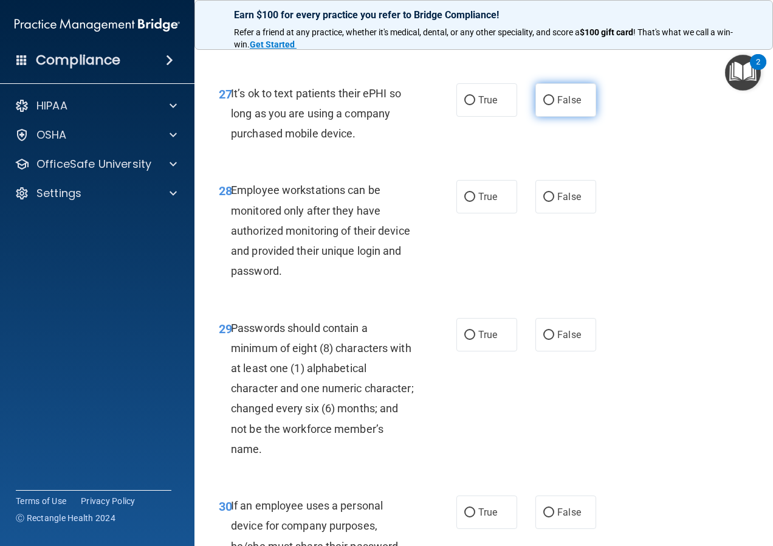
click at [561, 117] on label "False" at bounding box center [565, 99] width 61 height 33
click at [554, 105] on input "False" at bounding box center [548, 100] width 11 height 9
radio input "true"
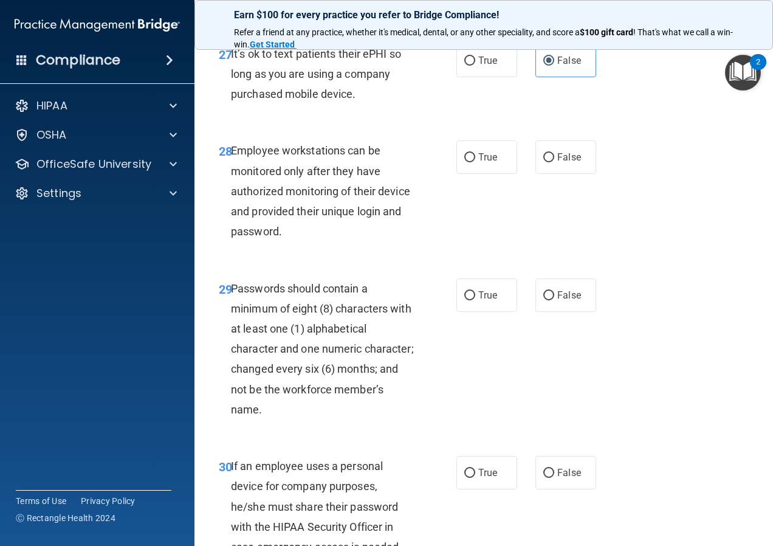
scroll to position [3645, 0]
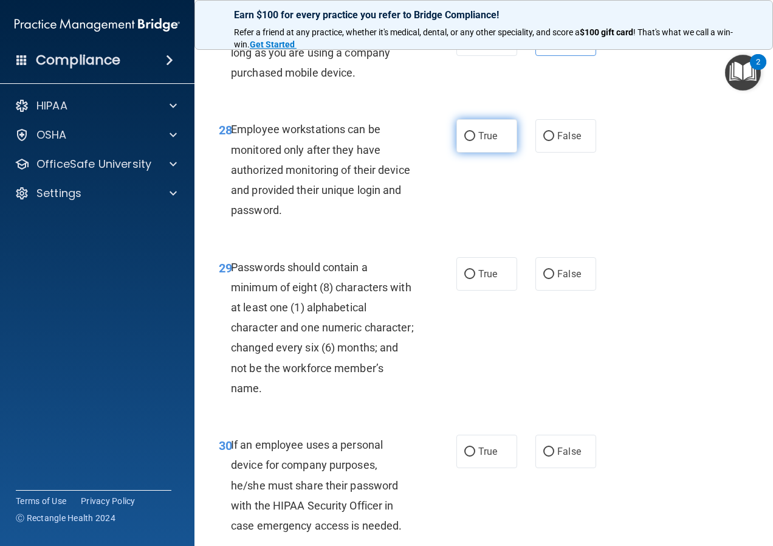
click at [458, 152] on label "True" at bounding box center [486, 135] width 61 height 33
click at [464, 141] on input "True" at bounding box center [469, 136] width 11 height 9
radio input "true"
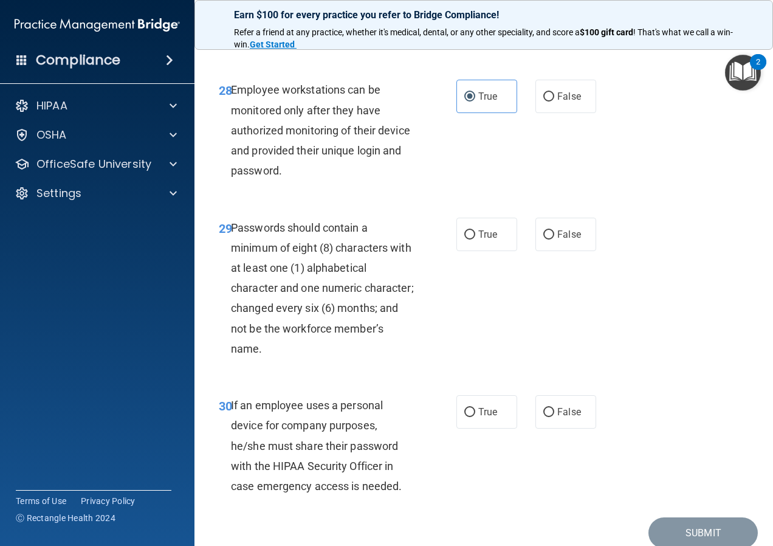
scroll to position [3706, 0]
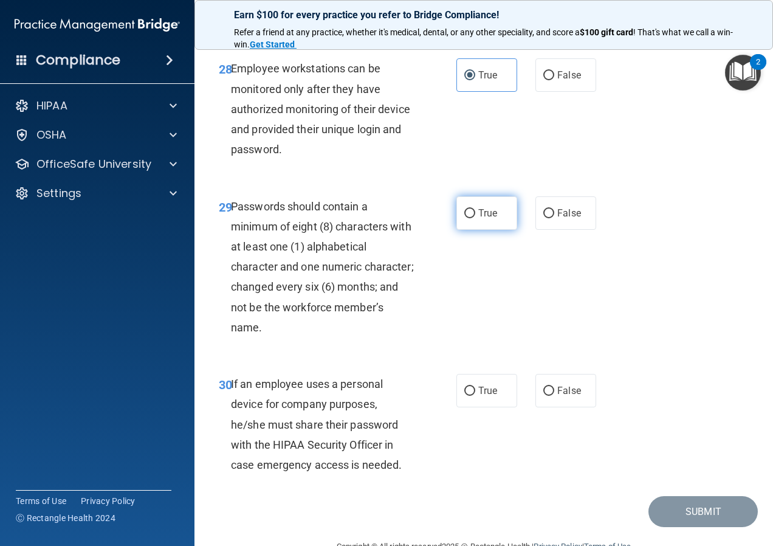
click at [497, 230] on label "True" at bounding box center [486, 212] width 61 height 33
click at [475, 218] on input "True" at bounding box center [469, 213] width 11 height 9
radio input "true"
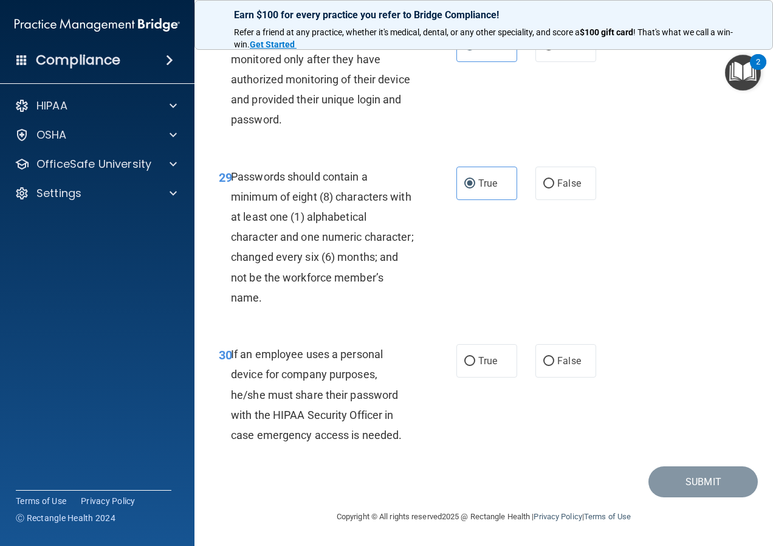
scroll to position [3837, 0]
click at [462, 366] on label "True" at bounding box center [486, 360] width 61 height 33
click at [464, 366] on input "True" at bounding box center [469, 361] width 11 height 9
radio input "true"
click at [663, 476] on button "Submit" at bounding box center [702, 481] width 109 height 31
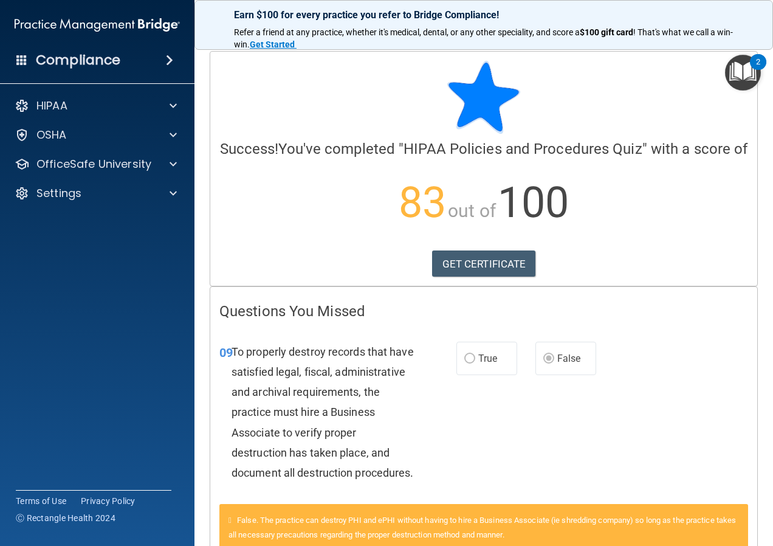
click at [104, 33] on img at bounding box center [97, 25] width 165 height 24
click at [75, 104] on div "HIPAA" at bounding box center [80, 105] width 151 height 15
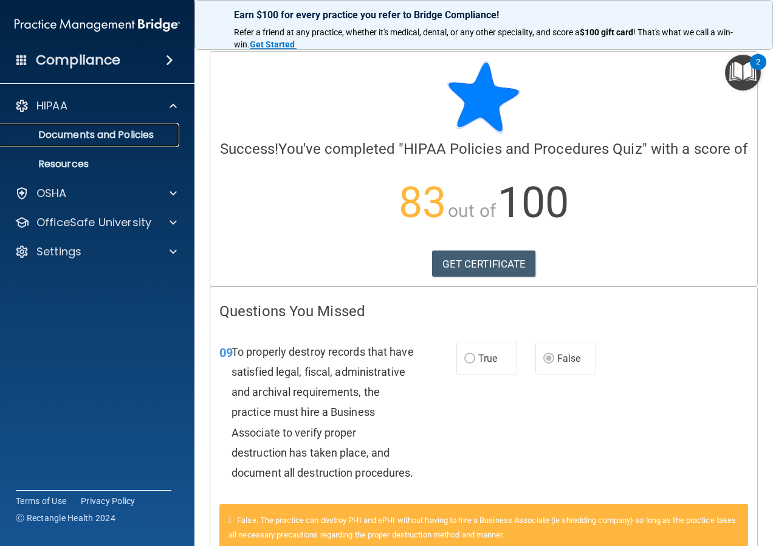
click at [95, 143] on link "Documents and Policies" at bounding box center [83, 135] width 191 height 24
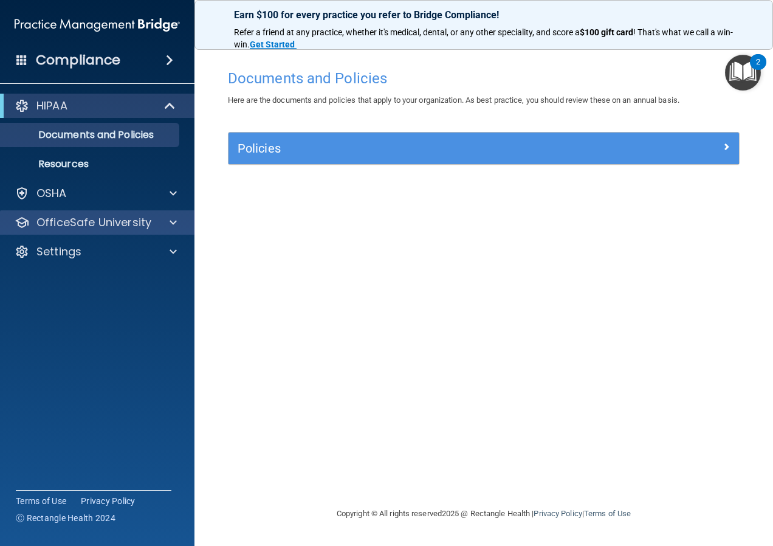
click at [104, 212] on div "OfficeSafe University" at bounding box center [97, 222] width 195 height 24
click at [168, 227] on div at bounding box center [171, 222] width 30 height 15
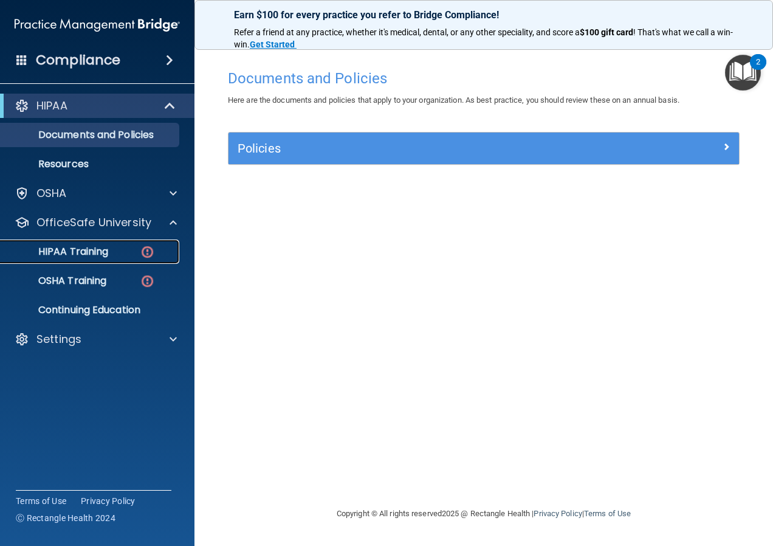
click at [129, 258] on link "HIPAA Training" at bounding box center [83, 251] width 191 height 24
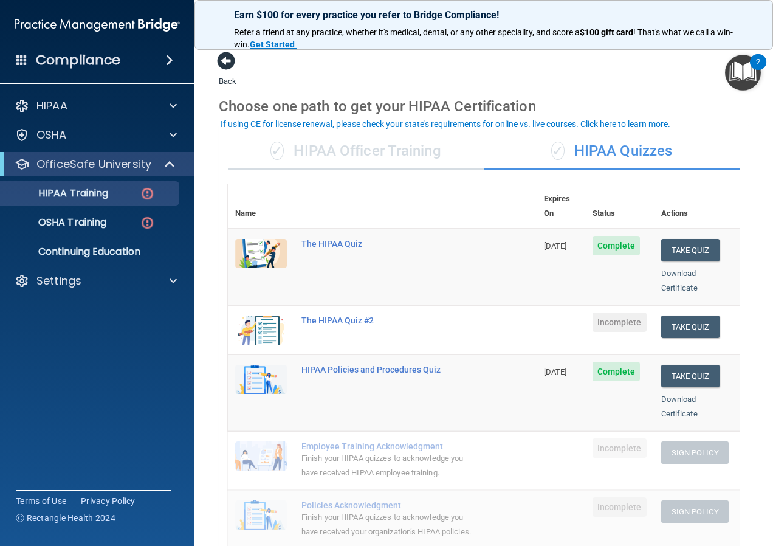
click at [228, 64] on span at bounding box center [226, 61] width 18 height 18
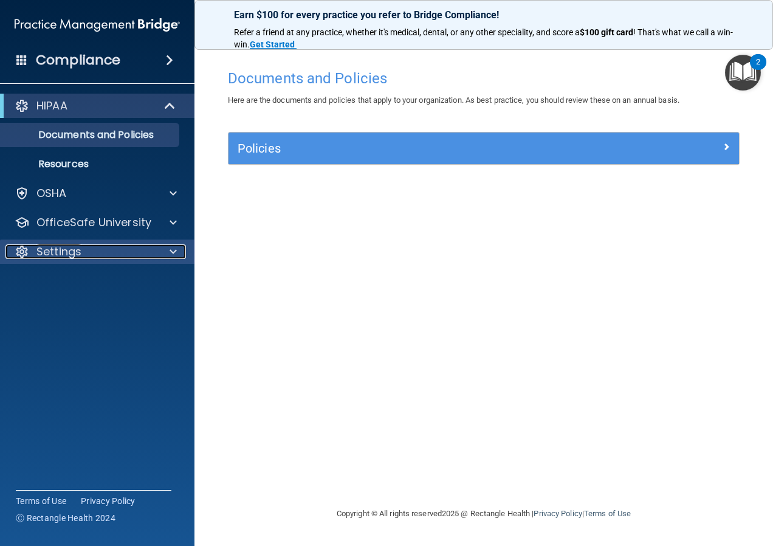
click at [174, 248] on span at bounding box center [173, 251] width 7 height 15
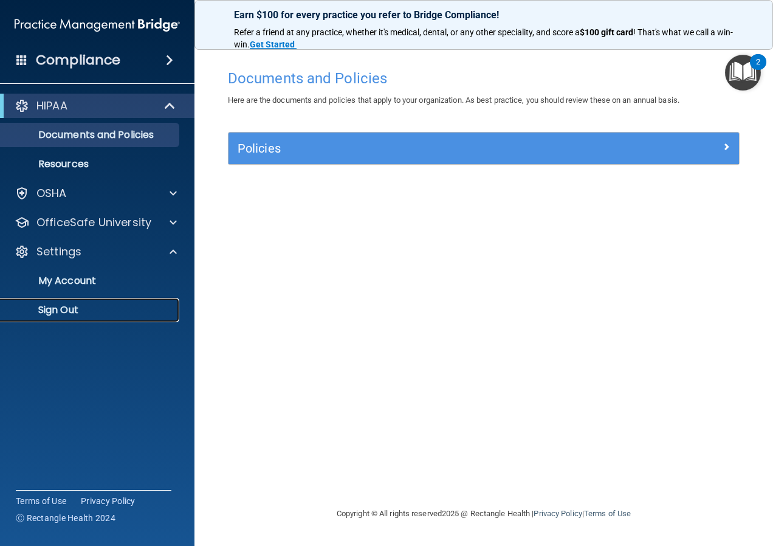
click at [87, 301] on link "Sign Out" at bounding box center [83, 310] width 191 height 24
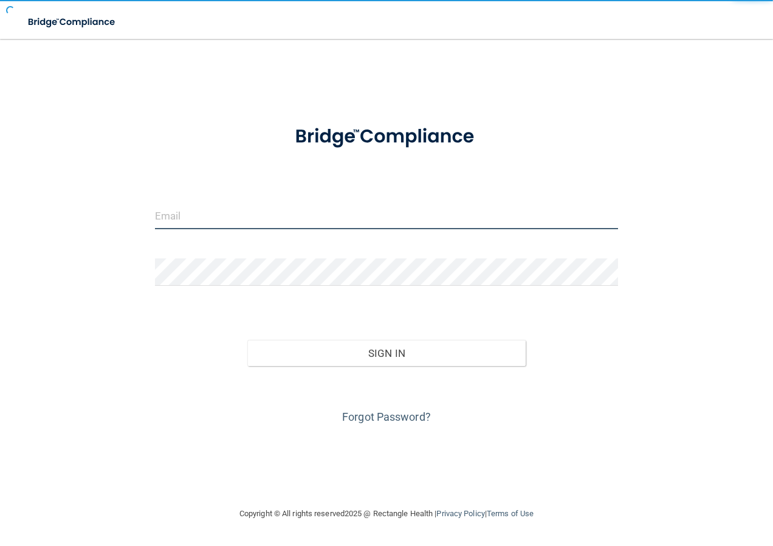
type input "[EMAIL_ADDRESS][DOMAIN_NAME]"
